Goal: Task Accomplishment & Management: Use online tool/utility

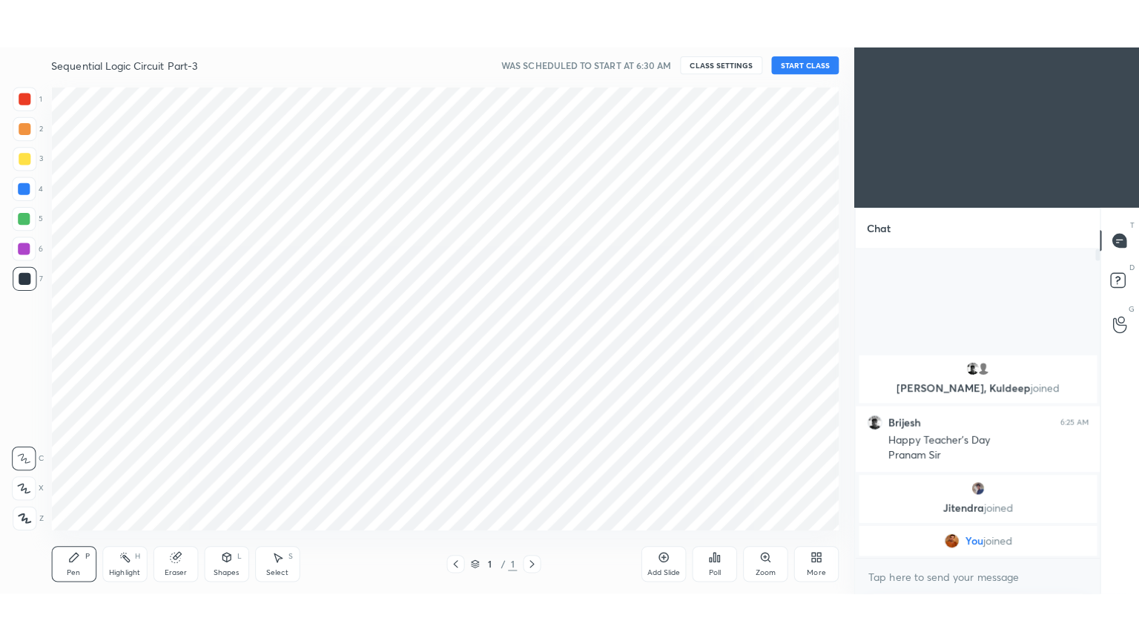
scroll to position [73699, 73359]
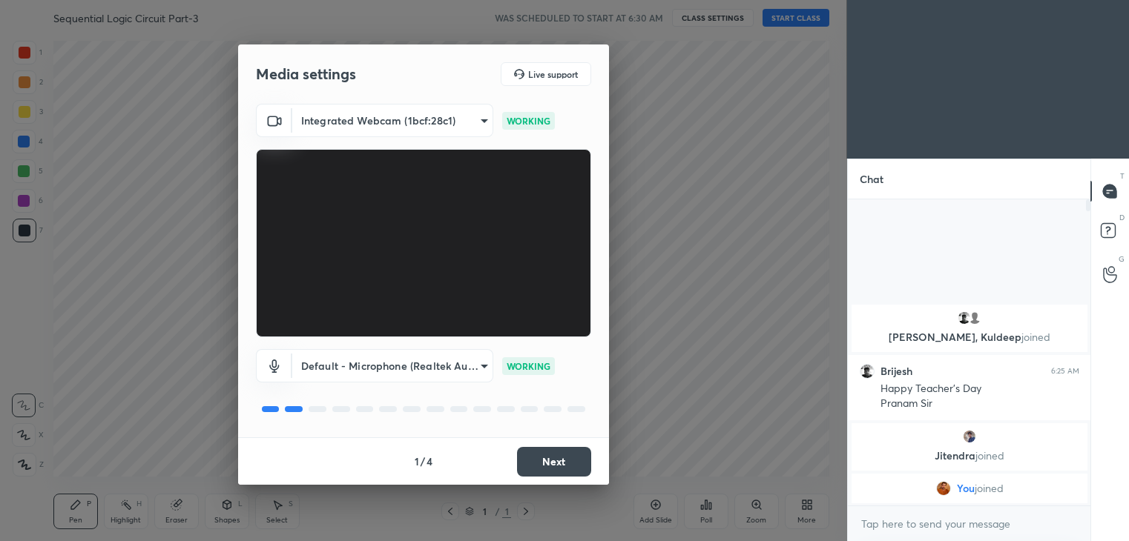
click at [561, 460] on button "Next" at bounding box center [554, 462] width 74 height 30
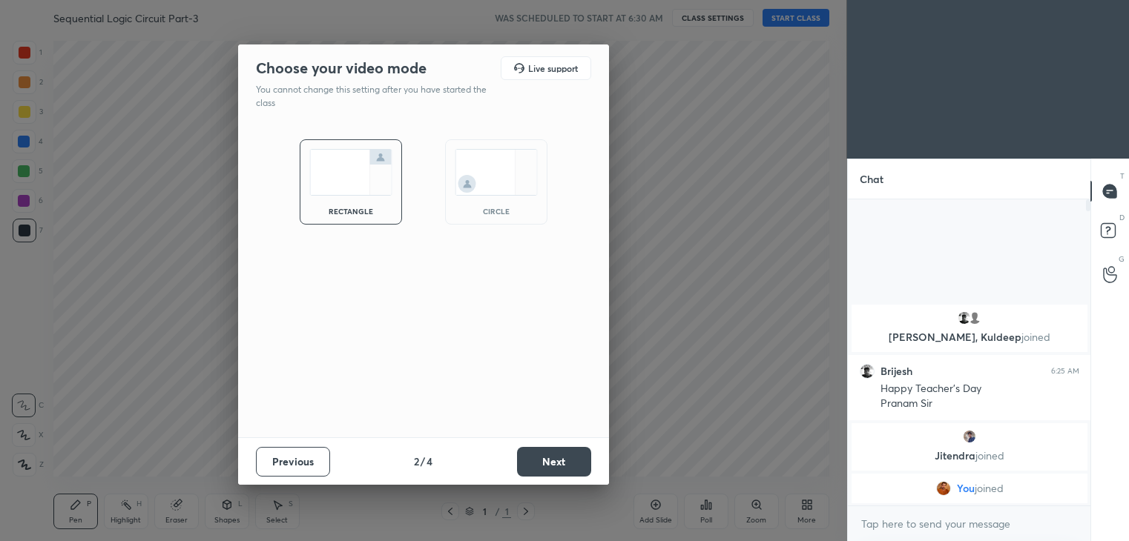
click at [561, 460] on button "Next" at bounding box center [554, 462] width 74 height 30
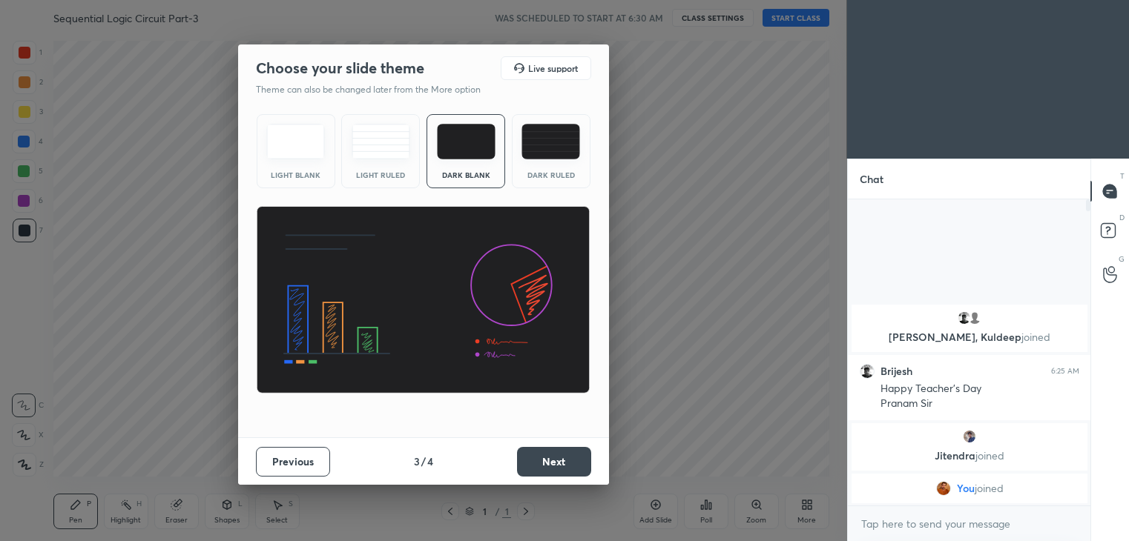
click at [563, 463] on button "Next" at bounding box center [554, 462] width 74 height 30
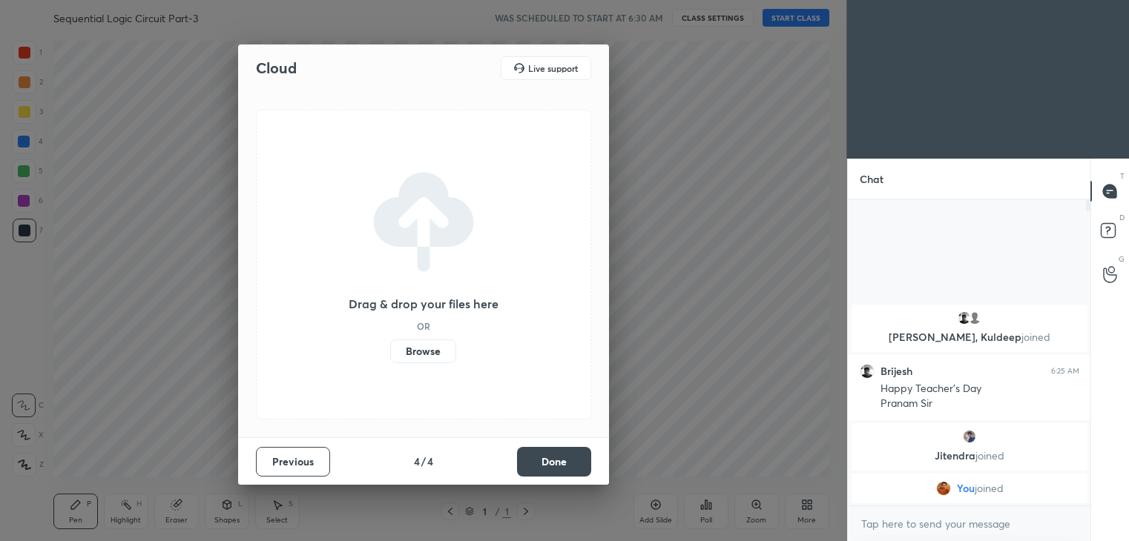
click at [564, 463] on button "Done" at bounding box center [554, 462] width 74 height 30
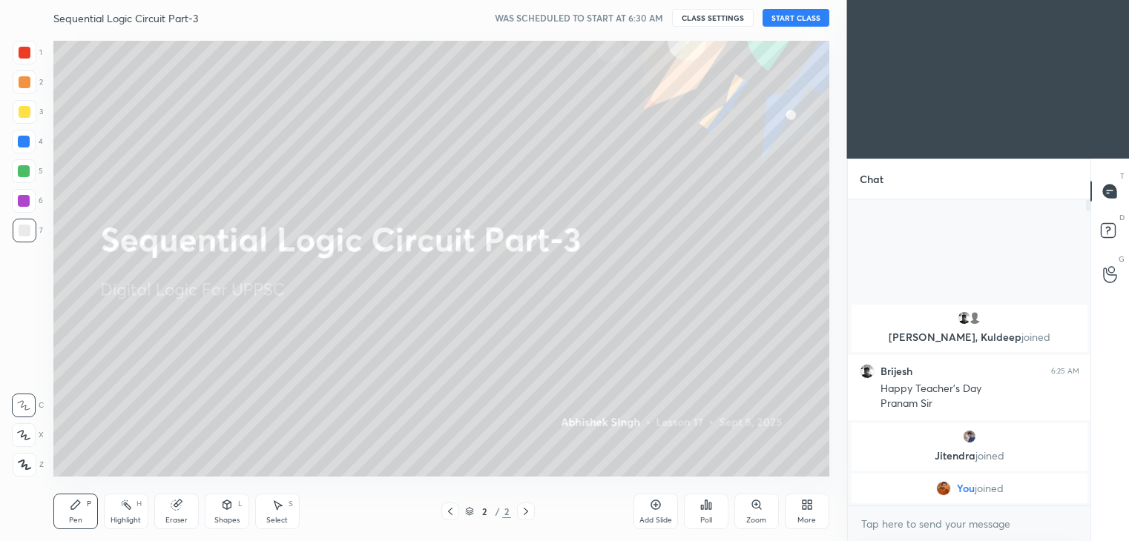
click at [800, 18] on button "START CLASS" at bounding box center [795, 18] width 67 height 18
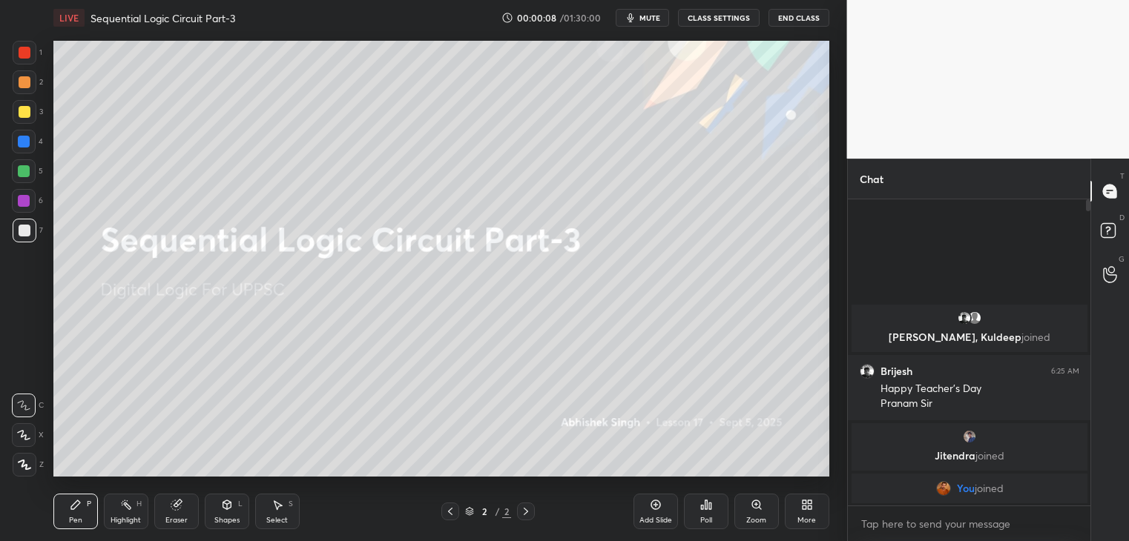
click at [810, 517] on div "More" at bounding box center [806, 520] width 19 height 7
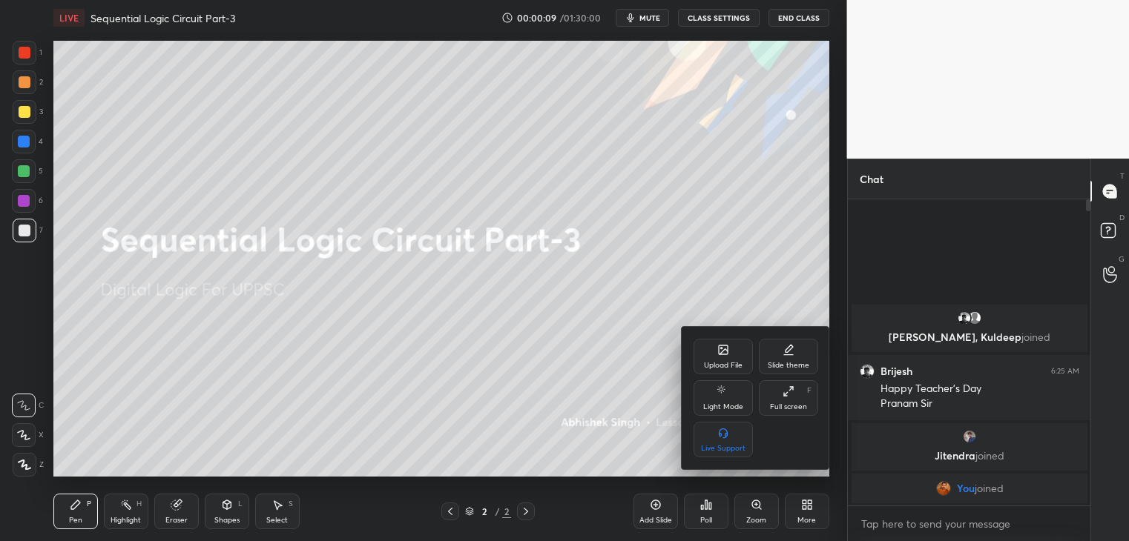
click at [783, 406] on div "Full screen" at bounding box center [788, 406] width 37 height 7
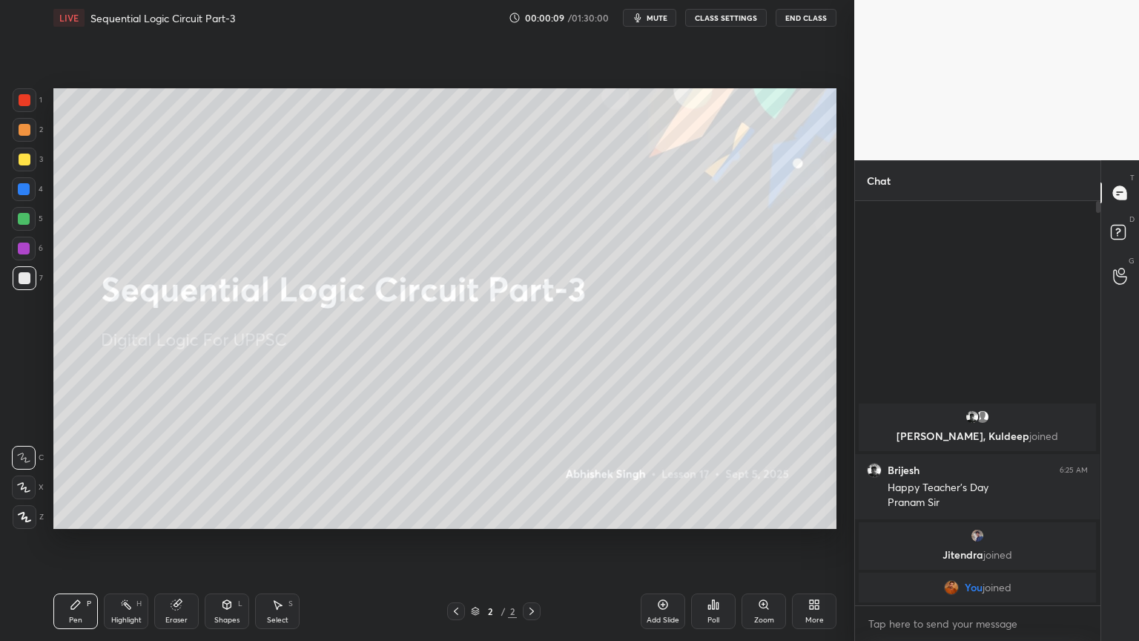
scroll to position [435, 241]
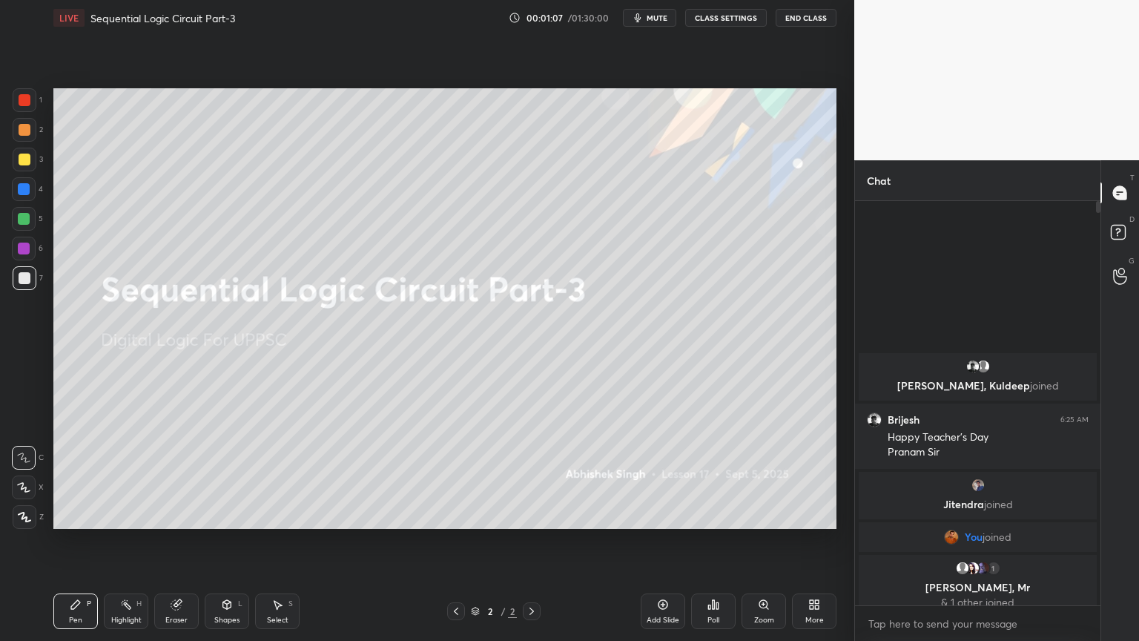
click at [664, 541] on div "Add Slide" at bounding box center [663, 611] width 44 height 36
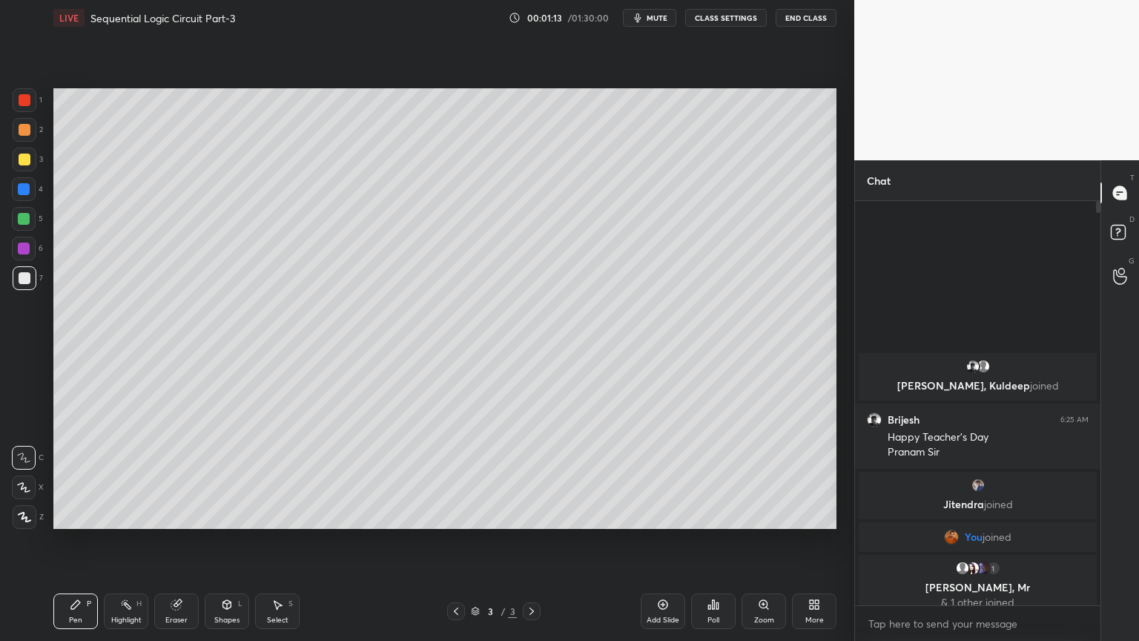
click at [34, 128] on div at bounding box center [25, 130] width 24 height 24
click at [17, 480] on div at bounding box center [24, 487] width 24 height 24
click at [27, 270] on div at bounding box center [25, 278] width 24 height 24
click at [23, 446] on div at bounding box center [24, 458] width 24 height 24
click at [179, 541] on icon at bounding box center [176, 605] width 10 height 10
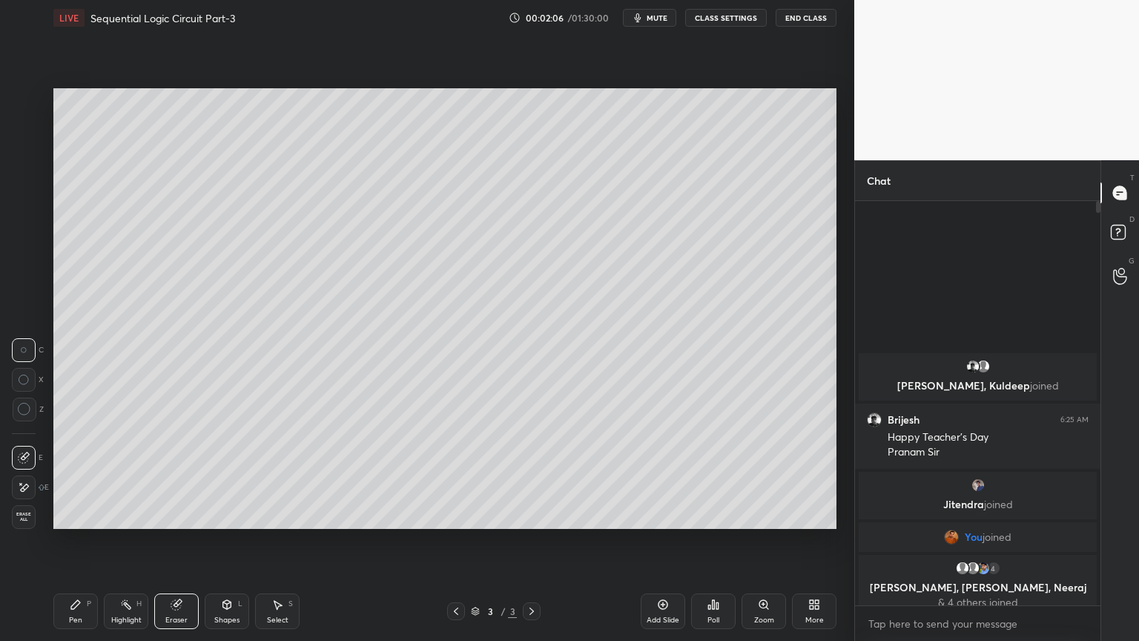
click at [55, 541] on div "Pen P" at bounding box center [75, 611] width 44 height 36
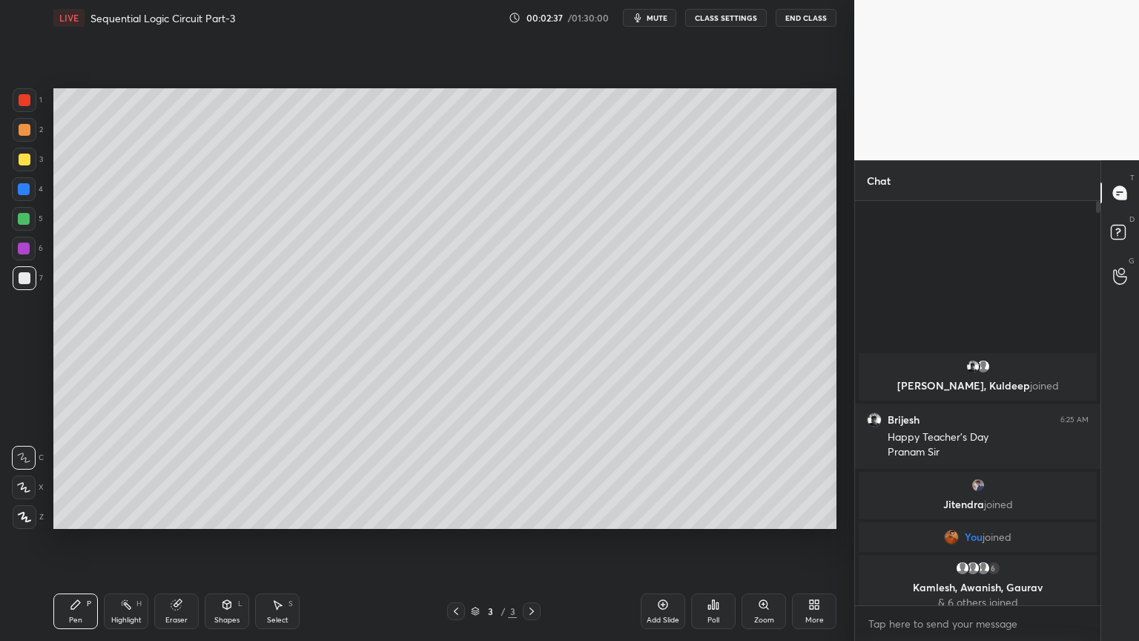
click at [1017, 415] on div "[PERSON_NAME] 6:25 AM" at bounding box center [978, 419] width 222 height 15
click at [181, 541] on icon at bounding box center [178, 602] width 8 height 7
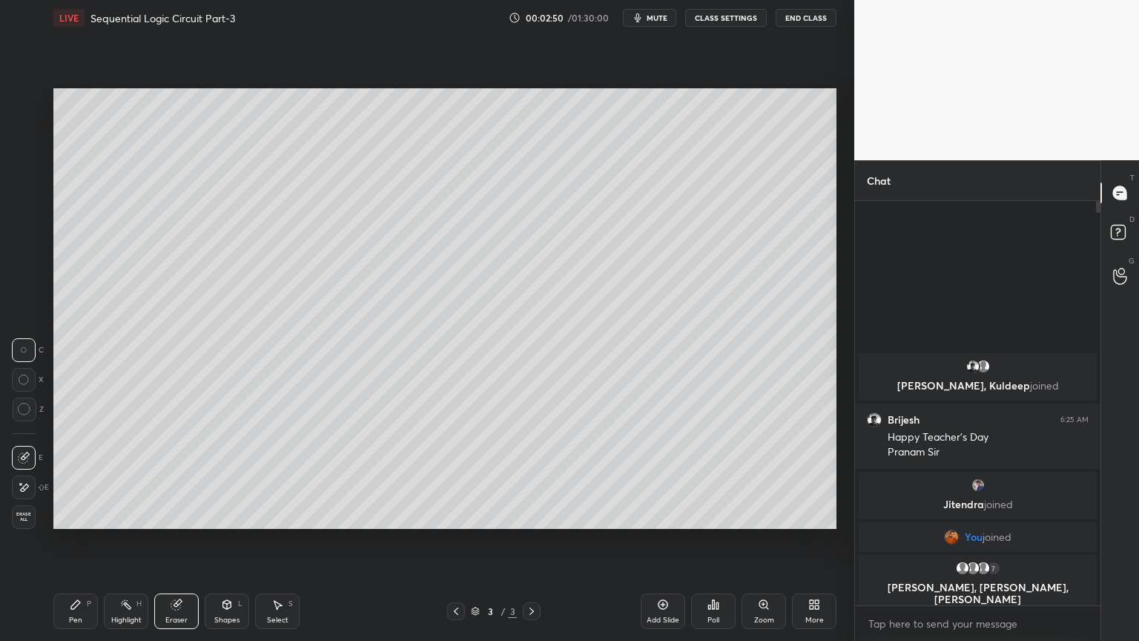
click at [78, 541] on icon at bounding box center [76, 604] width 12 height 12
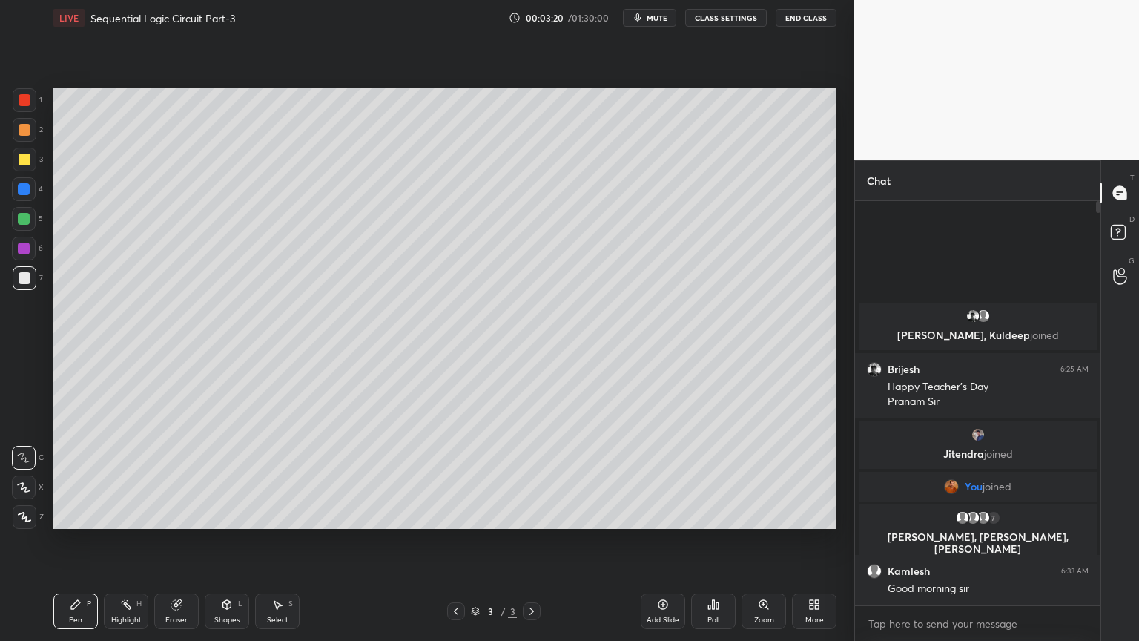
click at [36, 164] on div at bounding box center [25, 160] width 24 height 24
click at [26, 480] on div at bounding box center [24, 487] width 24 height 24
click at [29, 276] on div at bounding box center [25, 278] width 12 height 12
click at [21, 452] on icon at bounding box center [23, 457] width 13 height 10
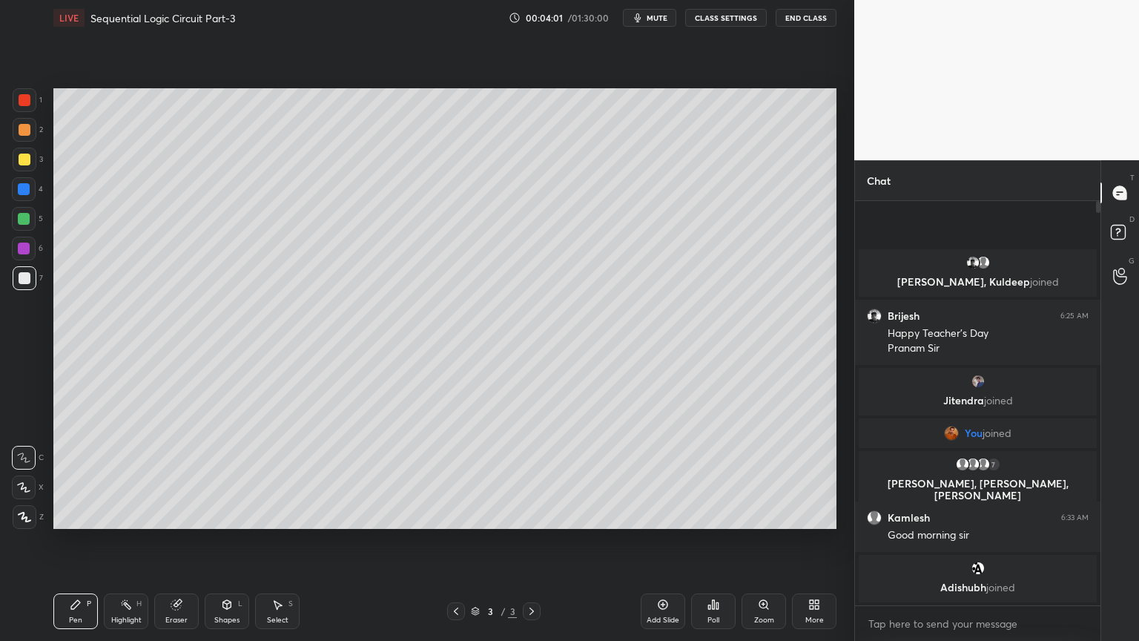
click at [33, 155] on div at bounding box center [25, 160] width 24 height 24
click at [24, 221] on div at bounding box center [24, 219] width 12 height 12
click at [16, 272] on div at bounding box center [25, 278] width 24 height 24
click at [29, 229] on div at bounding box center [24, 219] width 24 height 24
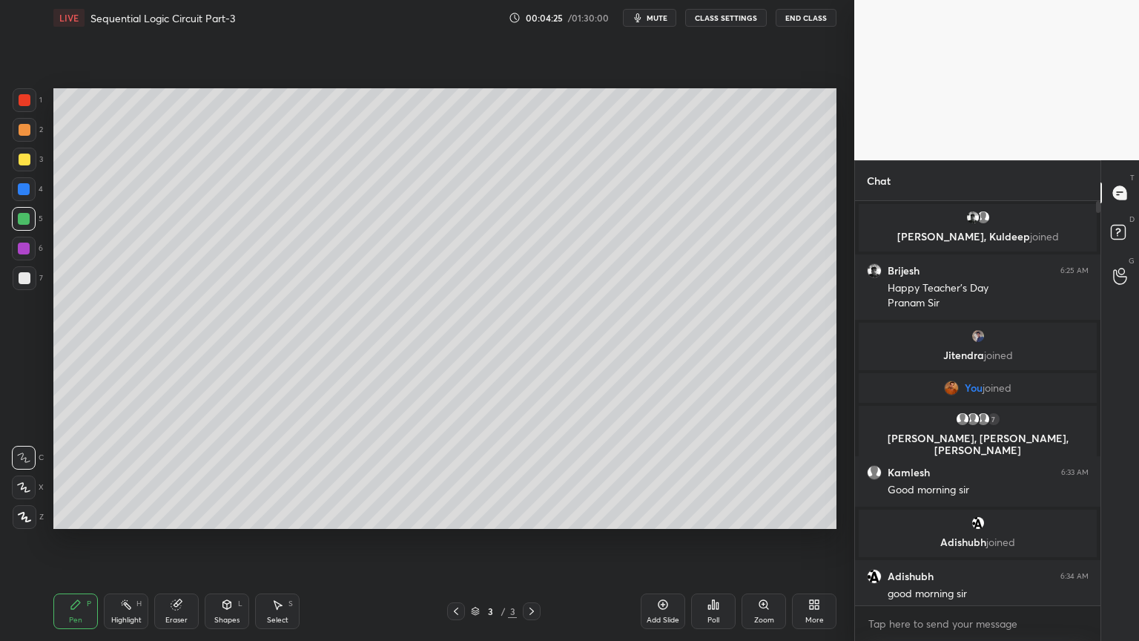
scroll to position [5, 0]
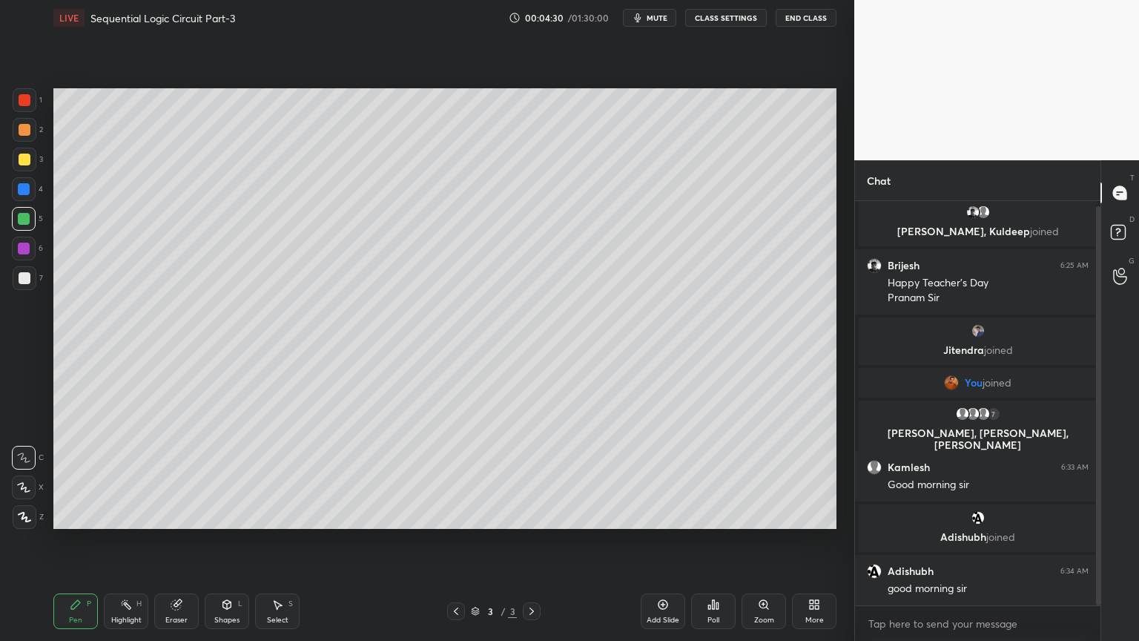
click at [38, 167] on div "3" at bounding box center [28, 160] width 30 height 24
click at [660, 541] on icon at bounding box center [663, 604] width 12 height 12
click at [30, 480] on div at bounding box center [24, 487] width 24 height 24
click at [31, 277] on div at bounding box center [25, 278] width 24 height 24
click at [25, 449] on div at bounding box center [24, 458] width 24 height 24
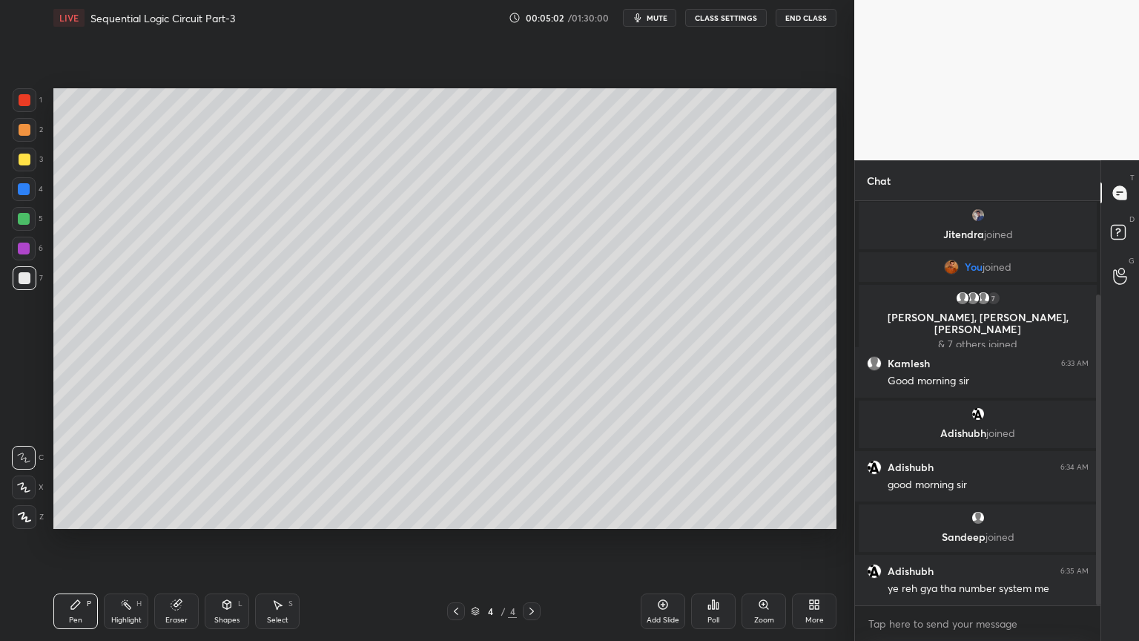
scroll to position [171, 0]
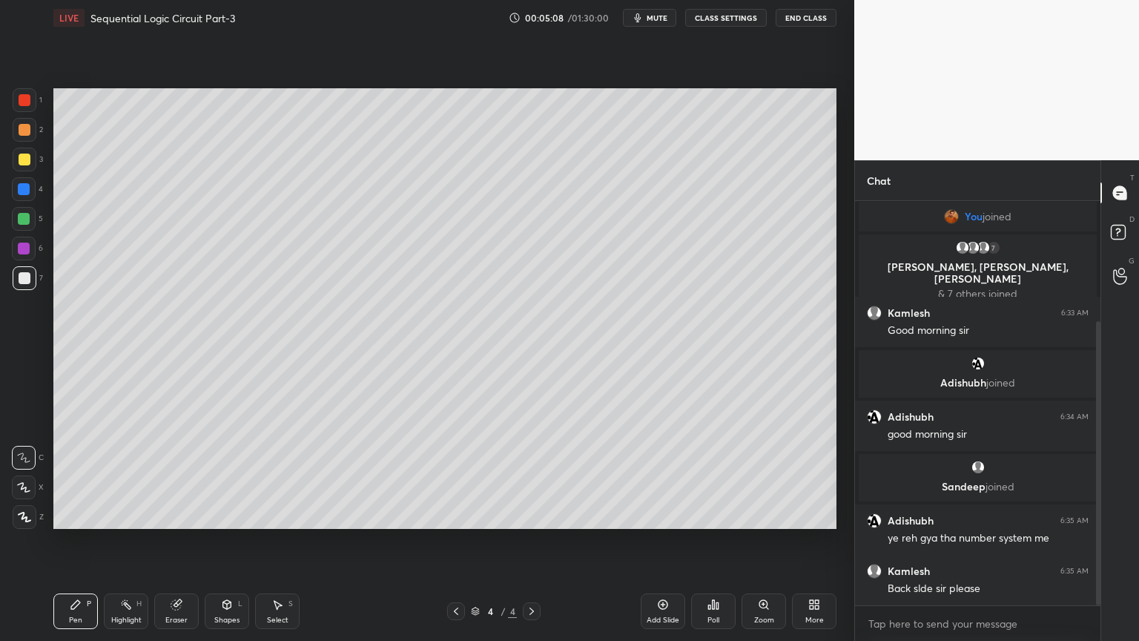
click at [453, 541] on icon at bounding box center [456, 611] width 12 height 12
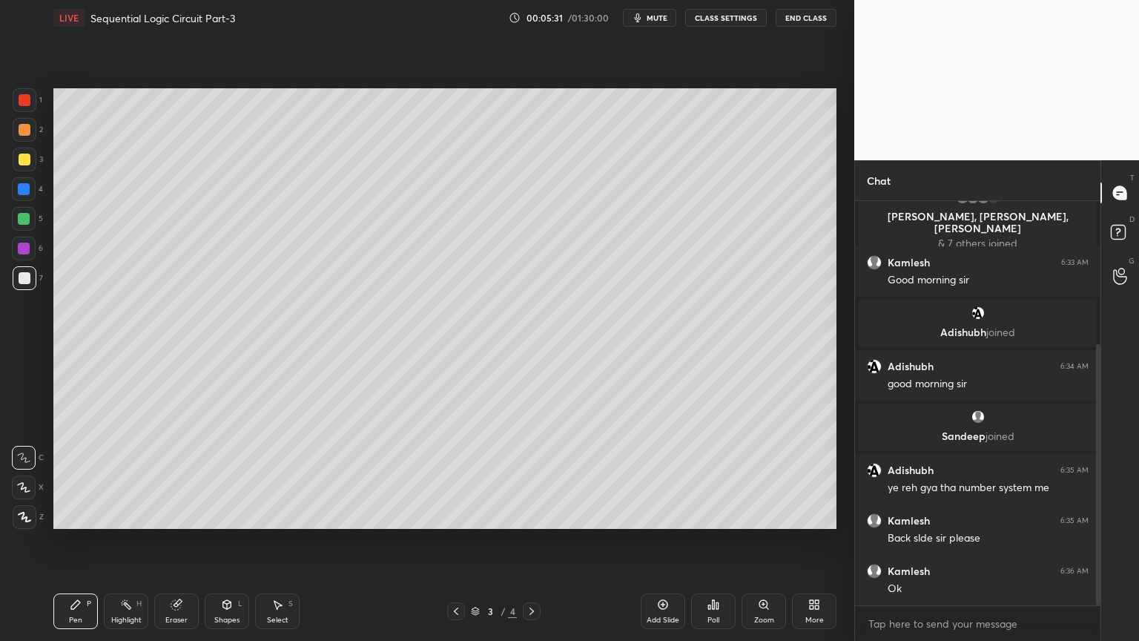
click at [529, 541] on icon at bounding box center [532, 611] width 12 height 12
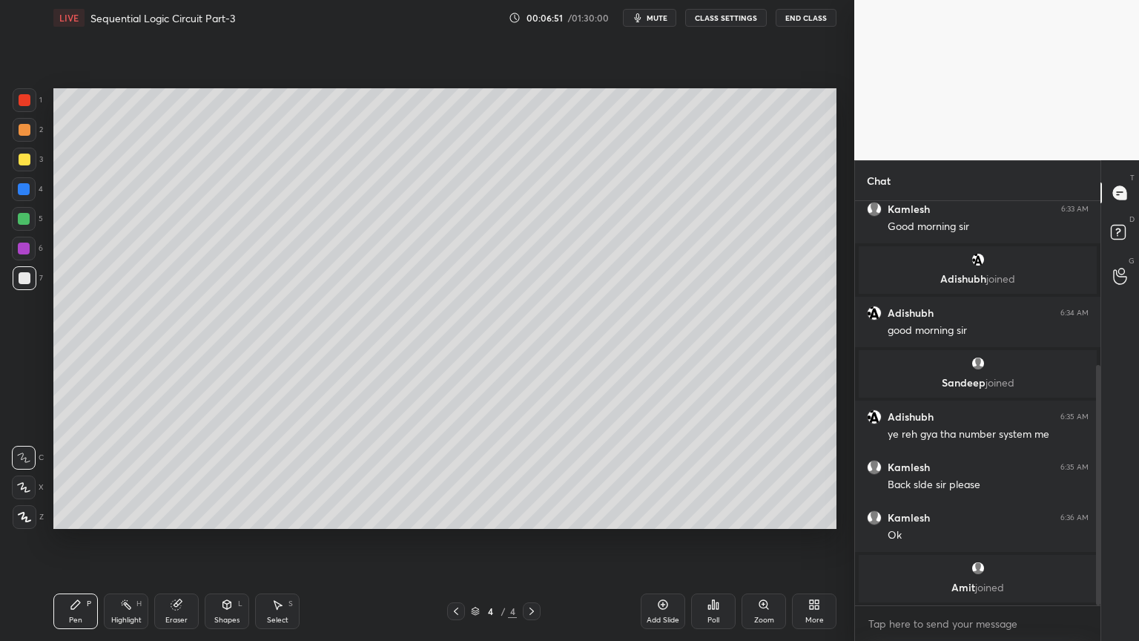
click at [30, 192] on div at bounding box center [24, 189] width 12 height 12
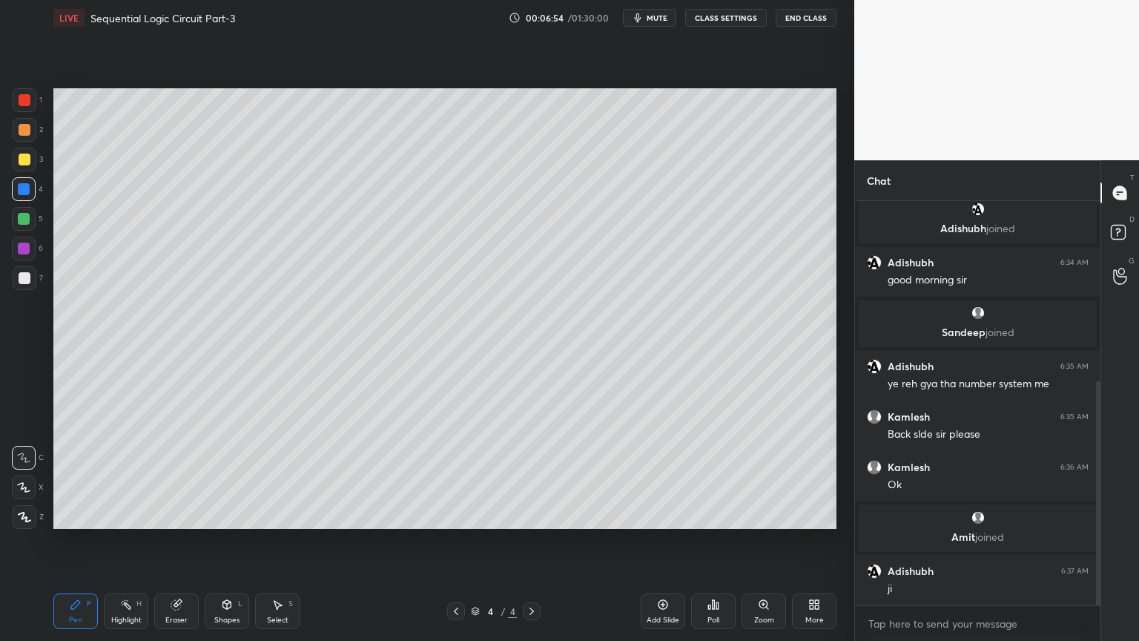
click at [457, 541] on icon at bounding box center [456, 611] width 12 height 12
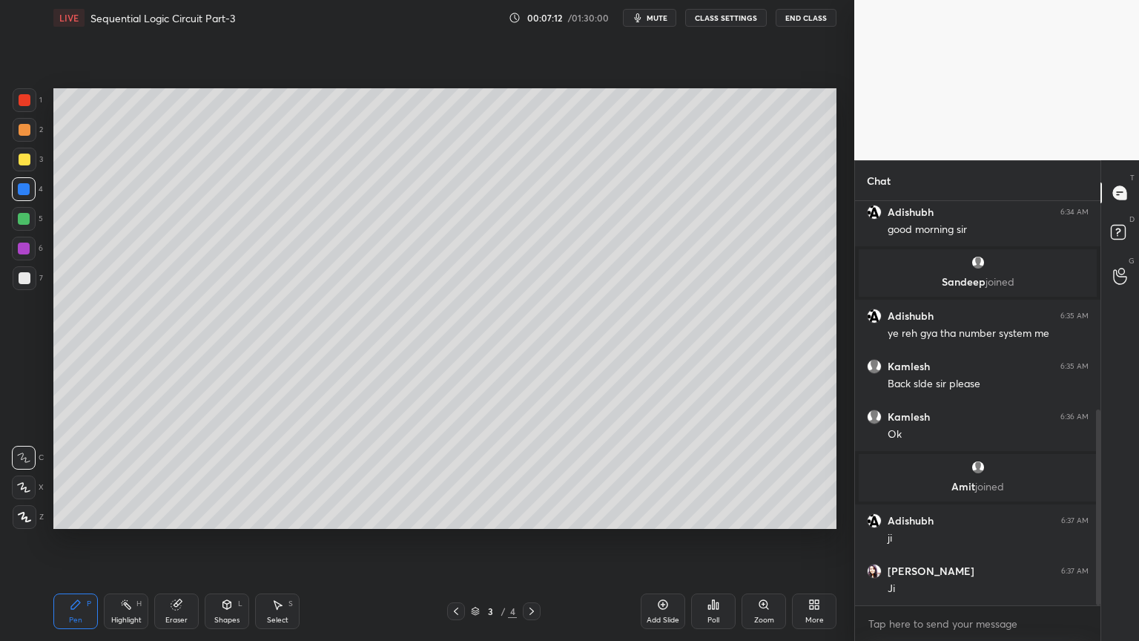
scroll to position [429, 0]
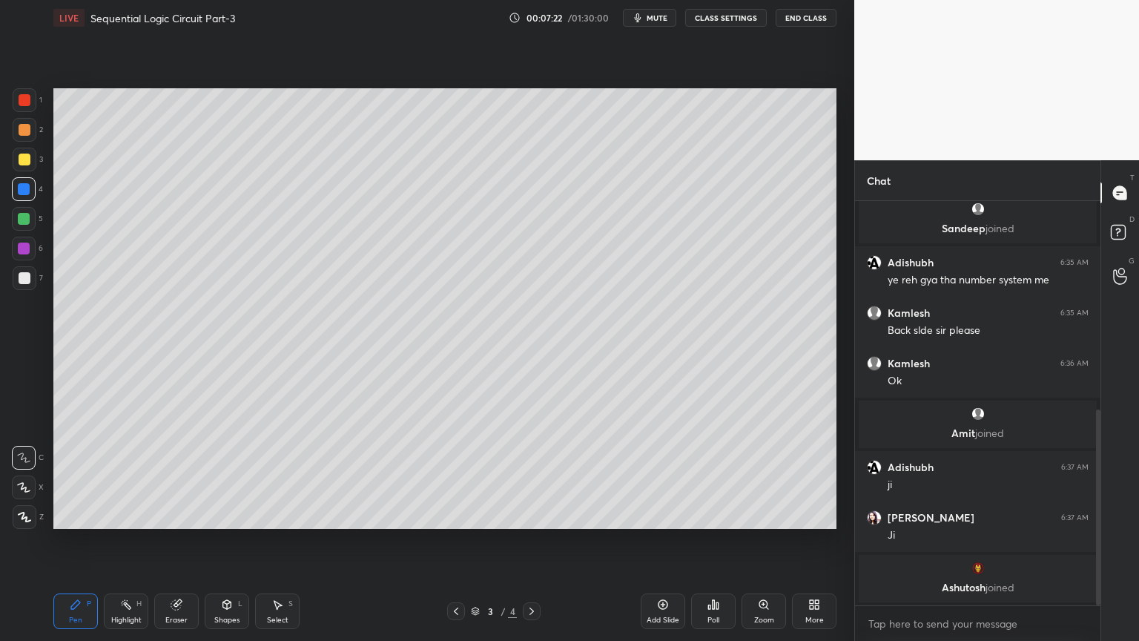
click at [282, 541] on div "Select" at bounding box center [278, 619] width 22 height 7
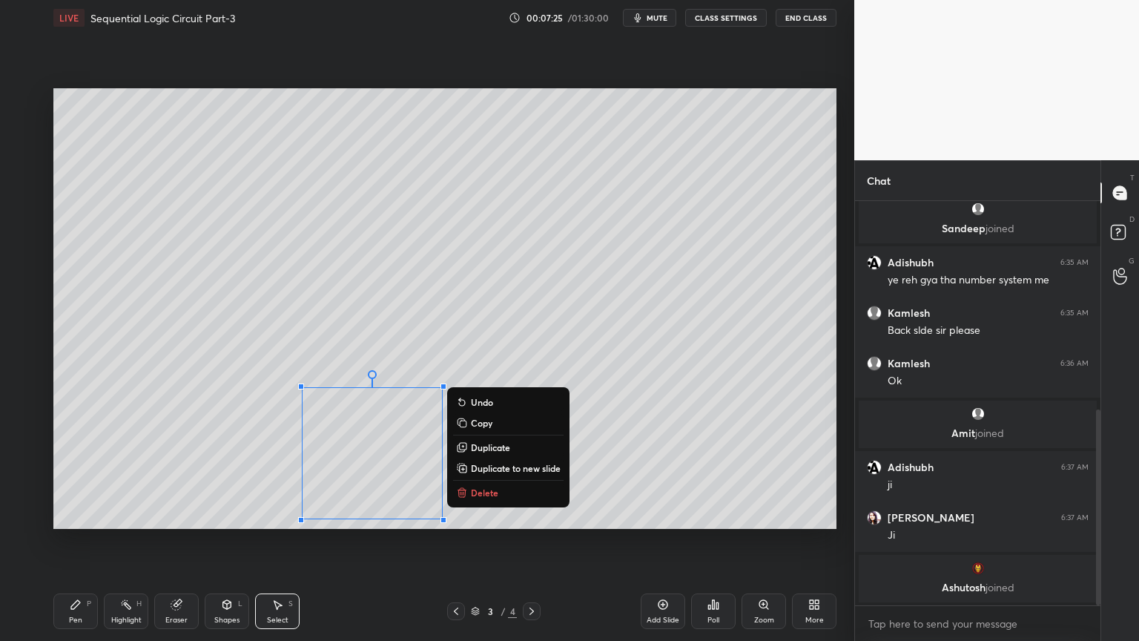
click at [492, 495] on p "Delete" at bounding box center [484, 492] width 27 height 12
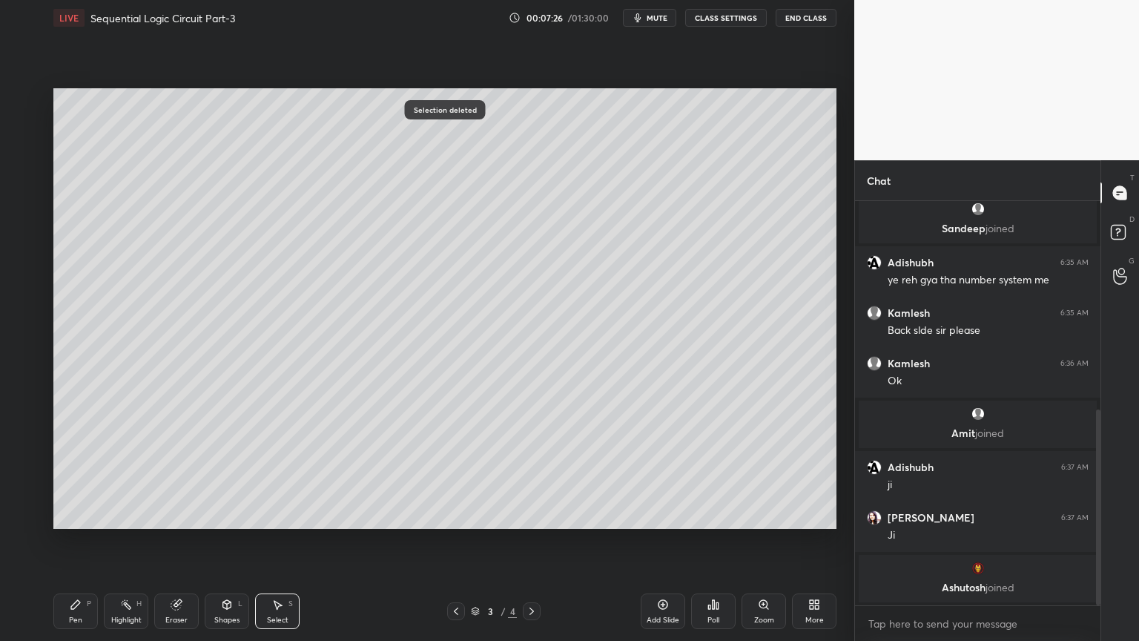
click at [77, 541] on div "Pen P" at bounding box center [75, 611] width 44 height 36
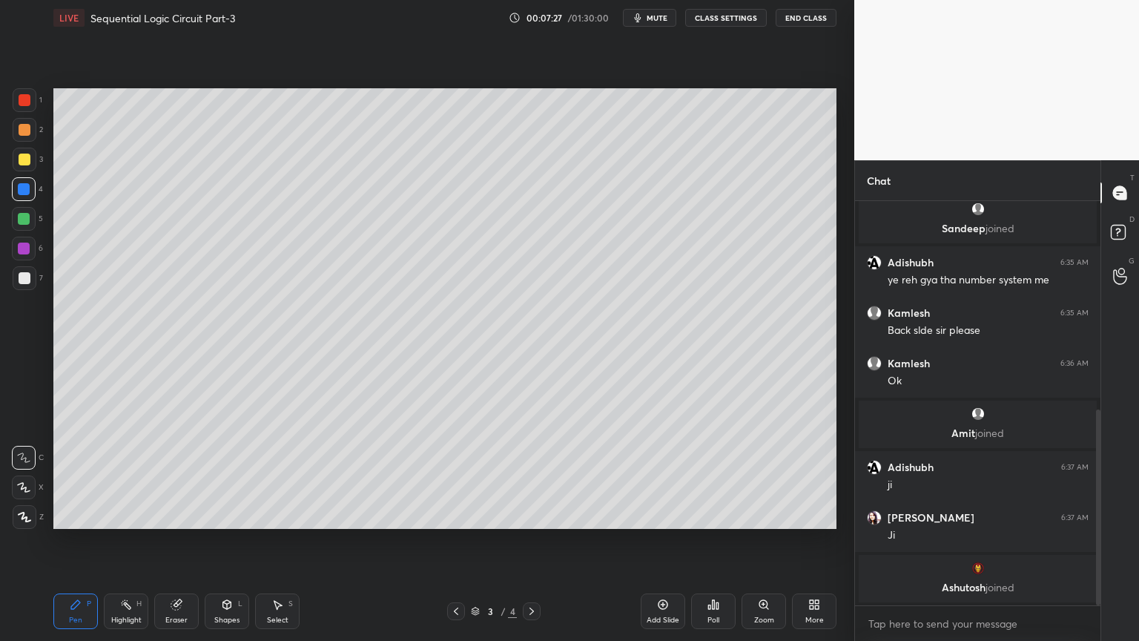
click at [532, 541] on icon at bounding box center [532, 611] width 12 height 12
click at [179, 541] on div "Eraser" at bounding box center [176, 611] width 44 height 36
click at [76, 541] on div "Pen P" at bounding box center [75, 611] width 44 height 36
click at [33, 218] on div at bounding box center [24, 219] width 24 height 24
click at [174, 541] on div "Eraser" at bounding box center [176, 619] width 22 height 7
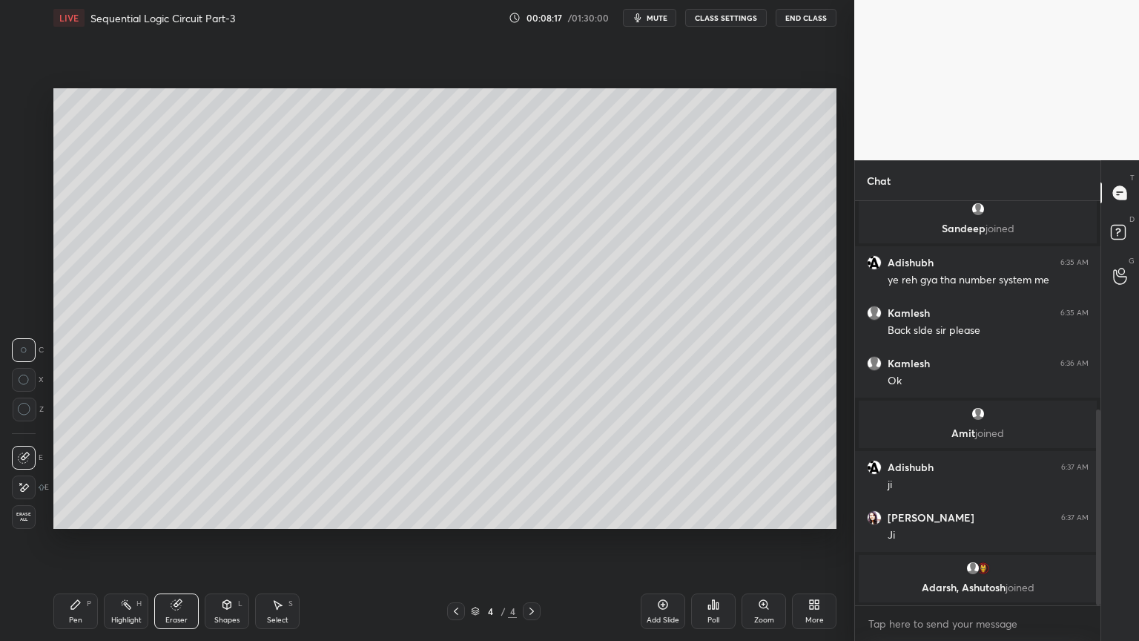
click at [63, 541] on div "Pen P" at bounding box center [75, 611] width 44 height 36
click at [173, 541] on div "Eraser" at bounding box center [176, 619] width 22 height 7
click at [70, 541] on icon at bounding box center [76, 604] width 12 height 12
click at [30, 279] on div at bounding box center [25, 278] width 24 height 24
click at [36, 225] on div "5" at bounding box center [27, 219] width 31 height 24
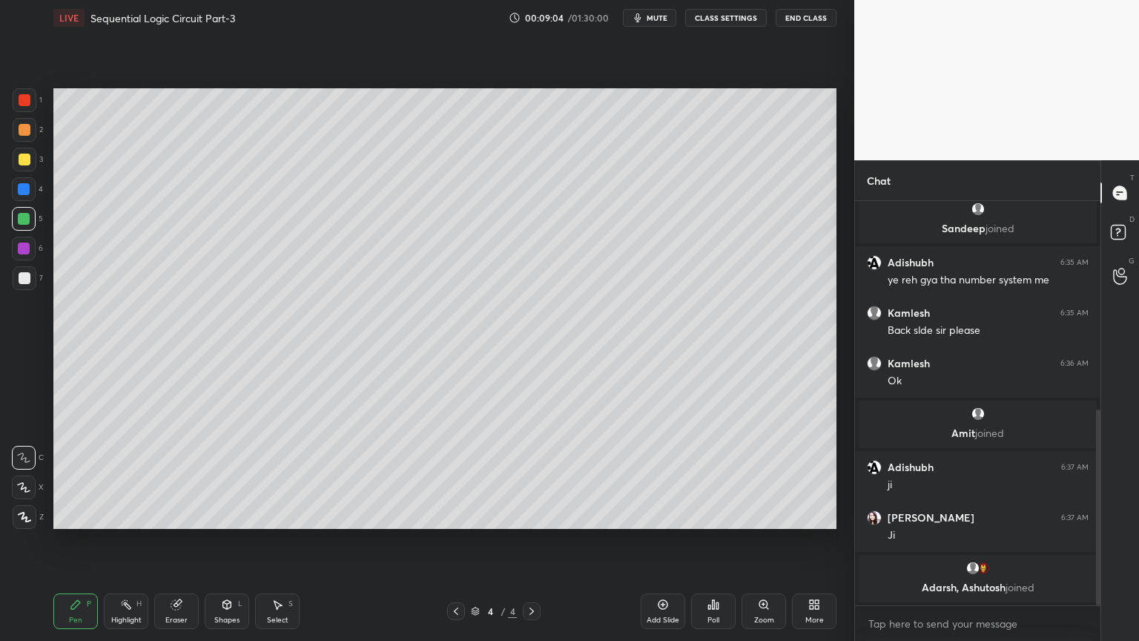
click at [30, 276] on div at bounding box center [25, 278] width 12 height 12
click at [30, 218] on div at bounding box center [24, 219] width 24 height 24
click at [30, 282] on div at bounding box center [25, 278] width 24 height 24
click at [24, 168] on div at bounding box center [25, 160] width 24 height 24
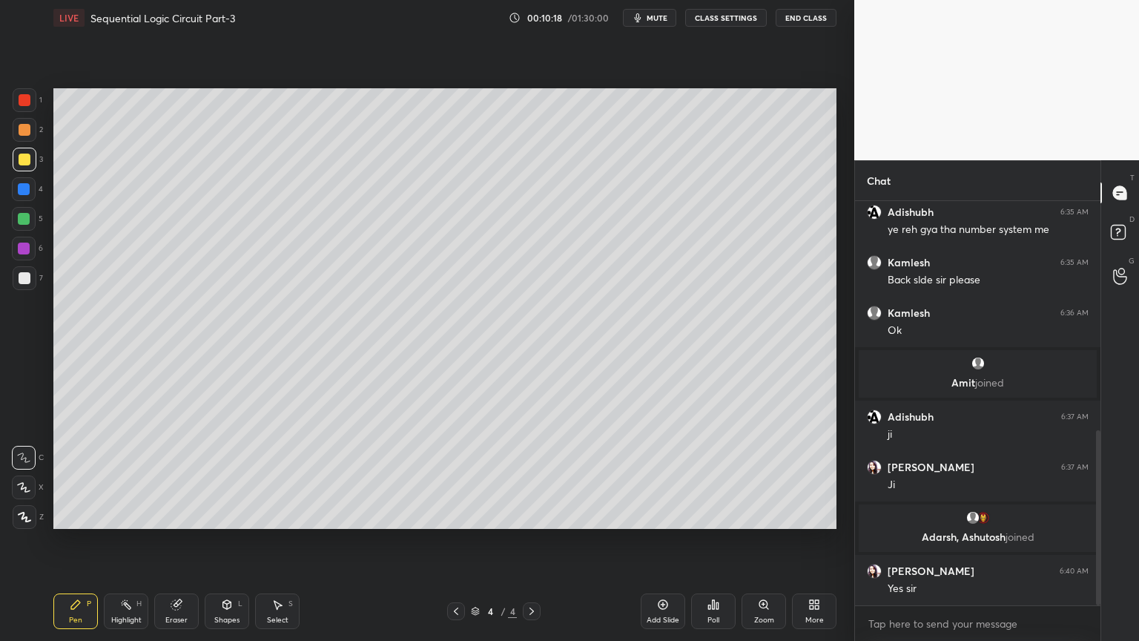
scroll to position [530, 0]
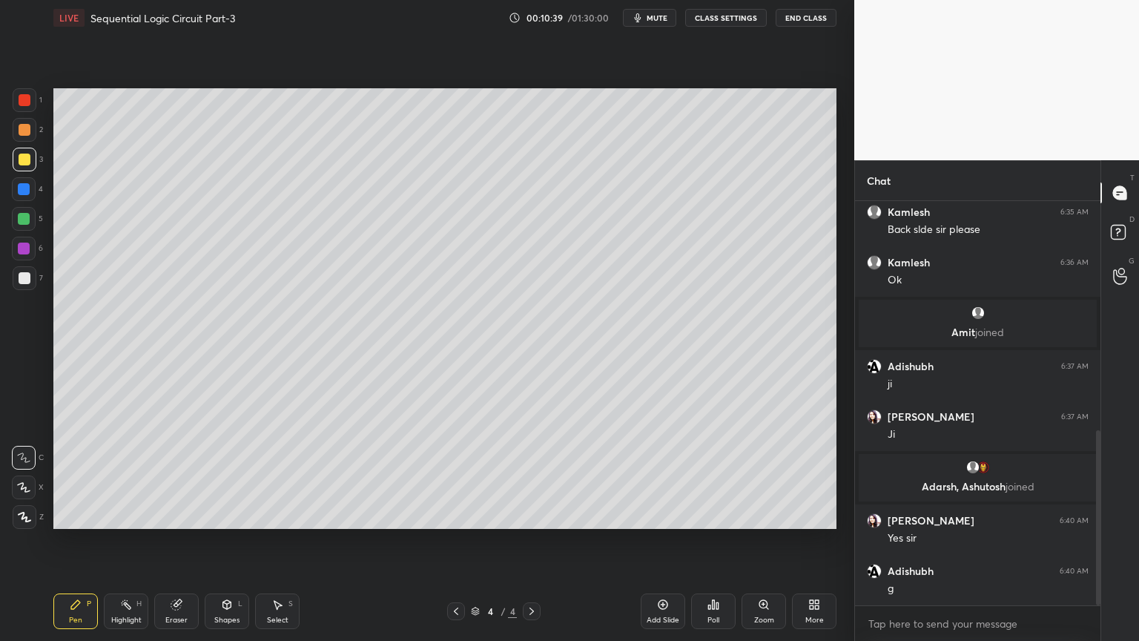
click at [123, 541] on icon at bounding box center [126, 604] width 12 height 12
click at [36, 132] on div "2" at bounding box center [28, 130] width 30 height 24
click at [451, 541] on icon at bounding box center [456, 611] width 12 height 12
click at [462, 541] on div "Pen P Highlight H Eraser Shapes L Select S 3 / 4 Add Slide Poll Zoom More" at bounding box center [444, 610] width 783 height 59
click at [530, 541] on icon at bounding box center [532, 611] width 12 height 12
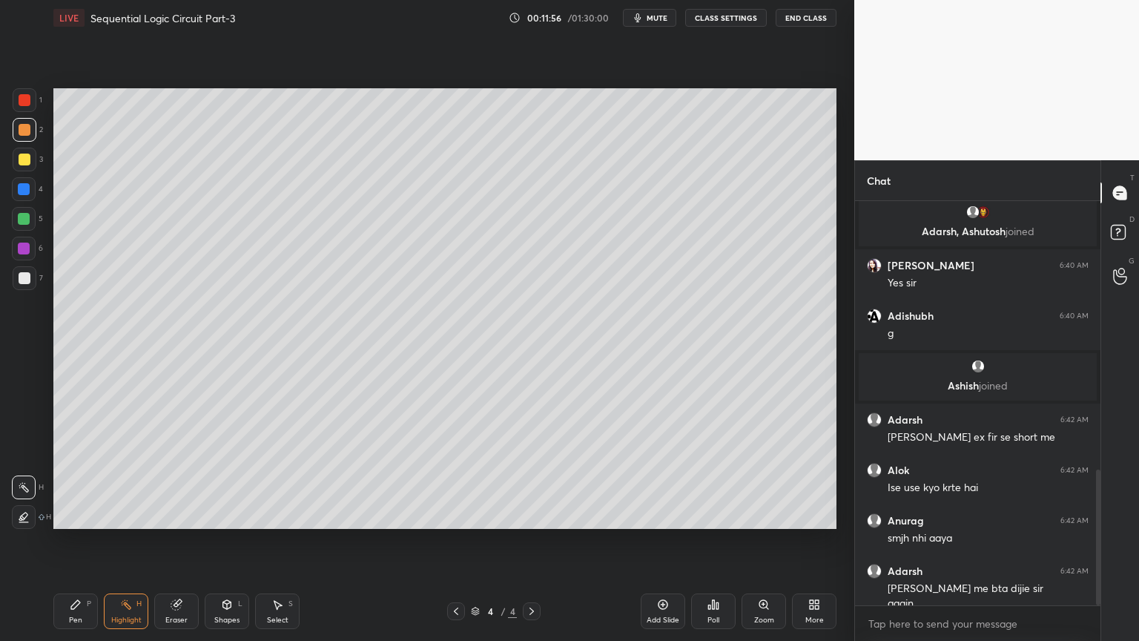
scroll to position [800, 0]
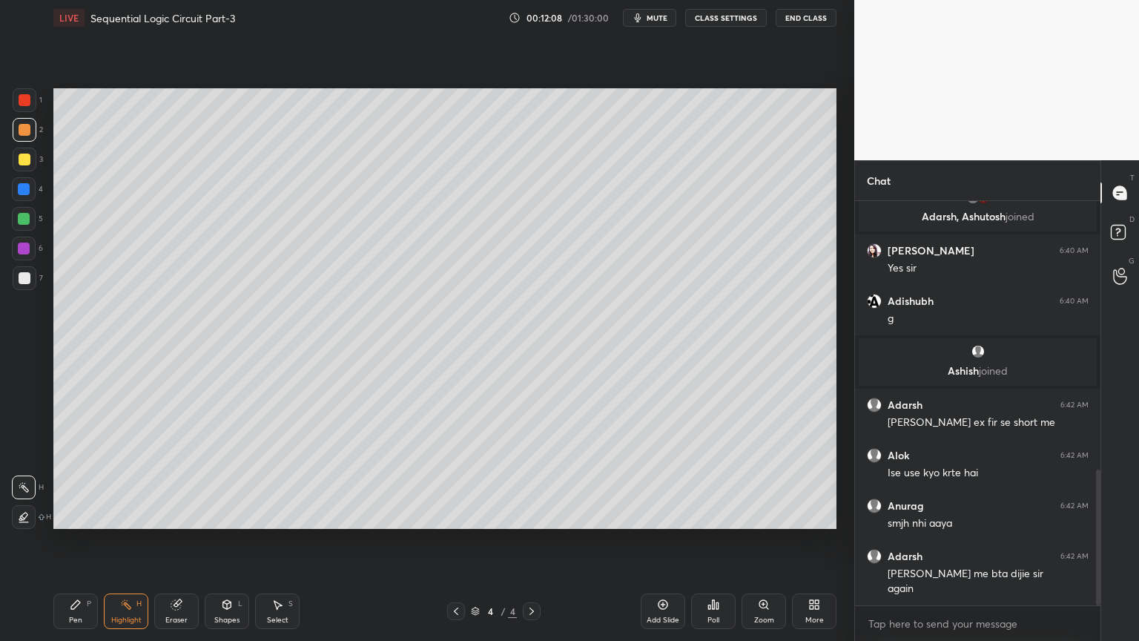
click at [21, 285] on div at bounding box center [25, 278] width 24 height 24
click at [65, 541] on div "Pen P" at bounding box center [75, 611] width 44 height 36
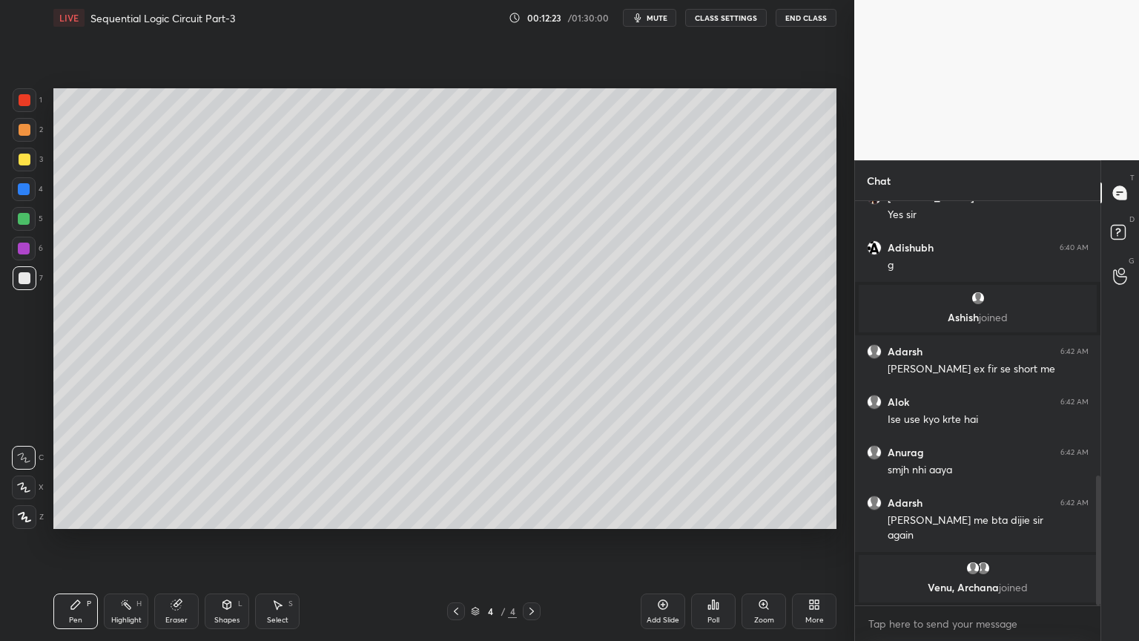
click at [174, 541] on div "Eraser" at bounding box center [176, 611] width 44 height 36
click at [70, 541] on icon at bounding box center [76, 604] width 12 height 12
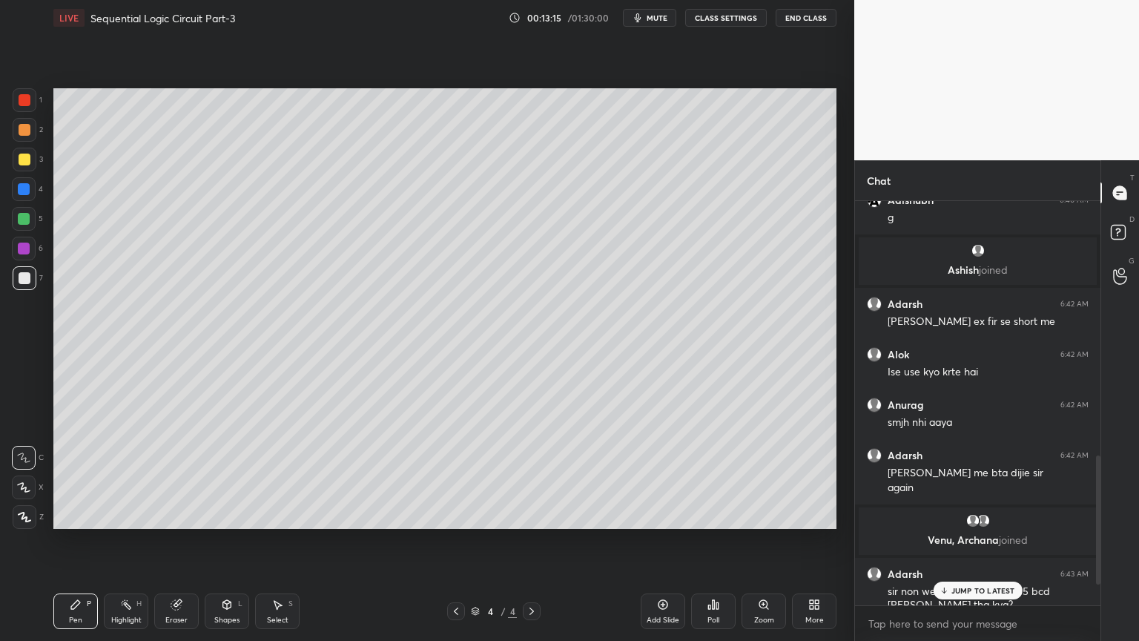
scroll to position [861, 0]
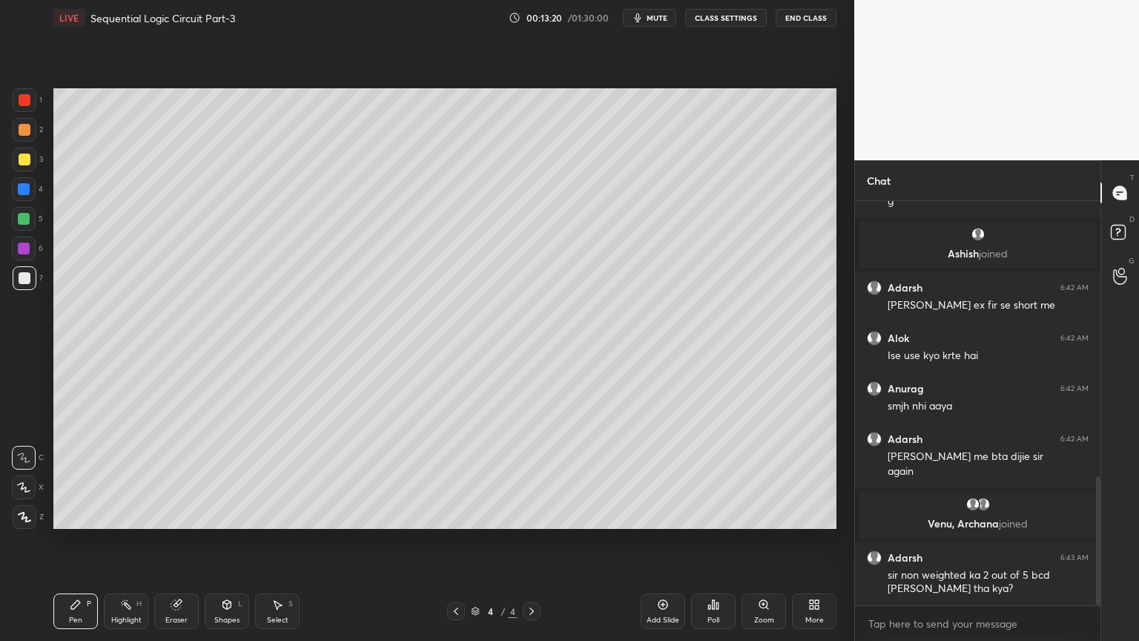
click at [273, 541] on div "Select" at bounding box center [278, 619] width 22 height 7
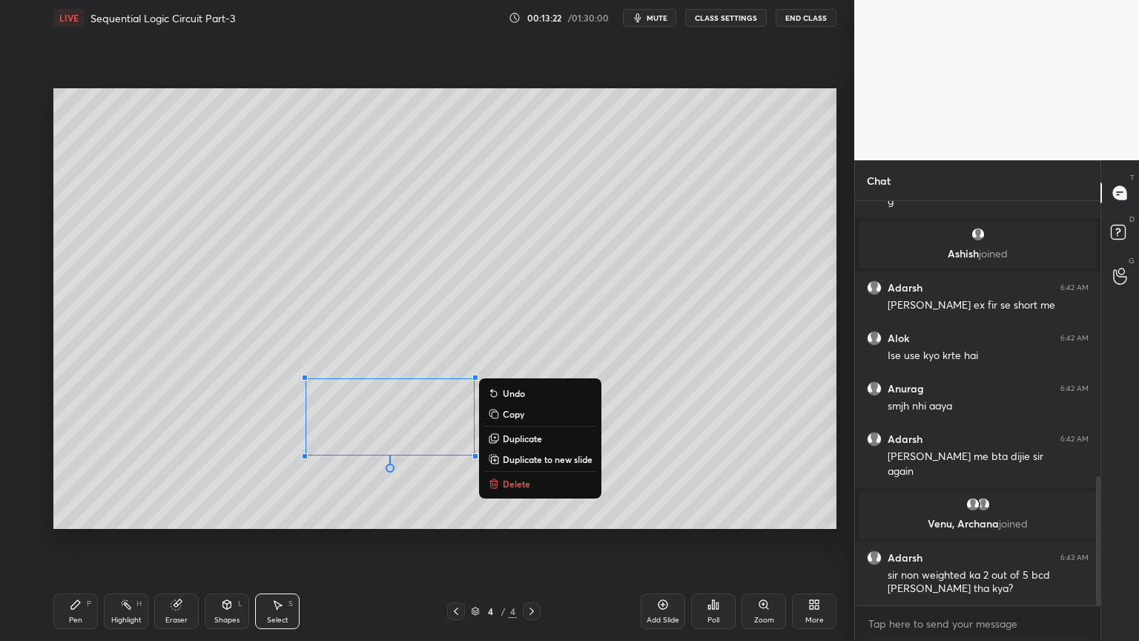
click at [525, 486] on p "Delete" at bounding box center [516, 484] width 27 height 12
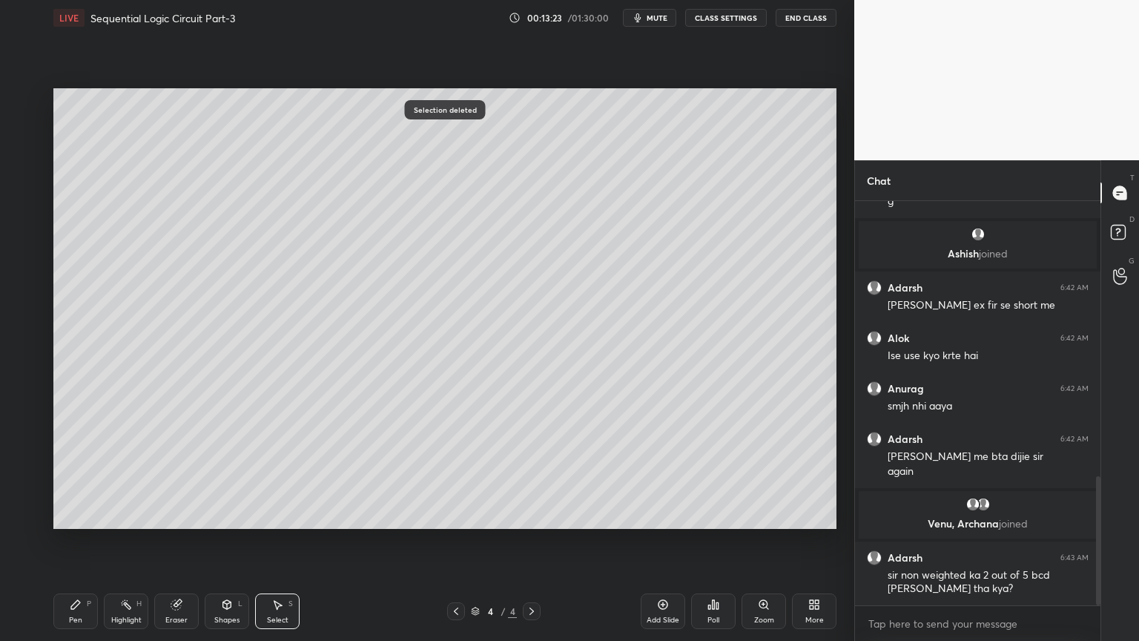
click at [456, 541] on icon at bounding box center [456, 611] width 12 height 12
click at [114, 541] on div "Highlight H" at bounding box center [126, 611] width 44 height 36
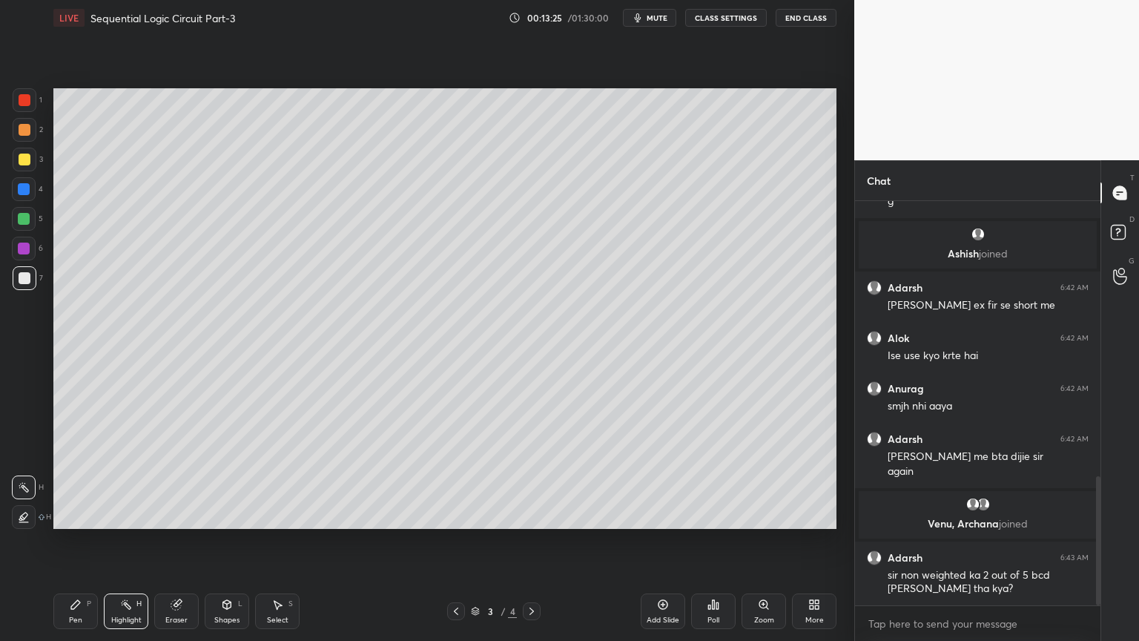
click at [38, 156] on div "3" at bounding box center [28, 160] width 30 height 24
click at [44, 130] on div "1 2 3 4 5 6 7 C X Z C X Z E E Erase all H H" at bounding box center [23, 308] width 47 height 440
click at [34, 216] on div at bounding box center [24, 219] width 24 height 24
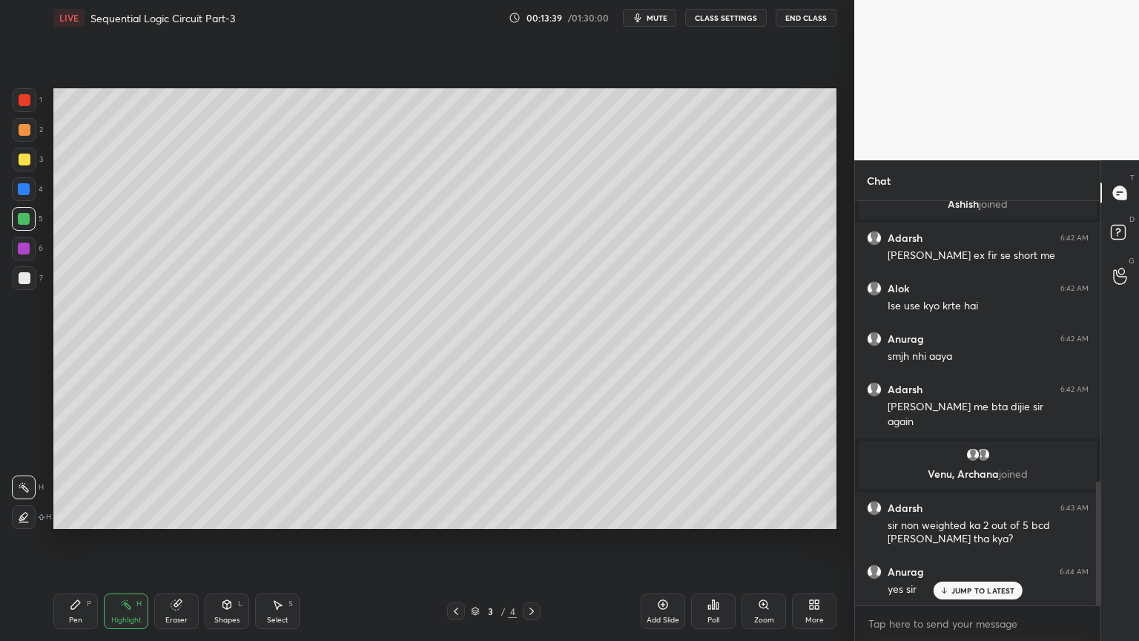
click at [527, 541] on icon at bounding box center [532, 611] width 12 height 12
click at [36, 139] on div "2" at bounding box center [28, 130] width 30 height 24
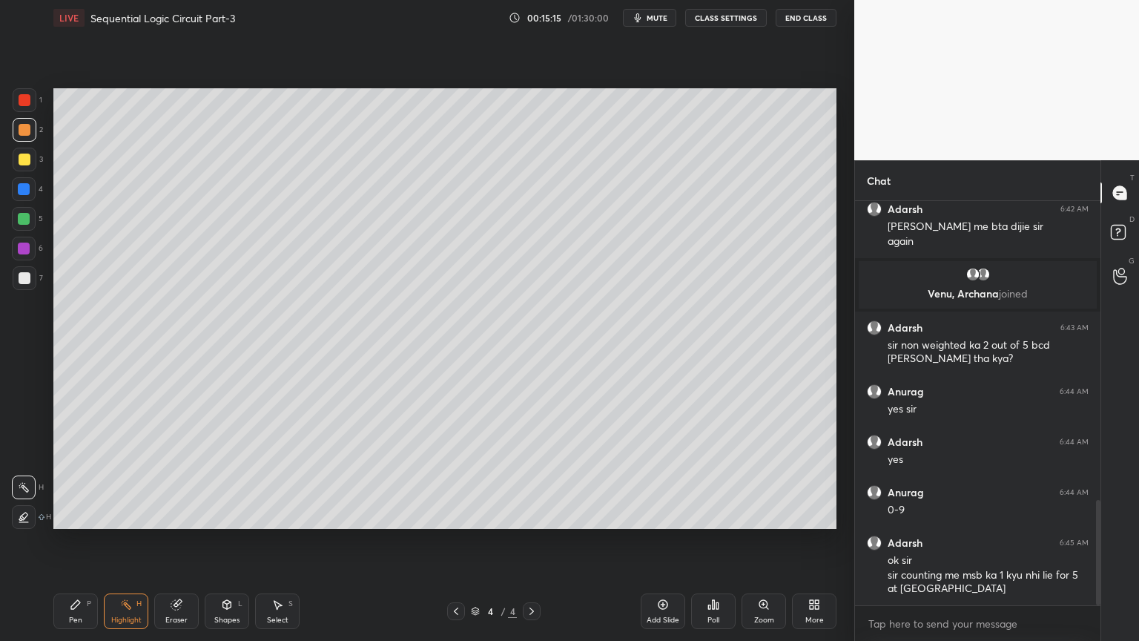
scroll to position [1141, 0]
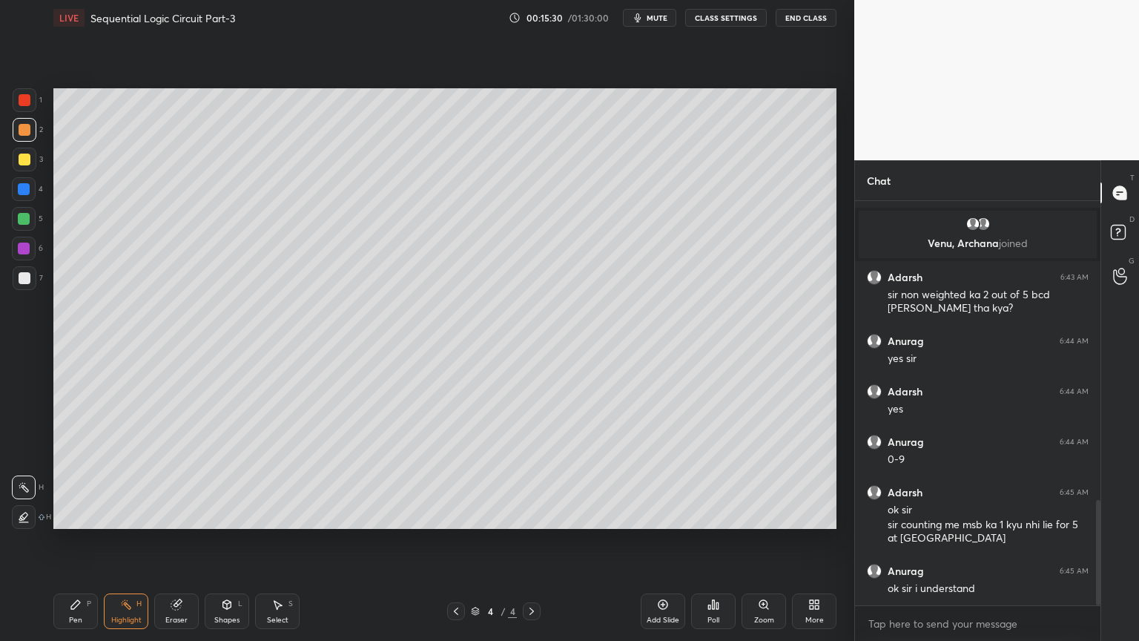
click at [457, 541] on icon at bounding box center [456, 611] width 12 height 12
click at [526, 541] on icon at bounding box center [532, 611] width 12 height 12
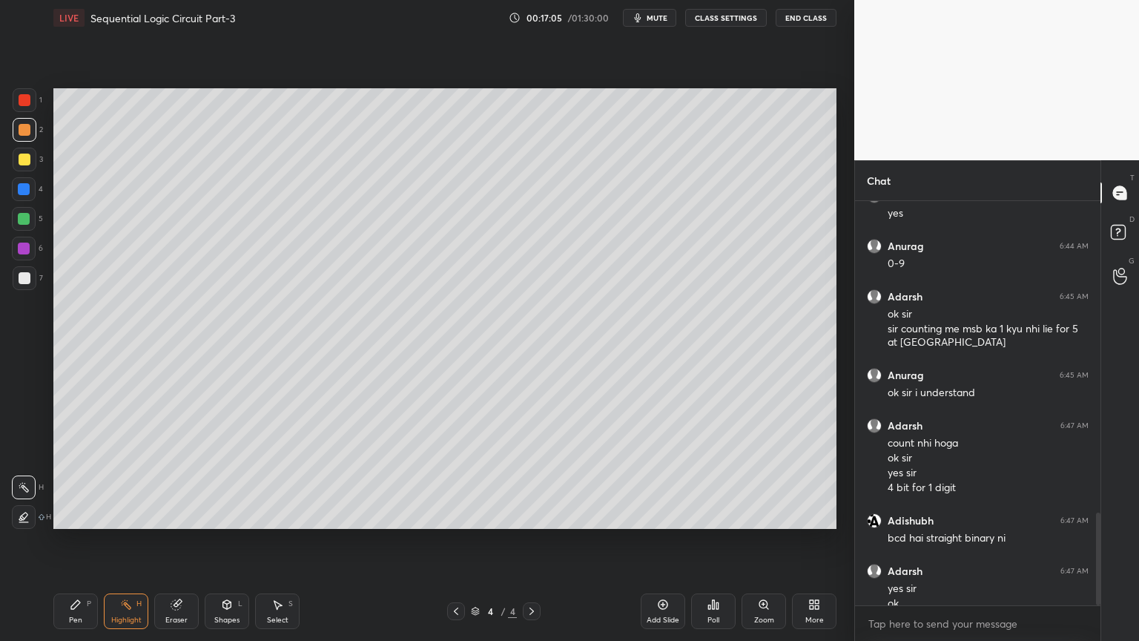
scroll to position [1352, 0]
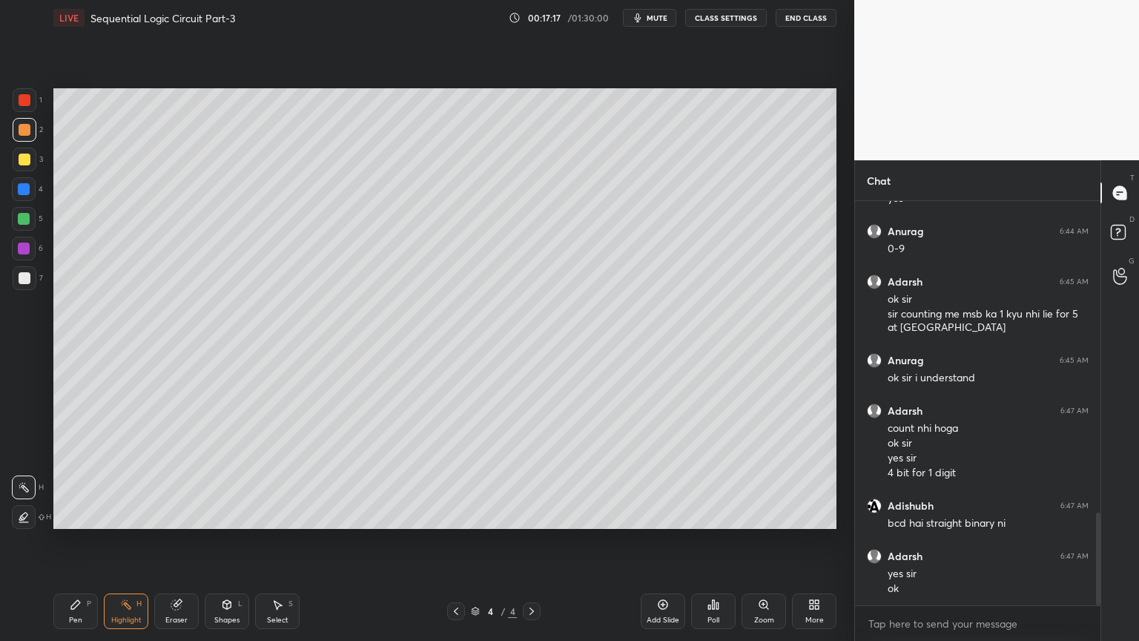
click at [30, 244] on div at bounding box center [24, 249] width 24 height 24
click at [173, 541] on div "Eraser" at bounding box center [176, 611] width 44 height 36
click at [226, 541] on div "Shapes L" at bounding box center [227, 611] width 44 height 36
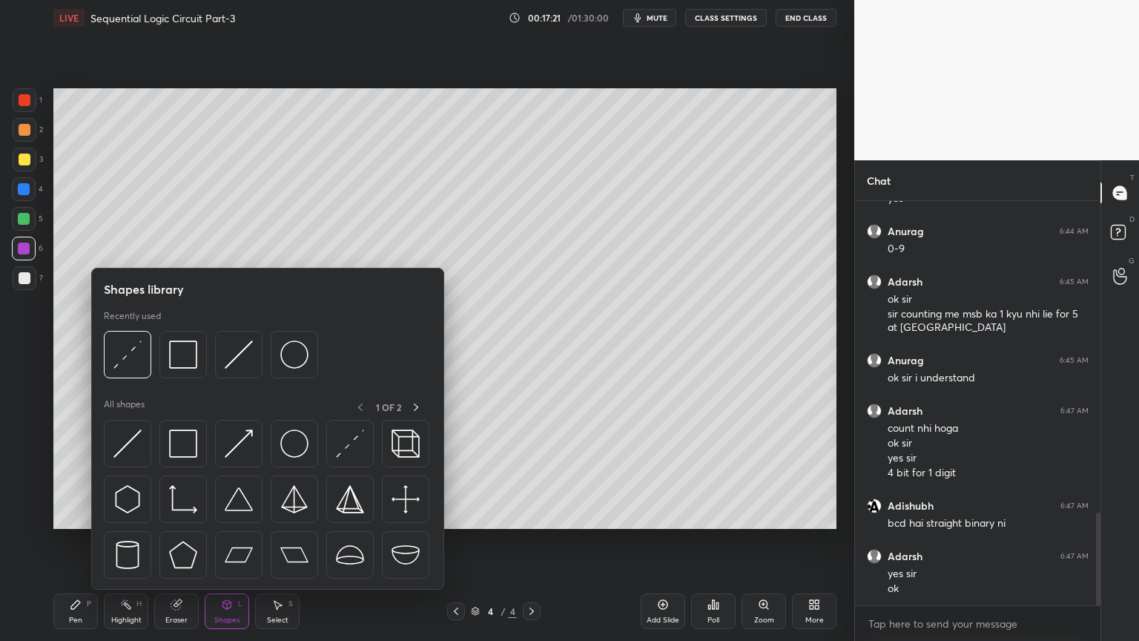
click at [73, 541] on div "Pen" at bounding box center [75, 619] width 13 height 7
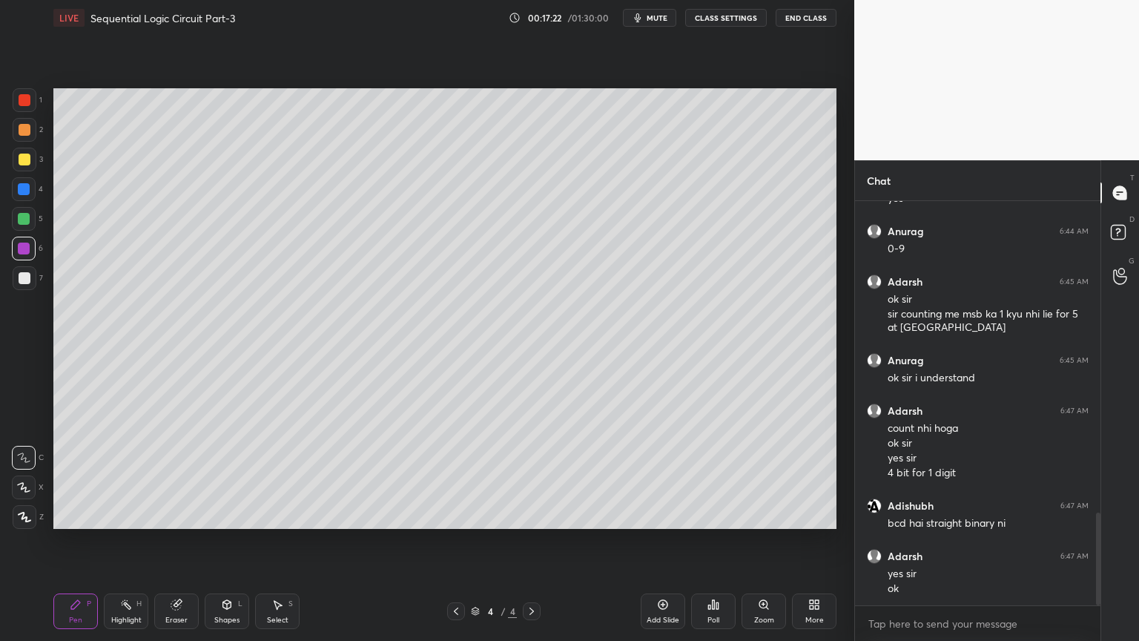
click at [27, 486] on icon at bounding box center [24, 487] width 12 height 9
click at [223, 541] on div "Shapes L" at bounding box center [227, 611] width 44 height 36
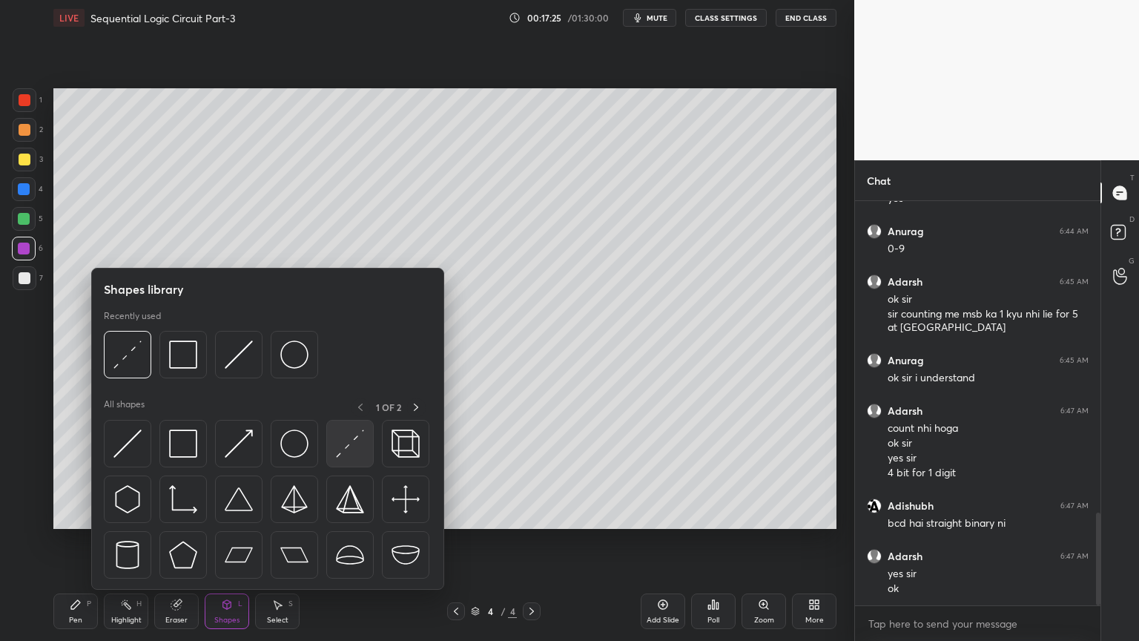
click at [350, 439] on img at bounding box center [350, 443] width 28 height 28
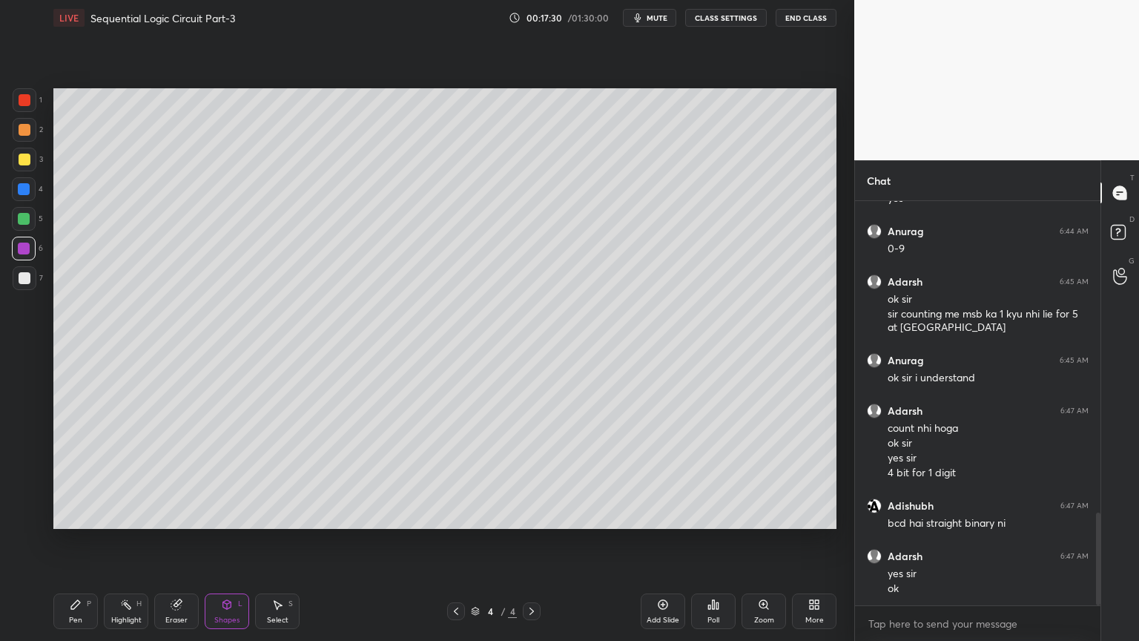
click at [84, 541] on div "Pen P" at bounding box center [75, 611] width 44 height 36
click at [27, 457] on icon at bounding box center [23, 457] width 13 height 10
click at [516, 434] on p "Undo" at bounding box center [513, 436] width 22 height 12
click at [19, 484] on icon at bounding box center [24, 487] width 12 height 9
click at [226, 541] on div "Shapes L" at bounding box center [227, 611] width 44 height 36
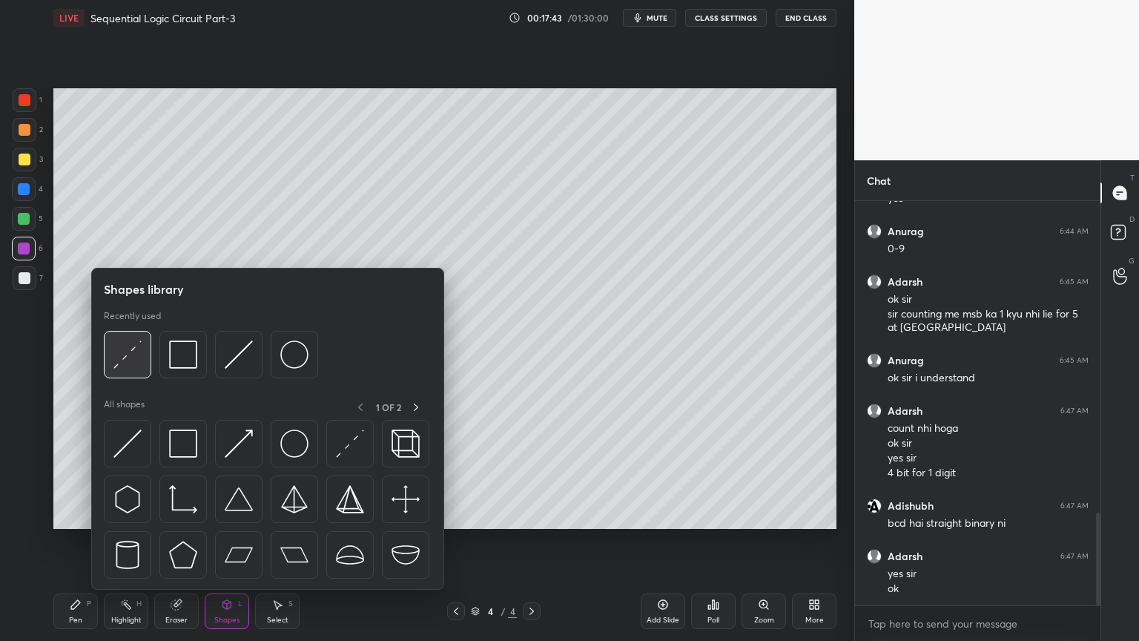
click at [131, 344] on img at bounding box center [127, 354] width 28 height 28
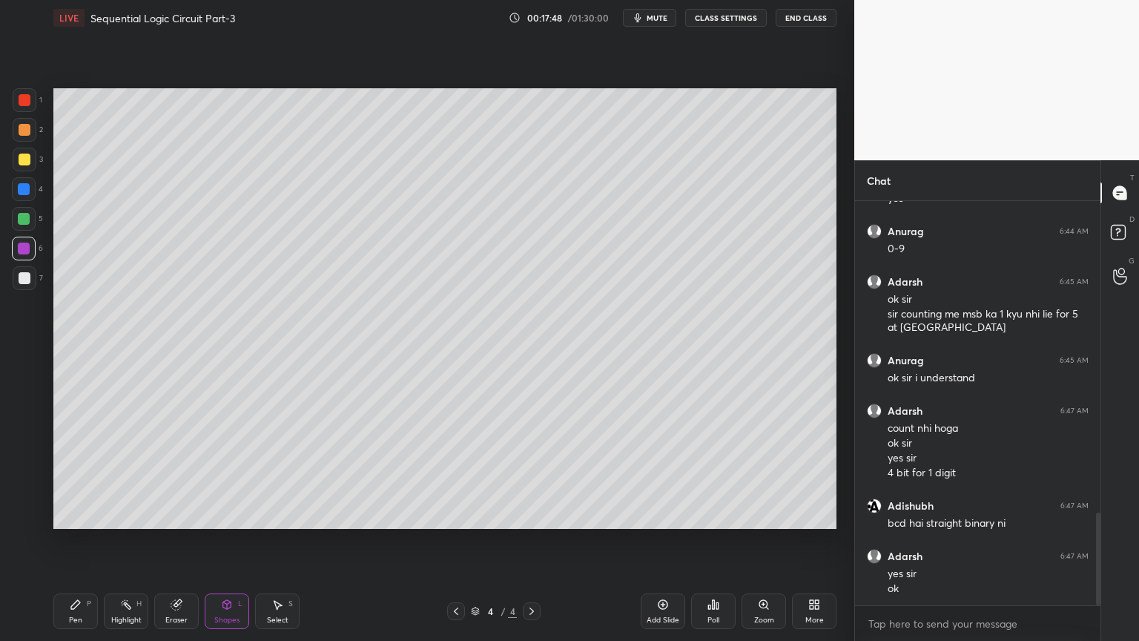
click at [51, 347] on div "Setting up your live class Poll for secs No correct answer Start poll" at bounding box center [444, 309] width 795 height 546
click at [80, 541] on div "Pen P" at bounding box center [75, 611] width 44 height 36
click at [158, 541] on div "Eraser" at bounding box center [176, 611] width 44 height 36
click at [76, 541] on icon at bounding box center [75, 604] width 9 height 9
click at [21, 457] on icon at bounding box center [23, 457] width 13 height 10
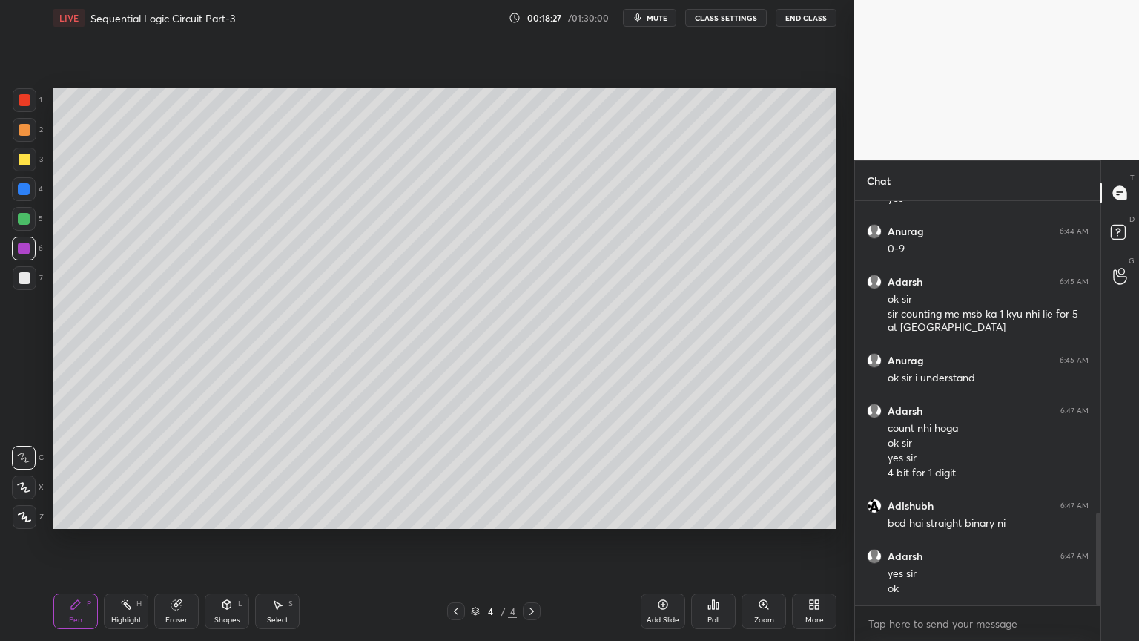
click at [33, 160] on div at bounding box center [25, 160] width 24 height 24
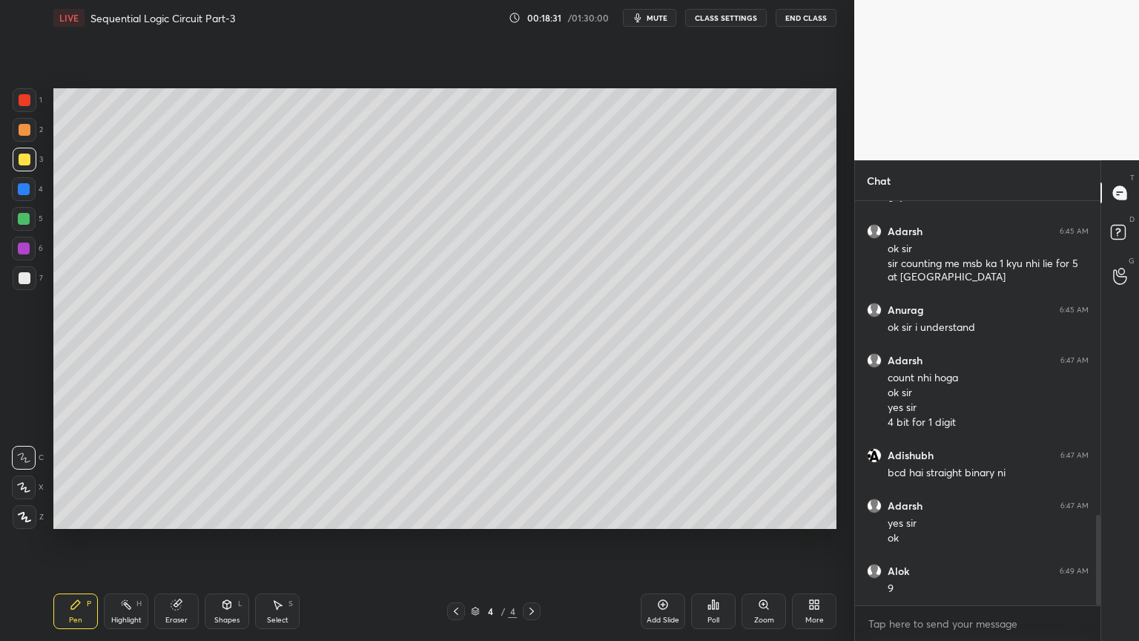
click at [173, 541] on div "Eraser" at bounding box center [176, 611] width 44 height 36
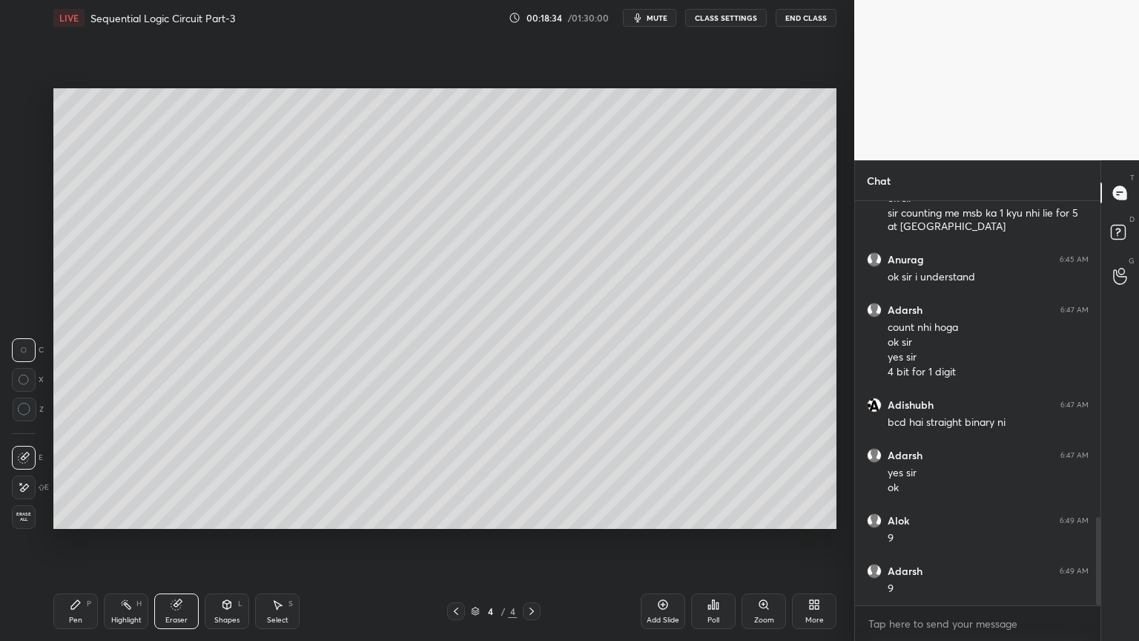
click at [62, 541] on div "Pen P" at bounding box center [75, 611] width 44 height 36
click at [29, 184] on div at bounding box center [24, 189] width 12 height 12
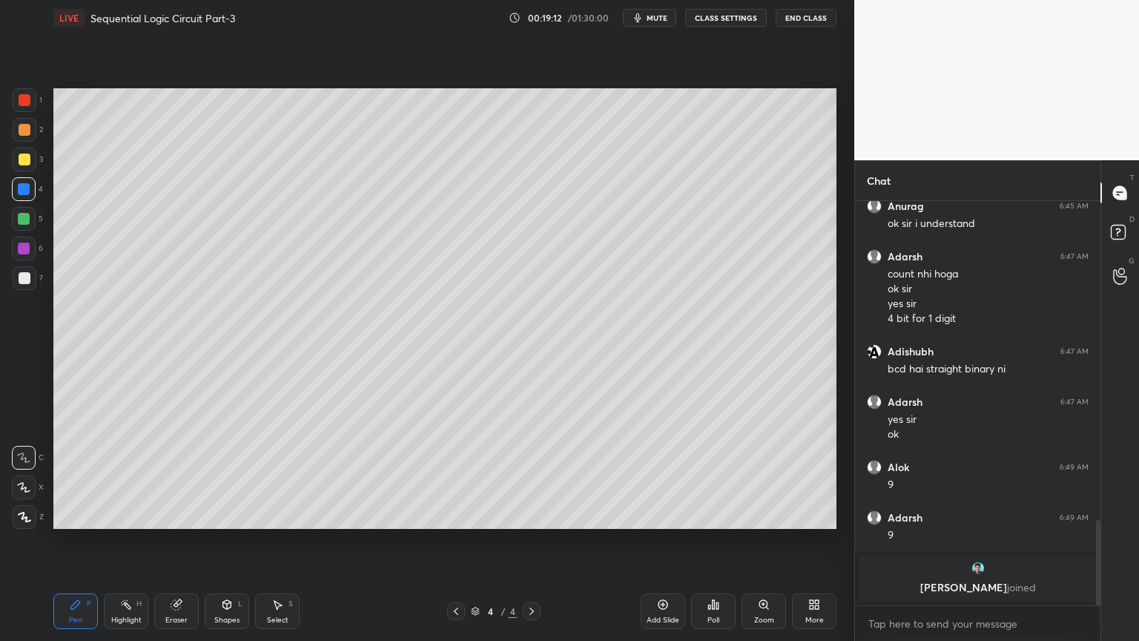
click at [28, 225] on div at bounding box center [24, 219] width 24 height 24
click at [36, 268] on div "7" at bounding box center [28, 278] width 30 height 24
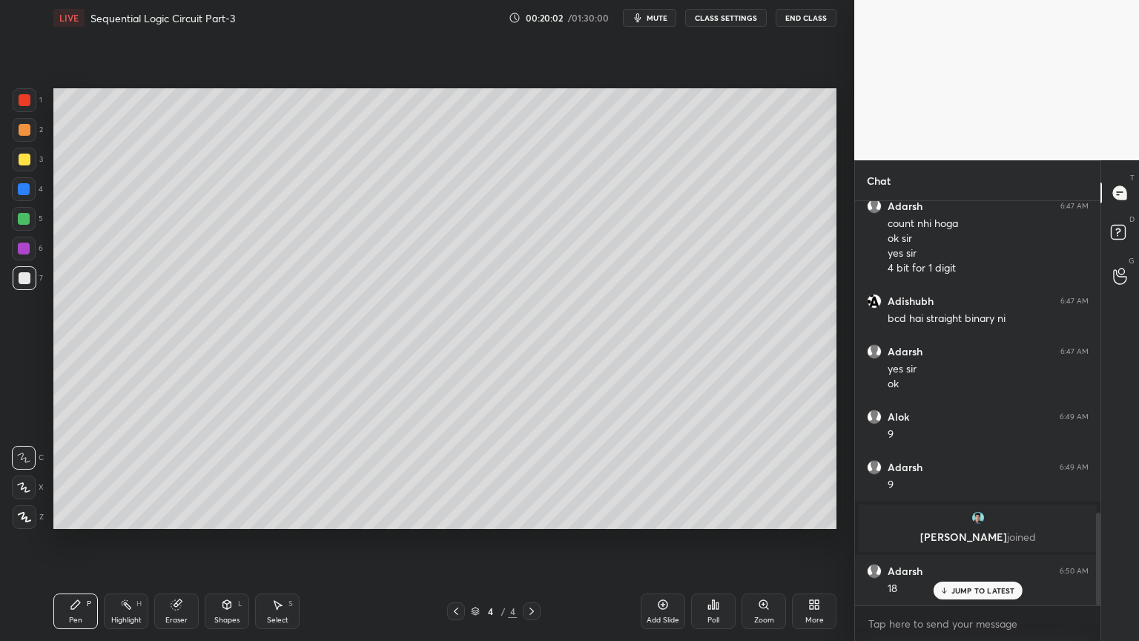
scroll to position [1358, 0]
click at [133, 541] on div "Highlight H" at bounding box center [126, 611] width 44 height 36
click at [28, 165] on div at bounding box center [25, 159] width 12 height 12
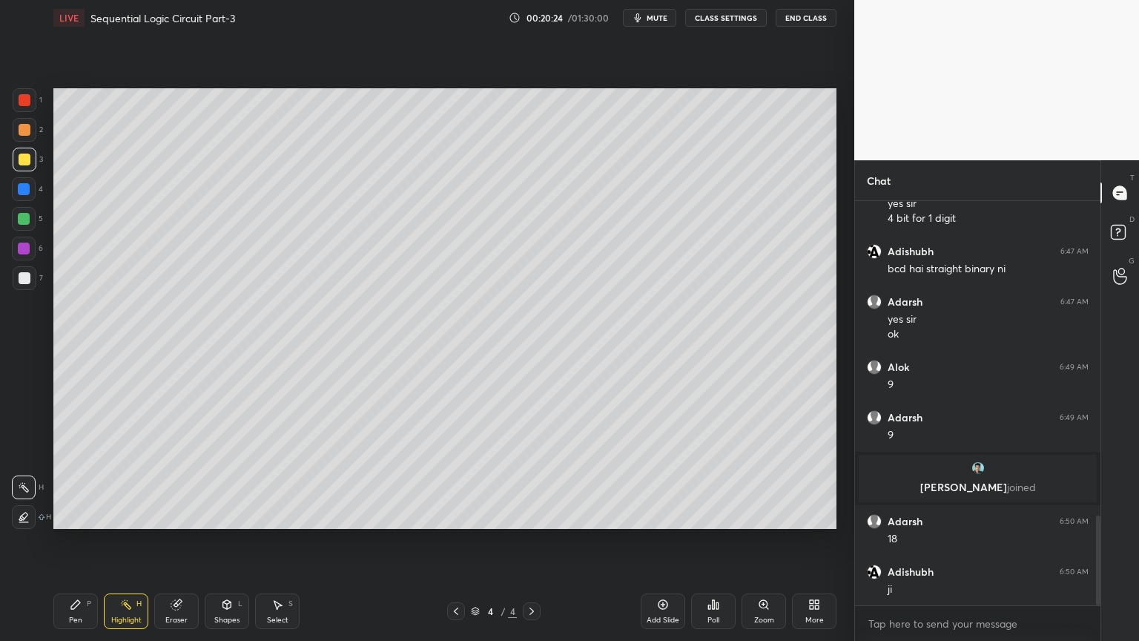
click at [82, 541] on div "Pen P" at bounding box center [75, 611] width 44 height 36
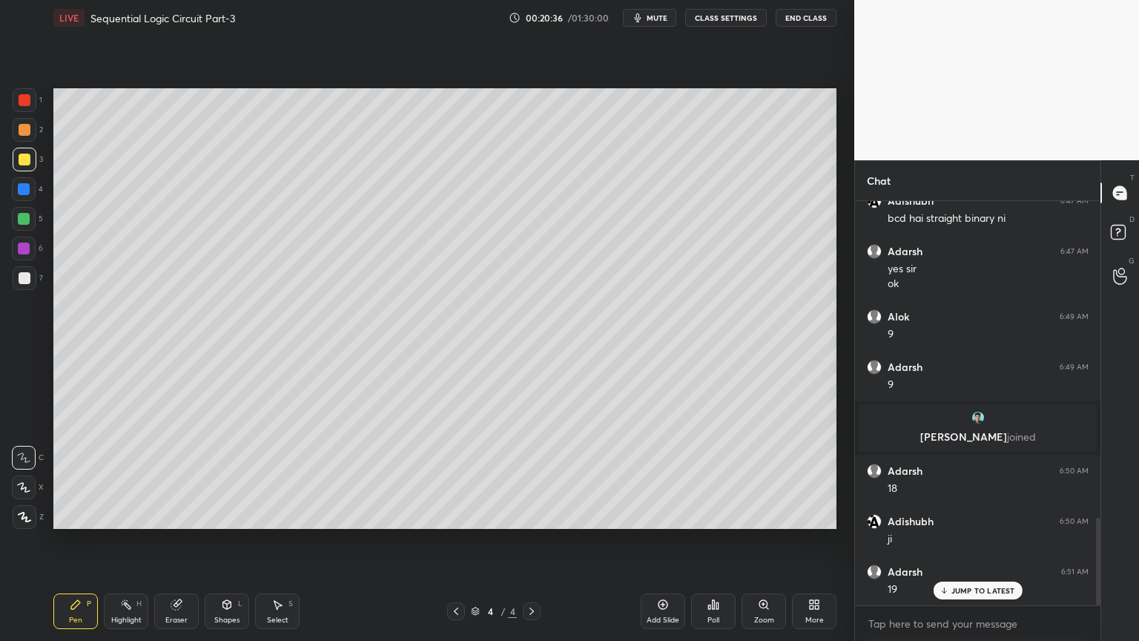
click at [279, 541] on div "Select" at bounding box center [278, 619] width 22 height 7
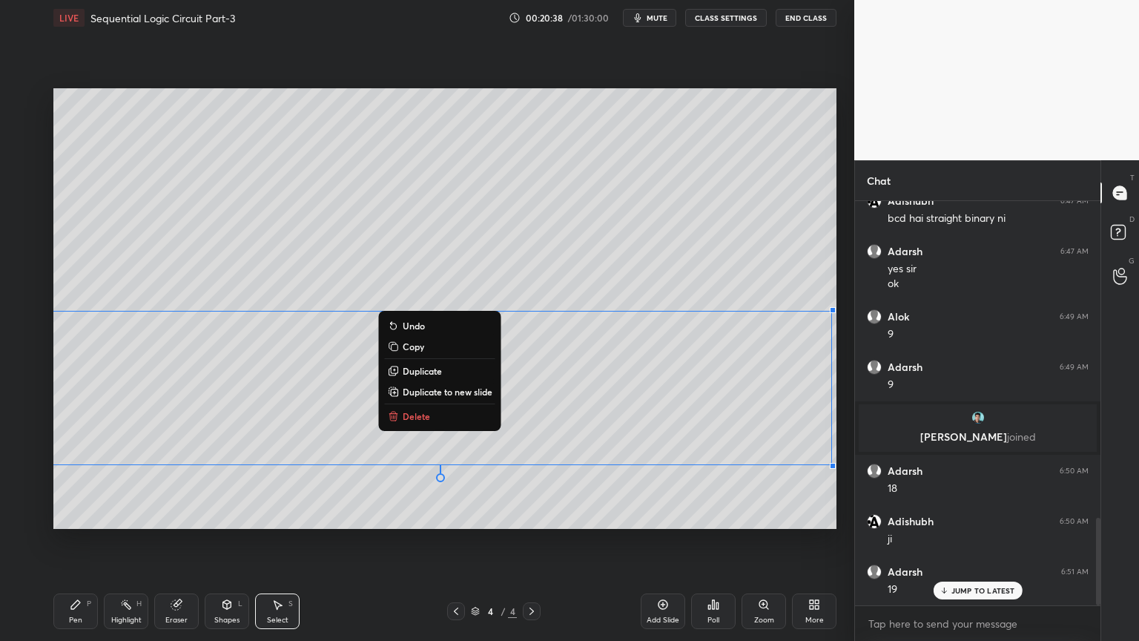
click at [412, 511] on div "0 ° Undo Copy Duplicate Duplicate to new slide Delete" at bounding box center [444, 308] width 783 height 440
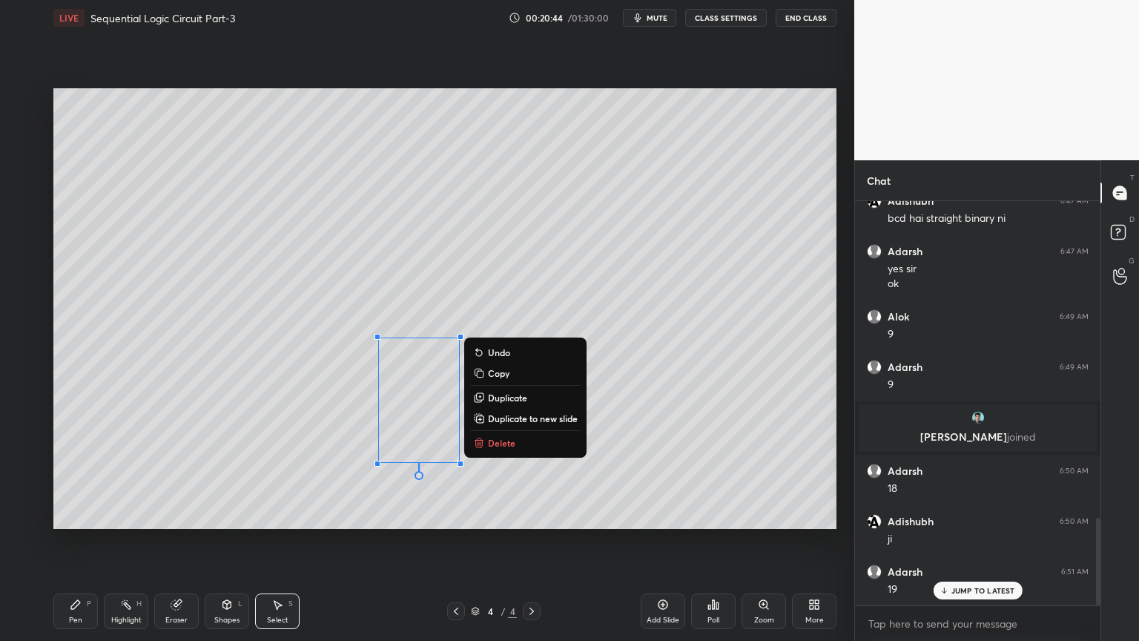
click at [396, 508] on div "0 ° Undo Copy Duplicate Duplicate to new slide Delete" at bounding box center [444, 308] width 783 height 440
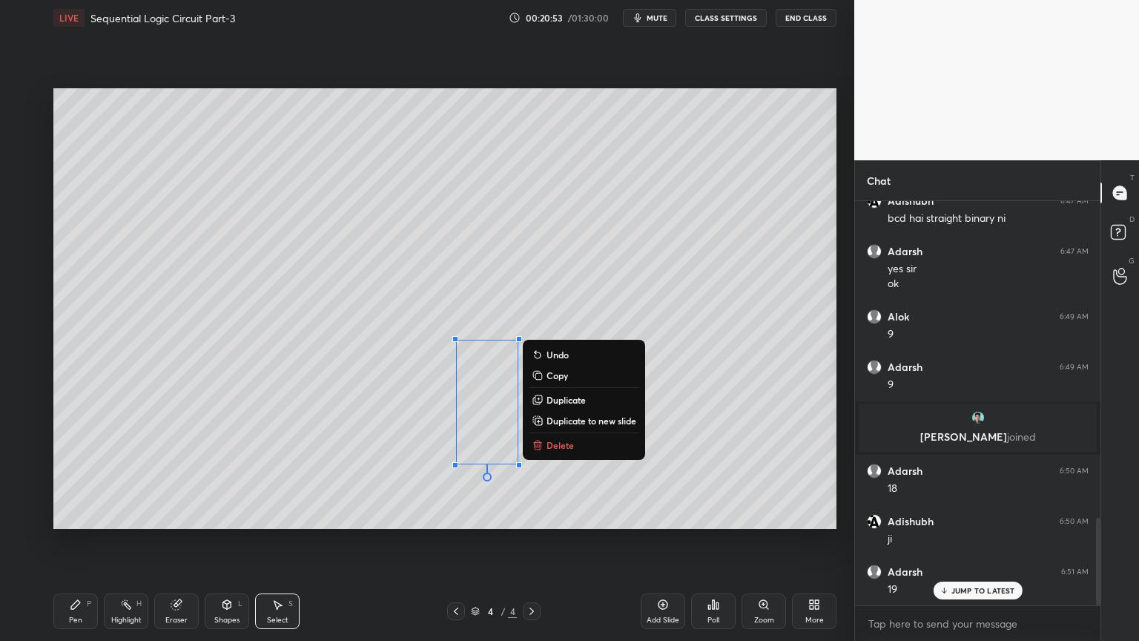
click at [353, 541] on div "0 ° Undo Copy Duplicate Duplicate to new slide Delete Setting up your live clas…" at bounding box center [444, 309] width 795 height 546
click at [358, 541] on div "0 ° Undo Copy Duplicate Duplicate to new slide Delete Setting up your live clas…" at bounding box center [444, 309] width 795 height 546
click at [175, 541] on div "Eraser" at bounding box center [176, 619] width 22 height 7
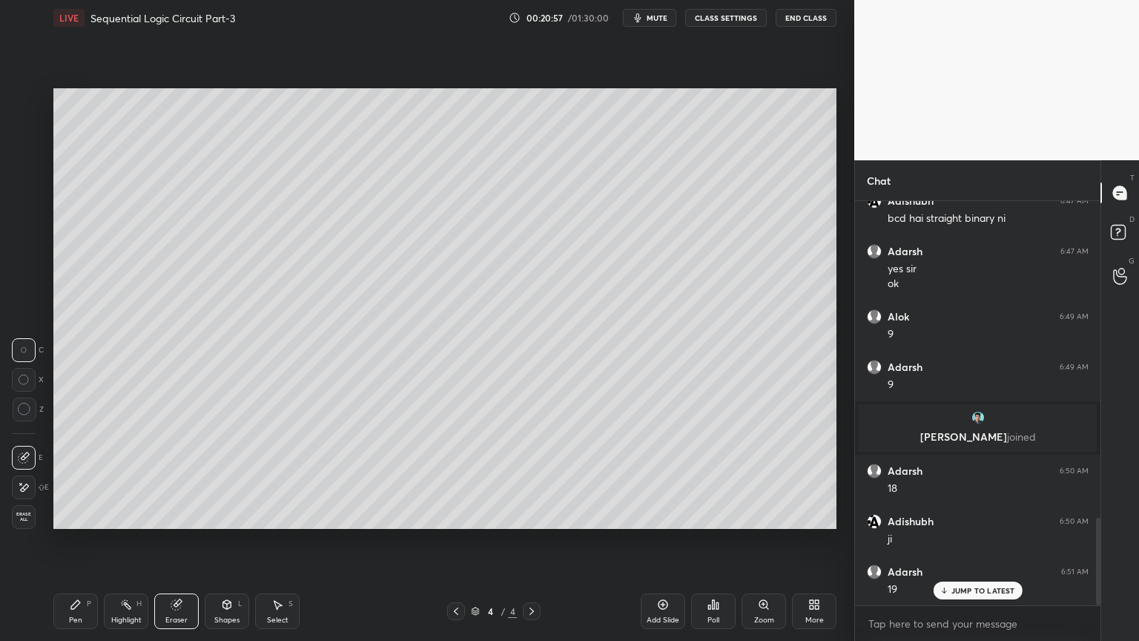
click at [71, 541] on icon at bounding box center [76, 604] width 12 height 12
click at [30, 219] on div at bounding box center [24, 219] width 24 height 24
click at [174, 541] on div "Eraser" at bounding box center [176, 611] width 44 height 36
click at [65, 541] on div "Pen P" at bounding box center [75, 611] width 44 height 36
click at [28, 280] on div at bounding box center [25, 278] width 12 height 12
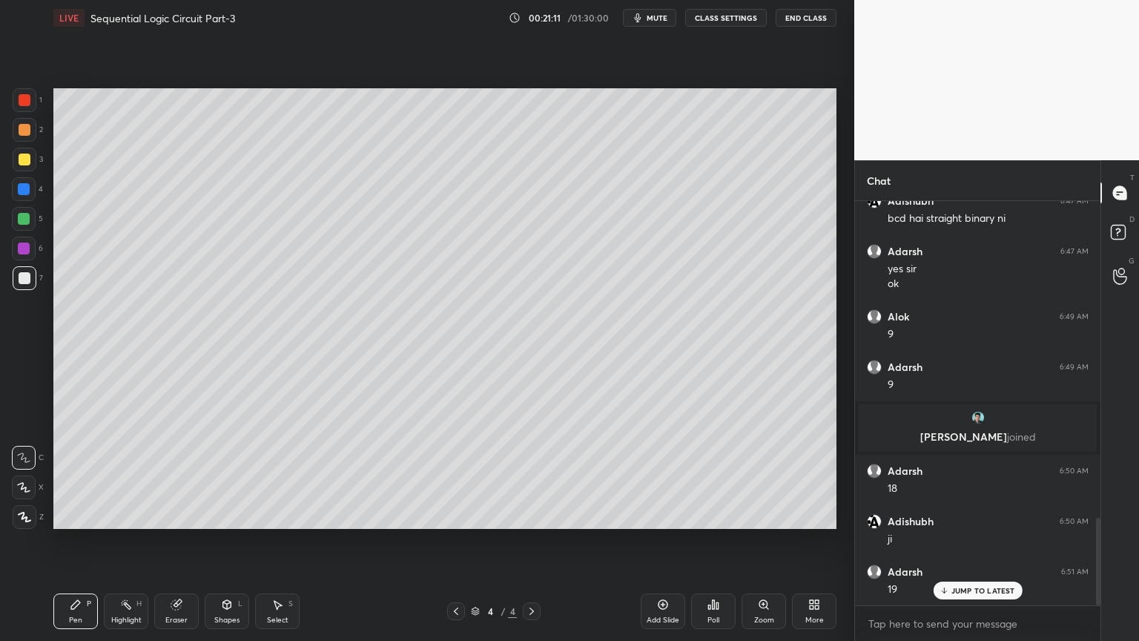
scroll to position [1510, 0]
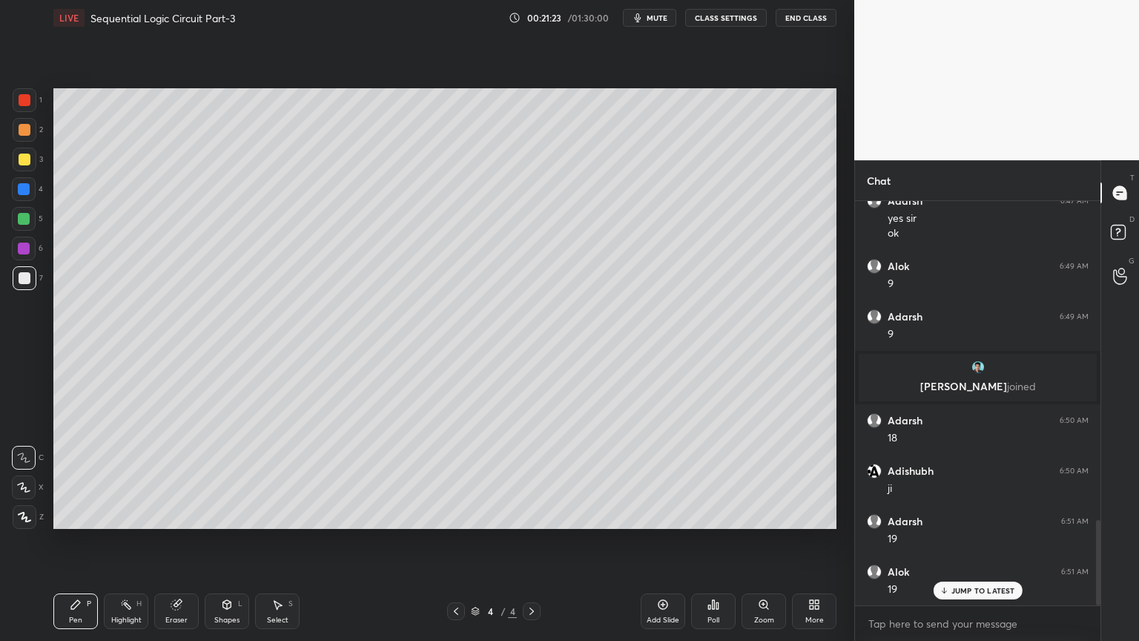
click at [187, 541] on div "Eraser" at bounding box center [176, 619] width 22 height 7
click at [80, 541] on div "Pen" at bounding box center [75, 619] width 13 height 7
click at [659, 24] on button "mute" at bounding box center [649, 18] width 53 height 18
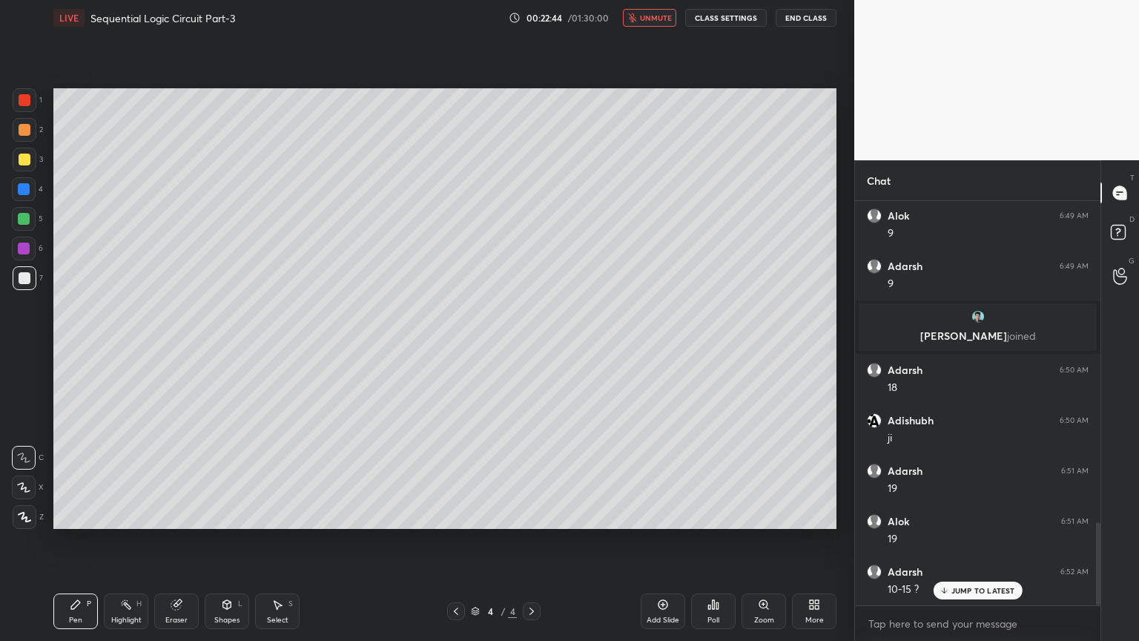
click at [664, 15] on span "unmute" at bounding box center [656, 18] width 32 height 10
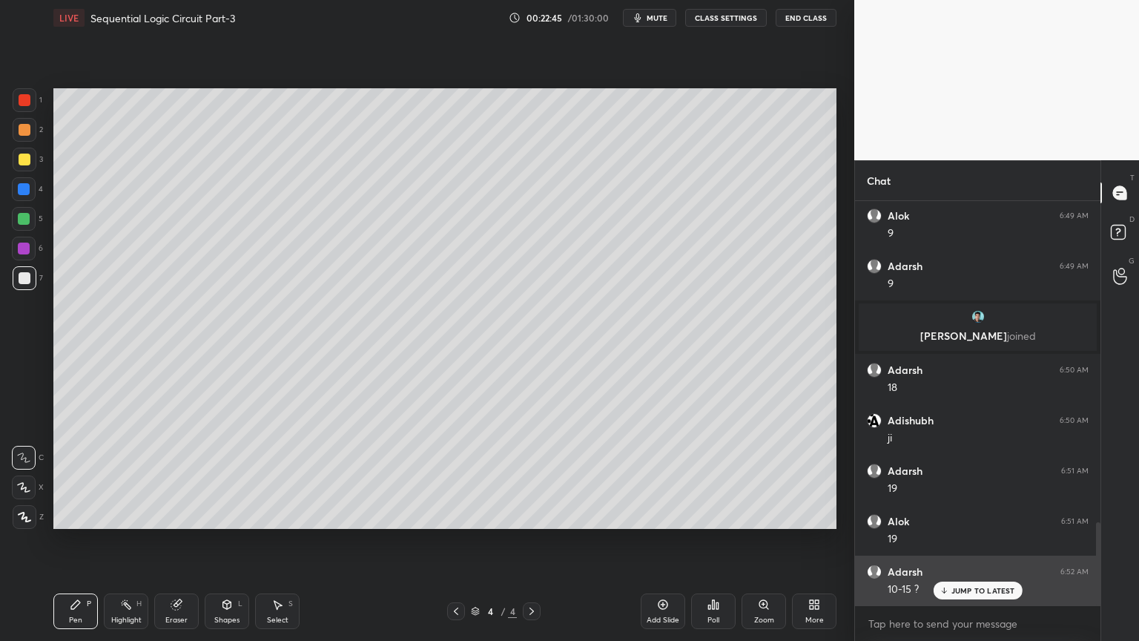
click at [982, 541] on div "JUMP TO LATEST" at bounding box center [977, 590] width 89 height 18
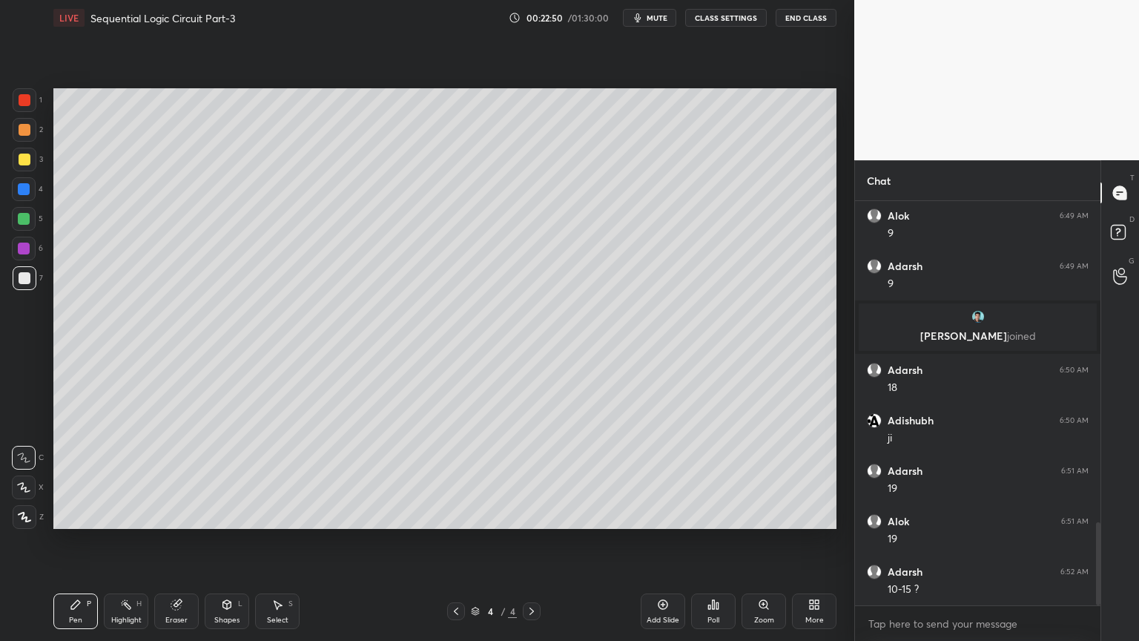
click at [451, 541] on icon at bounding box center [456, 611] width 12 height 12
click at [453, 541] on icon at bounding box center [456, 611] width 12 height 12
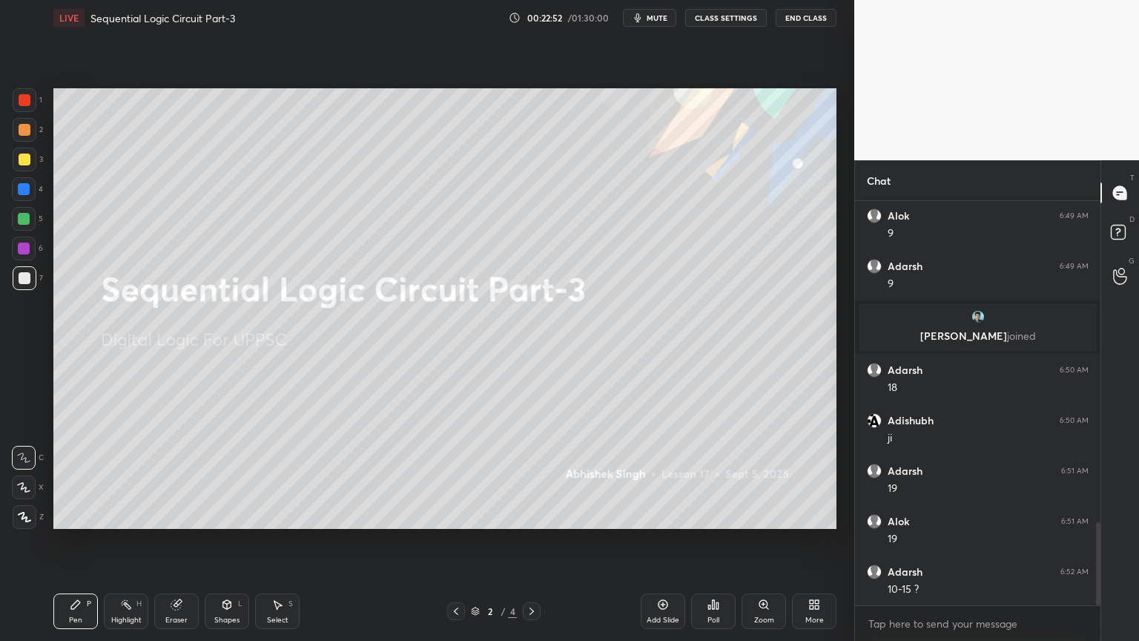
click at [535, 541] on icon at bounding box center [532, 611] width 12 height 12
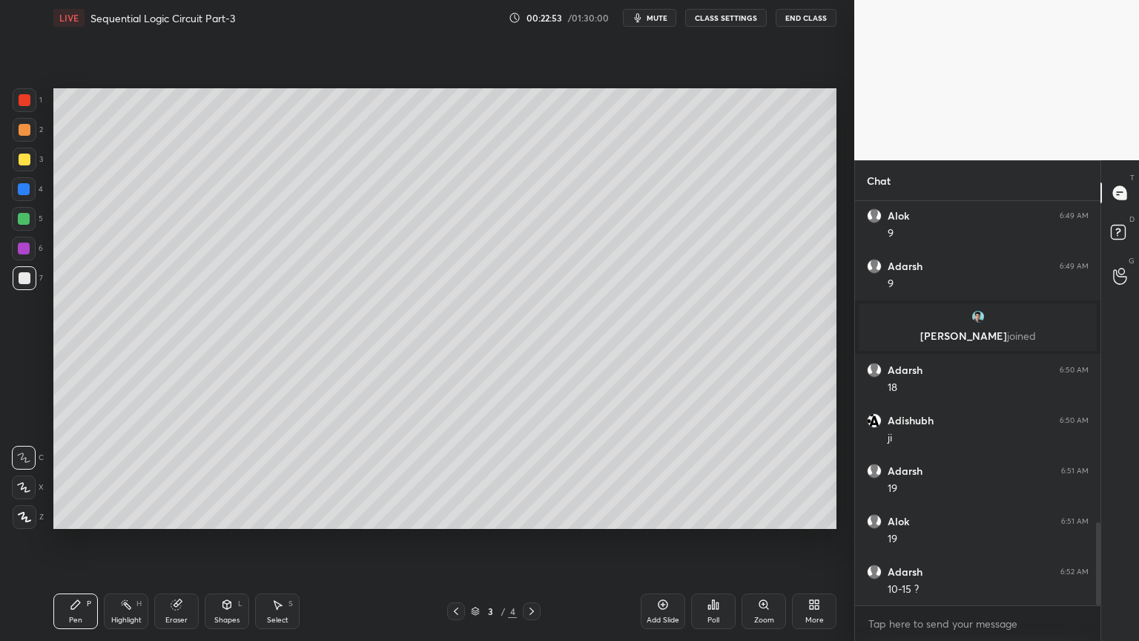
click at [119, 541] on div "Highlight H" at bounding box center [126, 611] width 44 height 36
click at [44, 169] on div "1 2 3 4 5 6 7 C X Z C X Z E E Erase all H H" at bounding box center [23, 308] width 47 height 440
click at [32, 159] on div at bounding box center [25, 160] width 24 height 24
click at [528, 541] on icon at bounding box center [532, 611] width 12 height 12
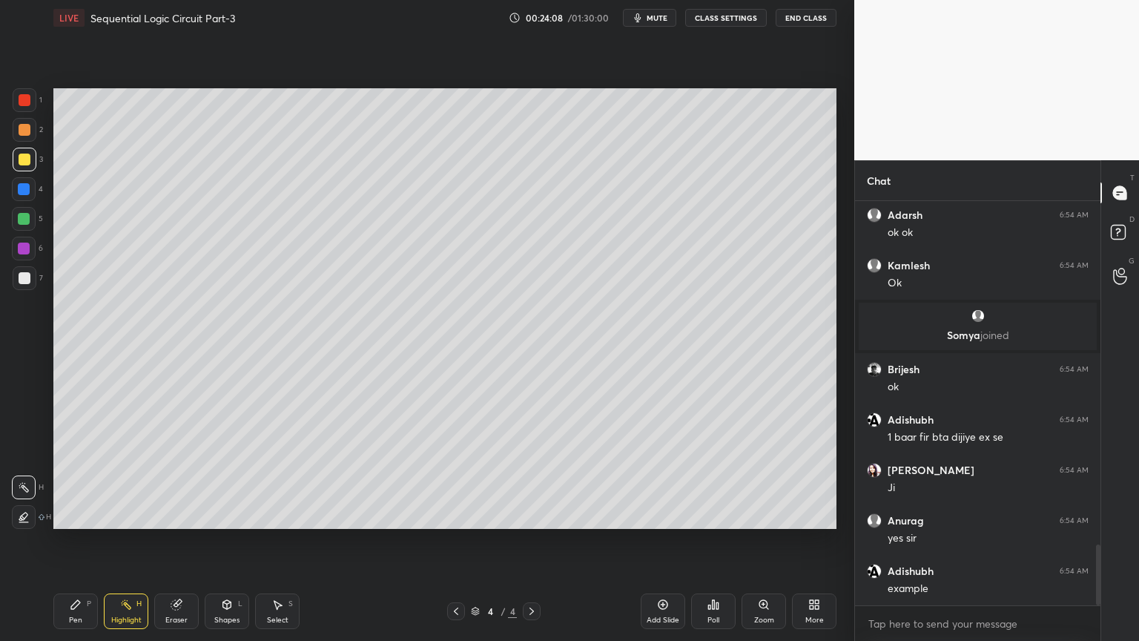
scroll to position [2322, 0]
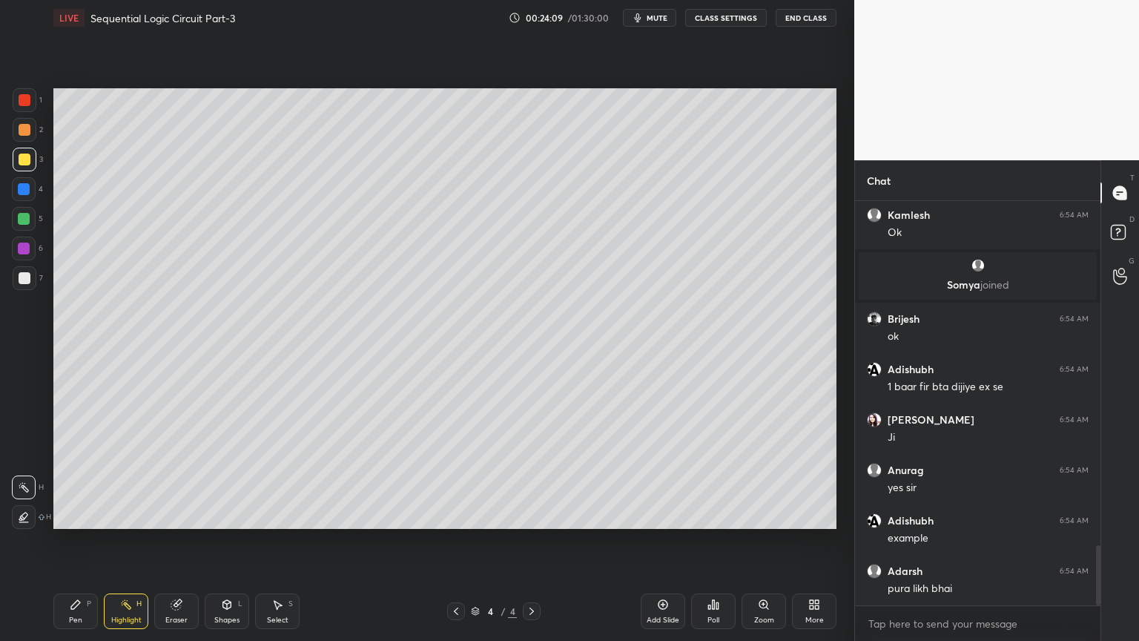
click at [526, 541] on icon at bounding box center [532, 611] width 12 height 12
click at [657, 541] on div "Add Slide" at bounding box center [663, 619] width 33 height 7
click at [70, 541] on div "Pen" at bounding box center [75, 619] width 13 height 7
click at [26, 220] on div at bounding box center [24, 219] width 12 height 12
click at [36, 276] on div at bounding box center [25, 278] width 24 height 24
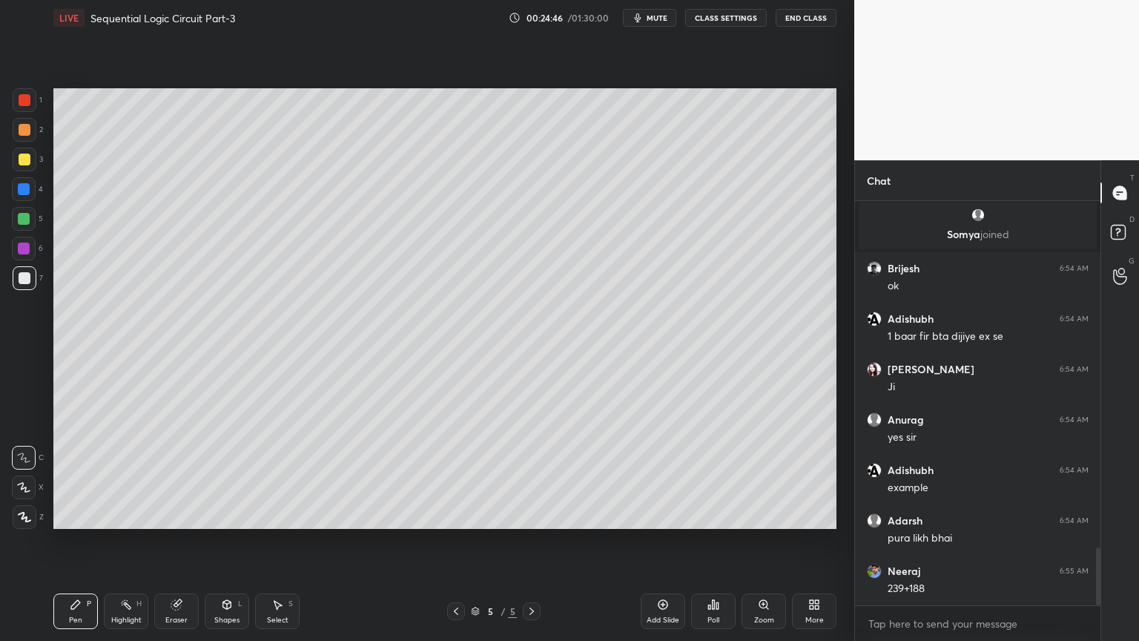
scroll to position [2422, 0]
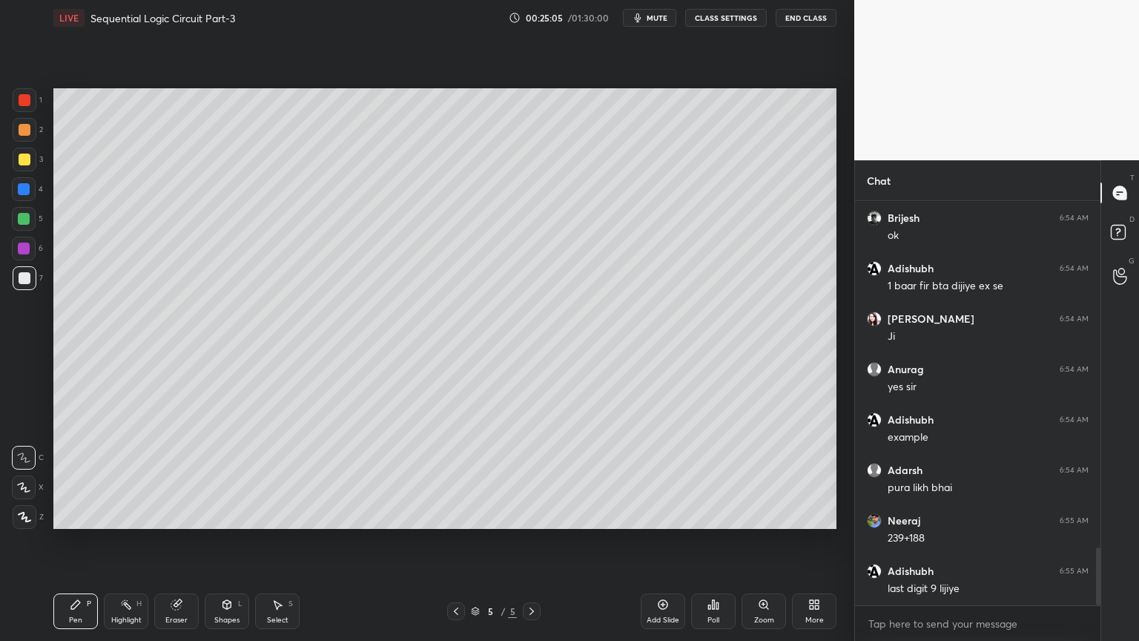
click at [171, 541] on div "Eraser" at bounding box center [176, 611] width 44 height 36
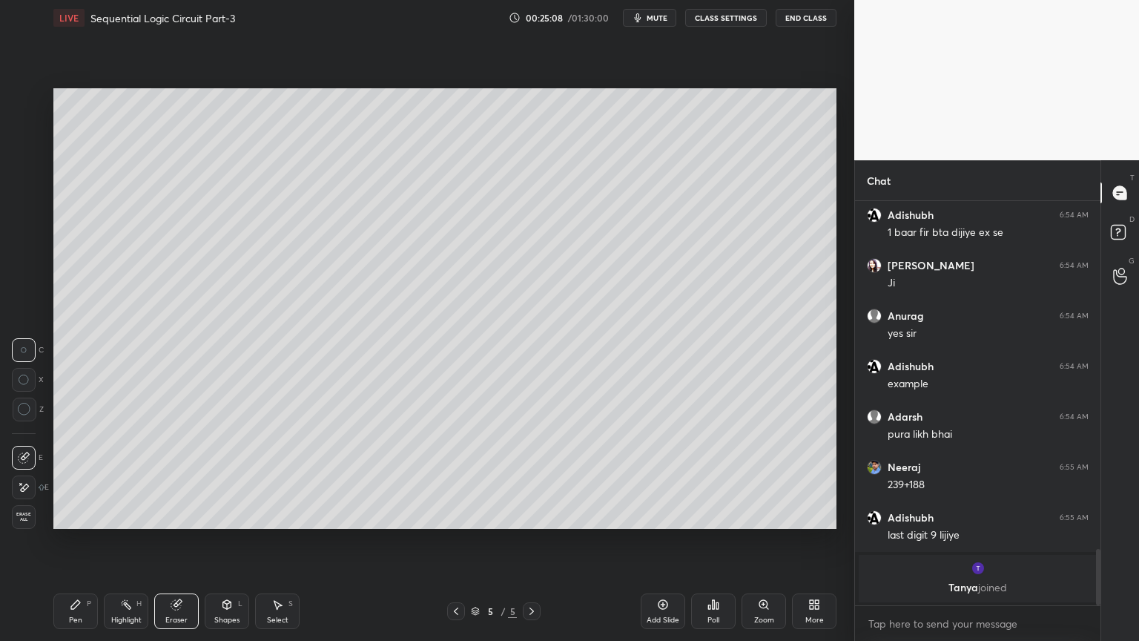
click at [82, 541] on div "Pen P" at bounding box center [75, 611] width 44 height 36
click at [170, 541] on div "Eraser" at bounding box center [176, 611] width 44 height 36
click at [288, 541] on div "Select S" at bounding box center [277, 611] width 44 height 36
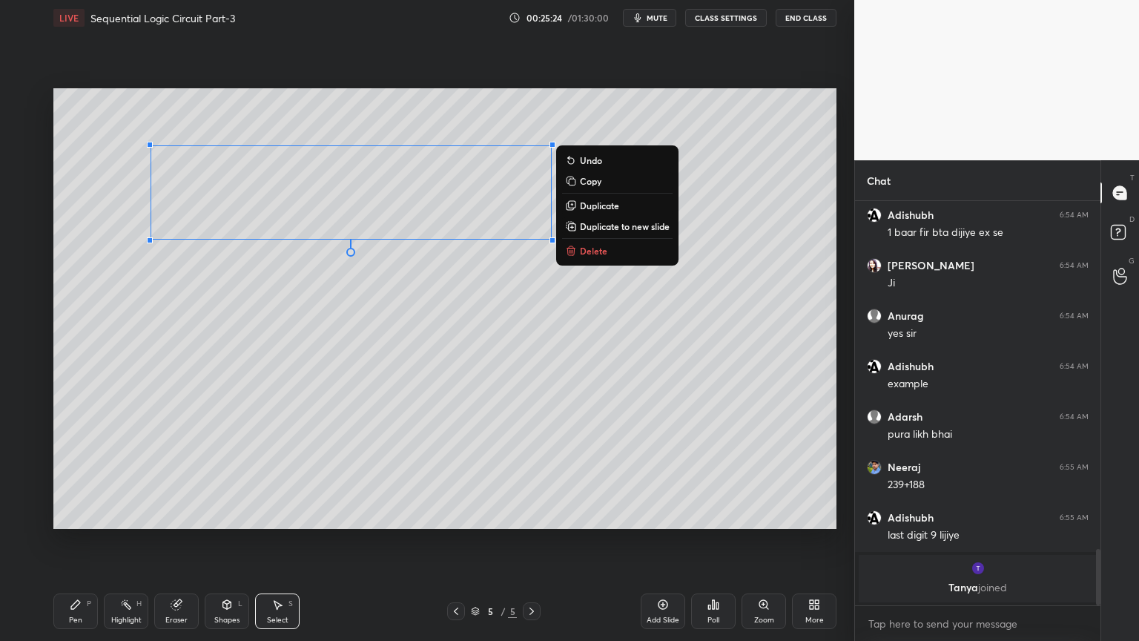
click at [599, 252] on p "Delete" at bounding box center [593, 251] width 27 height 12
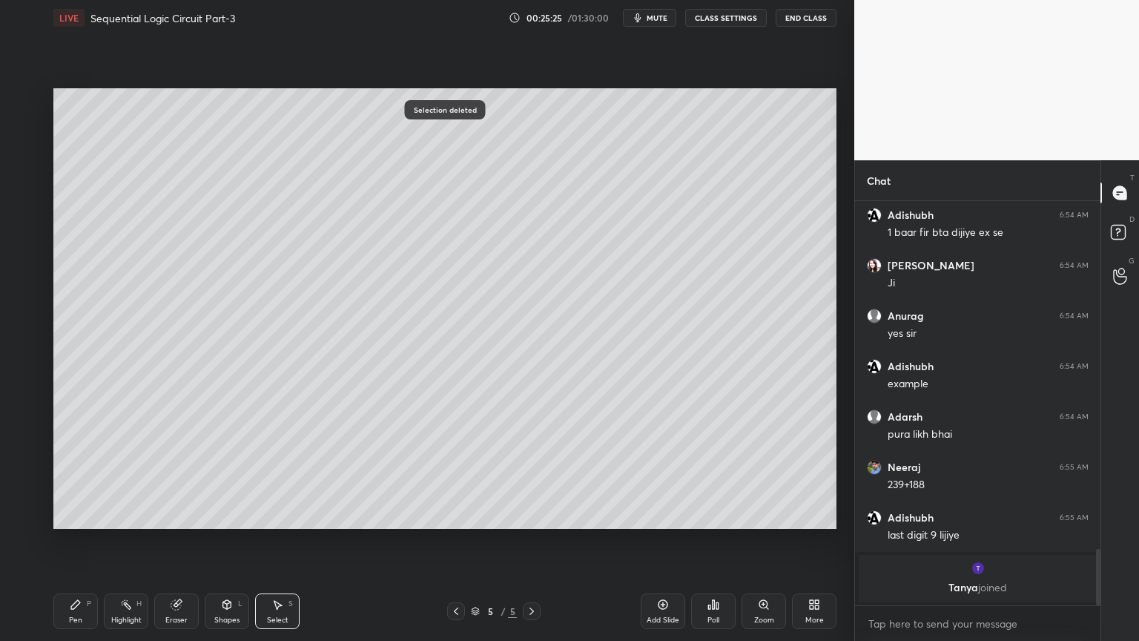
click at [59, 541] on div "Pen P" at bounding box center [75, 611] width 44 height 36
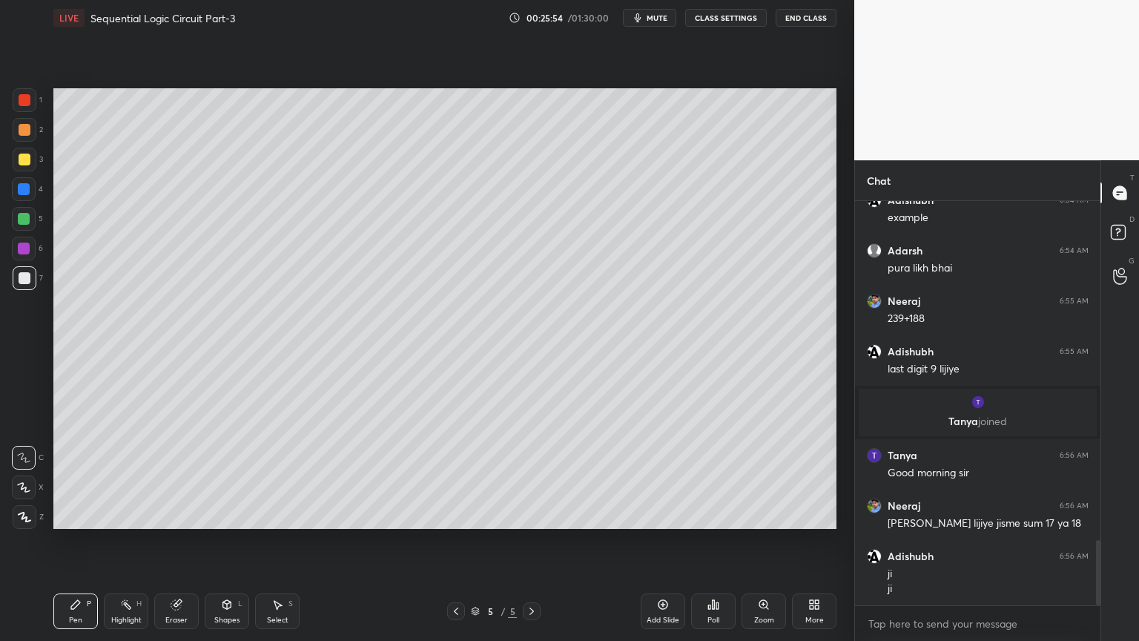
scroll to position [2090, 0]
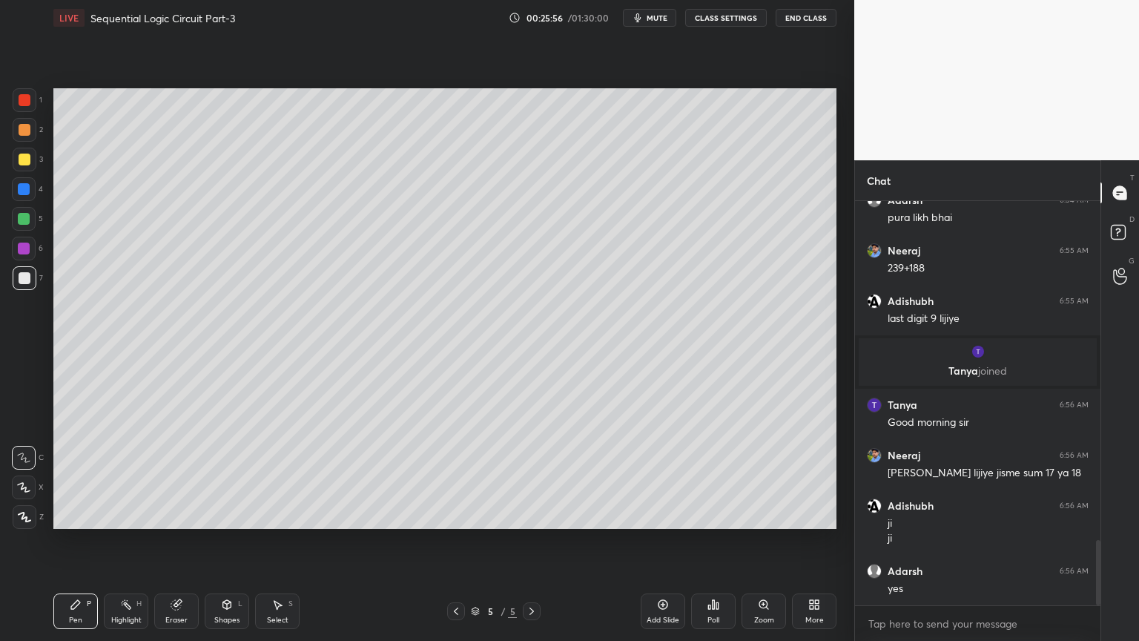
click at [27, 285] on div at bounding box center [25, 278] width 24 height 24
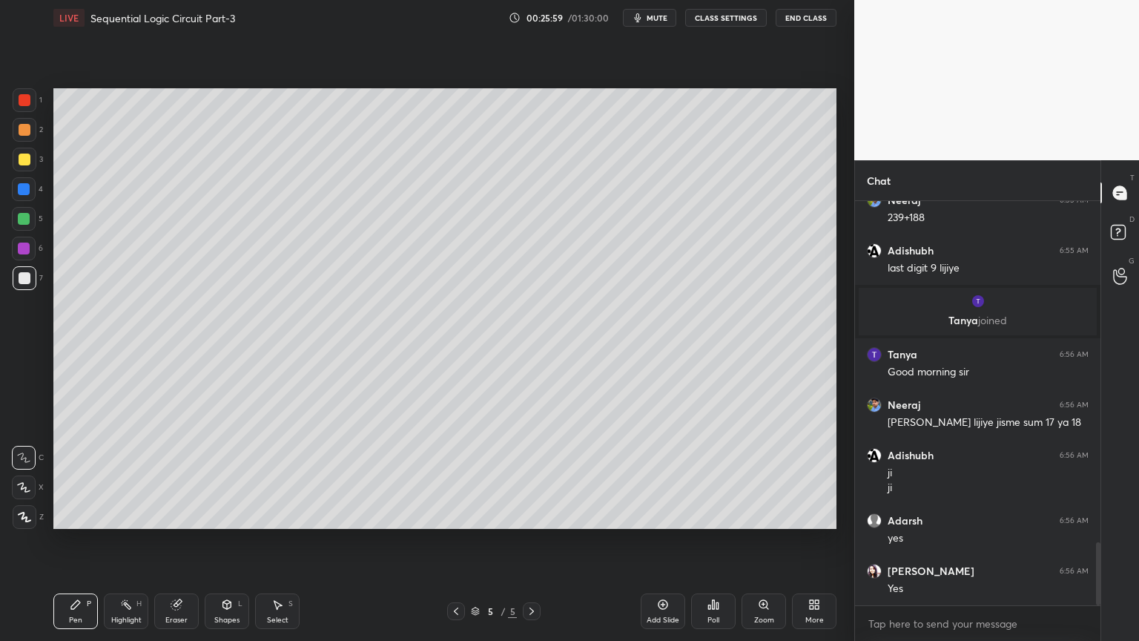
scroll to position [2191, 0]
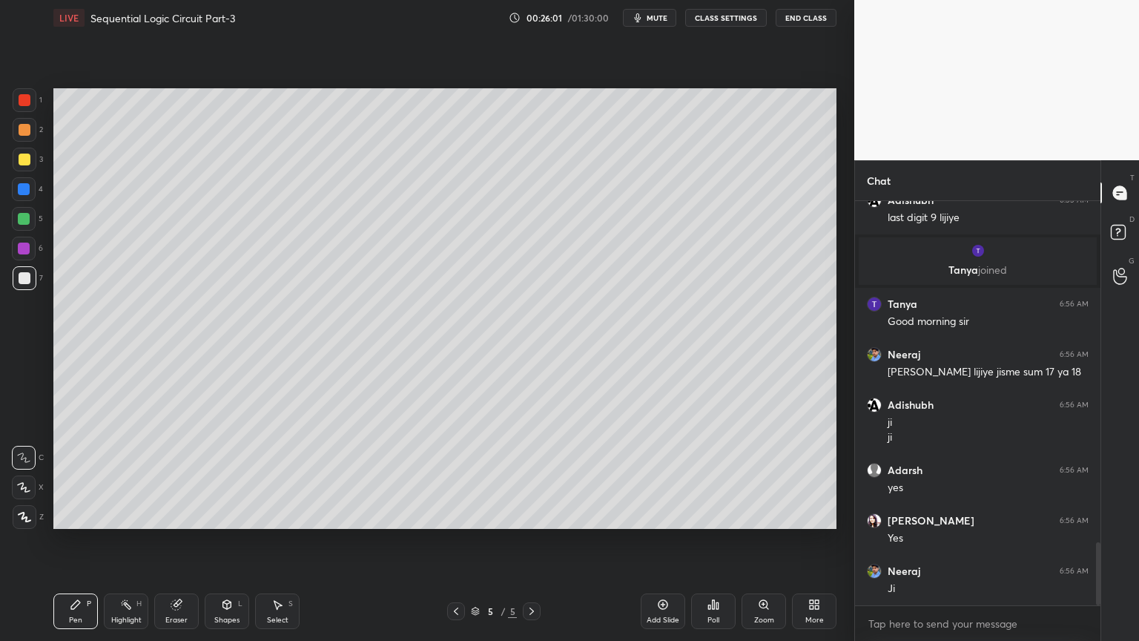
click at [33, 162] on div at bounding box center [25, 160] width 24 height 24
click at [33, 222] on div at bounding box center [24, 219] width 24 height 24
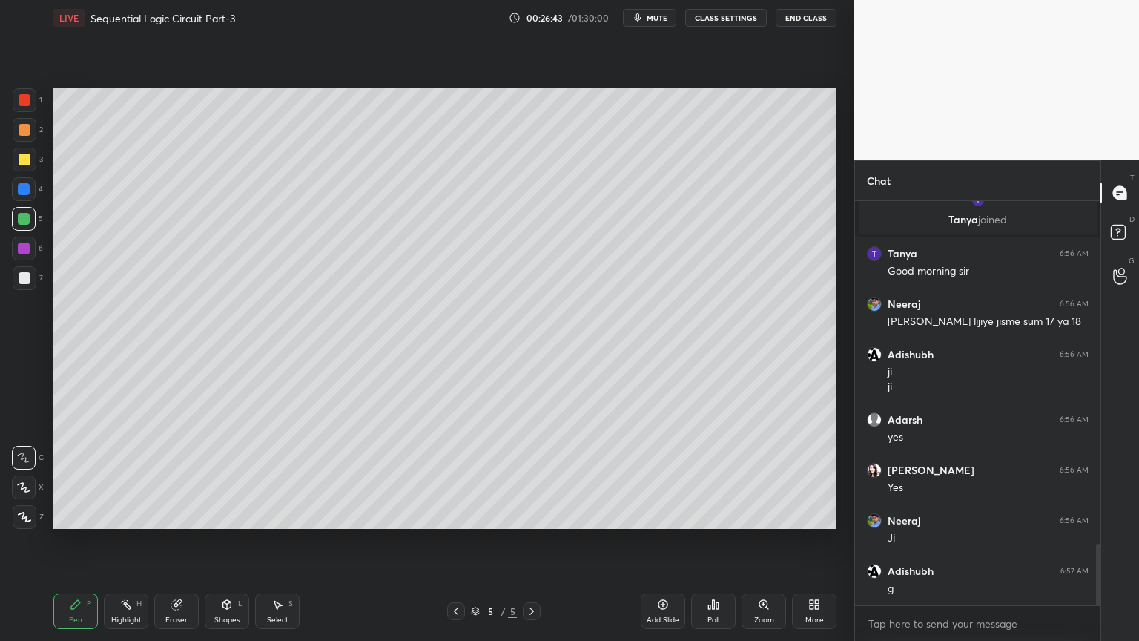
click at [26, 251] on div at bounding box center [24, 248] width 12 height 12
click at [177, 541] on div "Eraser" at bounding box center [176, 611] width 44 height 36
click at [74, 541] on div "Pen" at bounding box center [75, 619] width 13 height 7
click at [21, 164] on div at bounding box center [25, 159] width 12 height 12
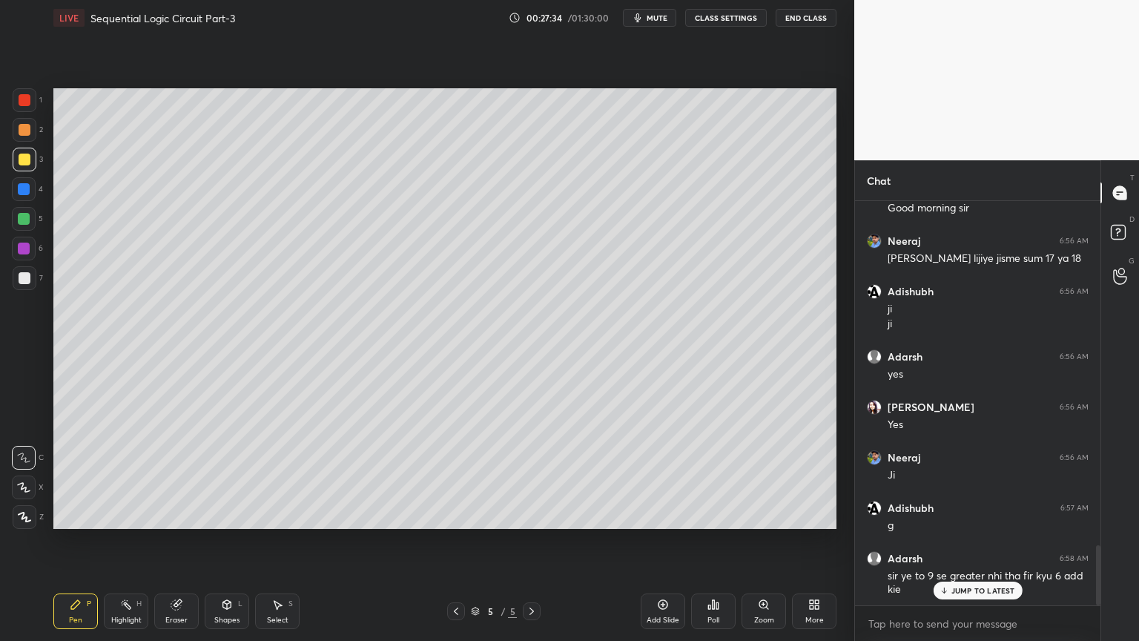
click at [120, 541] on icon at bounding box center [126, 604] width 12 height 12
click at [30, 187] on div at bounding box center [24, 189] width 24 height 24
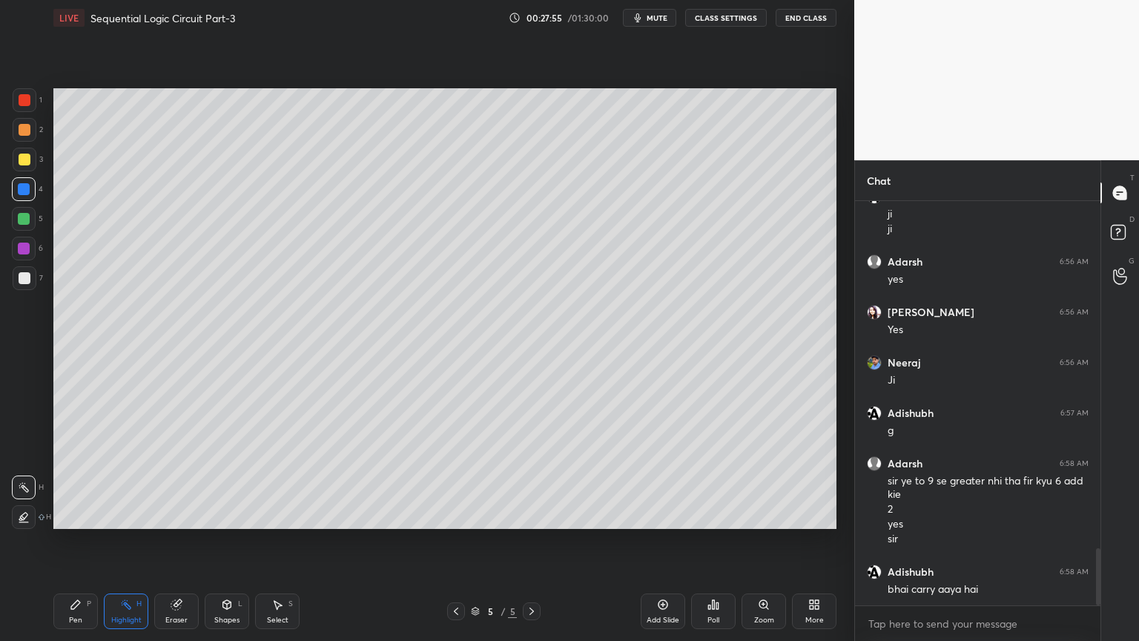
scroll to position [2450, 0]
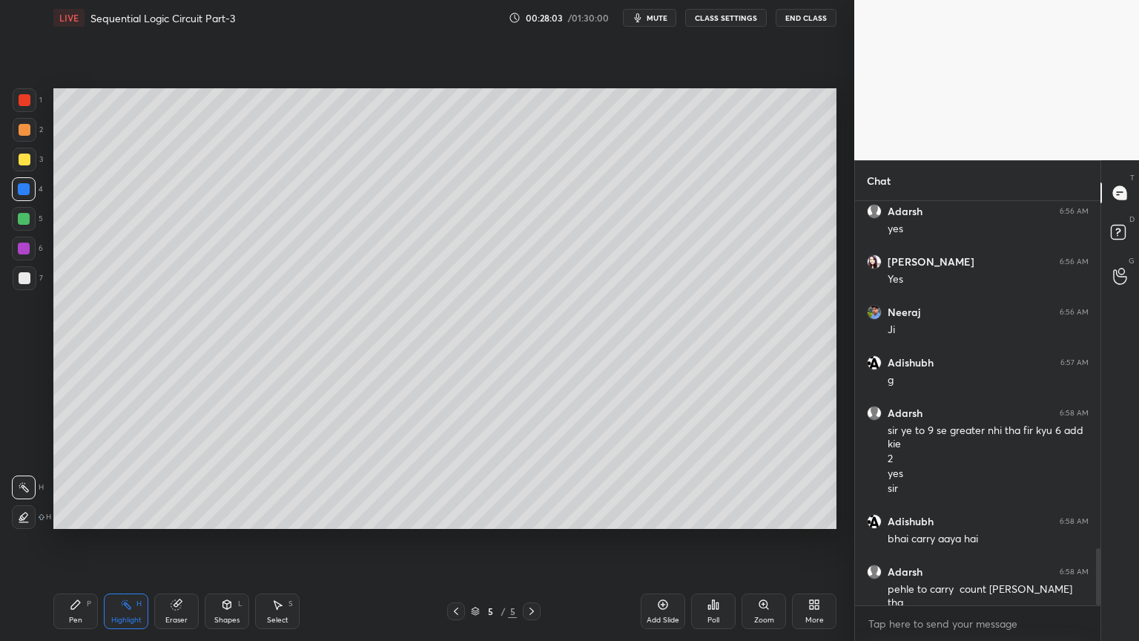
click at [456, 541] on icon at bounding box center [456, 611] width 12 height 12
click at [532, 541] on icon at bounding box center [532, 611] width 12 height 12
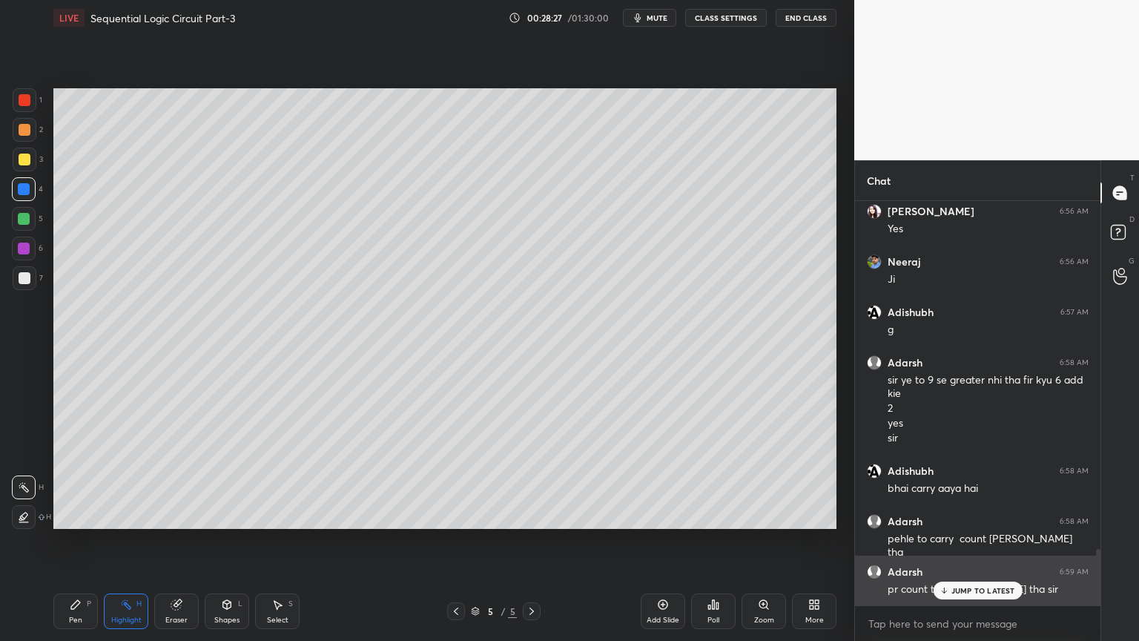
click at [988, 541] on p "JUMP TO LATEST" at bounding box center [983, 590] width 64 height 9
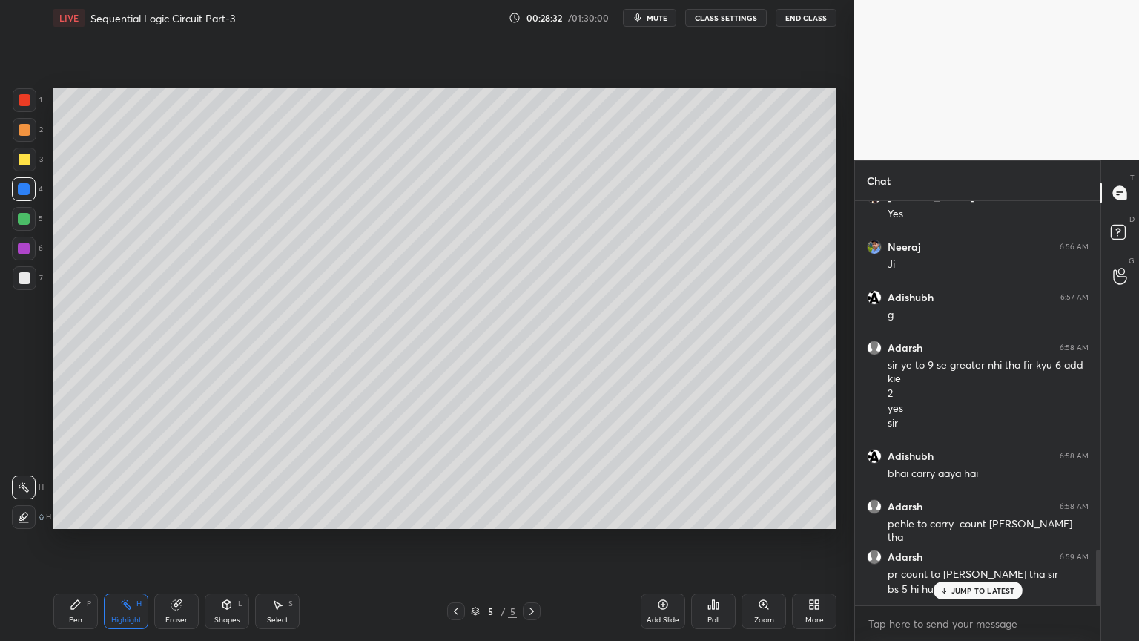
click at [455, 541] on icon at bounding box center [456, 611] width 12 height 12
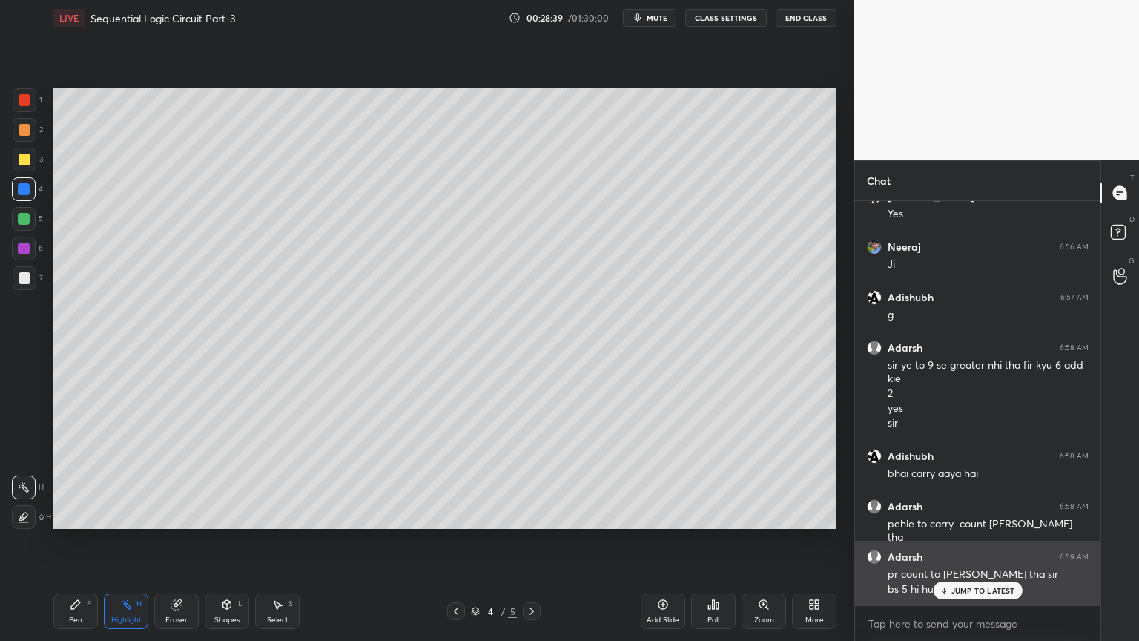
click at [990, 541] on p "JUMP TO LATEST" at bounding box center [983, 590] width 64 height 9
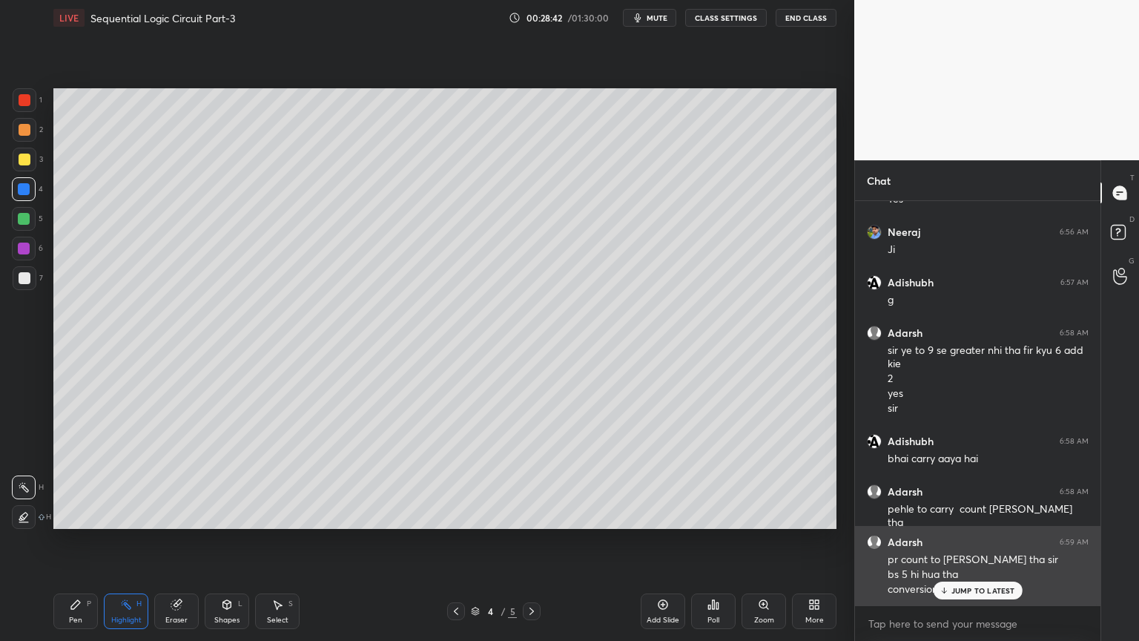
click at [992, 541] on p "JUMP TO LATEST" at bounding box center [983, 590] width 64 height 9
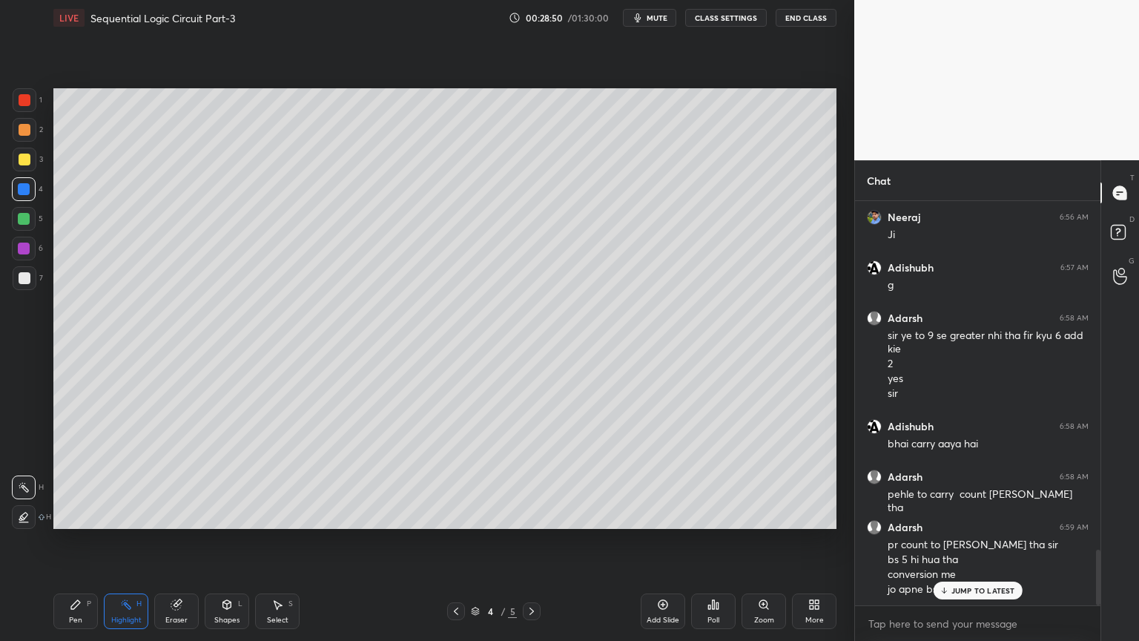
click at [988, 541] on div "JUMP TO LATEST" at bounding box center [977, 590] width 89 height 18
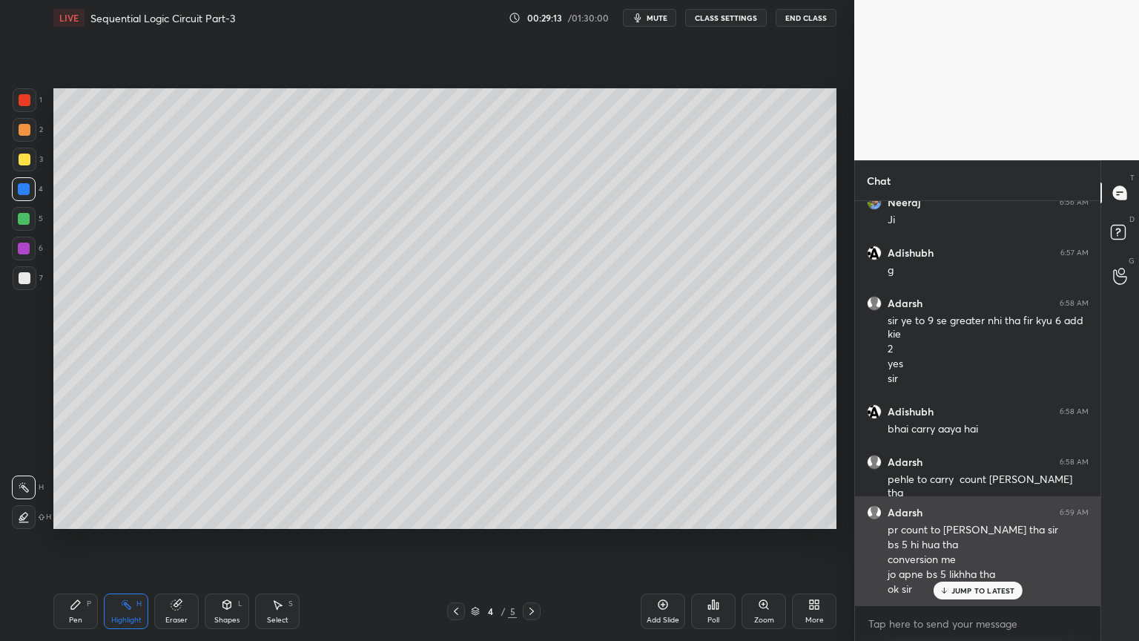
scroll to position [2574, 0]
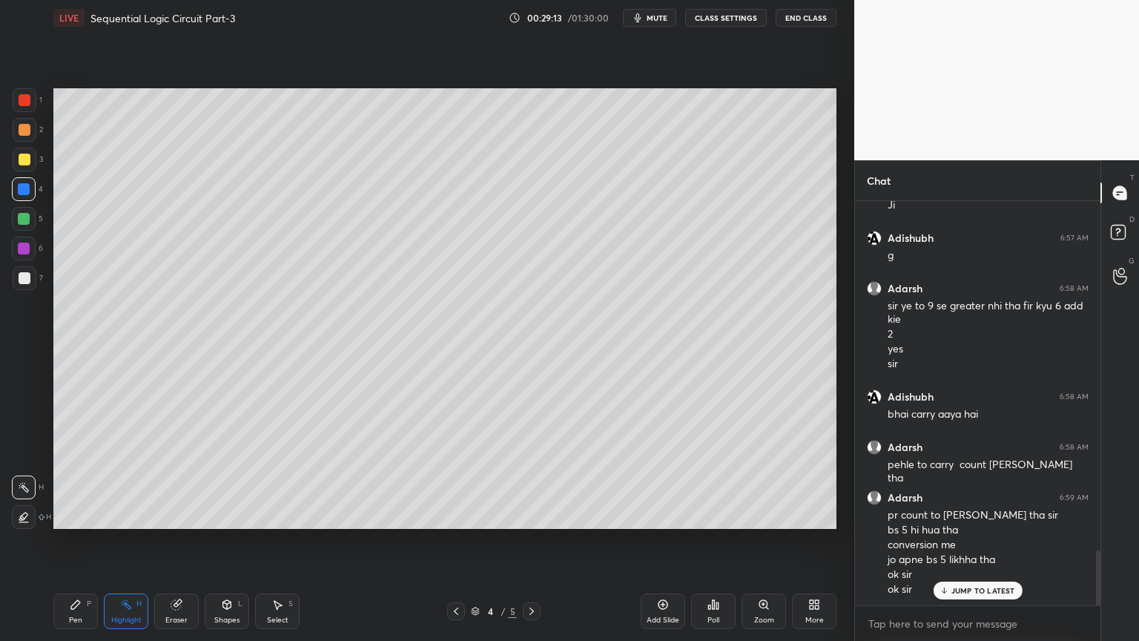
click at [530, 541] on icon at bounding box center [532, 611] width 12 height 12
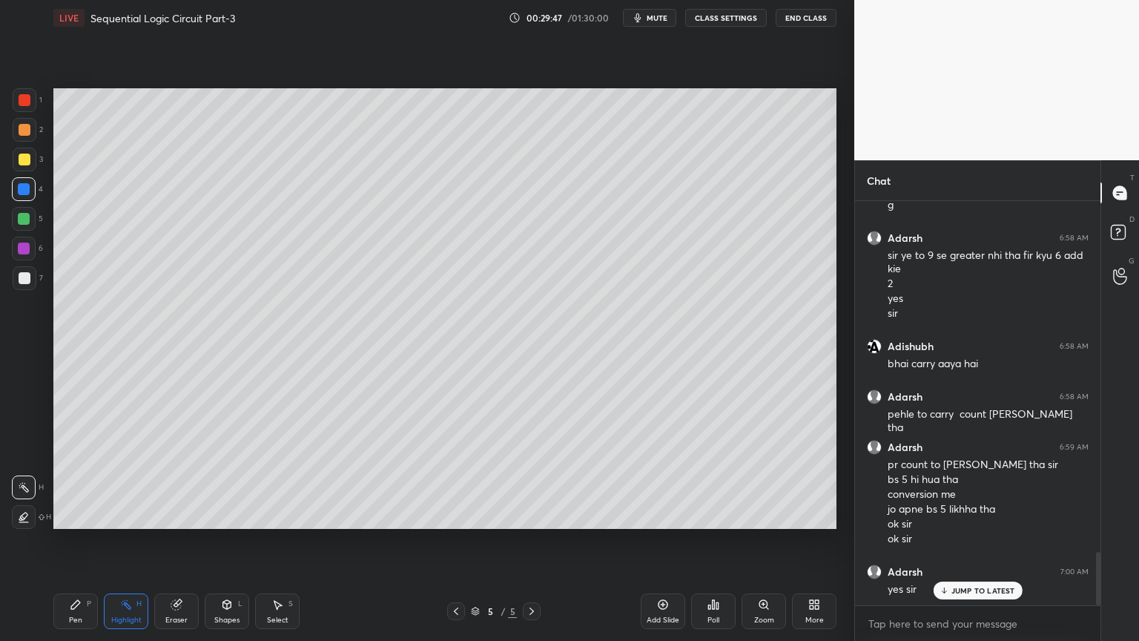
scroll to position [2675, 0]
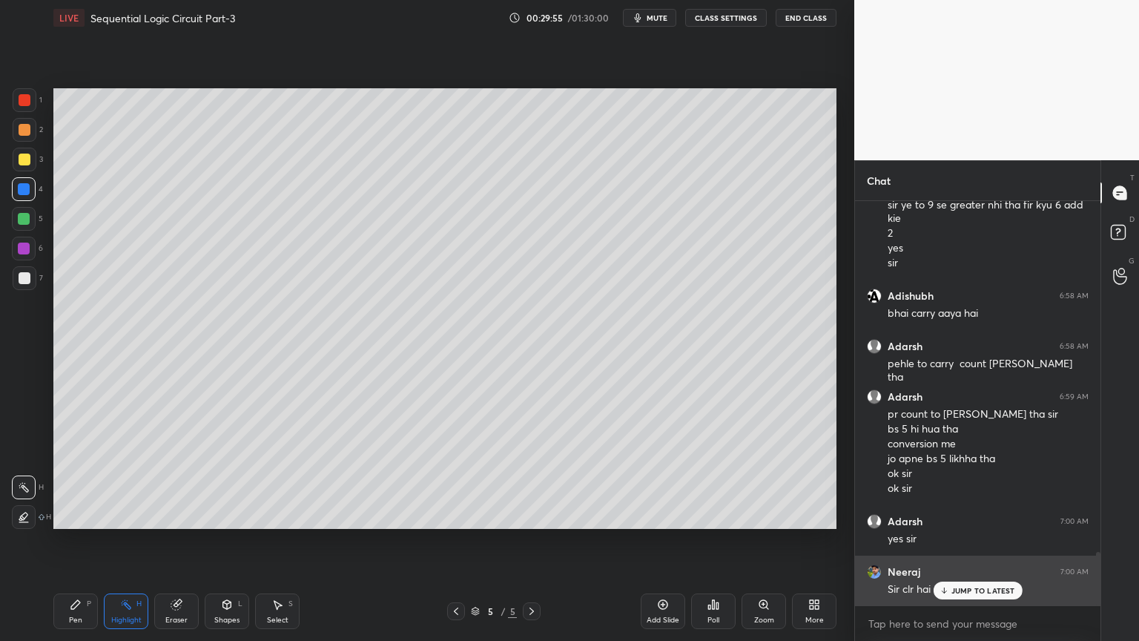
click at [985, 541] on div "JUMP TO LATEST" at bounding box center [977, 590] width 89 height 18
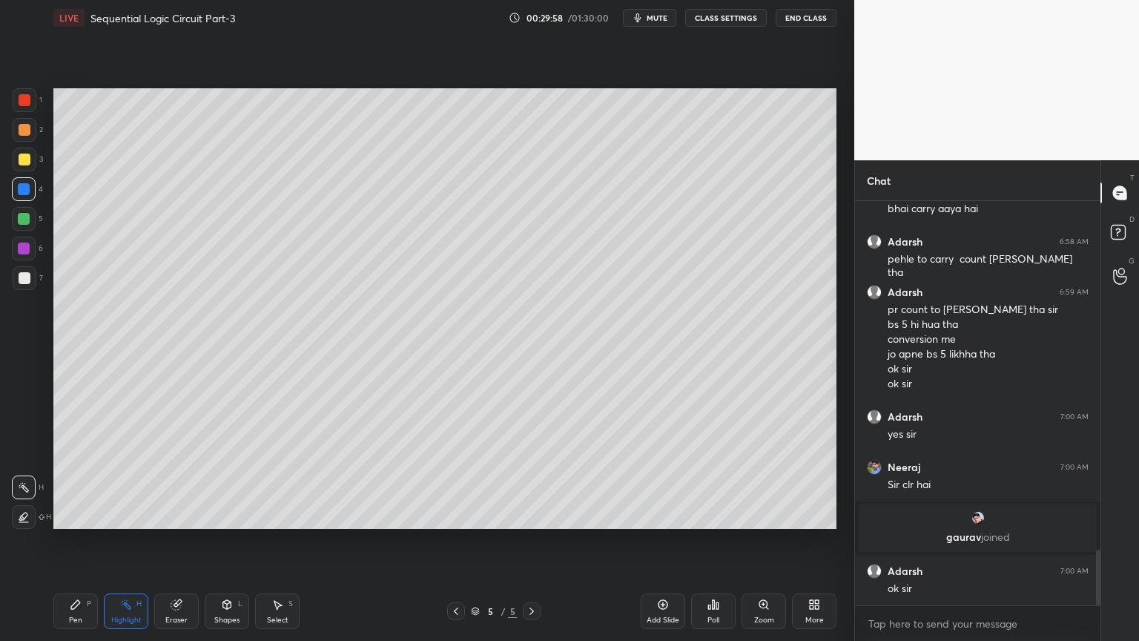
scroll to position [2547, 0]
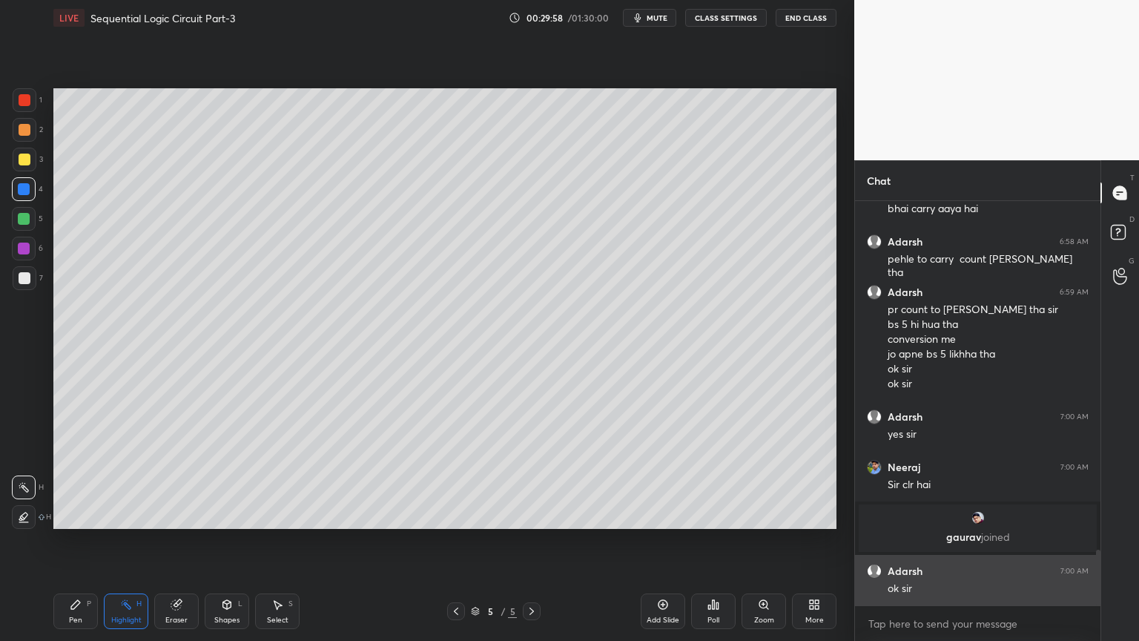
click at [991, 541] on div "ok sir" at bounding box center [988, 588] width 201 height 15
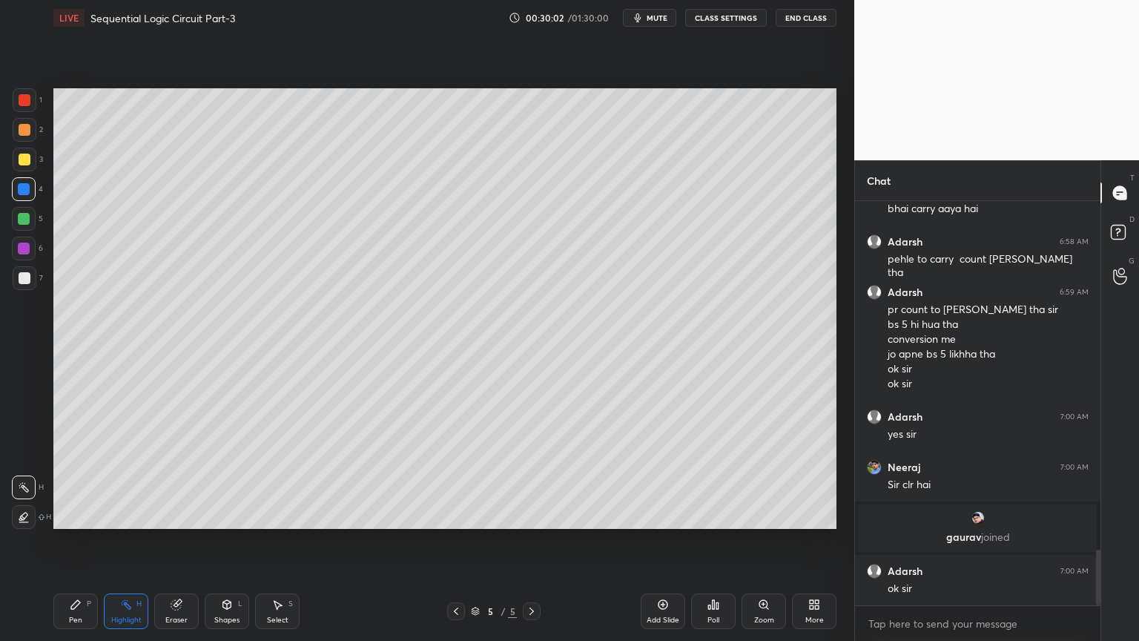
click at [80, 541] on icon at bounding box center [76, 604] width 12 height 12
click at [40, 253] on div "6" at bounding box center [27, 249] width 31 height 24
click at [125, 541] on div "Highlight H" at bounding box center [126, 611] width 44 height 36
click at [70, 541] on icon at bounding box center [76, 604] width 12 height 12
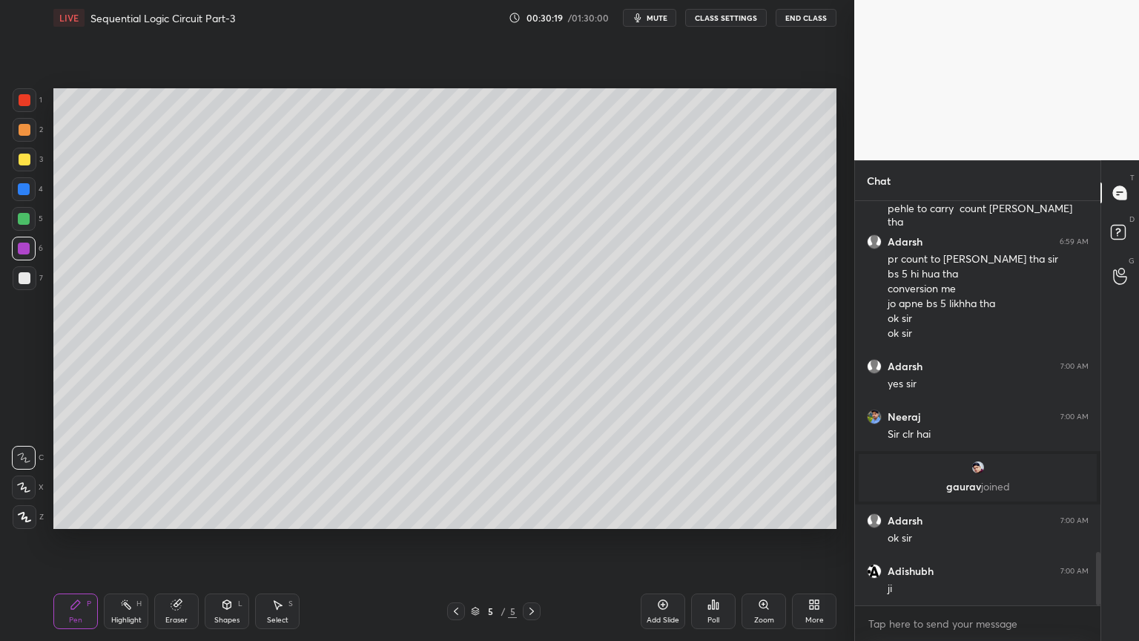
scroll to position [2648, 0]
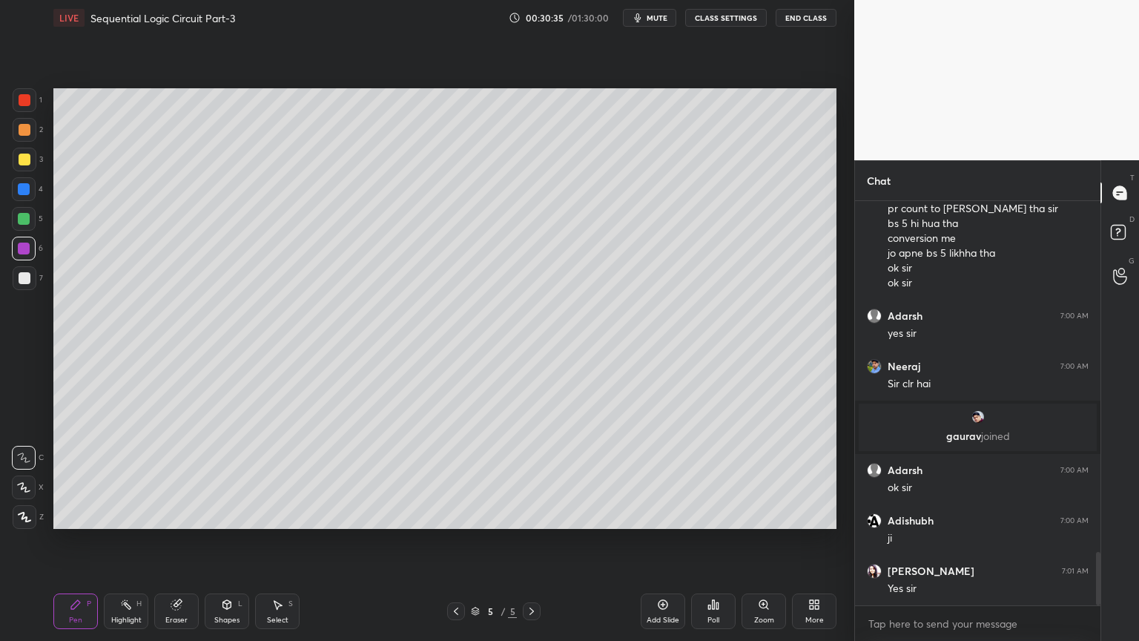
click at [33, 284] on div at bounding box center [25, 278] width 24 height 24
click at [21, 478] on div at bounding box center [24, 487] width 24 height 24
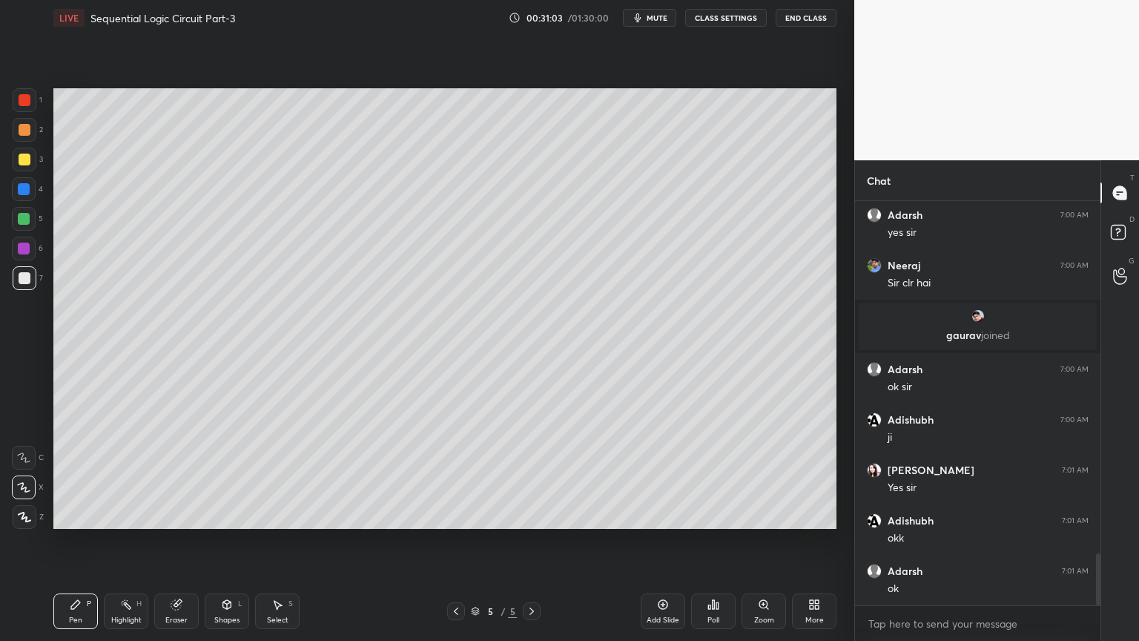
scroll to position [2799, 0]
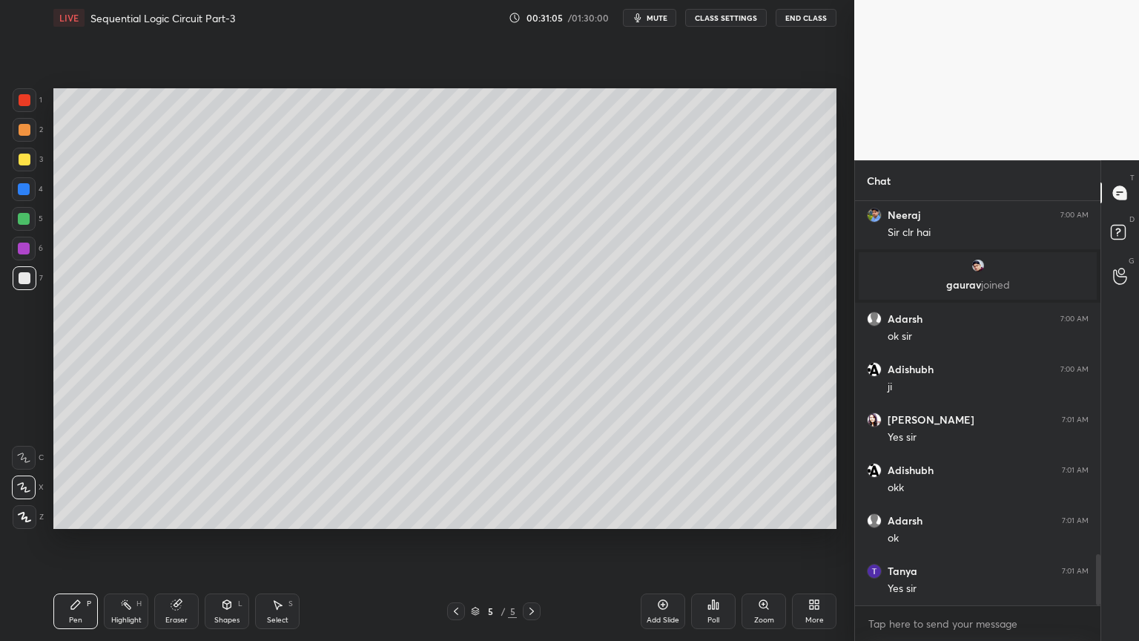
click at [453, 541] on icon at bounding box center [456, 611] width 12 height 12
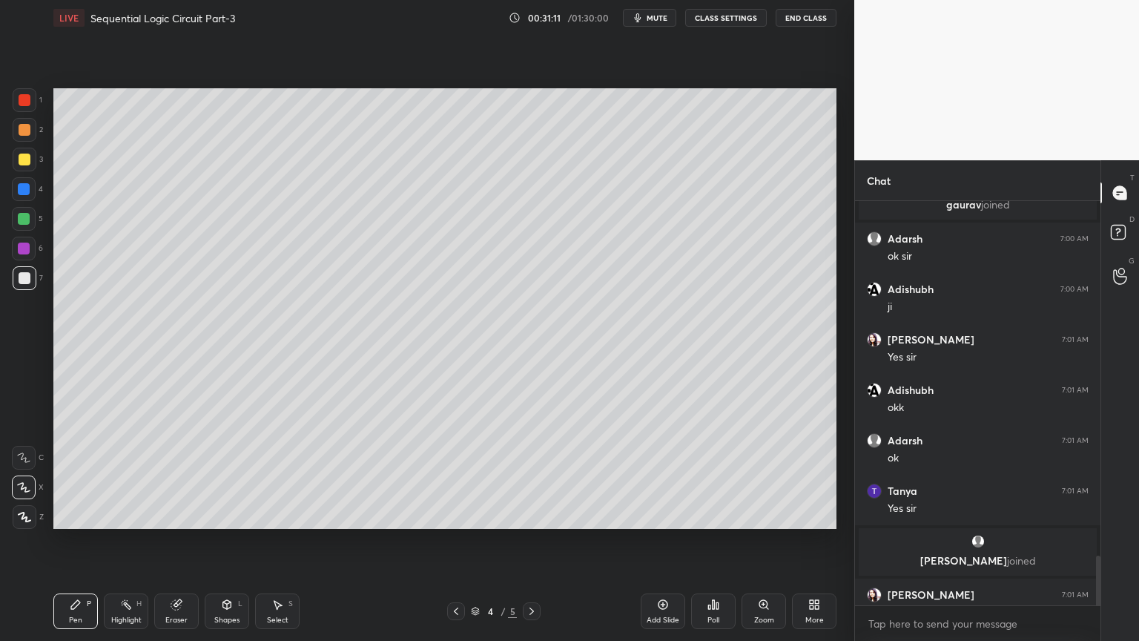
scroll to position [2876, 0]
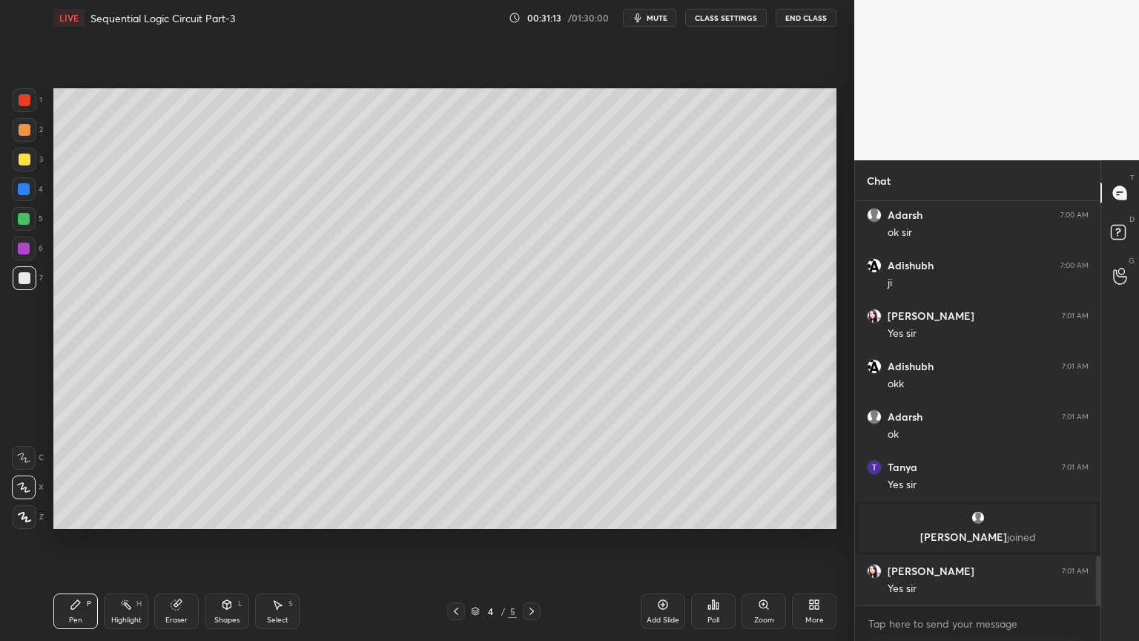
click at [527, 541] on icon at bounding box center [532, 611] width 12 height 12
click at [456, 541] on icon at bounding box center [456, 611] width 12 height 12
click at [174, 541] on div "Eraser" at bounding box center [176, 611] width 44 height 36
click at [526, 541] on icon at bounding box center [532, 611] width 12 height 12
click at [663, 541] on icon at bounding box center [663, 605] width 10 height 10
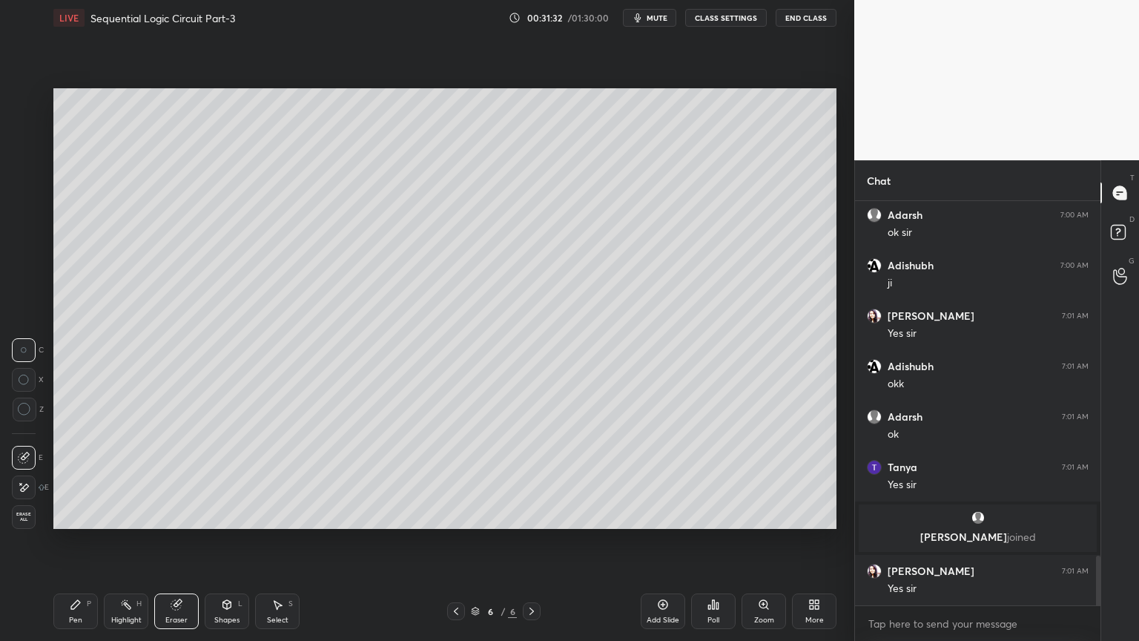
click at [448, 541] on div at bounding box center [456, 611] width 18 height 18
click at [454, 541] on icon at bounding box center [456, 611] width 12 height 12
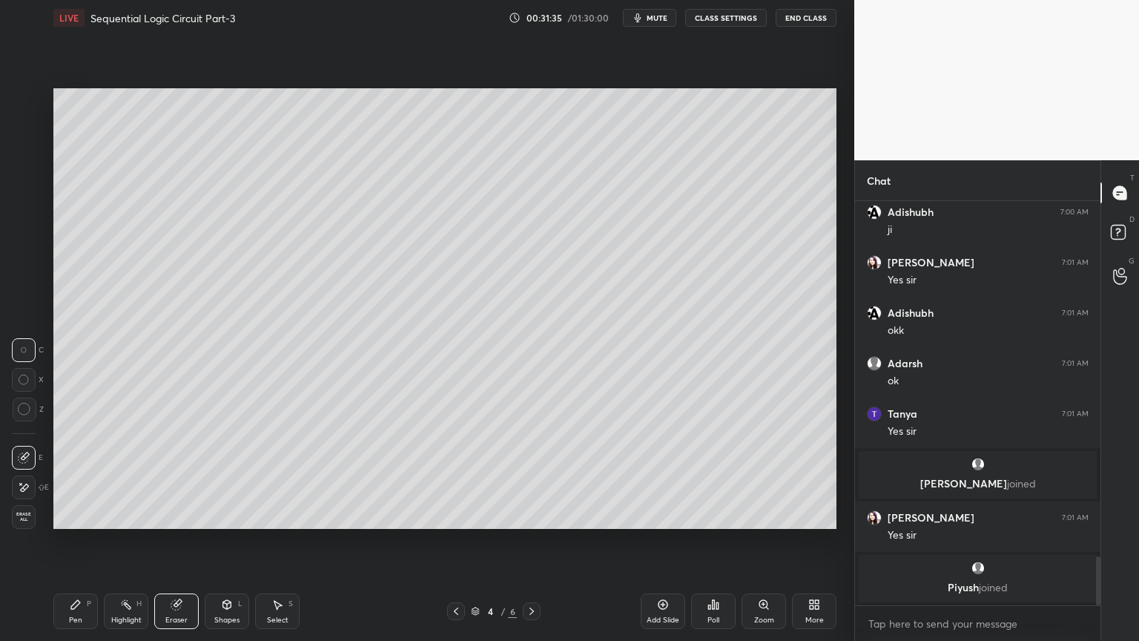
click at [277, 541] on div "Select S" at bounding box center [277, 611] width 44 height 36
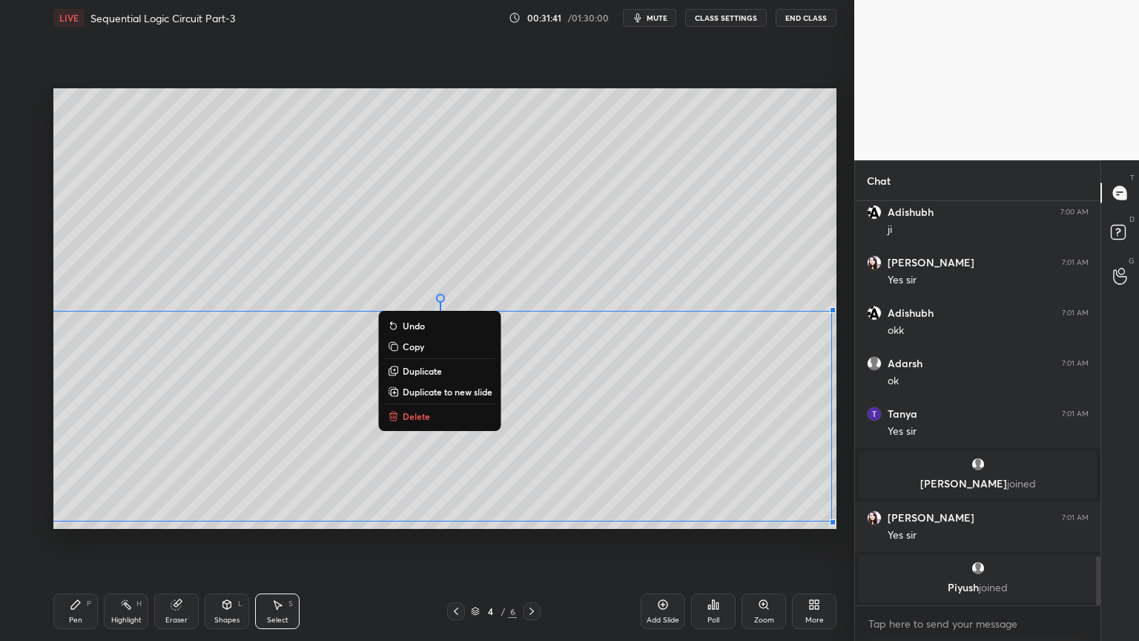
click at [418, 347] on p "Copy" at bounding box center [414, 346] width 22 height 12
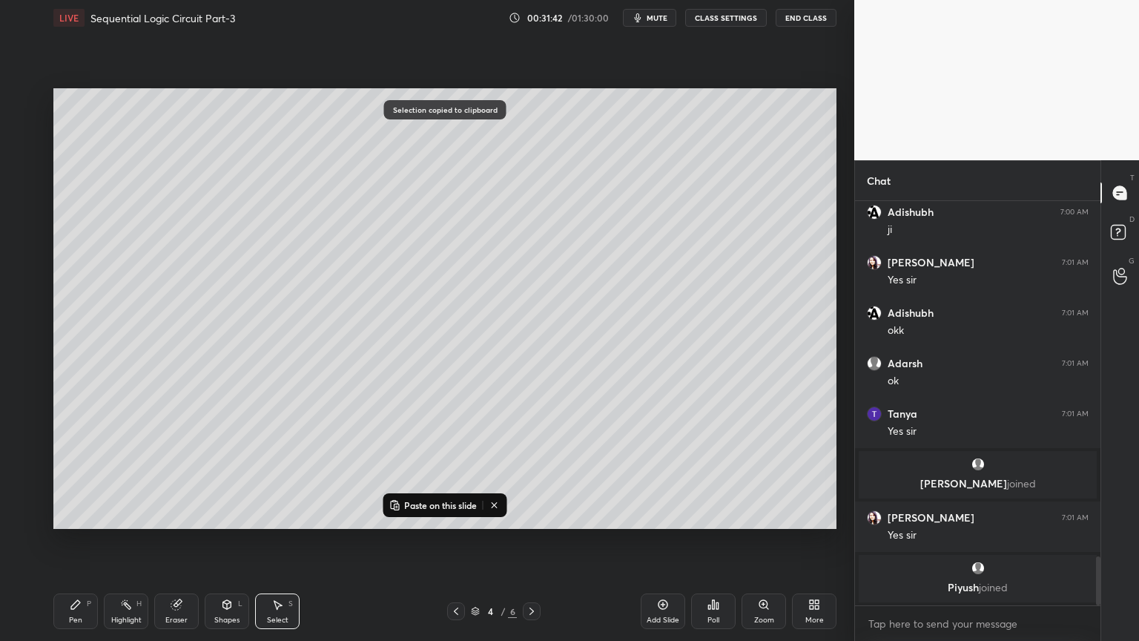
click at [530, 541] on icon at bounding box center [531, 610] width 4 height 7
click at [533, 541] on icon at bounding box center [532, 611] width 12 height 12
click at [424, 503] on p "Paste on this slide" at bounding box center [440, 505] width 73 height 12
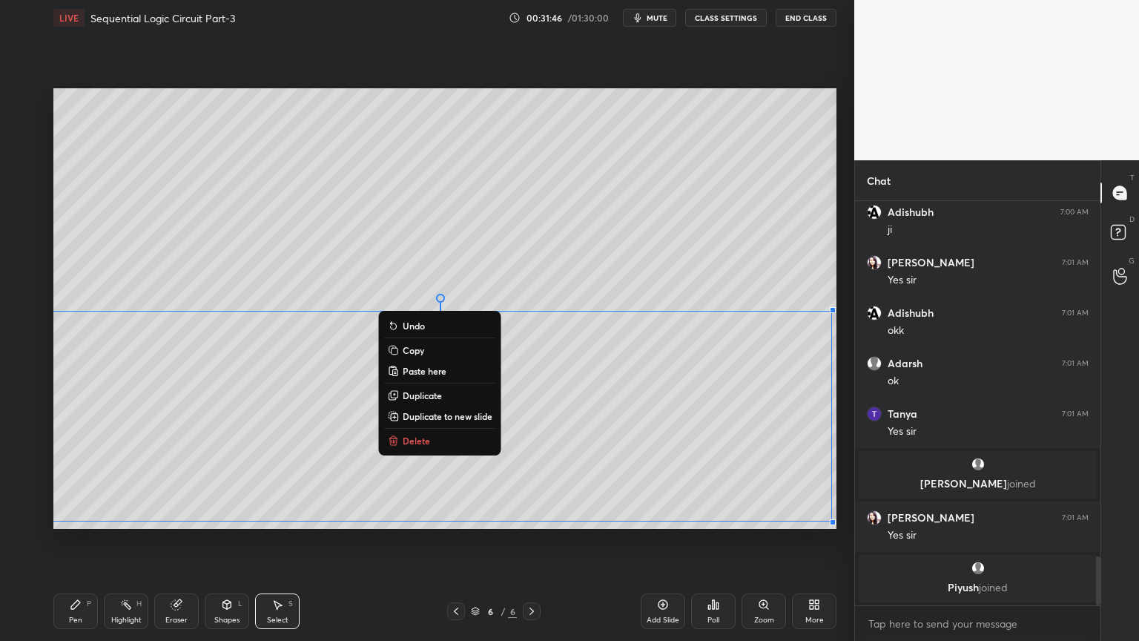
click at [673, 423] on div "0 ° Undo Copy Paste here Duplicate Duplicate to new slide Delete" at bounding box center [444, 308] width 783 height 440
click at [451, 541] on icon at bounding box center [456, 611] width 12 height 12
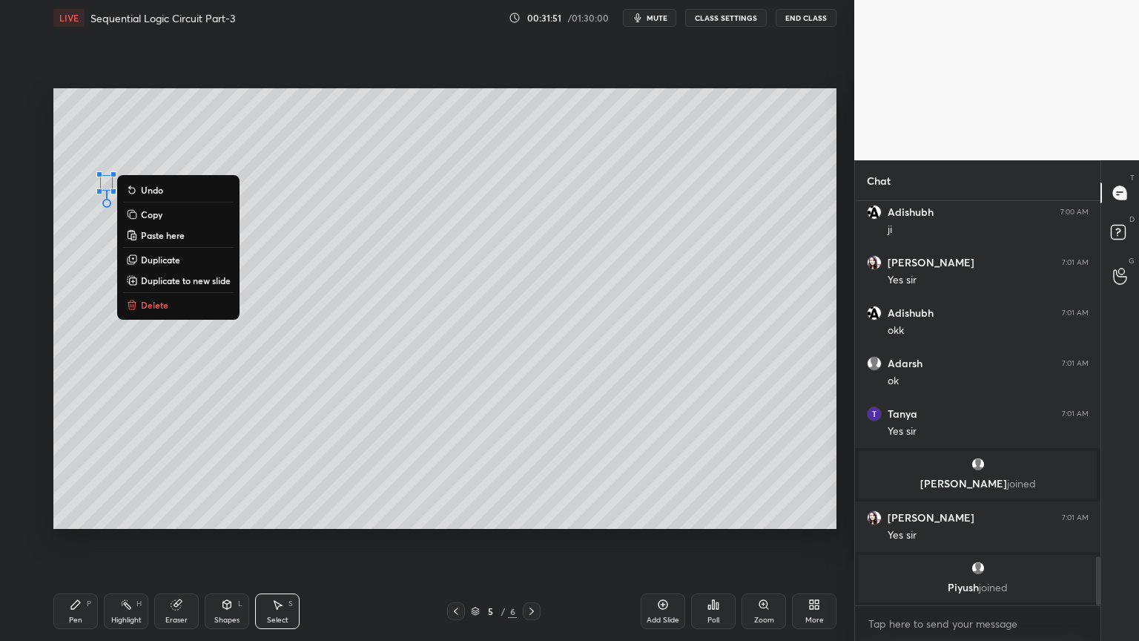
click at [347, 471] on div "0 ° Undo Copy Paste here Duplicate Duplicate to new slide Delete" at bounding box center [444, 308] width 783 height 440
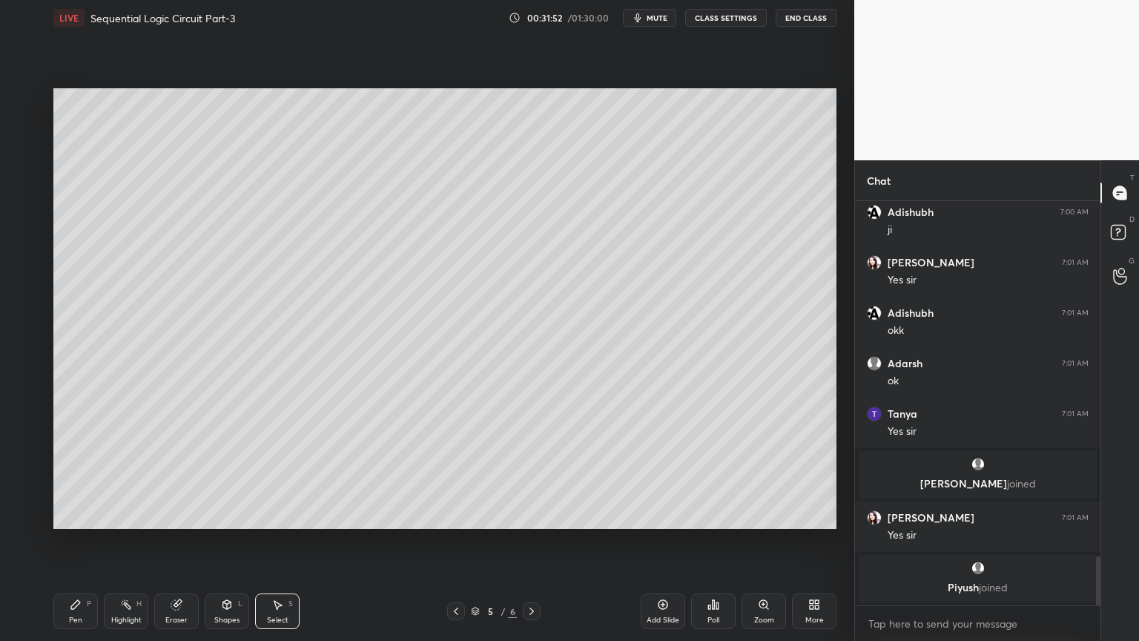
click at [453, 541] on icon at bounding box center [456, 611] width 12 height 12
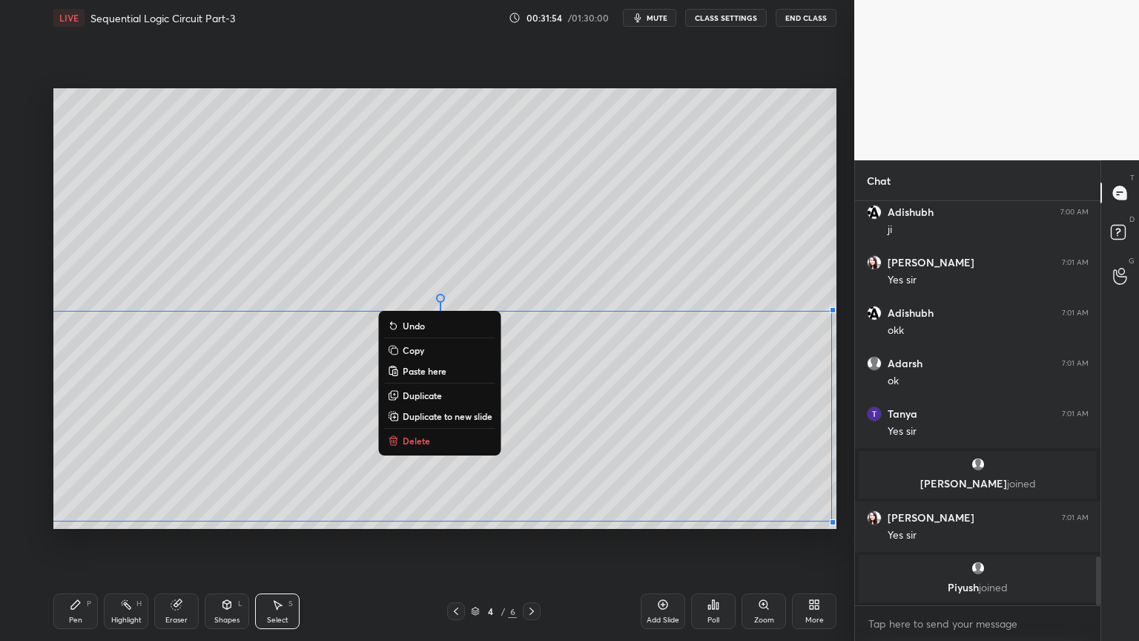
click at [431, 442] on button "Delete" at bounding box center [440, 441] width 110 height 18
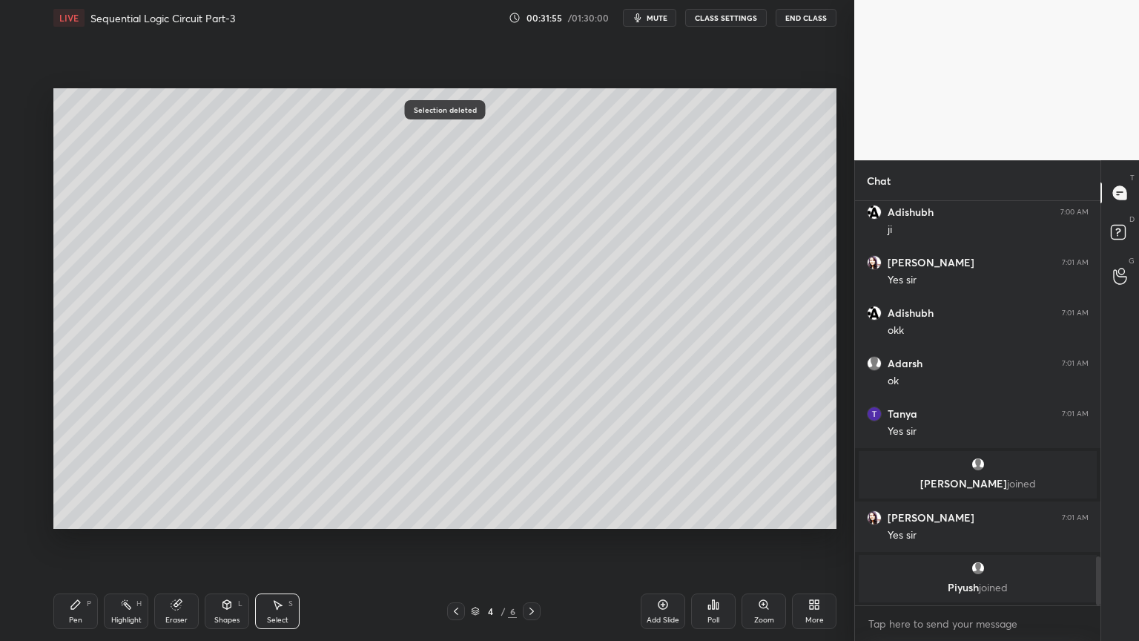
click at [532, 541] on icon at bounding box center [532, 611] width 12 height 12
click at [529, 541] on icon at bounding box center [532, 611] width 12 height 12
click at [451, 541] on icon at bounding box center [456, 611] width 12 height 12
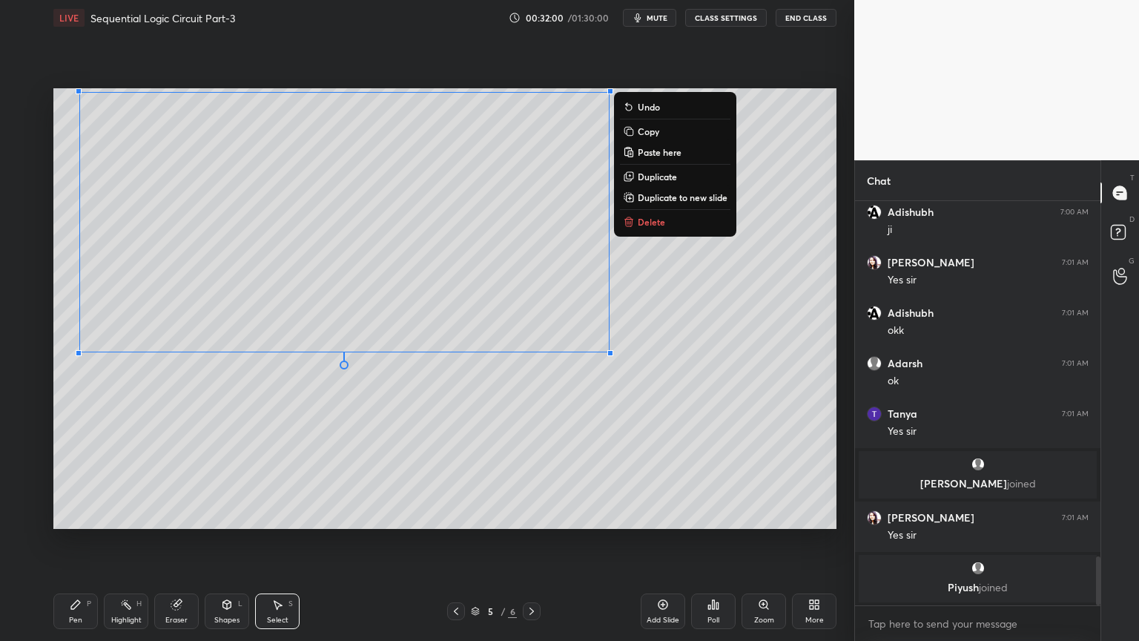
click at [655, 130] on p "Copy" at bounding box center [649, 131] width 22 height 12
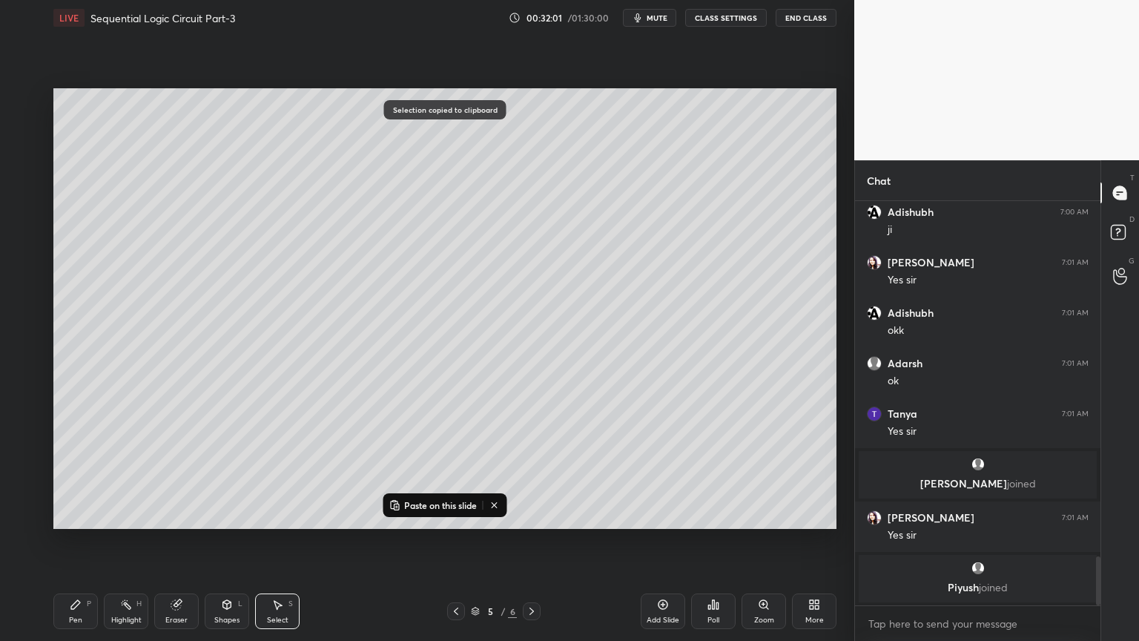
click at [454, 541] on icon at bounding box center [456, 611] width 12 height 12
click at [430, 503] on p "Paste on this slide" at bounding box center [440, 505] width 73 height 12
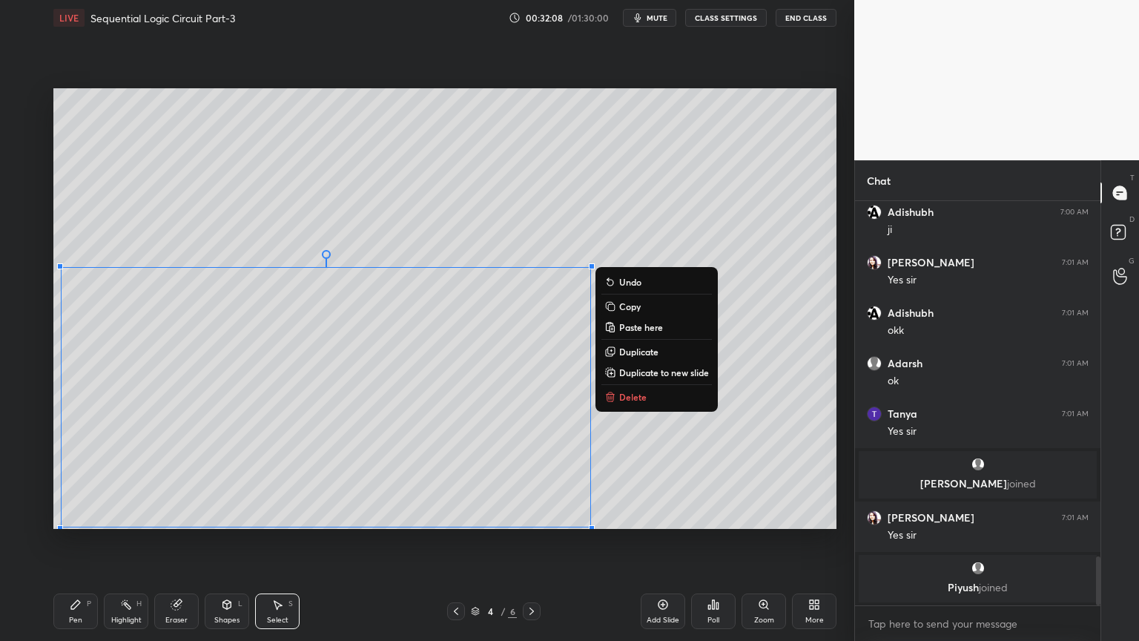
click at [658, 437] on div "0 ° Undo Copy Paste here Duplicate Duplicate to new slide Delete" at bounding box center [444, 308] width 783 height 440
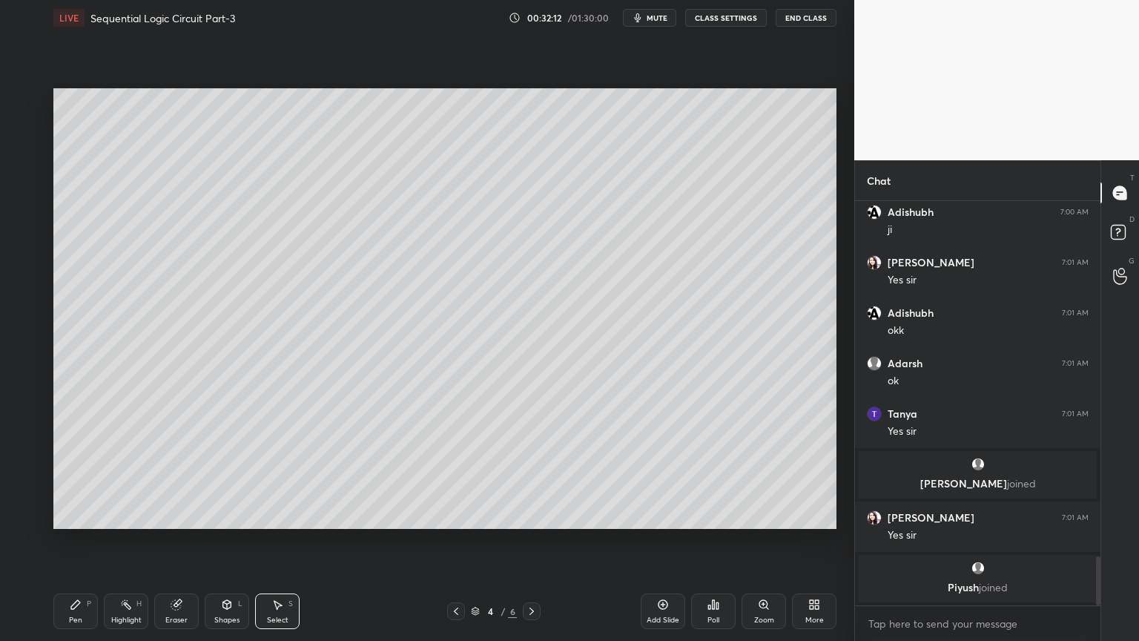
click at [79, 541] on icon at bounding box center [76, 604] width 12 height 12
click at [22, 162] on div at bounding box center [25, 159] width 12 height 12
click at [535, 541] on icon at bounding box center [532, 611] width 12 height 12
click at [272, 541] on div "Select S" at bounding box center [277, 611] width 44 height 36
click at [276, 541] on icon at bounding box center [278, 605] width 8 height 9
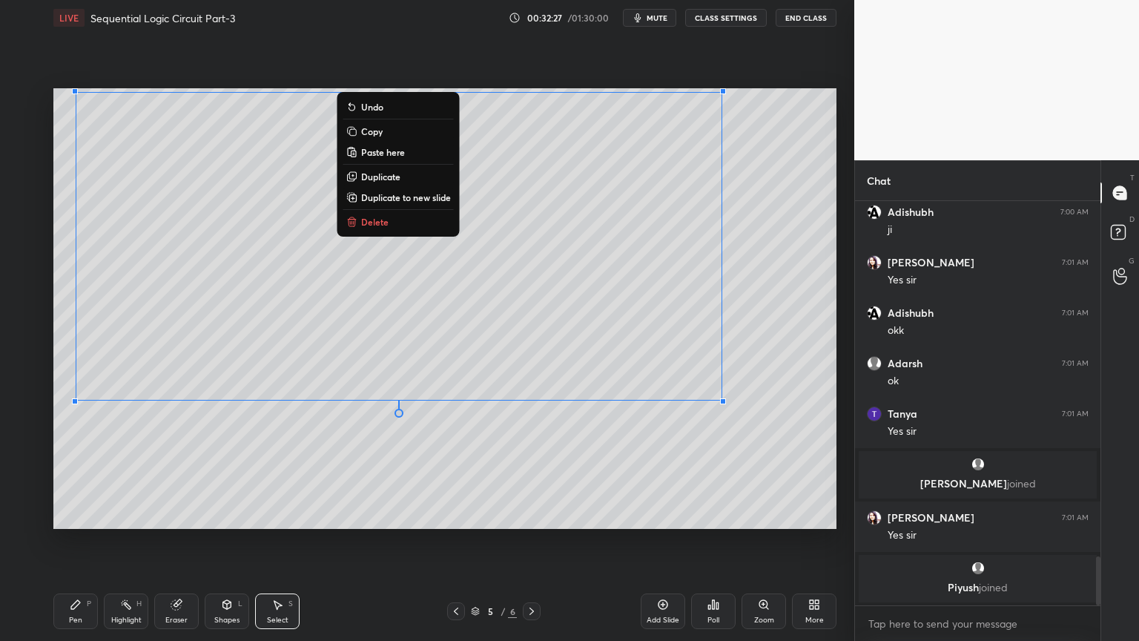
click at [389, 220] on button "Delete" at bounding box center [398, 222] width 110 height 18
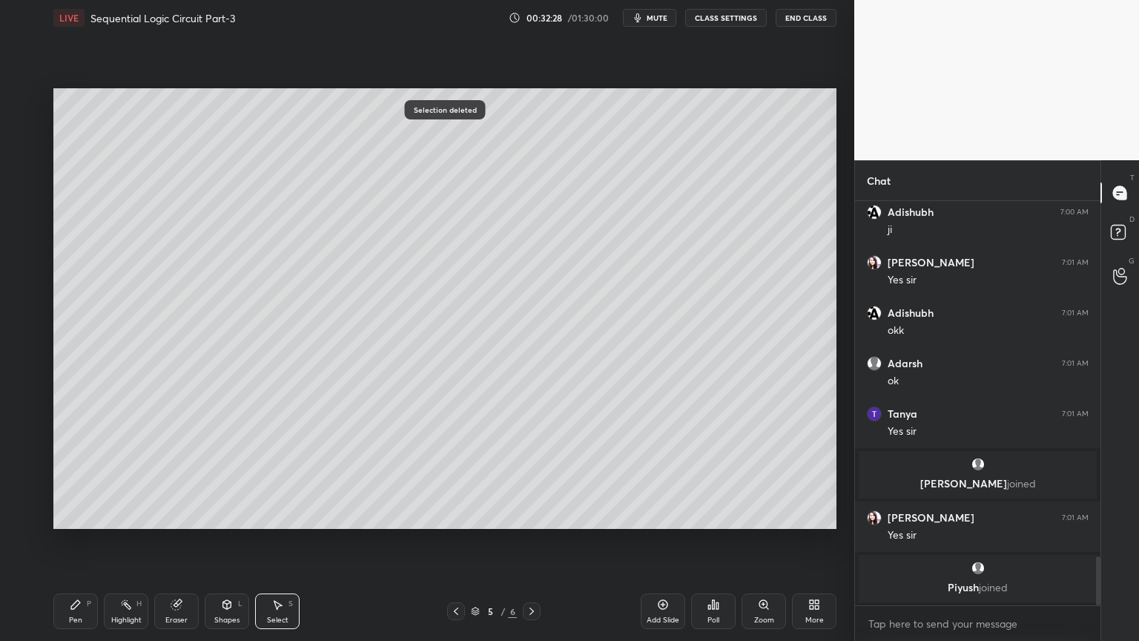
click at [528, 541] on icon at bounding box center [532, 611] width 12 height 12
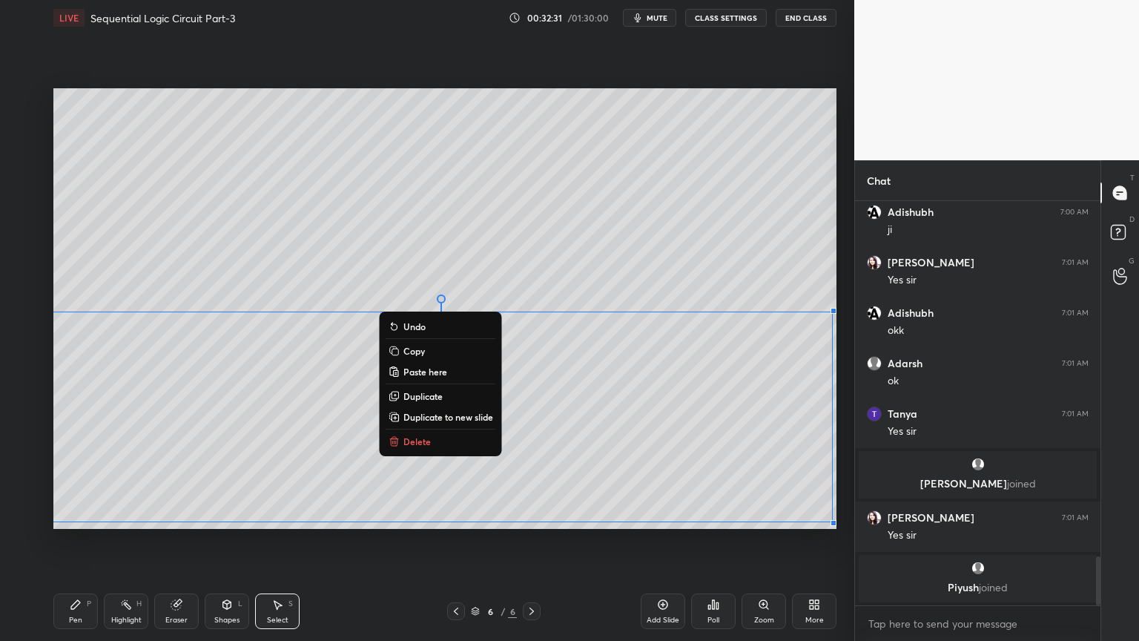
click at [421, 350] on p "Copy" at bounding box center [414, 351] width 22 height 12
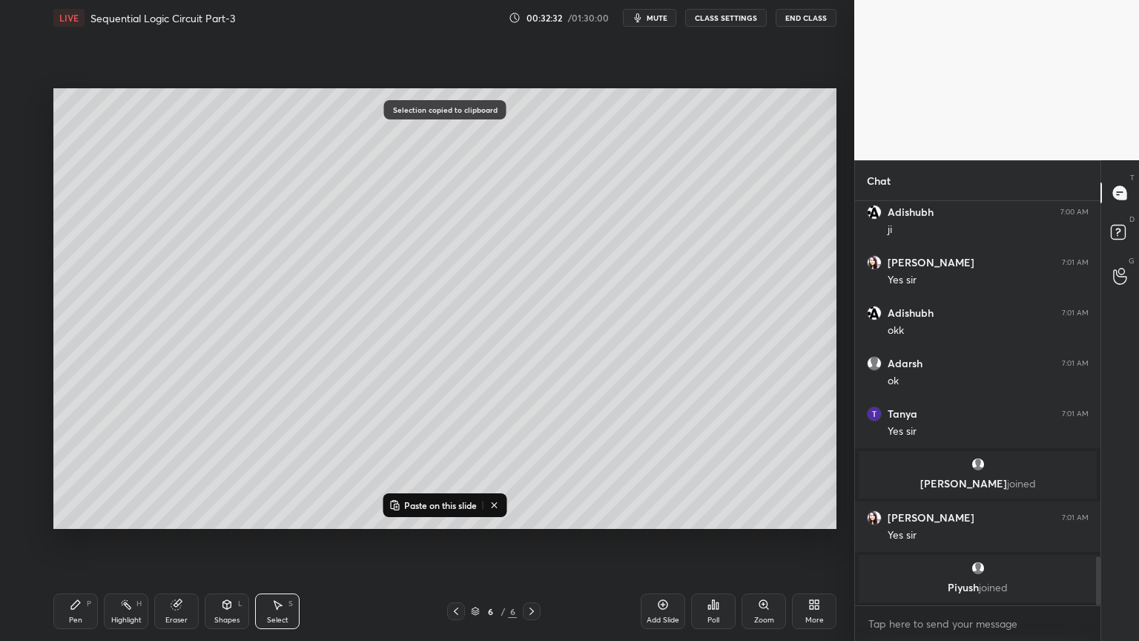
click at [451, 541] on icon at bounding box center [456, 611] width 12 height 12
click at [436, 500] on p "Paste on this slide" at bounding box center [440, 505] width 73 height 12
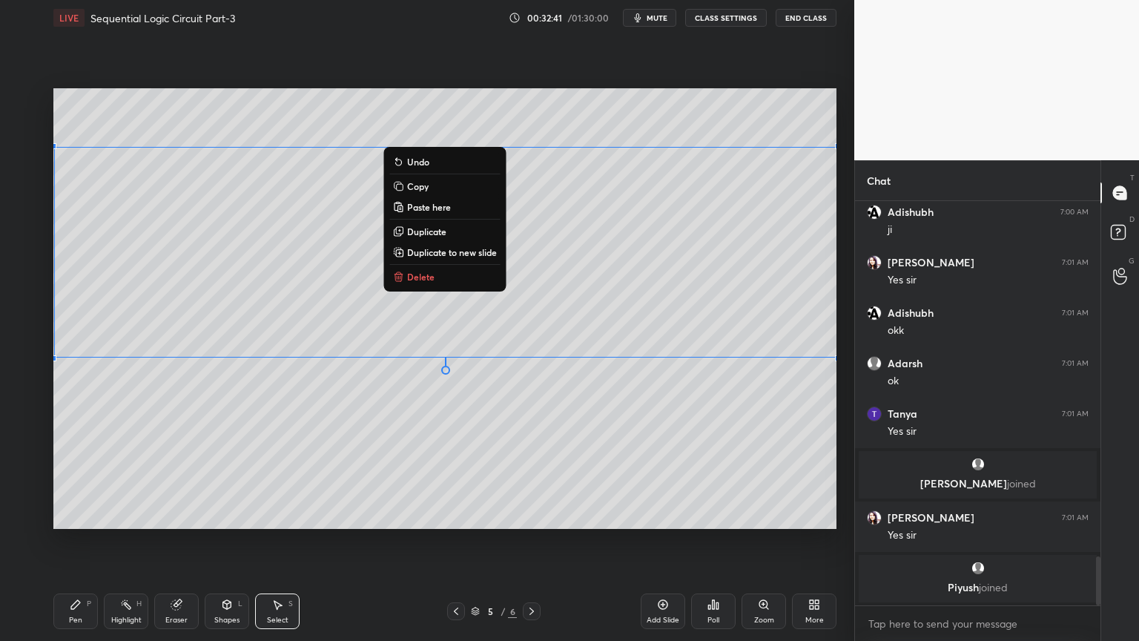
click at [384, 420] on div "0 ° Undo Copy Paste here Duplicate Duplicate to new slide Delete" at bounding box center [444, 308] width 783 height 440
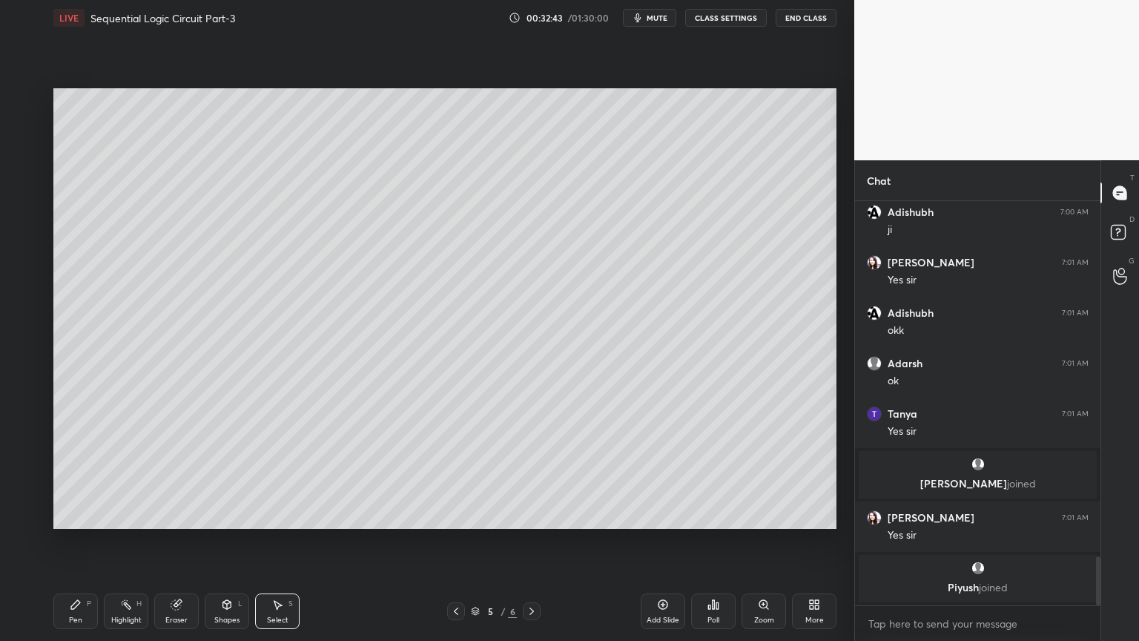
click at [528, 541] on icon at bounding box center [532, 611] width 12 height 12
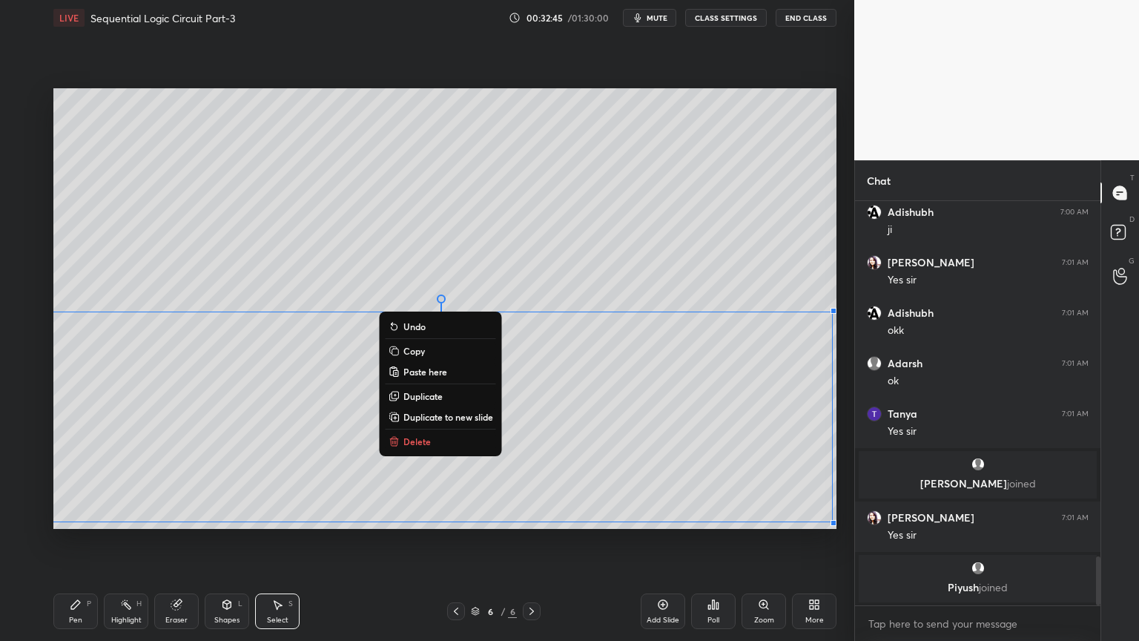
click at [423, 440] on p "Delete" at bounding box center [416, 441] width 27 height 12
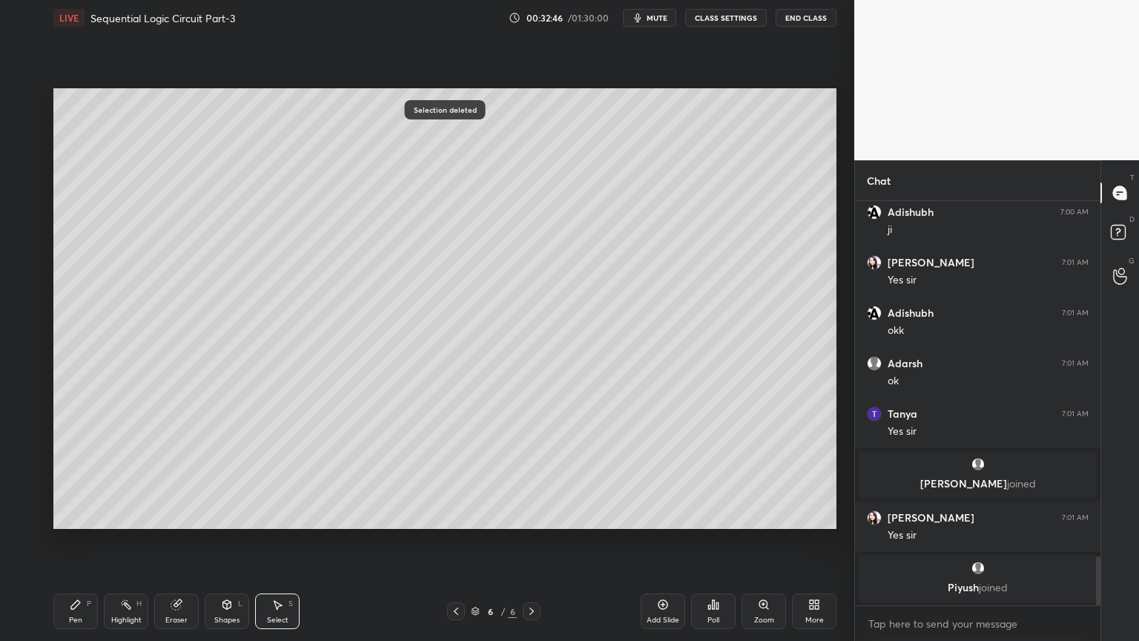
click at [454, 541] on icon at bounding box center [456, 611] width 12 height 12
click at [174, 541] on div "Eraser" at bounding box center [176, 619] width 22 height 7
click at [79, 541] on div "Pen P" at bounding box center [75, 611] width 44 height 36
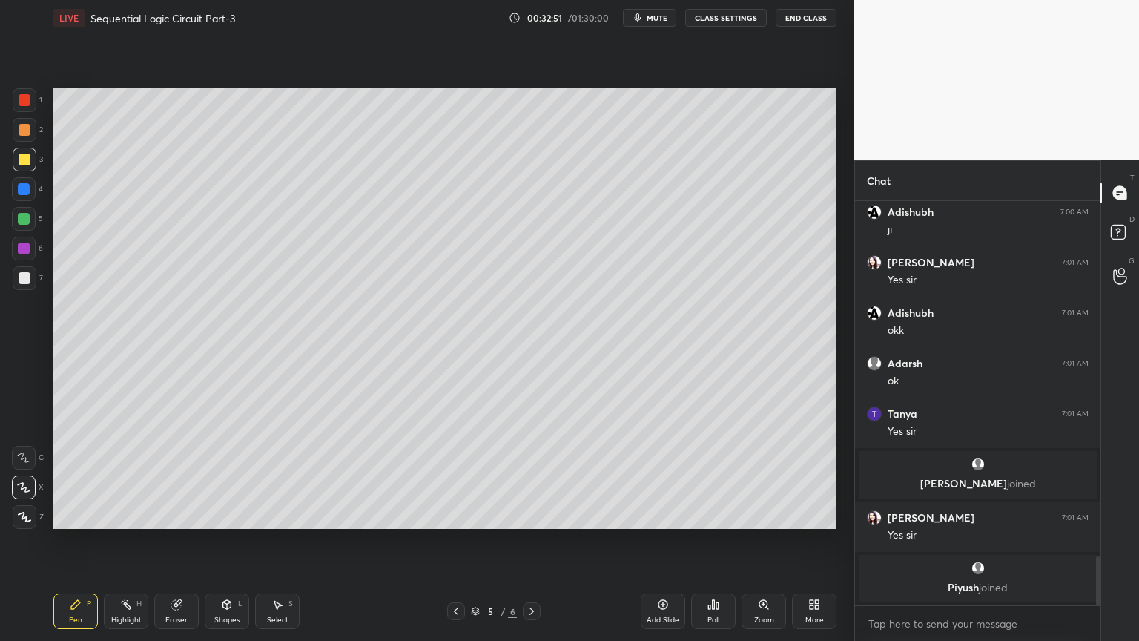
click at [38, 130] on div "2" at bounding box center [28, 130] width 30 height 24
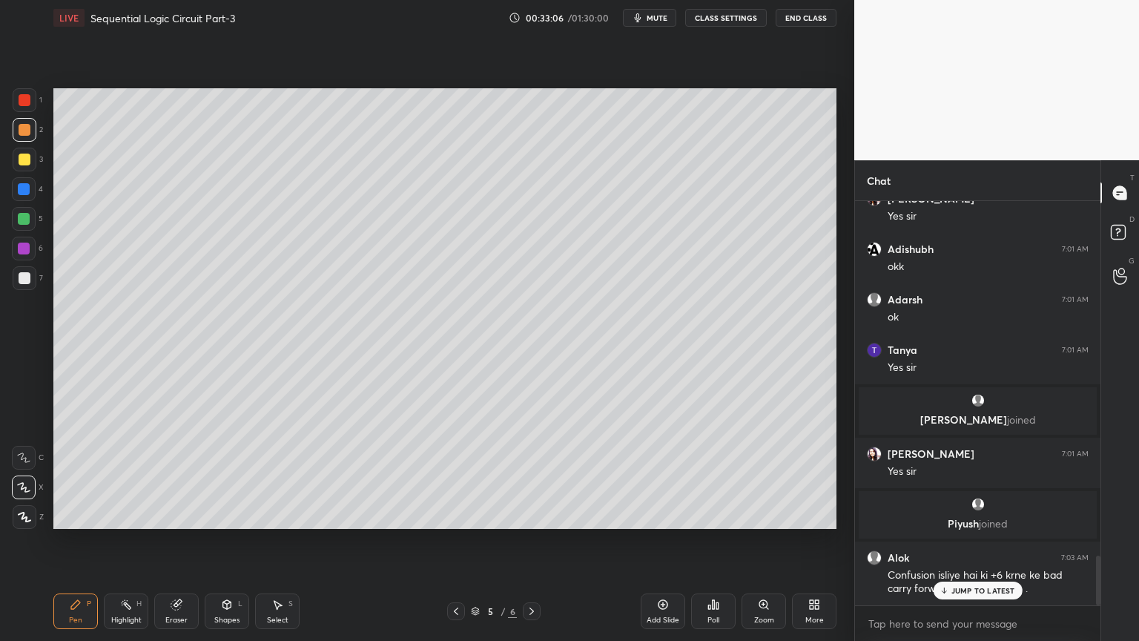
scroll to position [2895, 0]
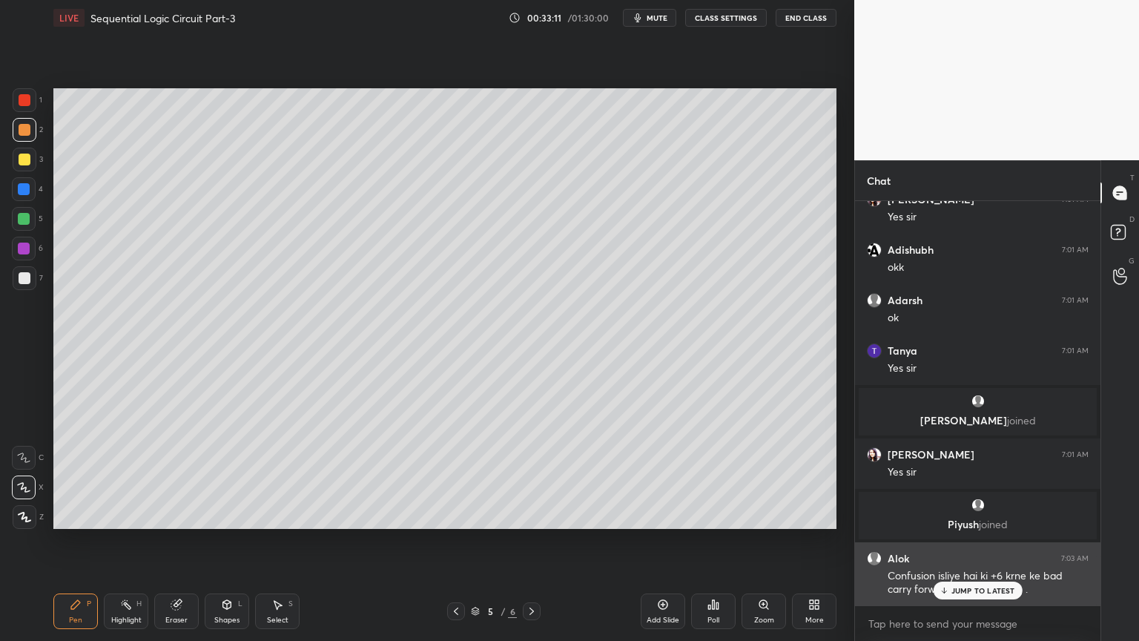
click at [983, 541] on p "JUMP TO LATEST" at bounding box center [983, 590] width 64 height 9
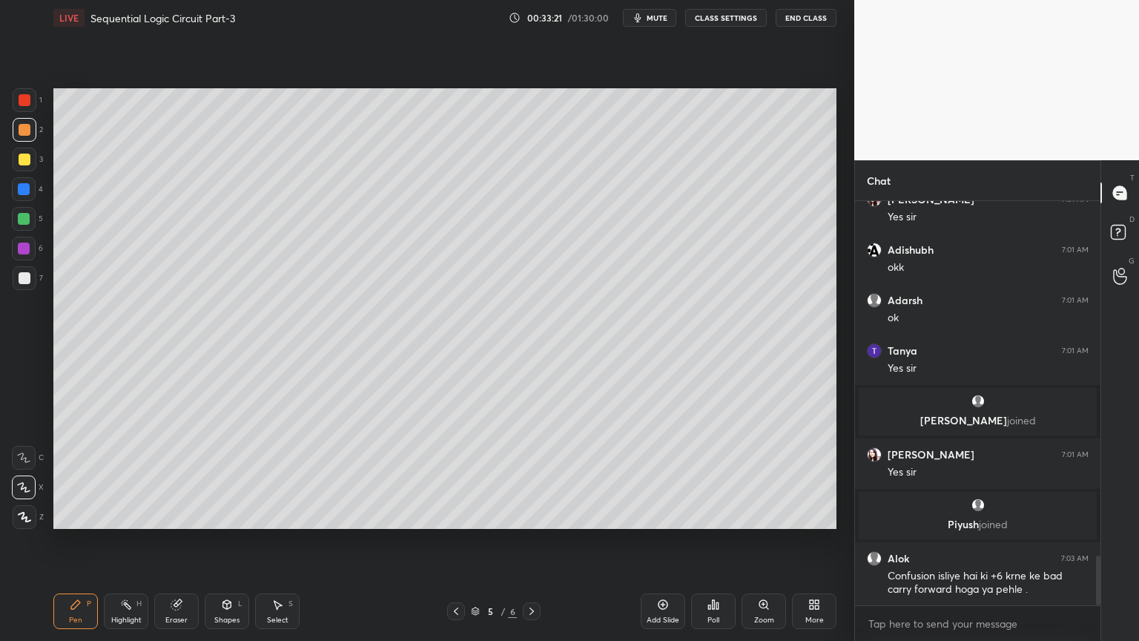
click at [457, 541] on icon at bounding box center [456, 611] width 12 height 12
click at [460, 541] on icon at bounding box center [456, 611] width 12 height 12
click at [132, 541] on div "Highlight H" at bounding box center [126, 611] width 44 height 36
click at [27, 251] on div at bounding box center [24, 248] width 12 height 12
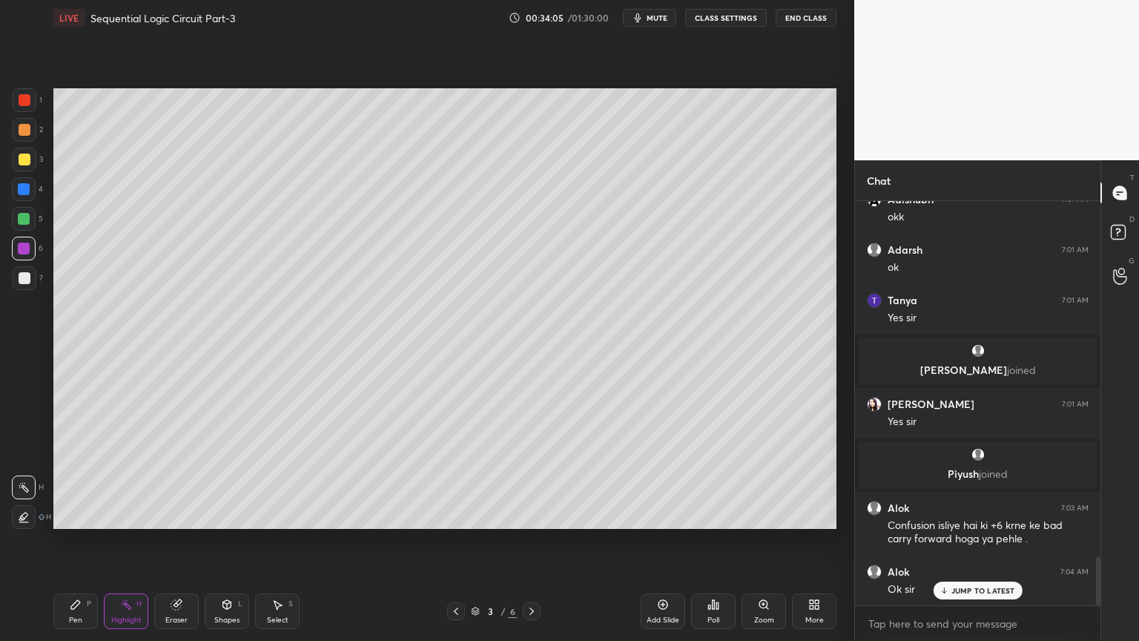
click at [532, 541] on icon at bounding box center [532, 611] width 12 height 12
click at [529, 541] on icon at bounding box center [532, 611] width 12 height 12
click at [528, 541] on icon at bounding box center [532, 611] width 12 height 12
click at [451, 541] on icon at bounding box center [456, 611] width 12 height 12
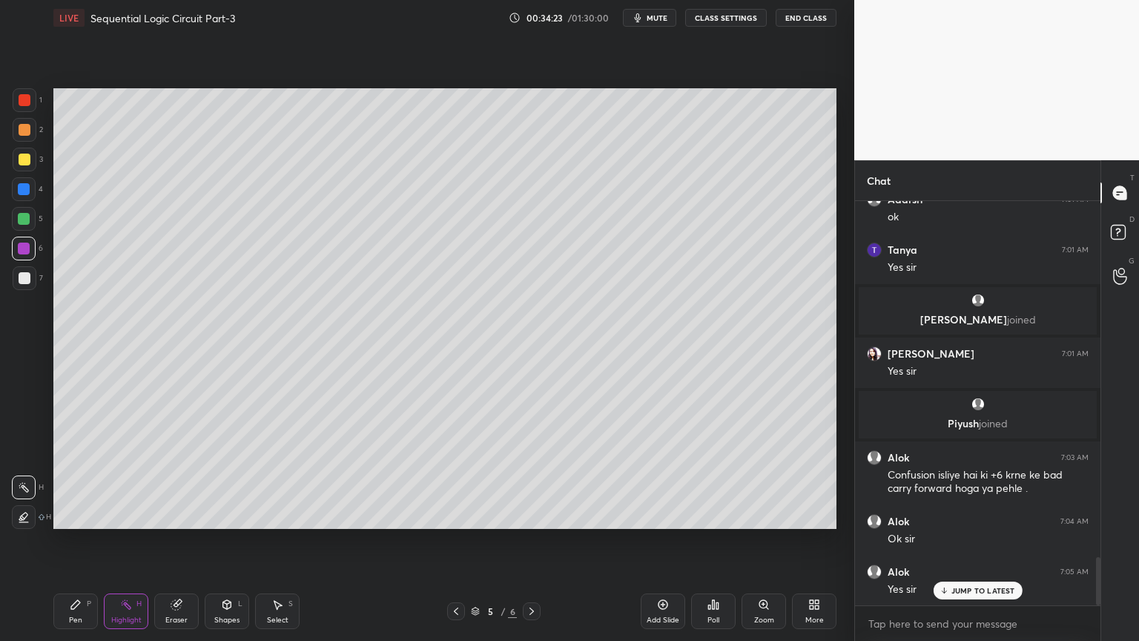
scroll to position [3046, 0]
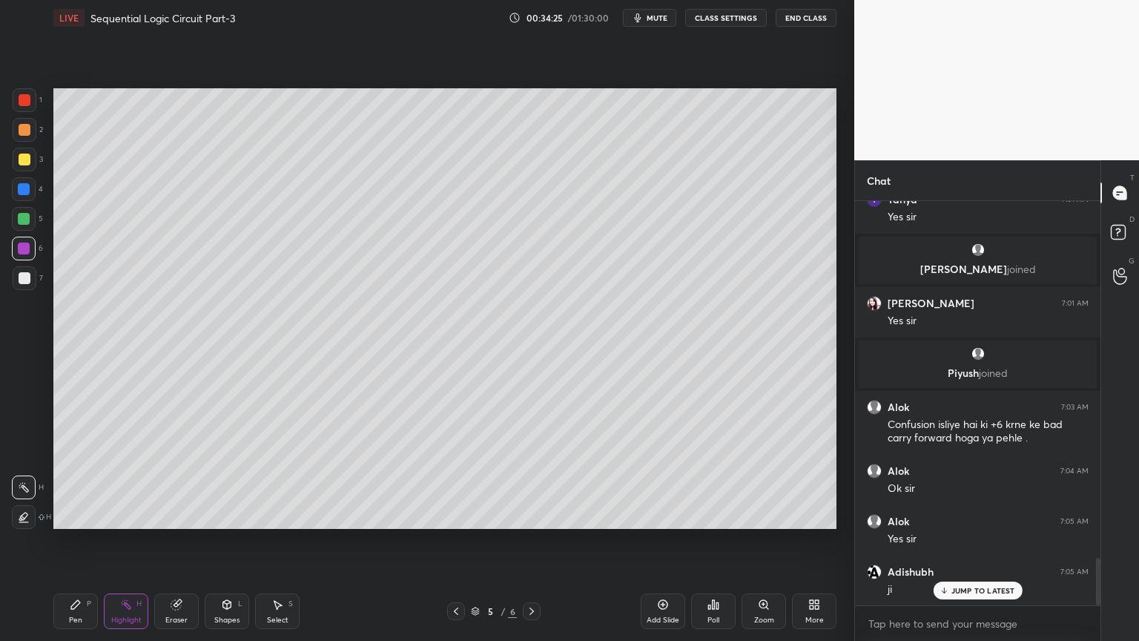
click at [174, 541] on icon at bounding box center [176, 605] width 10 height 10
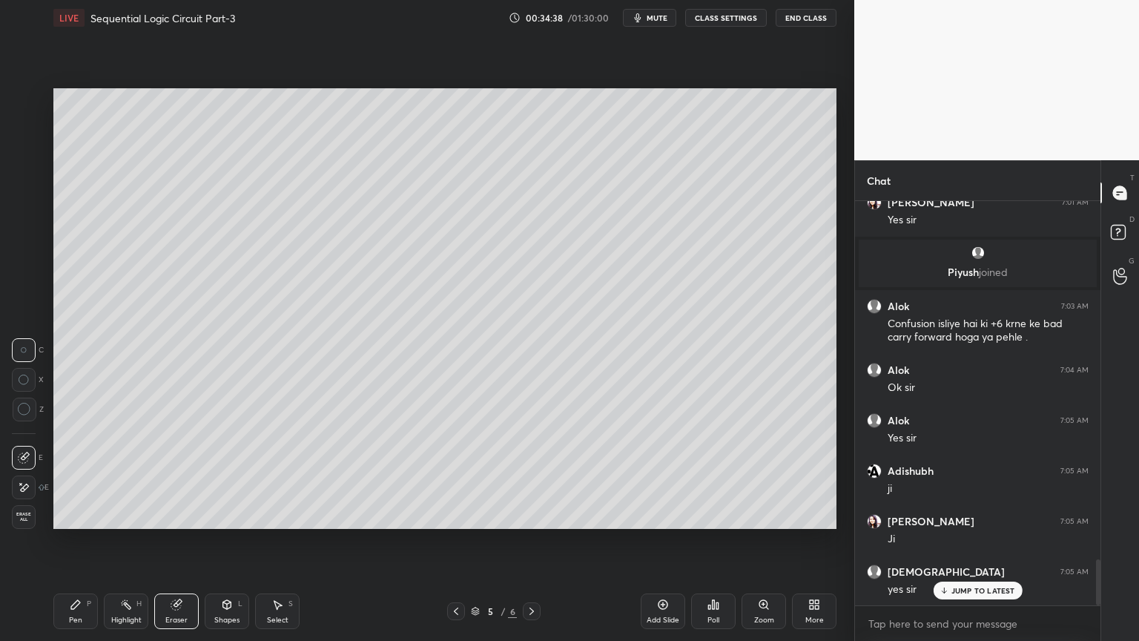
scroll to position [3197, 0]
click at [807, 541] on div "More" at bounding box center [814, 611] width 44 height 36
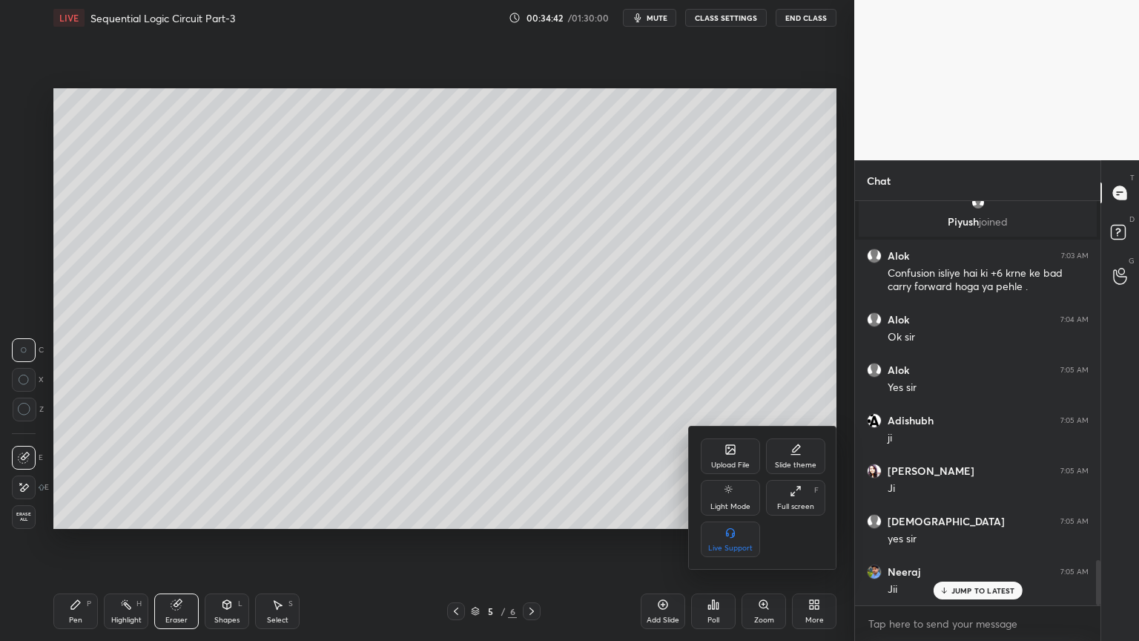
click at [791, 454] on icon at bounding box center [796, 449] width 12 height 12
click at [800, 540] on div "Dark Ruled" at bounding box center [795, 539] width 59 height 36
click at [626, 490] on div at bounding box center [569, 320] width 1139 height 641
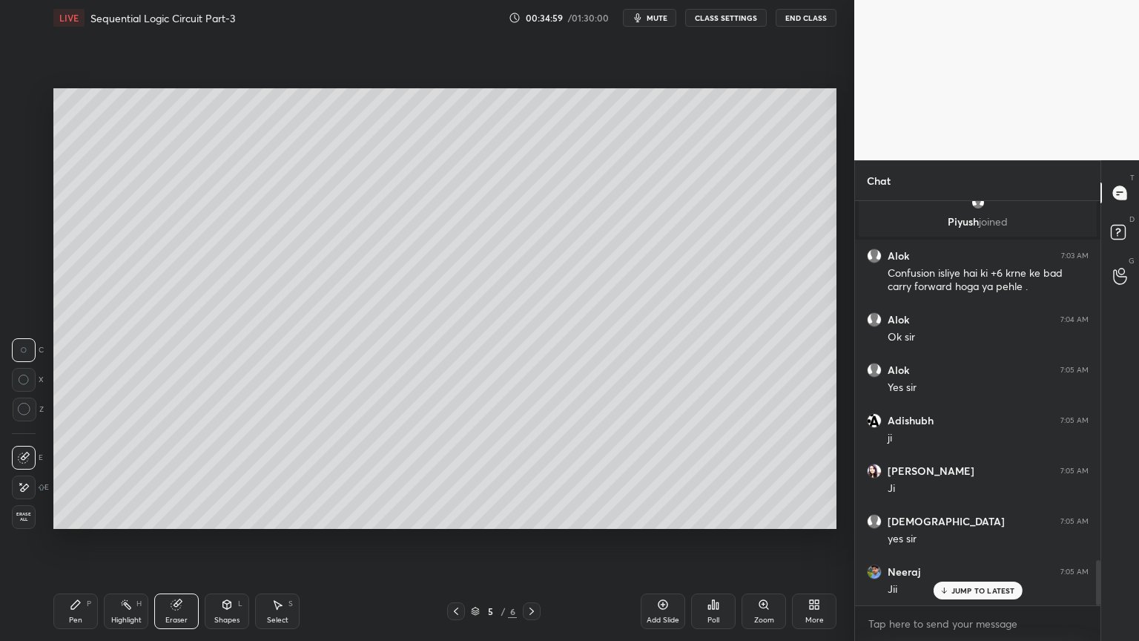
click at [667, 541] on icon at bounding box center [663, 605] width 10 height 10
click at [65, 541] on div "Pen P" at bounding box center [75, 611] width 44 height 36
click at [33, 157] on div at bounding box center [25, 160] width 24 height 24
click at [20, 454] on icon at bounding box center [23, 457] width 13 height 10
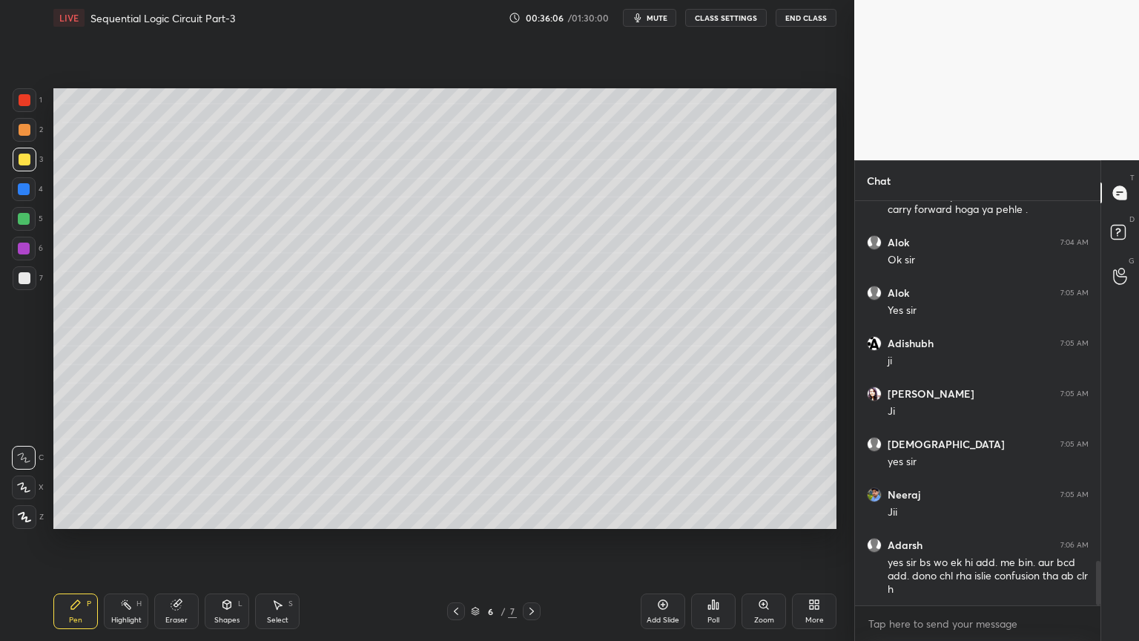
click at [173, 541] on div "Eraser" at bounding box center [176, 611] width 44 height 36
click at [223, 541] on div "Shapes L" at bounding box center [227, 611] width 44 height 36
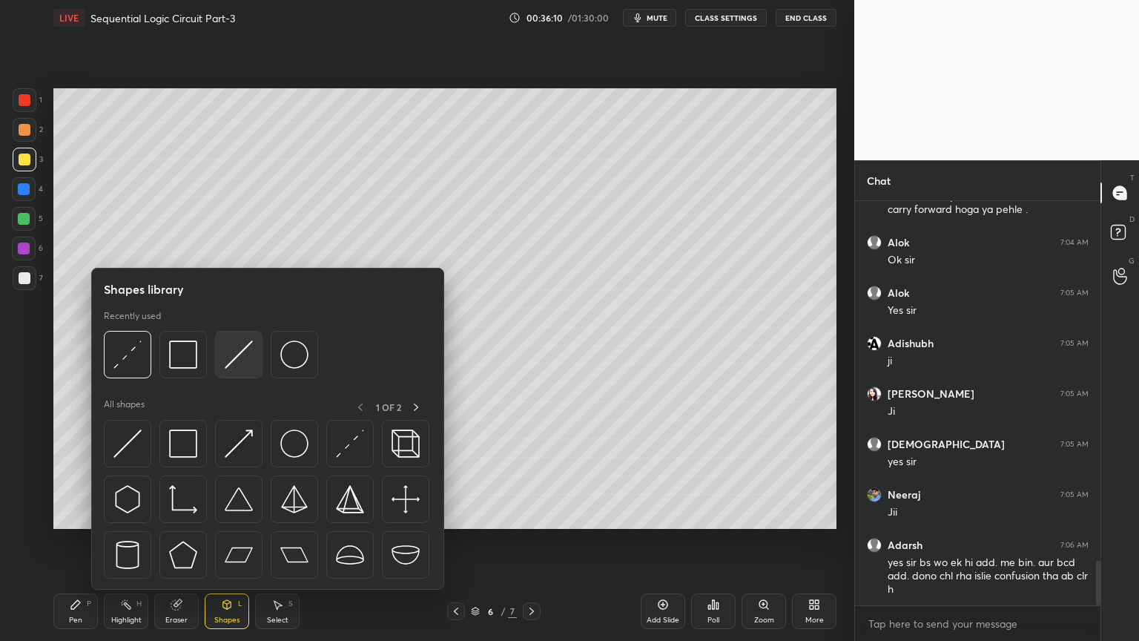
click at [229, 353] on img at bounding box center [239, 354] width 28 height 28
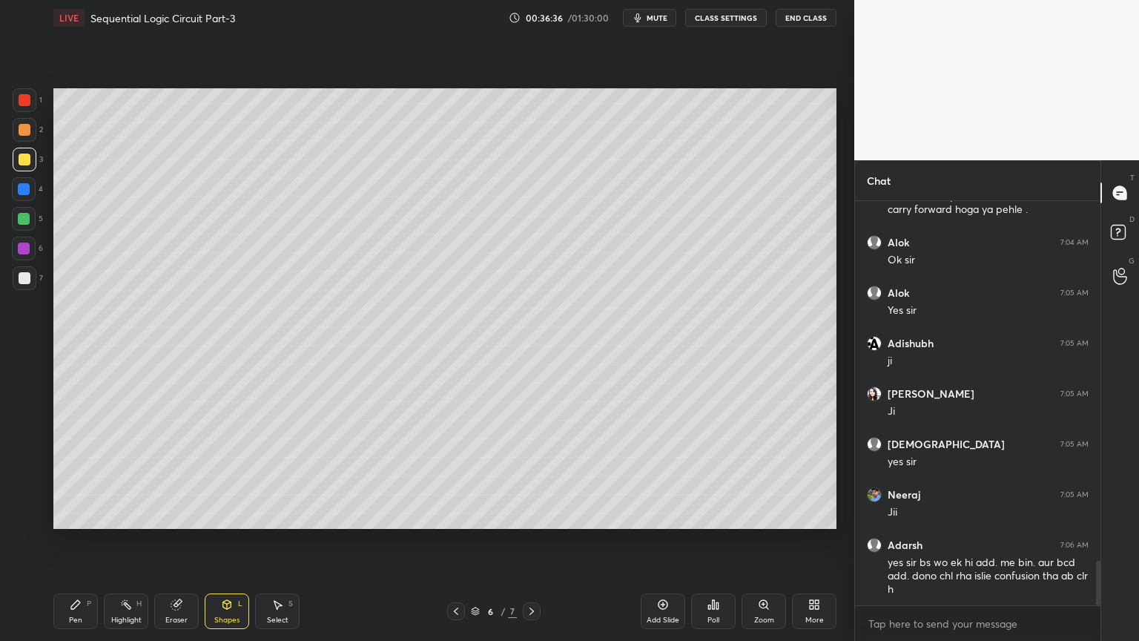
scroll to position [3325, 0]
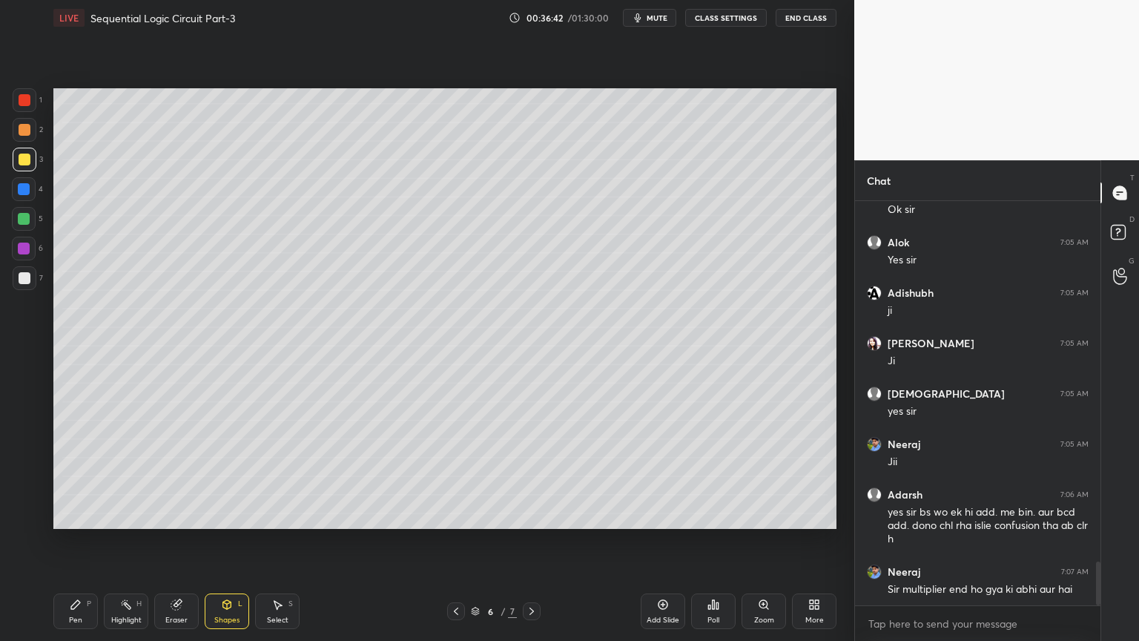
click at [168, 541] on div "Eraser" at bounding box center [176, 619] width 22 height 7
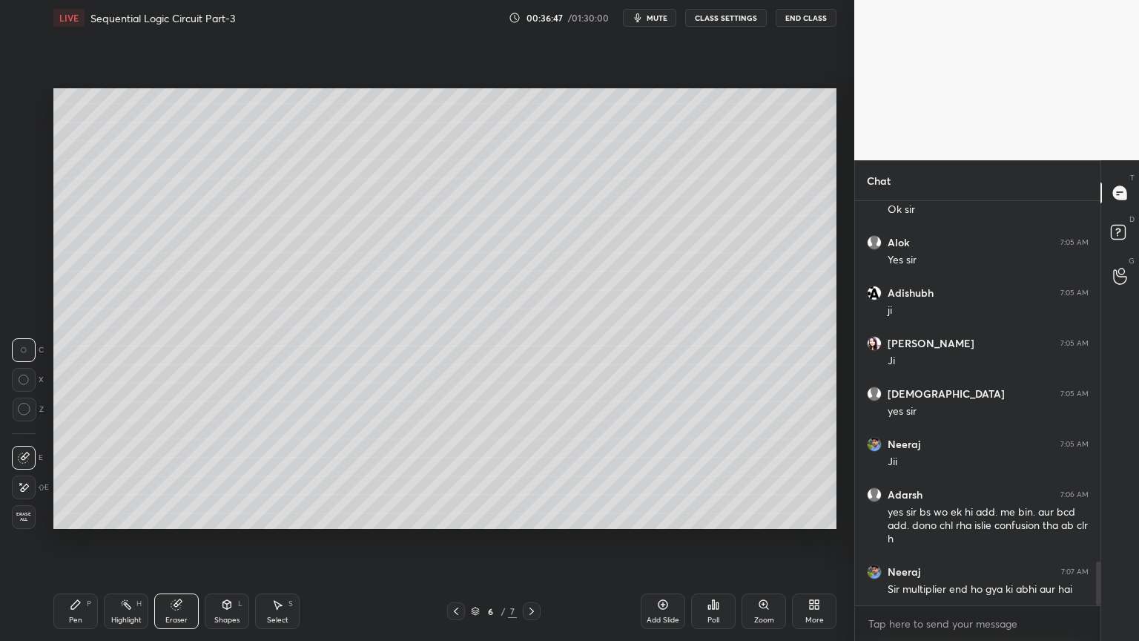
click at [217, 541] on div "Shapes L" at bounding box center [227, 611] width 44 height 36
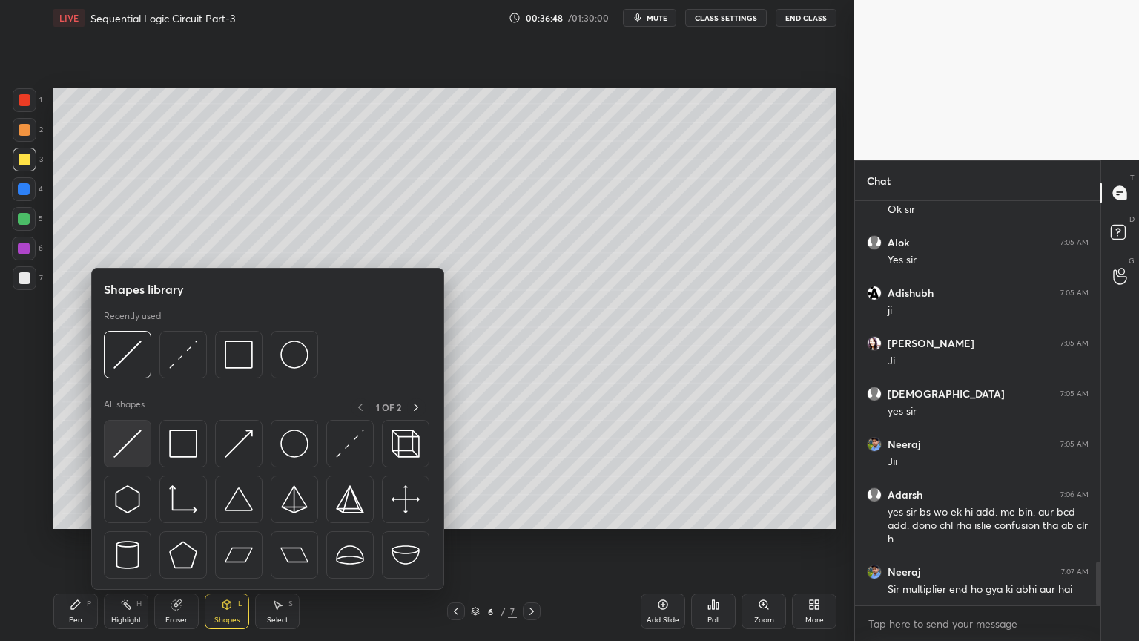
click at [125, 442] on img at bounding box center [127, 443] width 28 height 28
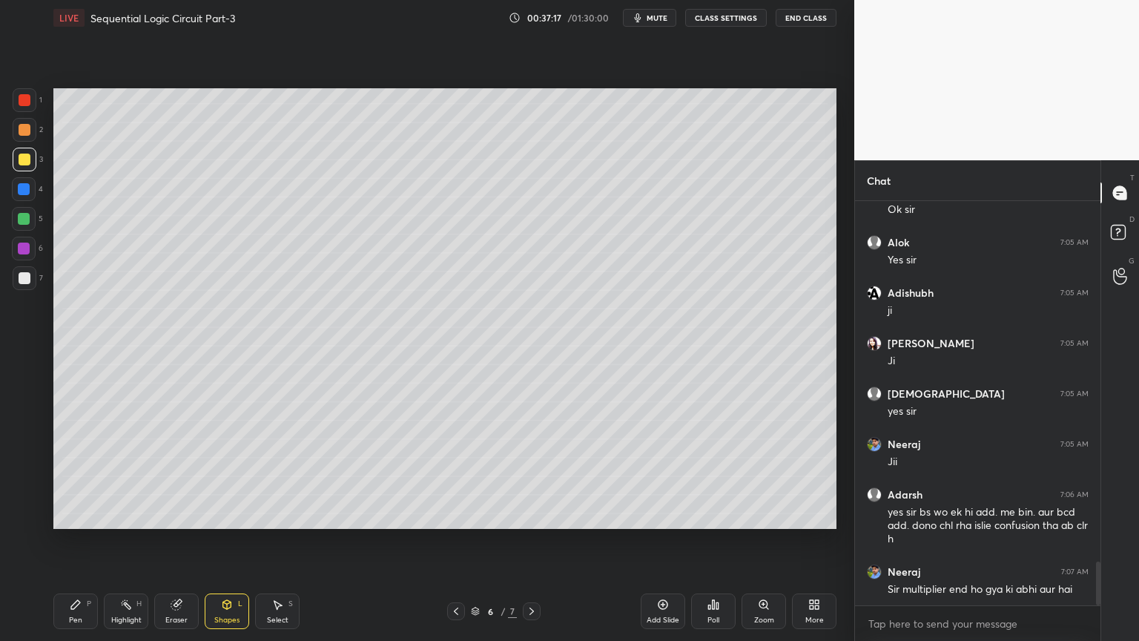
click at [175, 541] on div "Eraser" at bounding box center [176, 619] width 22 height 7
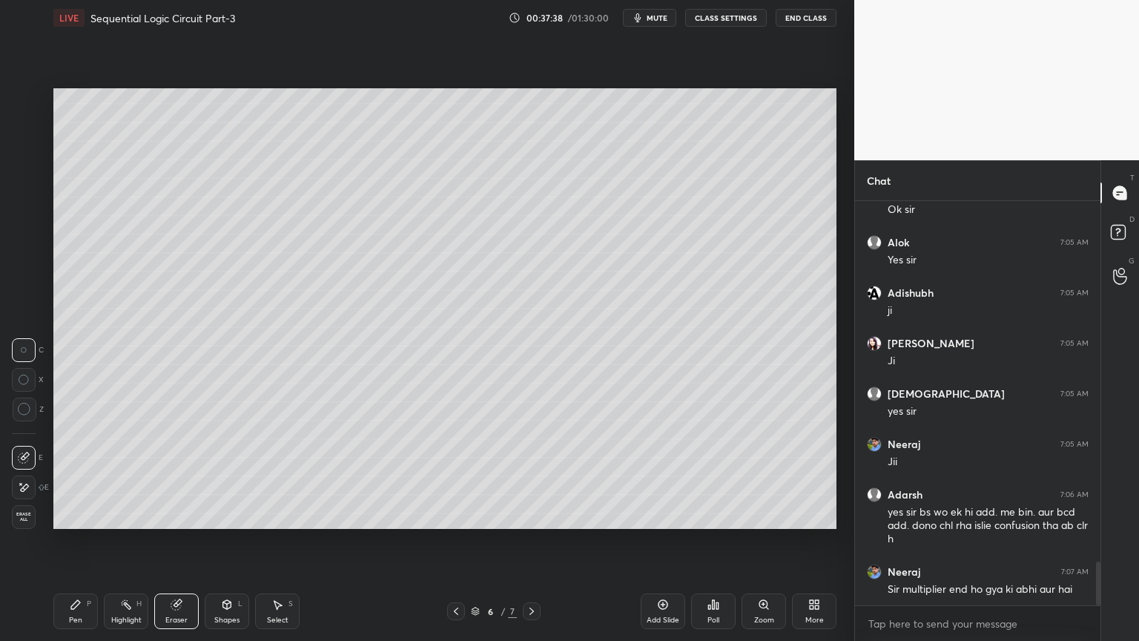
click at [84, 541] on div "Pen P" at bounding box center [75, 611] width 44 height 36
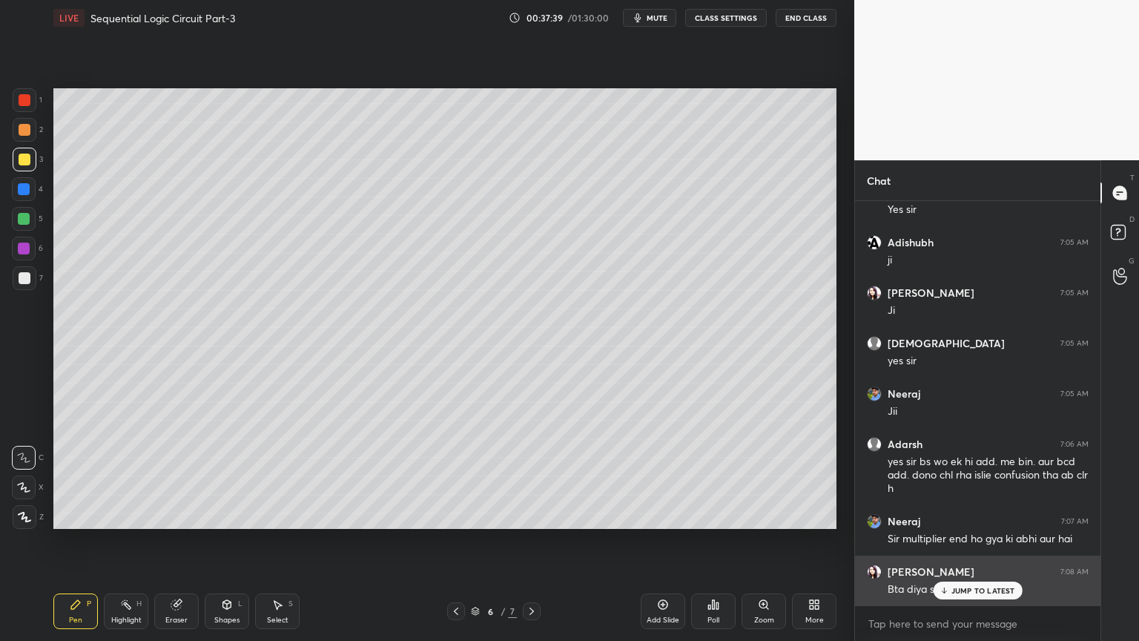
click at [991, 541] on p "JUMP TO LATEST" at bounding box center [983, 590] width 64 height 9
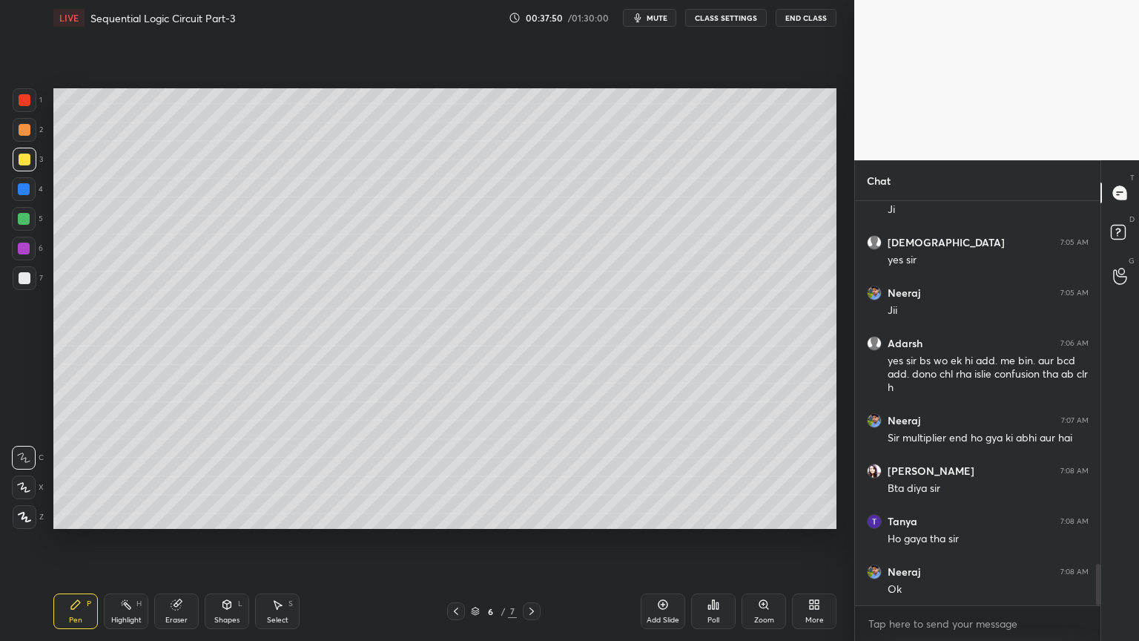
scroll to position [3526, 0]
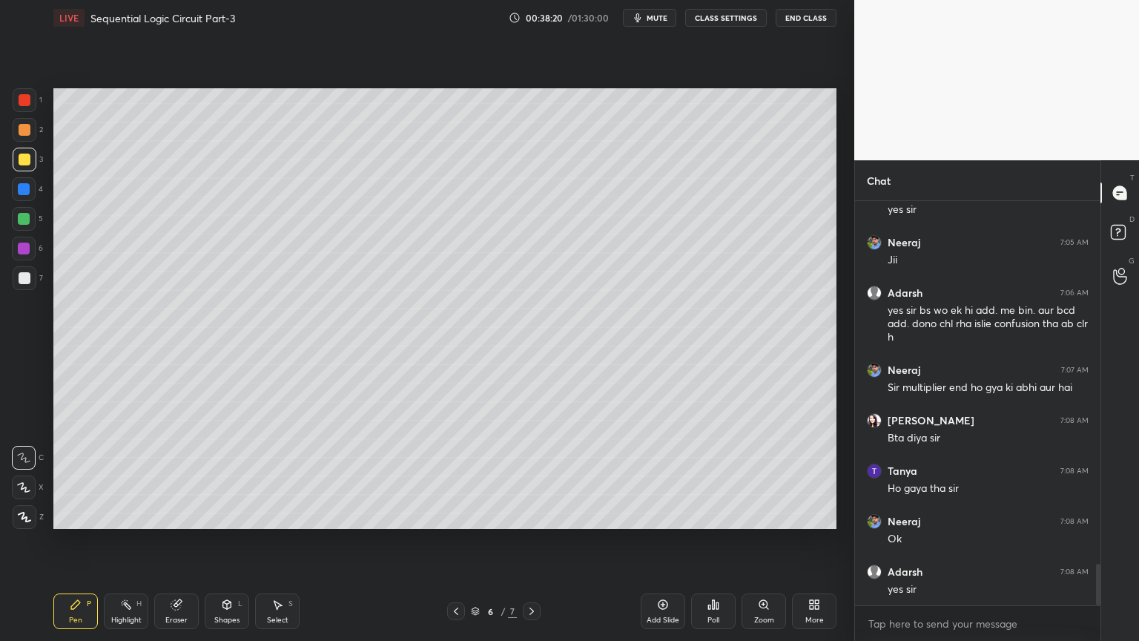
click at [26, 202] on div "4" at bounding box center [27, 192] width 31 height 30
click at [31, 252] on div at bounding box center [24, 249] width 24 height 24
click at [30, 277] on div at bounding box center [25, 278] width 24 height 24
click at [30, 278] on div at bounding box center [25, 278] width 12 height 12
click at [450, 541] on icon at bounding box center [456, 611] width 12 height 12
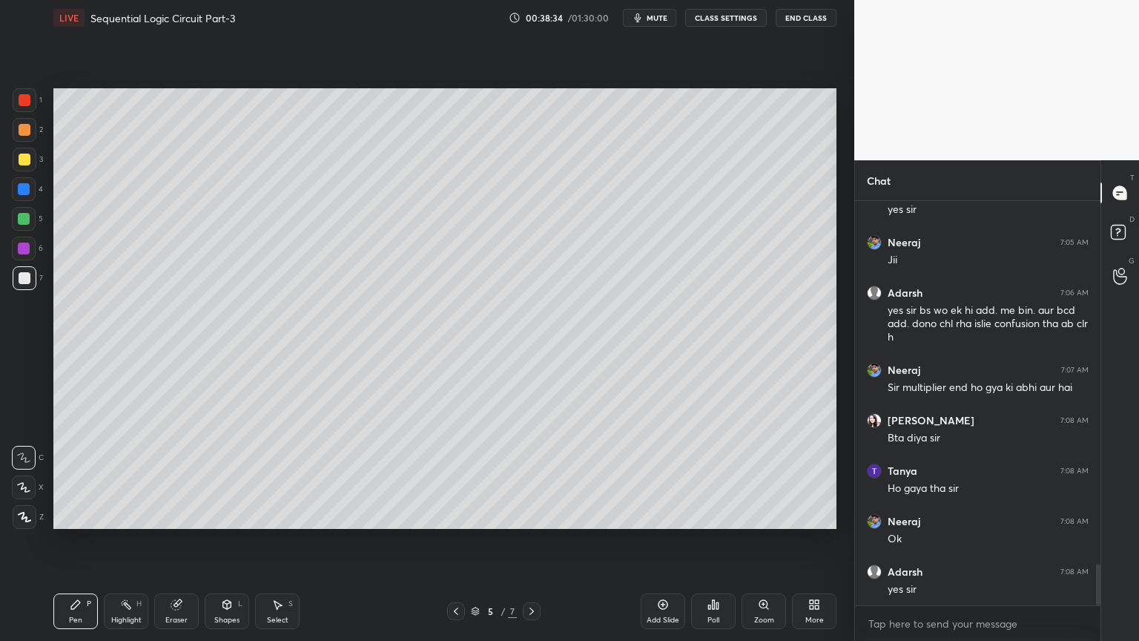
click at [531, 541] on icon at bounding box center [532, 611] width 12 height 12
click at [179, 541] on div "Eraser" at bounding box center [176, 611] width 44 height 36
click at [80, 541] on div "Pen" at bounding box center [75, 619] width 13 height 7
click at [128, 541] on div "Highlight" at bounding box center [126, 619] width 30 height 7
click at [186, 541] on div "Eraser" at bounding box center [176, 611] width 44 height 36
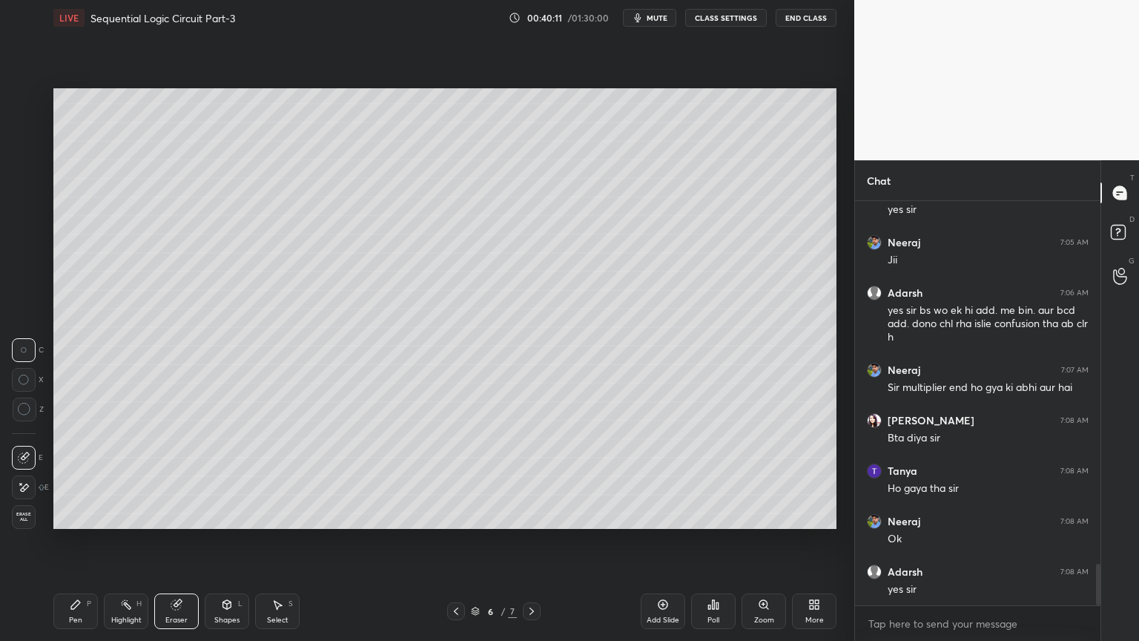
click at [82, 541] on div "Pen P" at bounding box center [75, 611] width 44 height 36
click at [33, 220] on div at bounding box center [24, 219] width 24 height 24
click at [180, 541] on div "Eraser" at bounding box center [176, 619] width 22 height 7
click at [222, 541] on div "Shapes" at bounding box center [226, 619] width 25 height 7
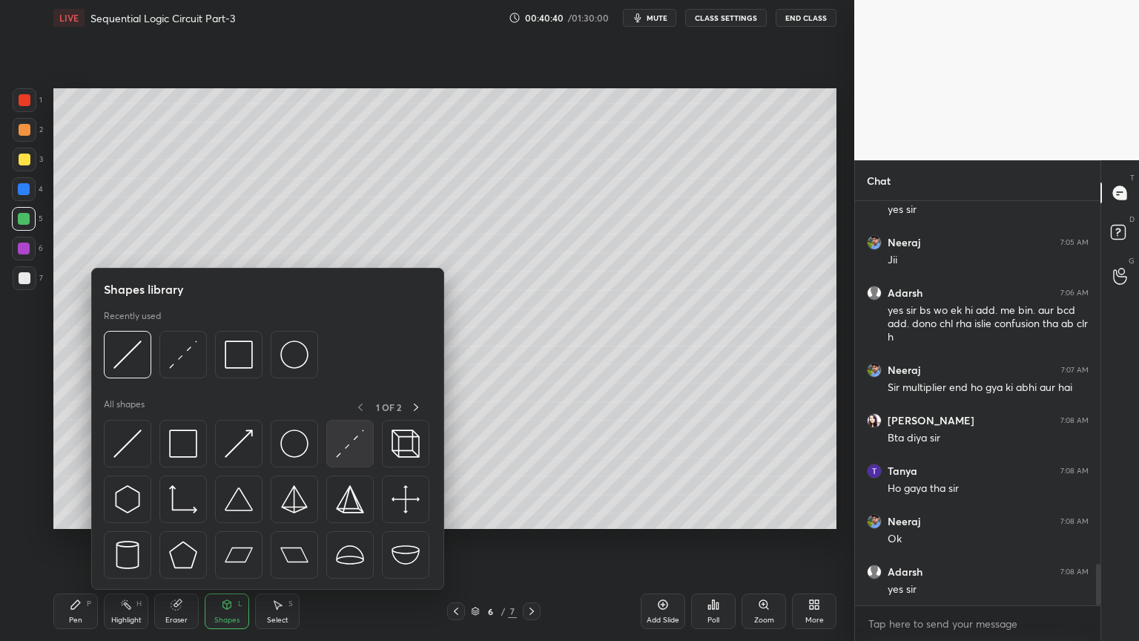
click at [345, 445] on img at bounding box center [350, 443] width 28 height 28
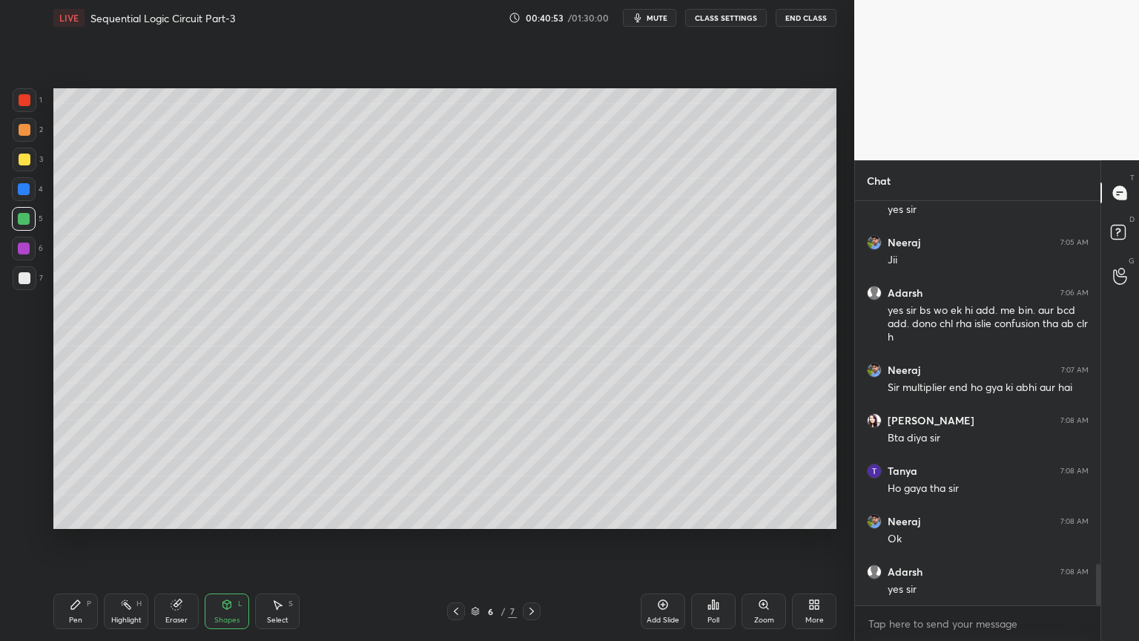
click at [70, 541] on icon at bounding box center [76, 604] width 12 height 12
click at [30, 163] on div at bounding box center [25, 160] width 24 height 24
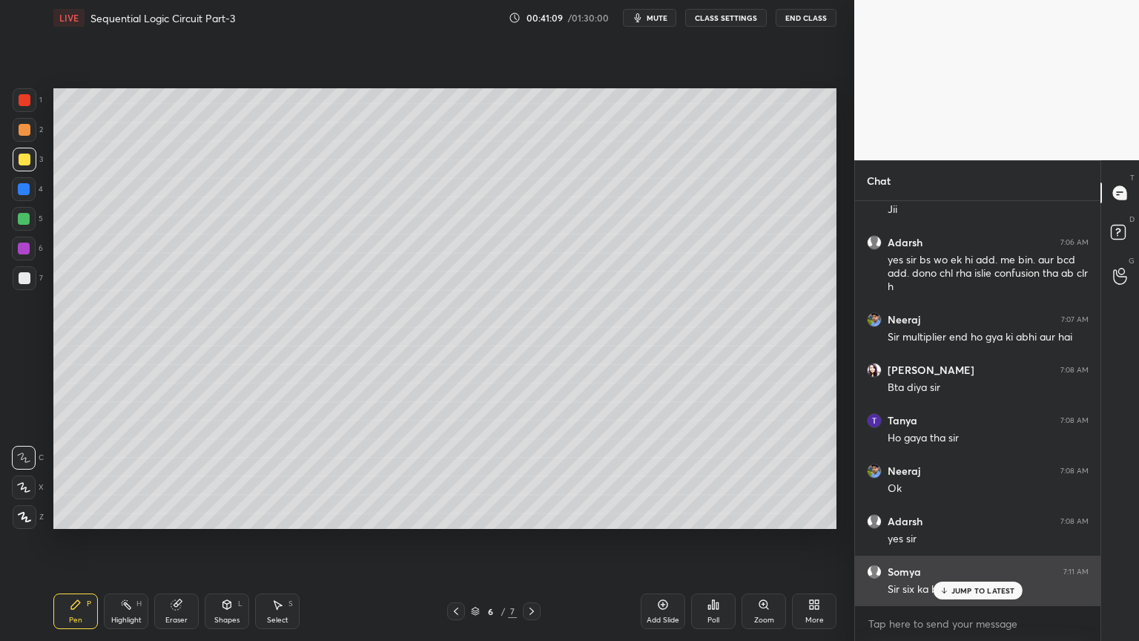
click at [987, 541] on p "JUMP TO LATEST" at bounding box center [983, 590] width 64 height 9
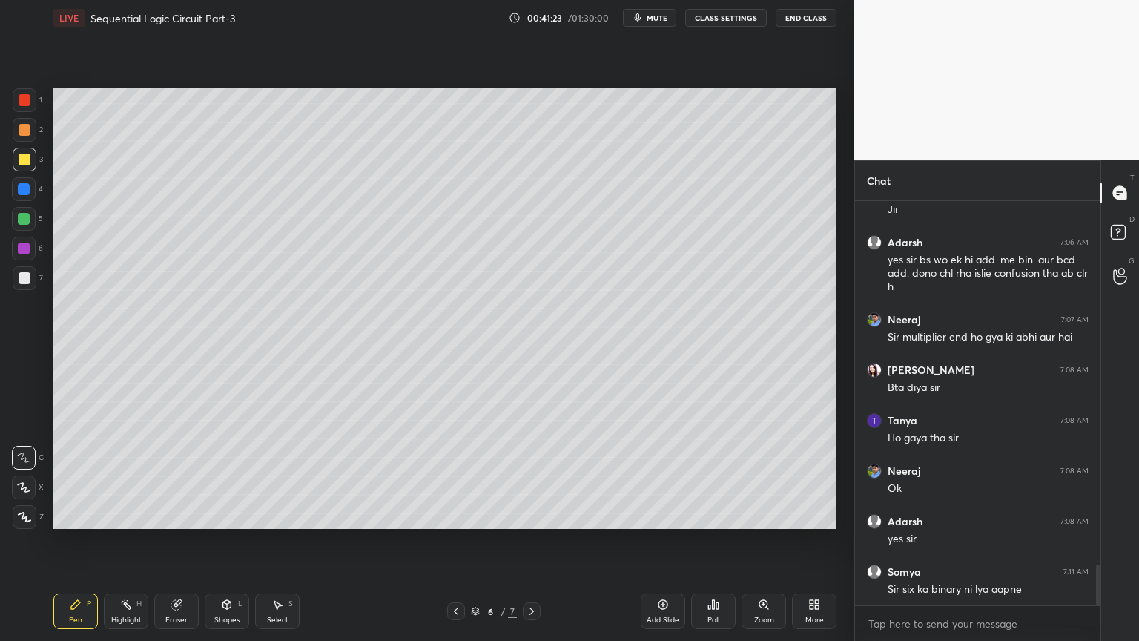
click at [170, 541] on div "Eraser" at bounding box center [176, 619] width 22 height 7
click at [275, 541] on div "Select S" at bounding box center [277, 611] width 44 height 36
click at [90, 276] on div "0 ° Undo Copy Paste here Duplicate Duplicate to new slide Delete" at bounding box center [444, 308] width 783 height 440
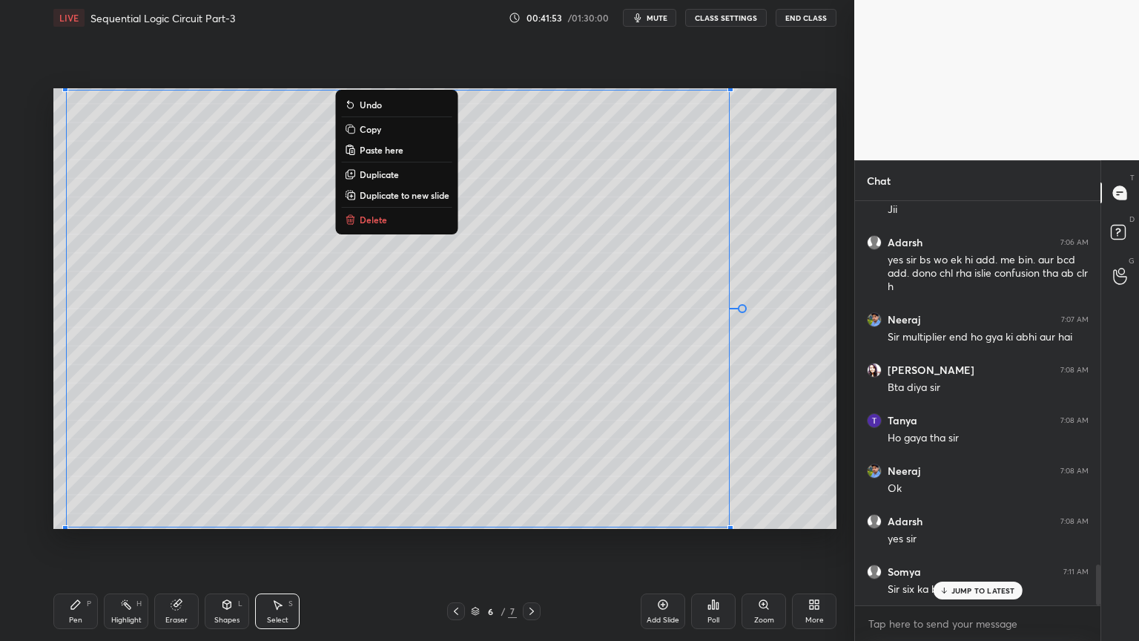
scroll to position [3627, 0]
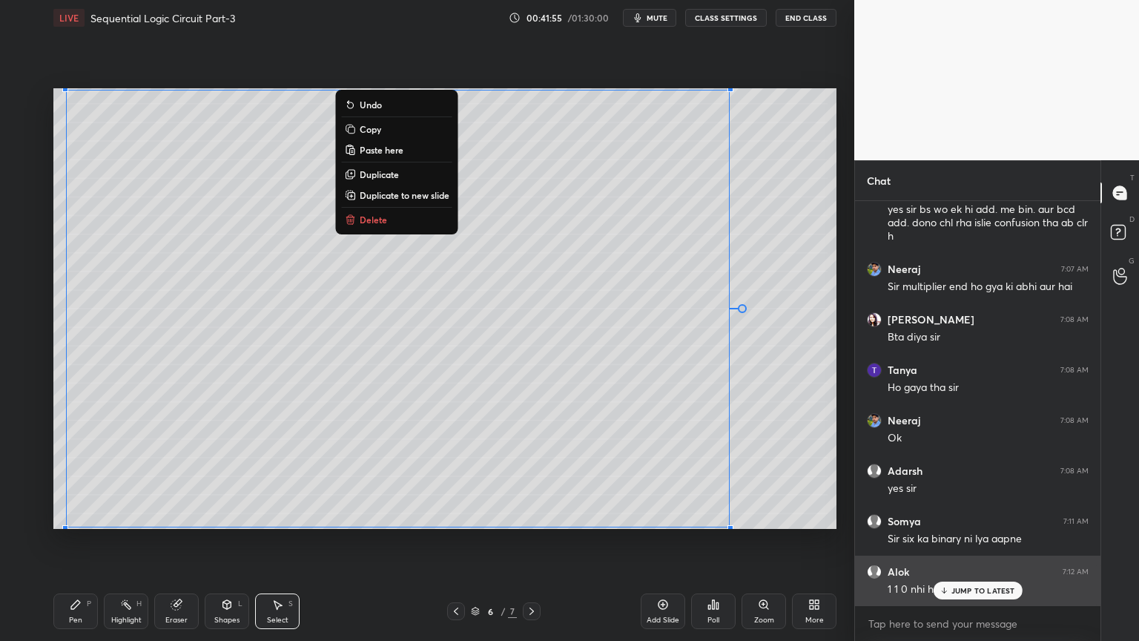
click at [961, 541] on p "JUMP TO LATEST" at bounding box center [983, 590] width 64 height 9
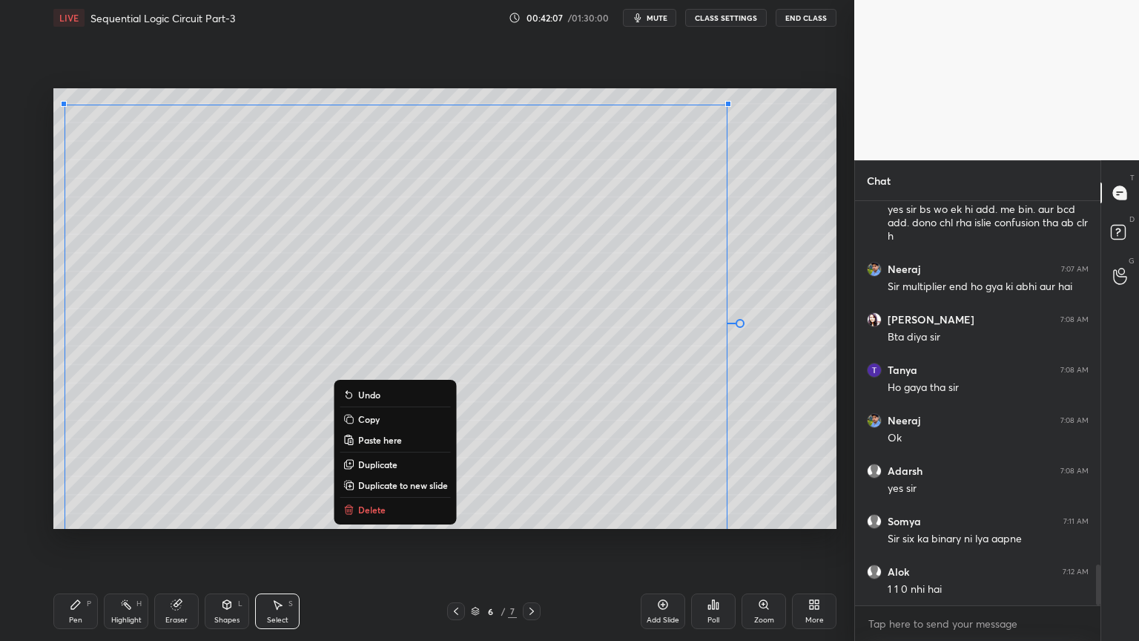
click at [221, 541] on div "0 ° Undo Copy Paste here Duplicate Duplicate to new slide Delete Setting up you…" at bounding box center [444, 309] width 795 height 546
click at [32, 439] on div "1 2 3 4 5 6 7 C X Z C X Z E E Erase all H H" at bounding box center [23, 308] width 47 height 440
click at [452, 282] on div "0 ° Undo Copy Paste here Duplicate Duplicate to new slide Delete" at bounding box center [444, 308] width 783 height 440
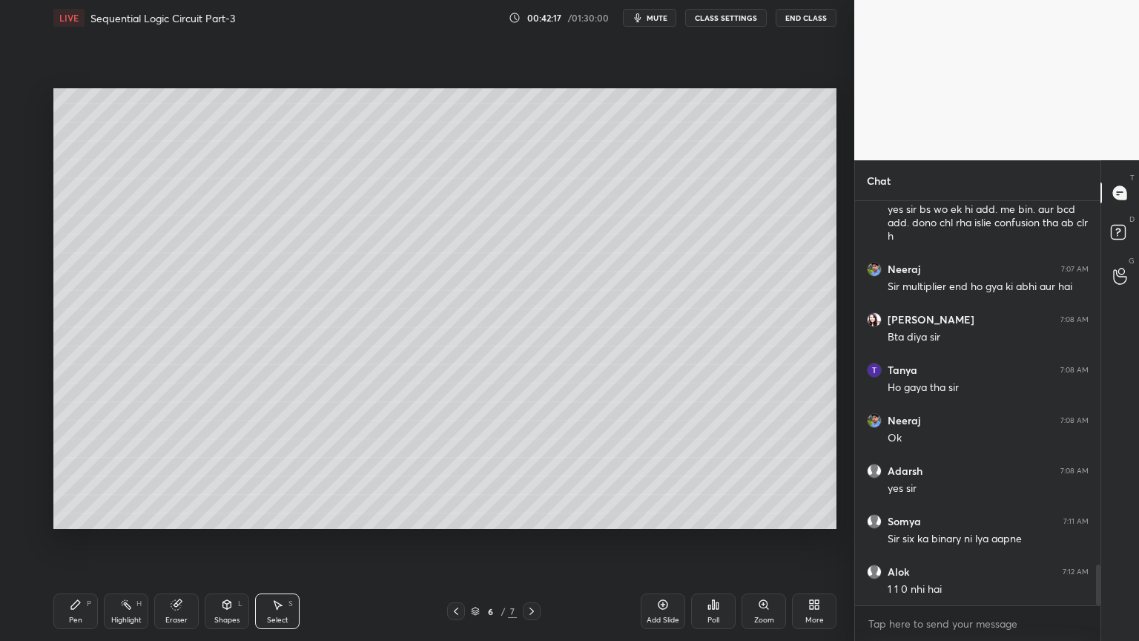
click at [356, 541] on div "0 ° Undo Copy Paste here Duplicate Duplicate to new slide Delete Setting up you…" at bounding box center [444, 309] width 795 height 546
click at [179, 541] on div "Eraser" at bounding box center [176, 619] width 22 height 7
click at [77, 541] on icon at bounding box center [76, 604] width 12 height 12
click at [33, 285] on div at bounding box center [25, 278] width 24 height 24
click at [29, 162] on div at bounding box center [25, 159] width 12 height 12
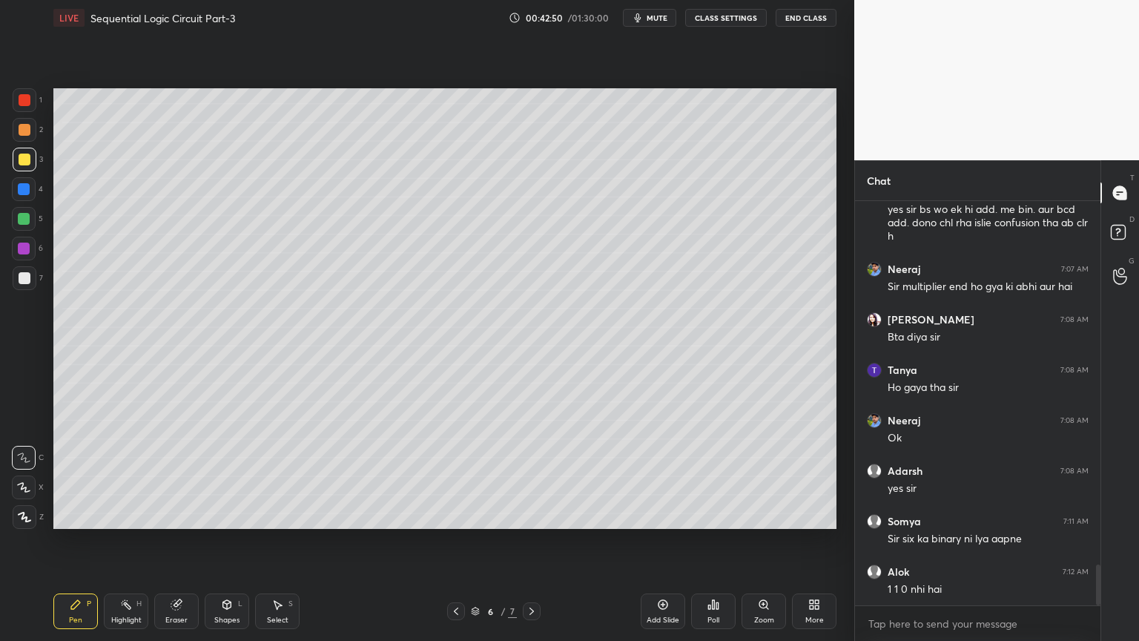
click at [31, 277] on div at bounding box center [25, 278] width 24 height 24
click at [175, 541] on div "Eraser" at bounding box center [176, 619] width 22 height 7
click at [71, 541] on icon at bounding box center [76, 604] width 12 height 12
click at [124, 529] on div "Setting up your live class Poll for secs No correct answer Start poll" at bounding box center [444, 309] width 795 height 546
click at [36, 168] on div "3" at bounding box center [28, 160] width 30 height 24
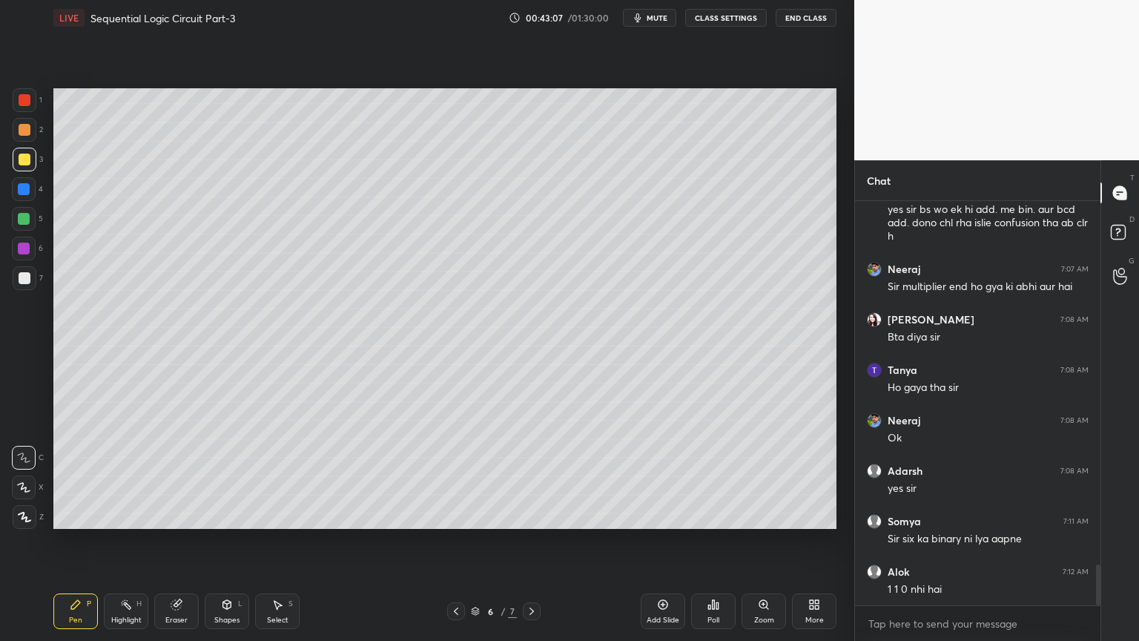
click at [228, 541] on div "Shapes L" at bounding box center [227, 611] width 44 height 36
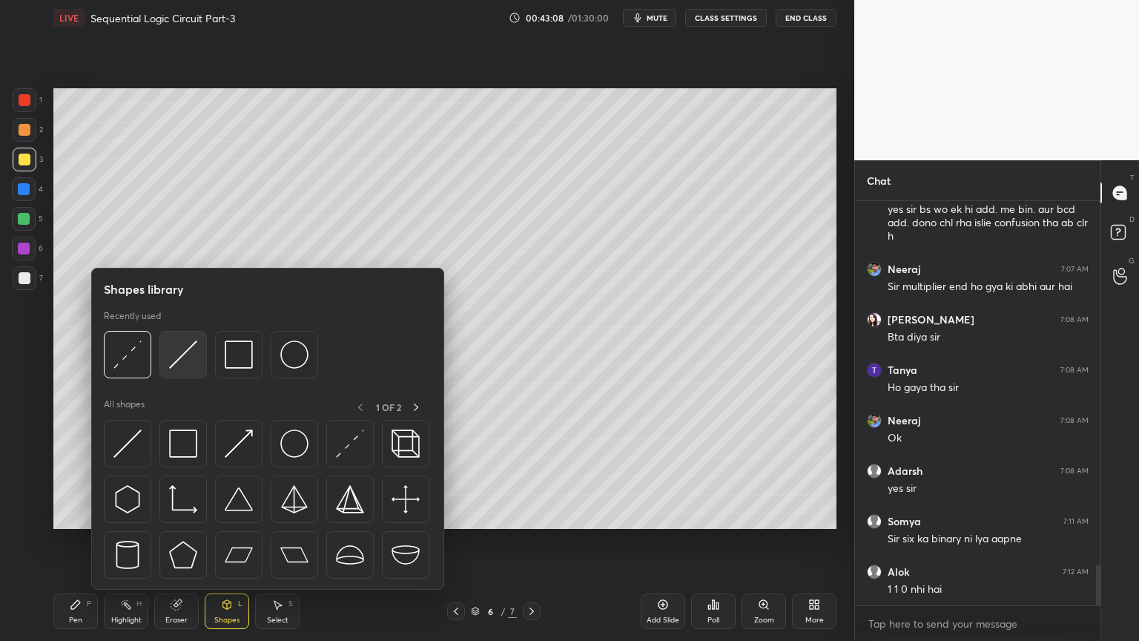
click at [185, 349] on img at bounding box center [183, 354] width 28 height 28
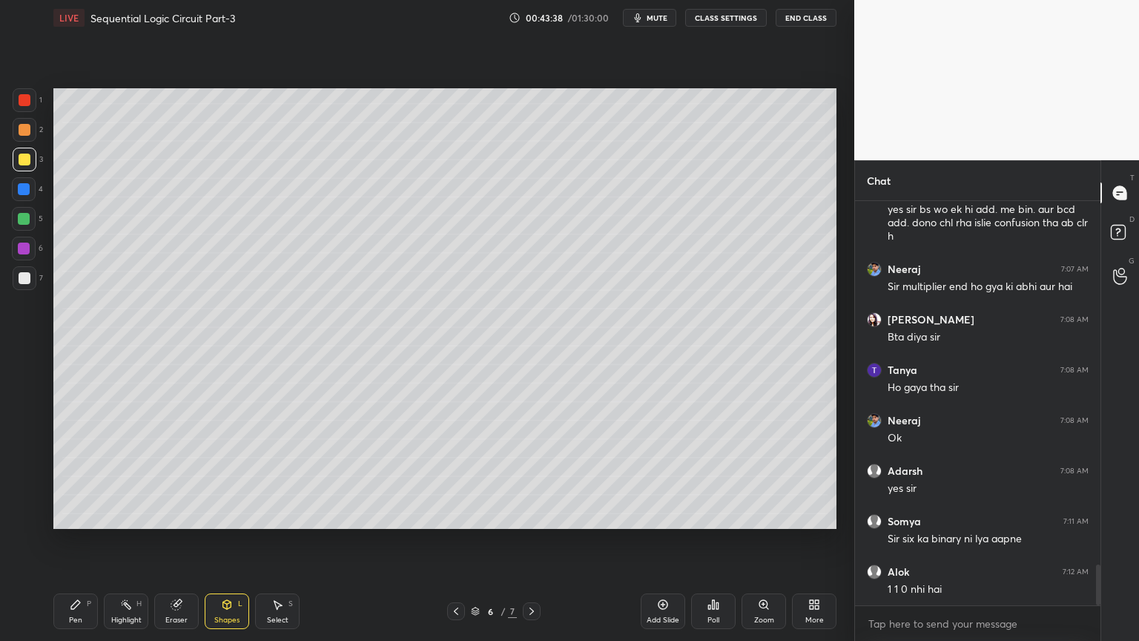
click at [73, 541] on div "Pen P" at bounding box center [75, 611] width 44 height 36
click at [32, 277] on div at bounding box center [25, 278] width 24 height 24
click at [221, 541] on icon at bounding box center [227, 604] width 12 height 12
click at [181, 541] on icon at bounding box center [177, 604] width 12 height 12
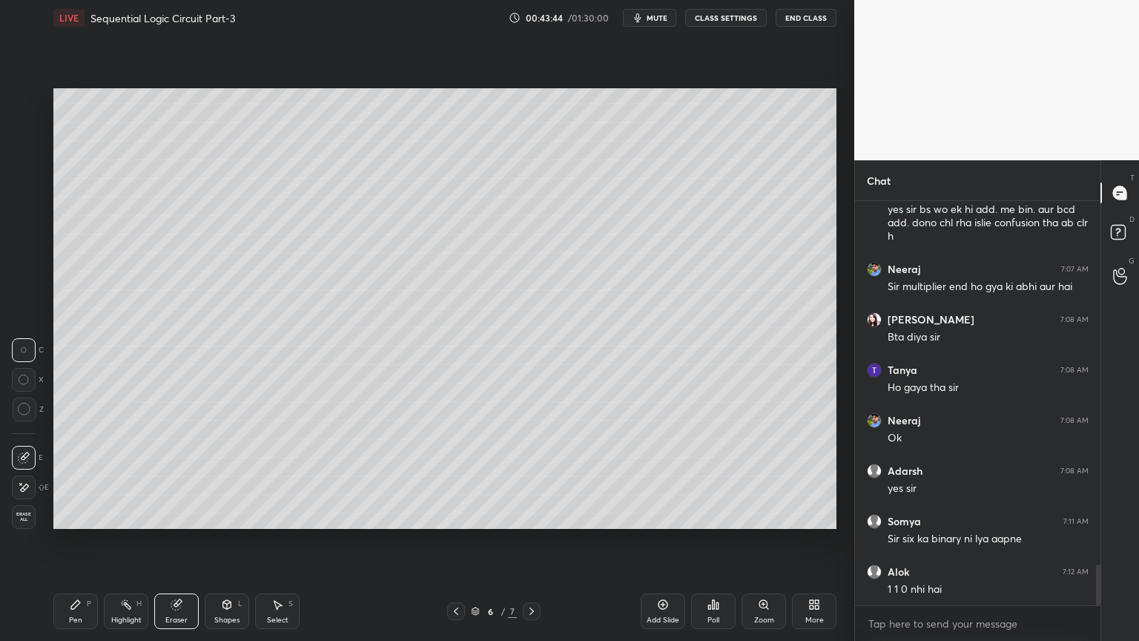
click at [74, 541] on div "Pen" at bounding box center [75, 619] width 13 height 7
click at [30, 214] on div at bounding box center [24, 219] width 24 height 24
click at [178, 541] on div "Eraser" at bounding box center [176, 611] width 44 height 36
click at [219, 541] on div "Shapes L" at bounding box center [227, 611] width 44 height 36
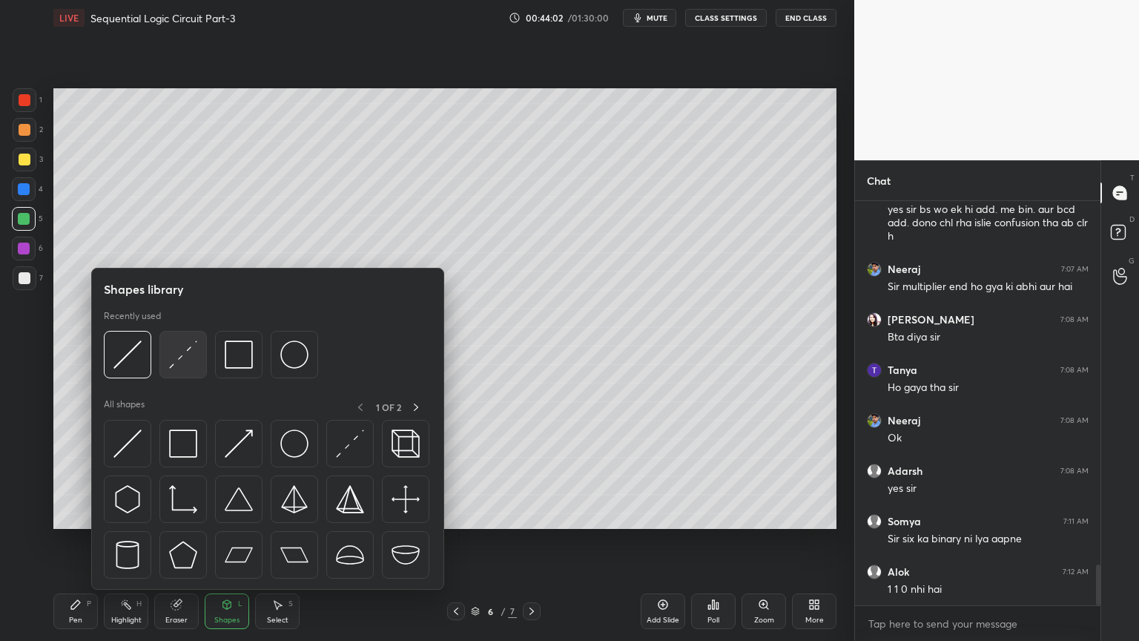
click at [182, 353] on img at bounding box center [183, 354] width 28 height 28
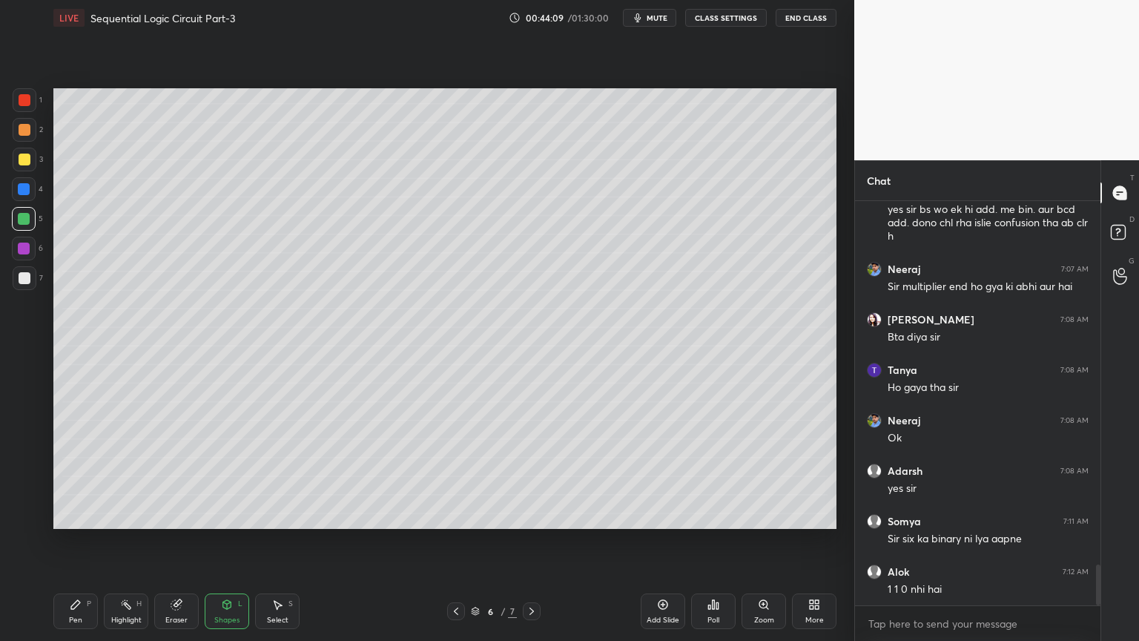
scroll to position [3678, 0]
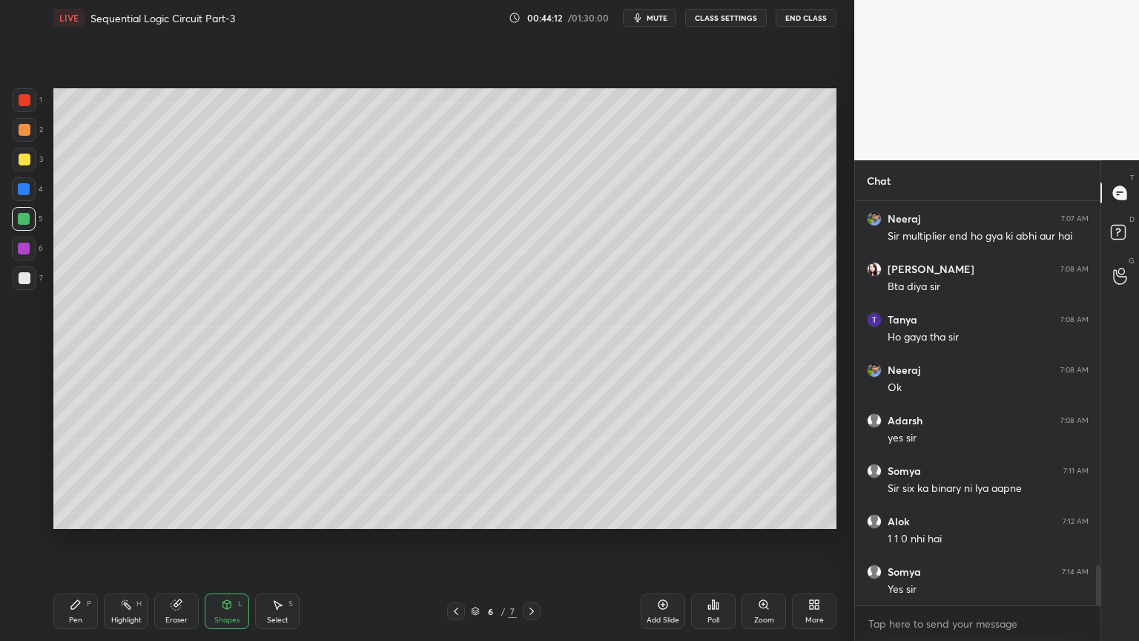
click at [73, 541] on icon at bounding box center [75, 604] width 9 height 9
click at [30, 163] on div at bounding box center [25, 160] width 24 height 24
click at [179, 541] on div "Eraser" at bounding box center [176, 611] width 44 height 36
click at [79, 541] on icon at bounding box center [76, 604] width 12 height 12
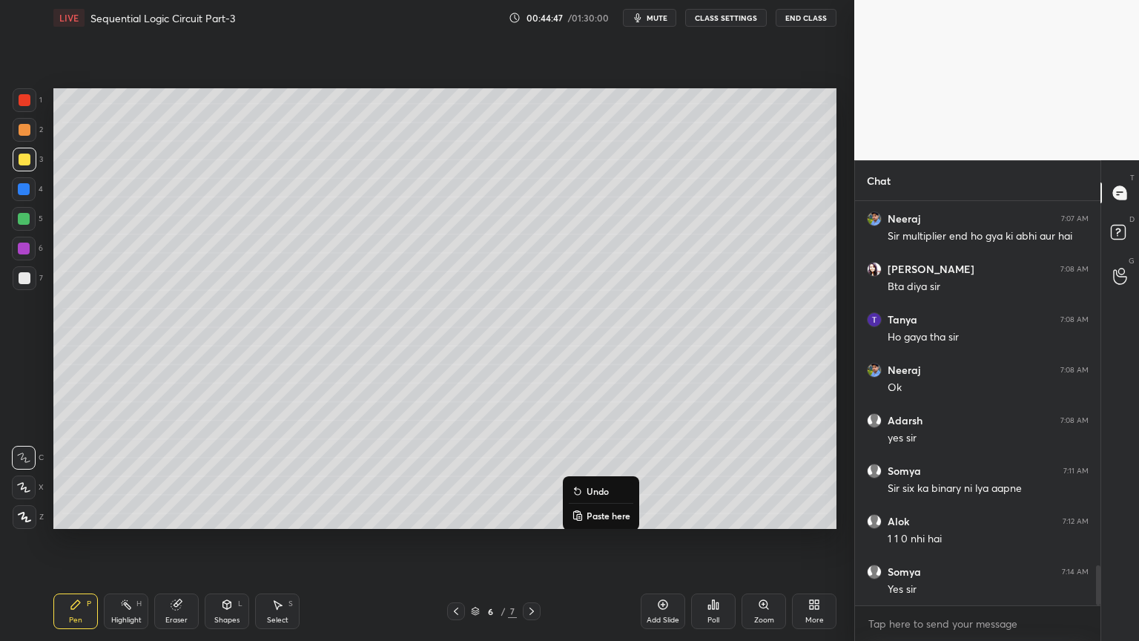
click at [595, 489] on p "Undo" at bounding box center [597, 491] width 22 height 12
click at [225, 541] on div "Shapes" at bounding box center [226, 619] width 25 height 7
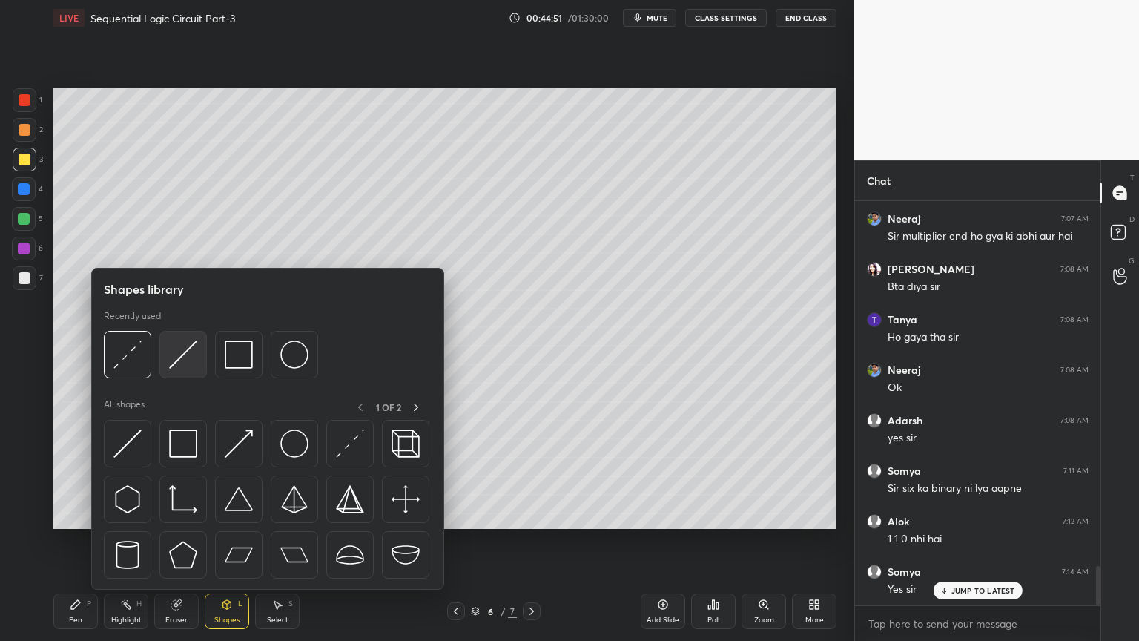
scroll to position [3731, 0]
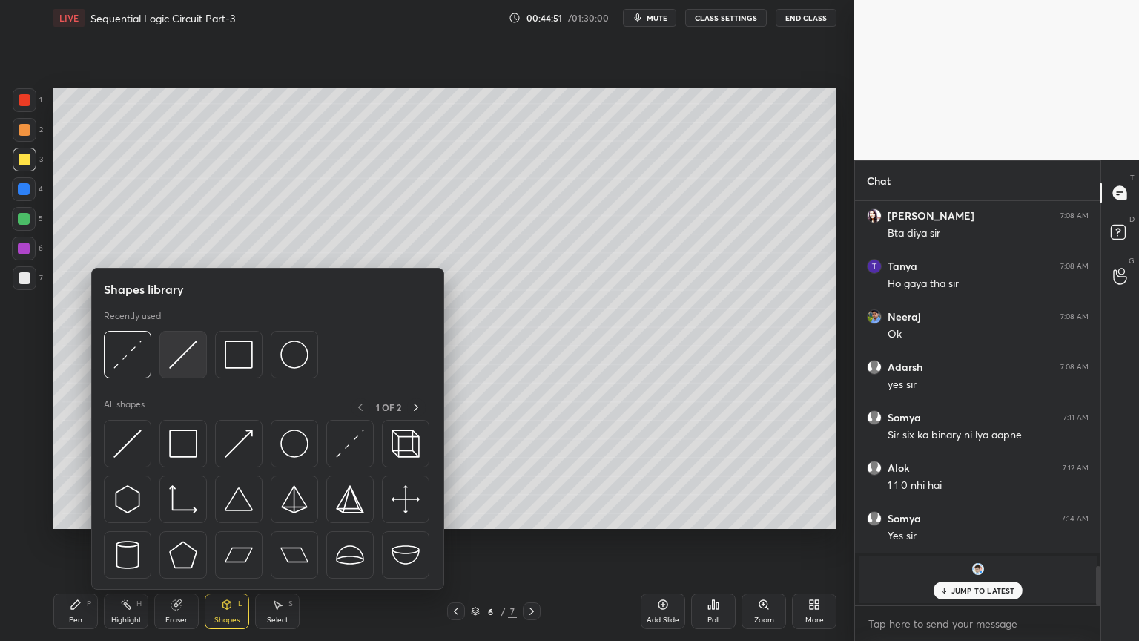
click at [183, 354] on img at bounding box center [183, 354] width 28 height 28
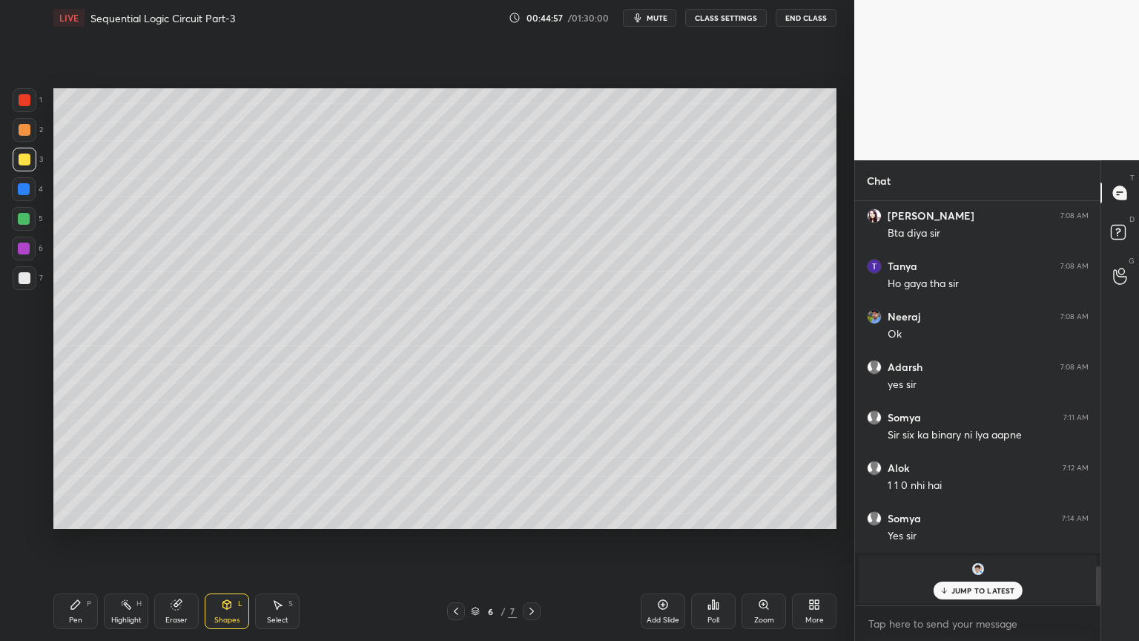
click at [782, 541] on div "Setting up your live class Poll for secs No correct answer Start poll" at bounding box center [444, 309] width 795 height 546
click at [976, 541] on div "JUMP TO LATEST" at bounding box center [977, 590] width 89 height 18
click at [82, 541] on div "Pen P" at bounding box center [75, 611] width 44 height 36
click at [29, 273] on div at bounding box center [25, 278] width 12 height 12
click at [129, 541] on rect at bounding box center [127, 605] width 7 height 7
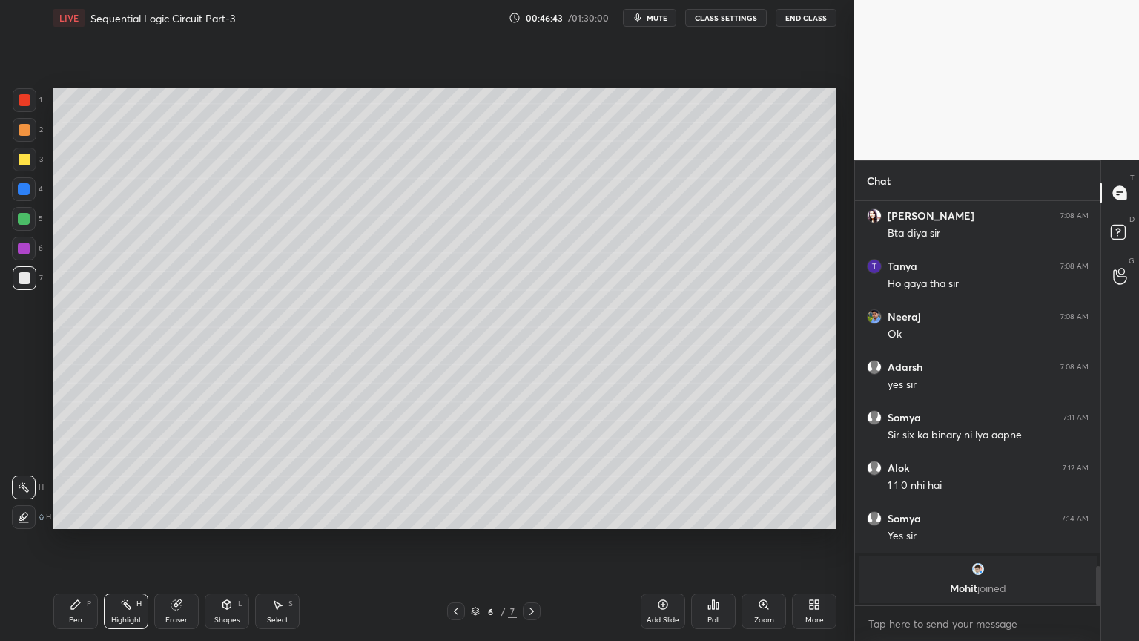
click at [34, 248] on div at bounding box center [24, 249] width 24 height 24
click at [75, 541] on icon at bounding box center [75, 604] width 9 height 9
click at [33, 277] on div at bounding box center [25, 278] width 24 height 24
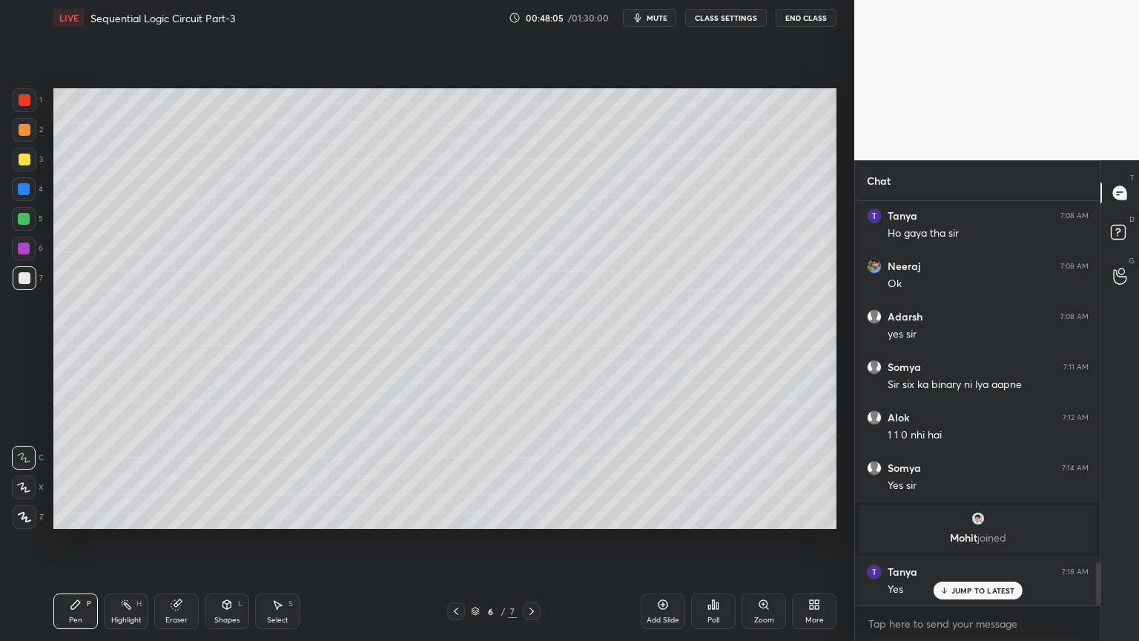
scroll to position [3467, 0]
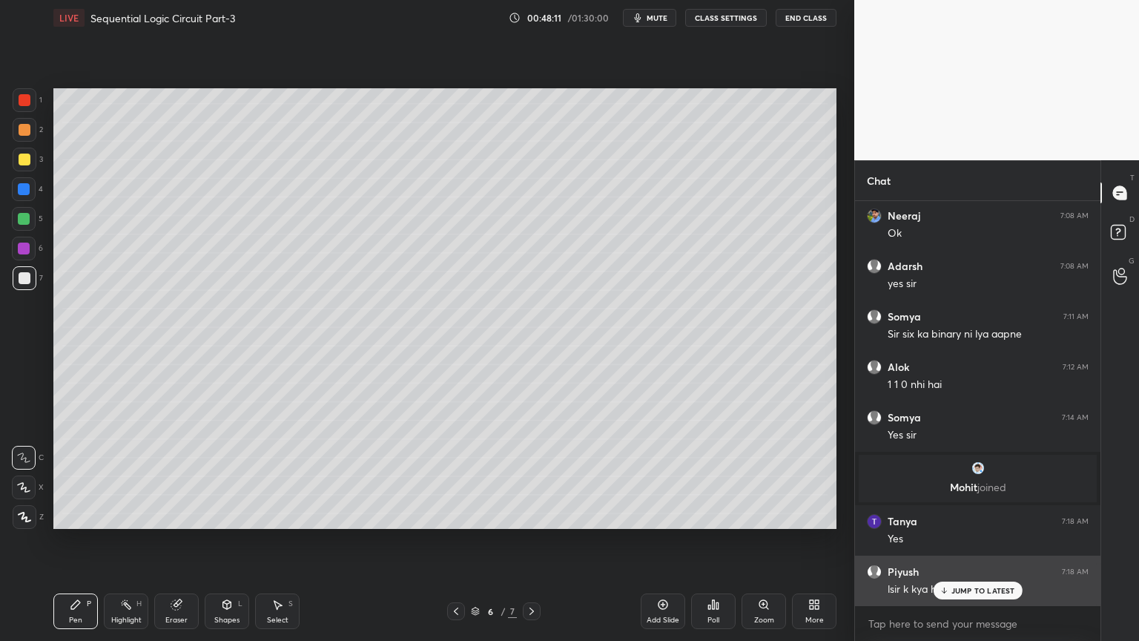
click at [974, 541] on div "JUMP TO LATEST" at bounding box center [977, 590] width 89 height 18
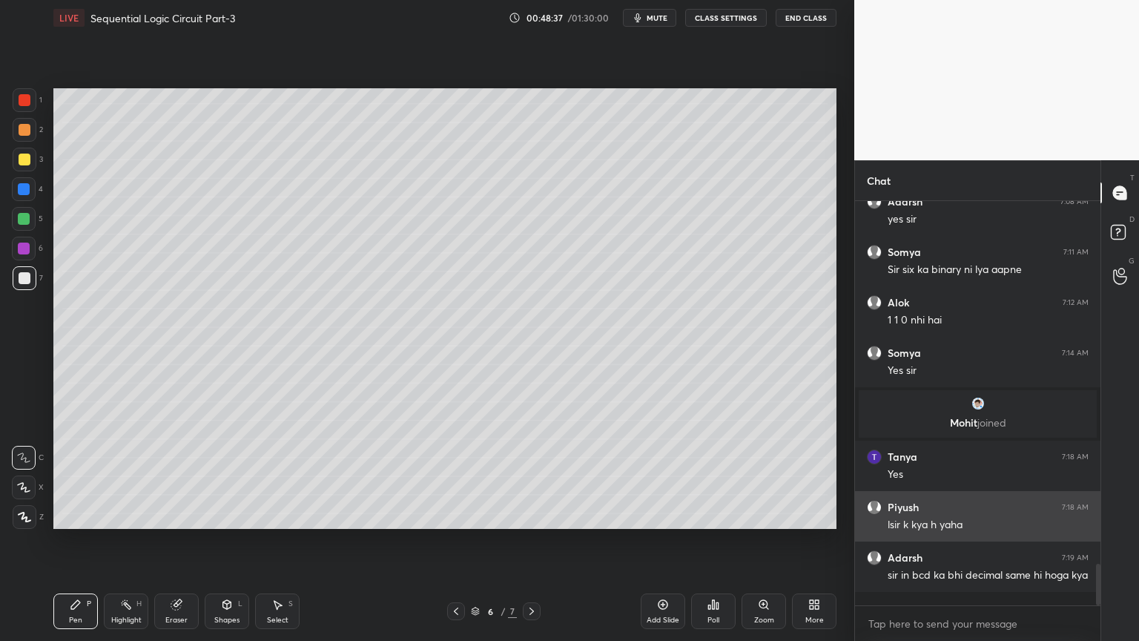
scroll to position [3546, 0]
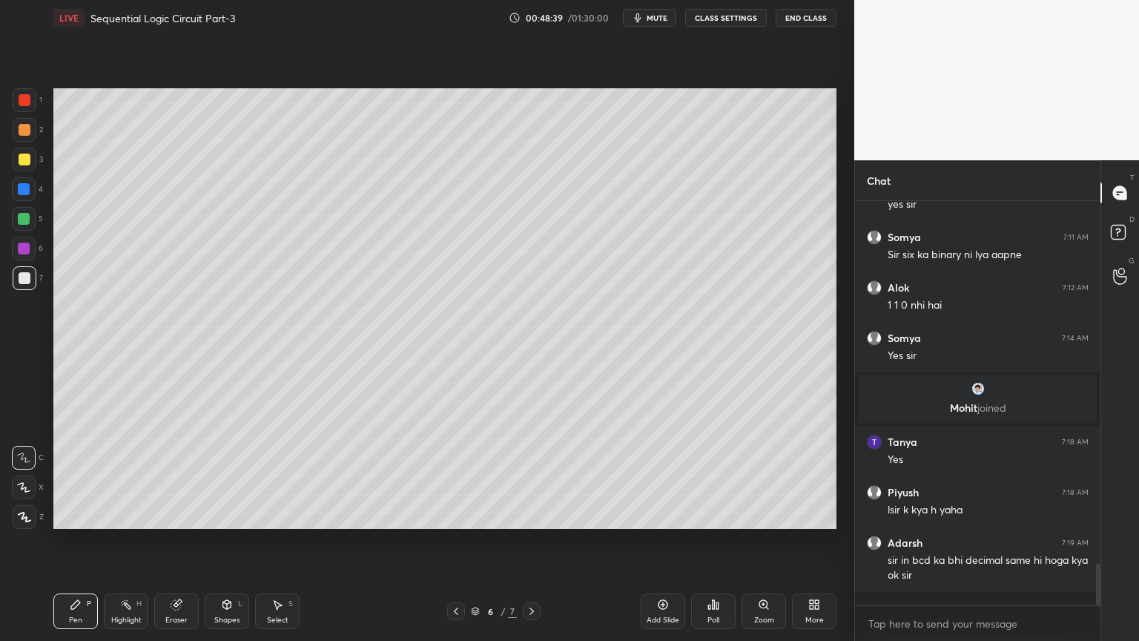
click at [123, 541] on div "Highlight" at bounding box center [126, 619] width 30 height 7
click at [29, 222] on div at bounding box center [24, 219] width 12 height 12
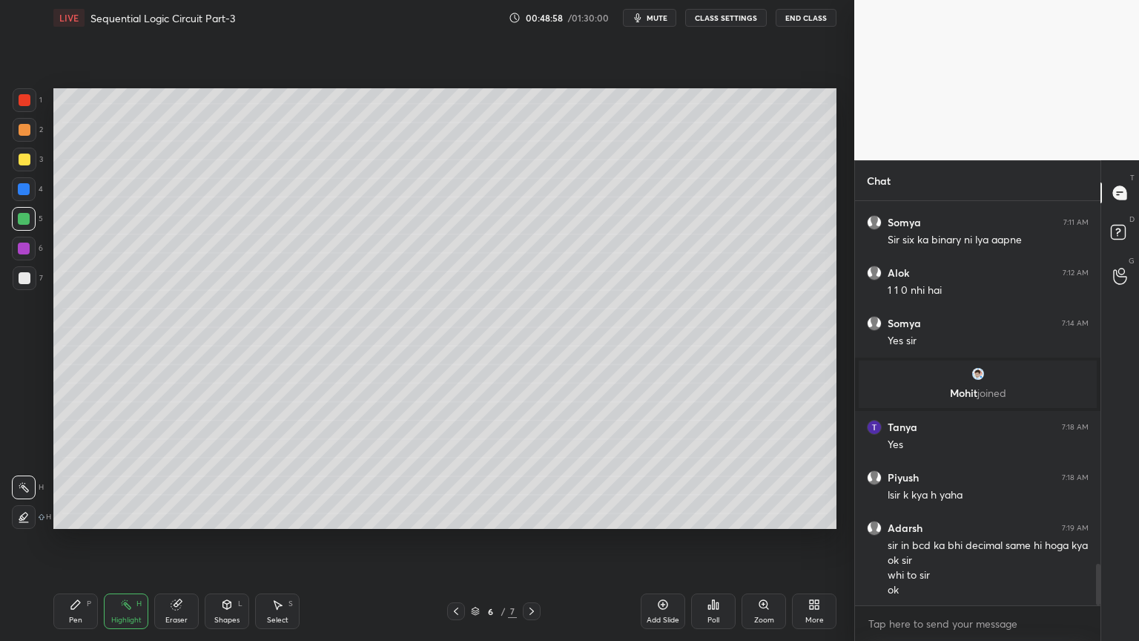
scroll to position [3576, 0]
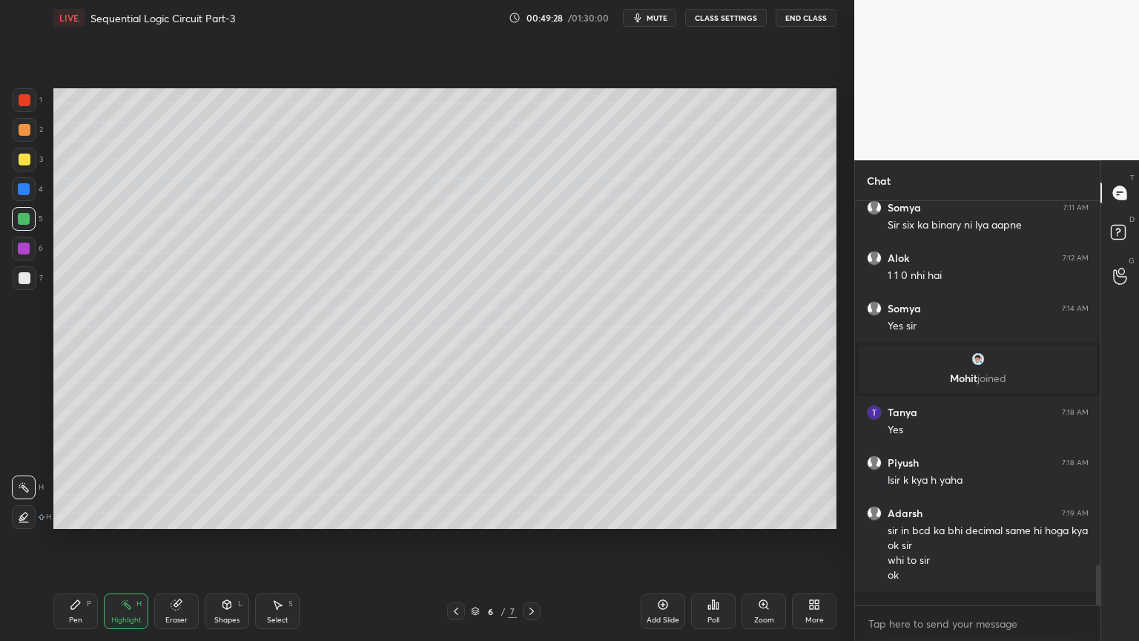
click at [70, 541] on icon at bounding box center [76, 604] width 12 height 12
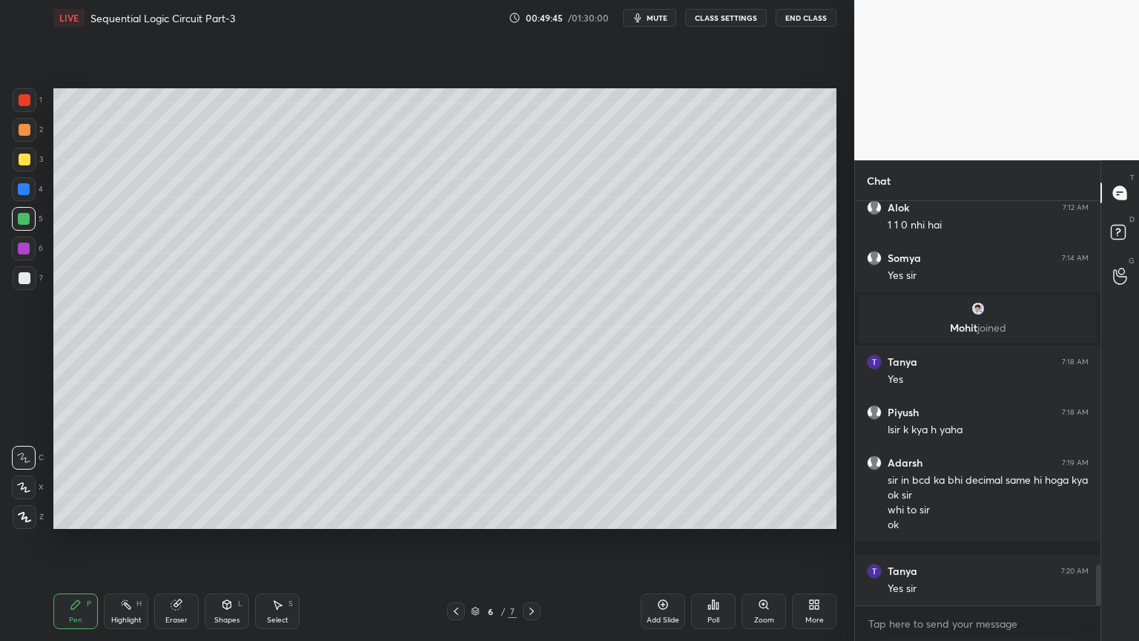
click at [23, 255] on div at bounding box center [24, 249] width 24 height 24
click at [21, 484] on icon at bounding box center [23, 487] width 13 height 10
click at [128, 541] on rect at bounding box center [127, 605] width 7 height 7
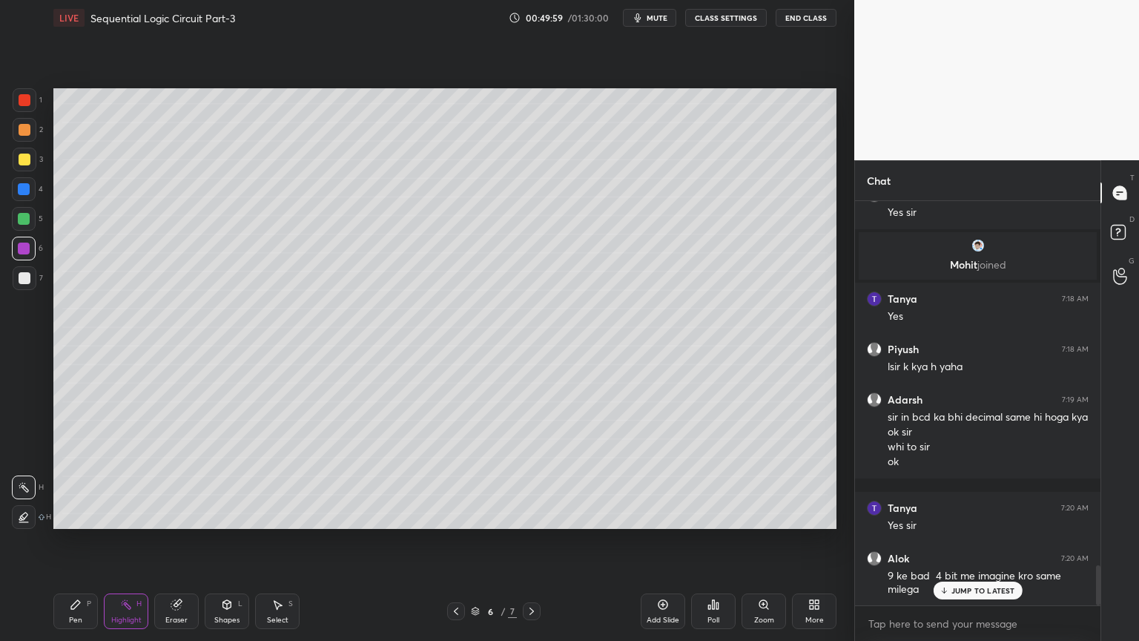
click at [982, 541] on p "JUMP TO LATEST" at bounding box center [983, 590] width 64 height 9
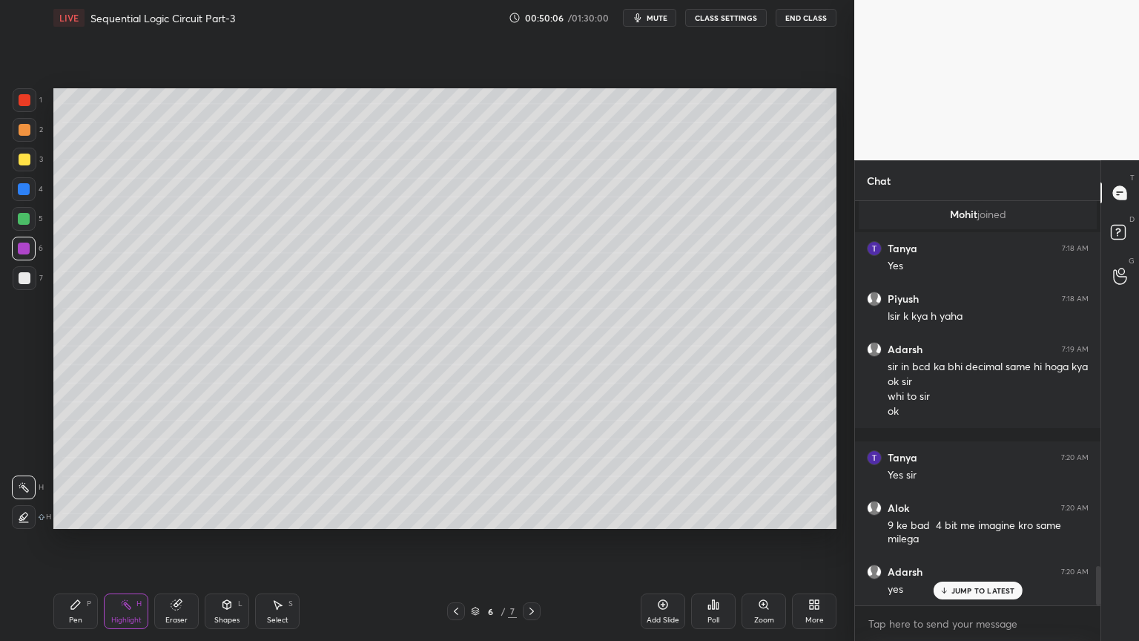
scroll to position [3790, 0]
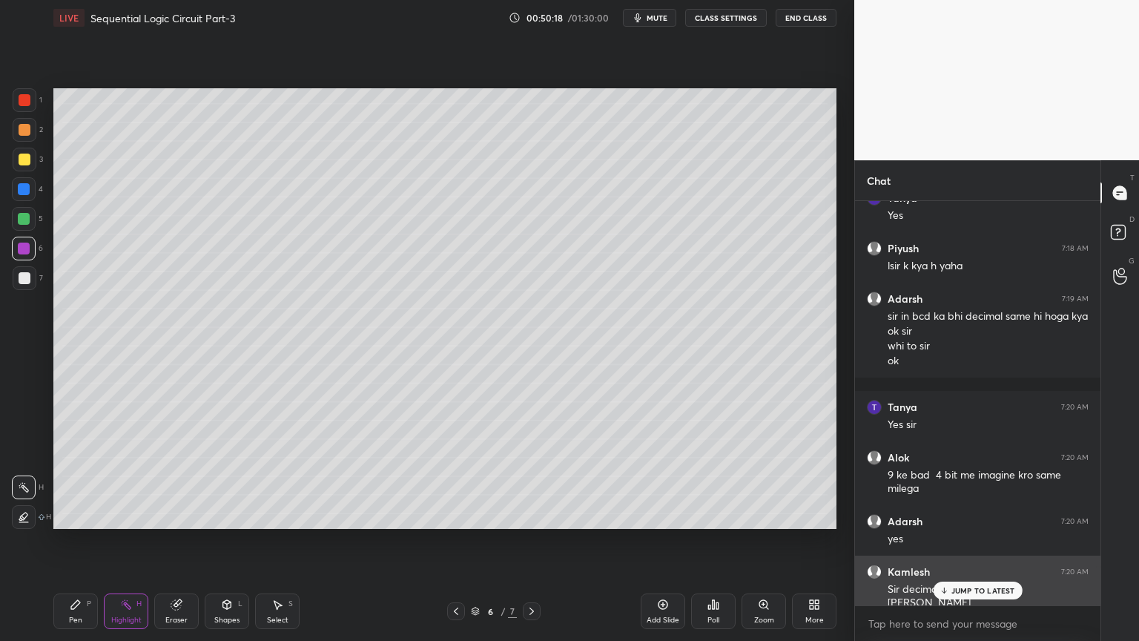
click at [965, 541] on p "JUMP TO LATEST" at bounding box center [983, 590] width 64 height 9
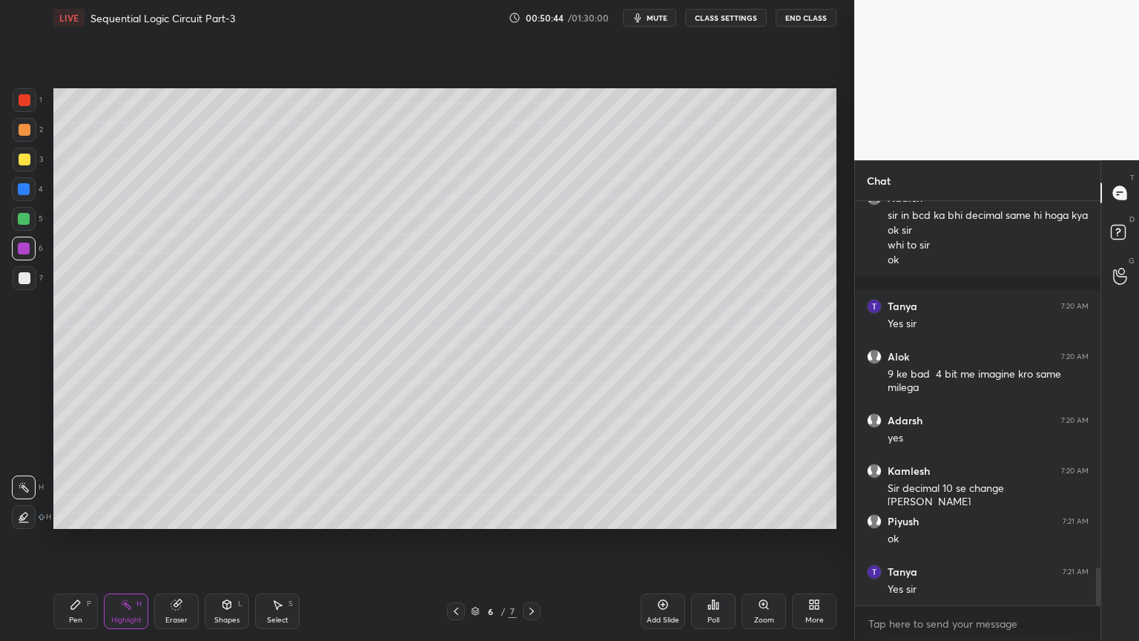
scroll to position [3942, 0]
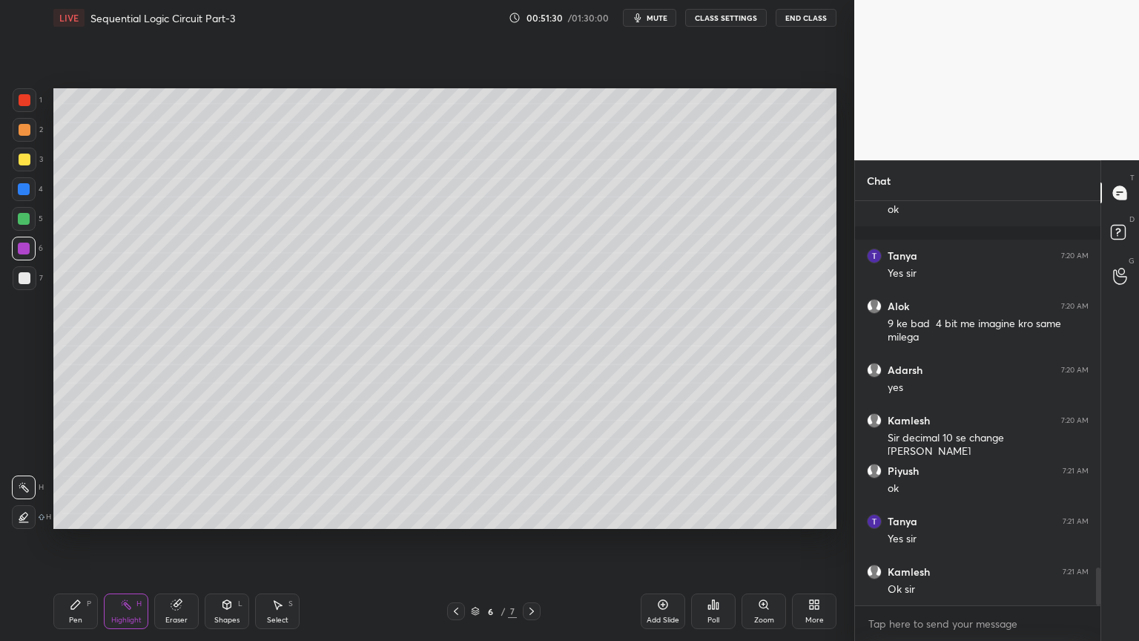
click at [75, 541] on div "Pen" at bounding box center [75, 619] width 13 height 7
click at [124, 541] on div "Highlight" at bounding box center [126, 619] width 30 height 7
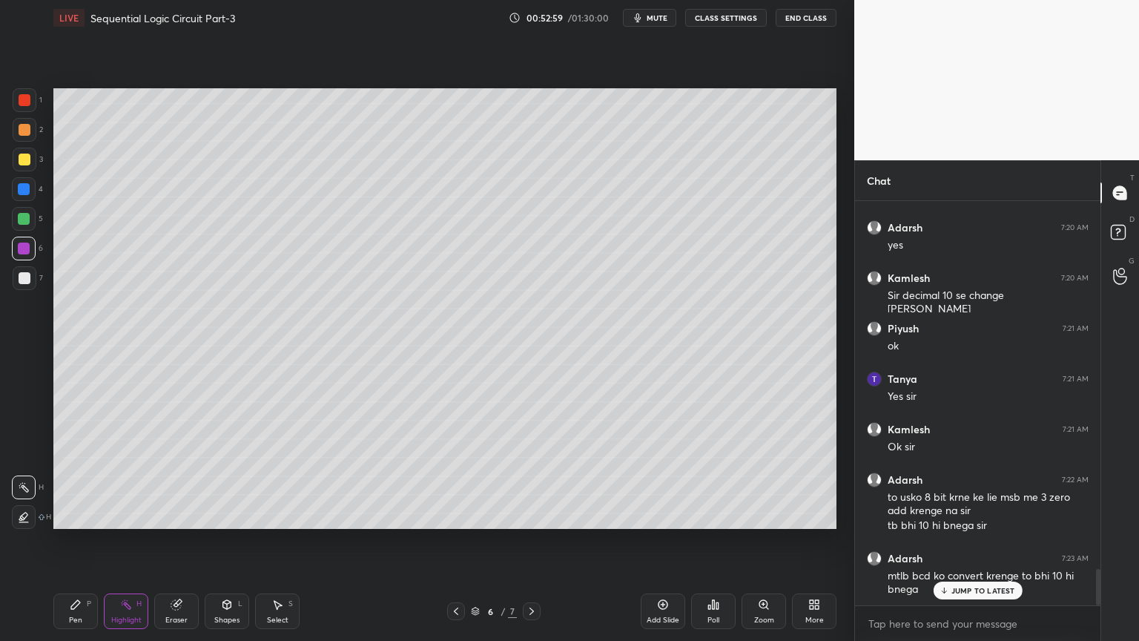
scroll to position [4099, 0]
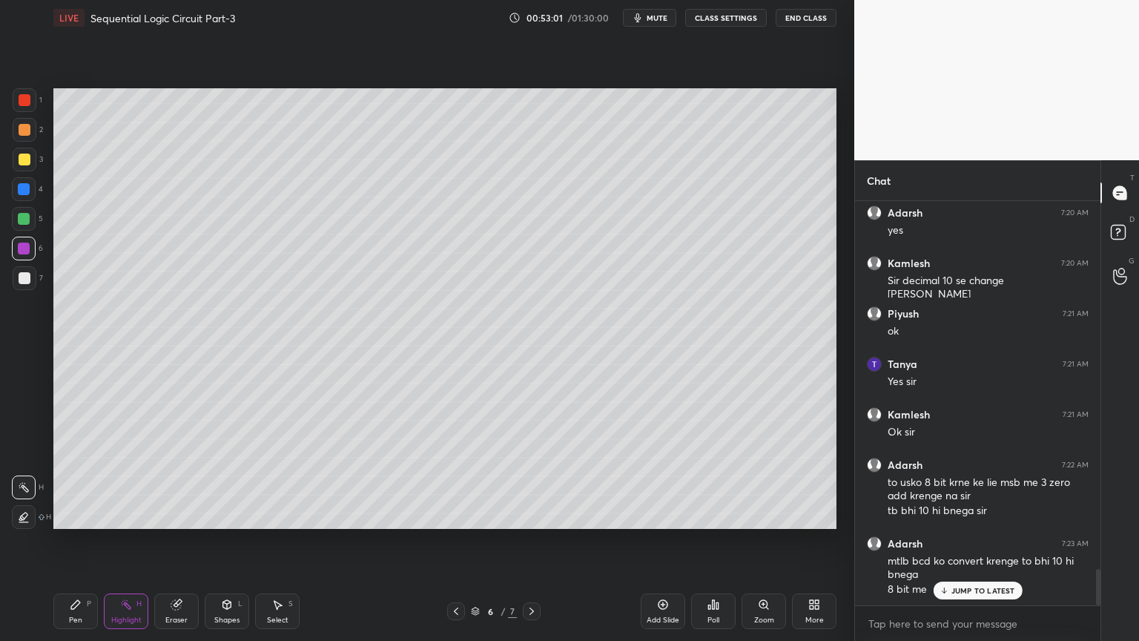
click at [956, 541] on p "JUMP TO LATEST" at bounding box center [983, 590] width 64 height 9
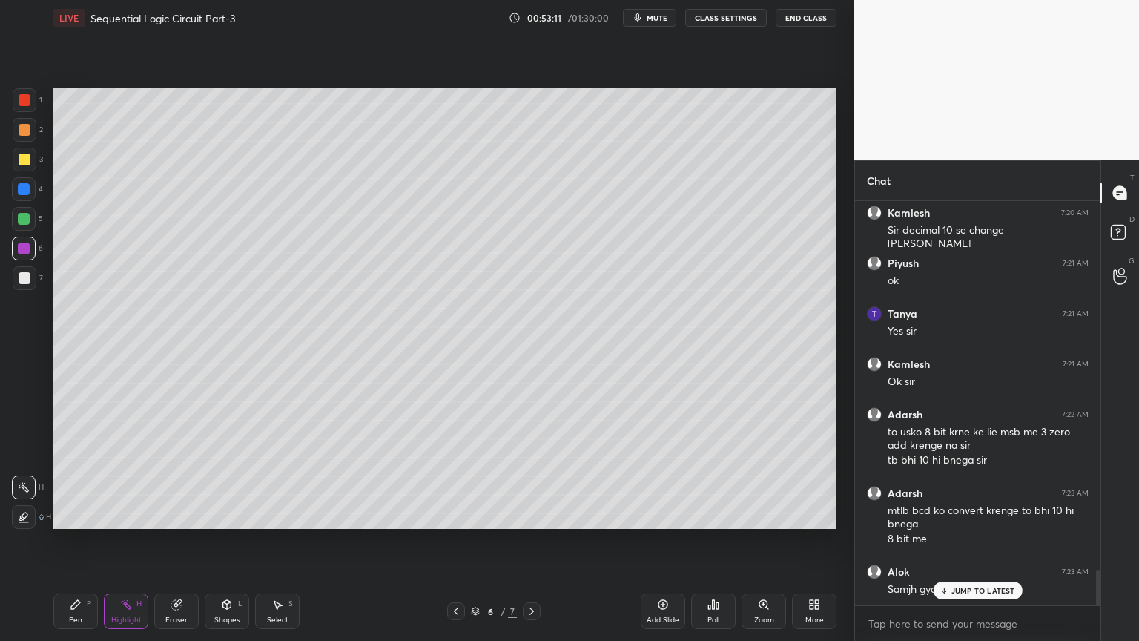
click at [974, 541] on p "JUMP TO LATEST" at bounding box center [983, 590] width 64 height 9
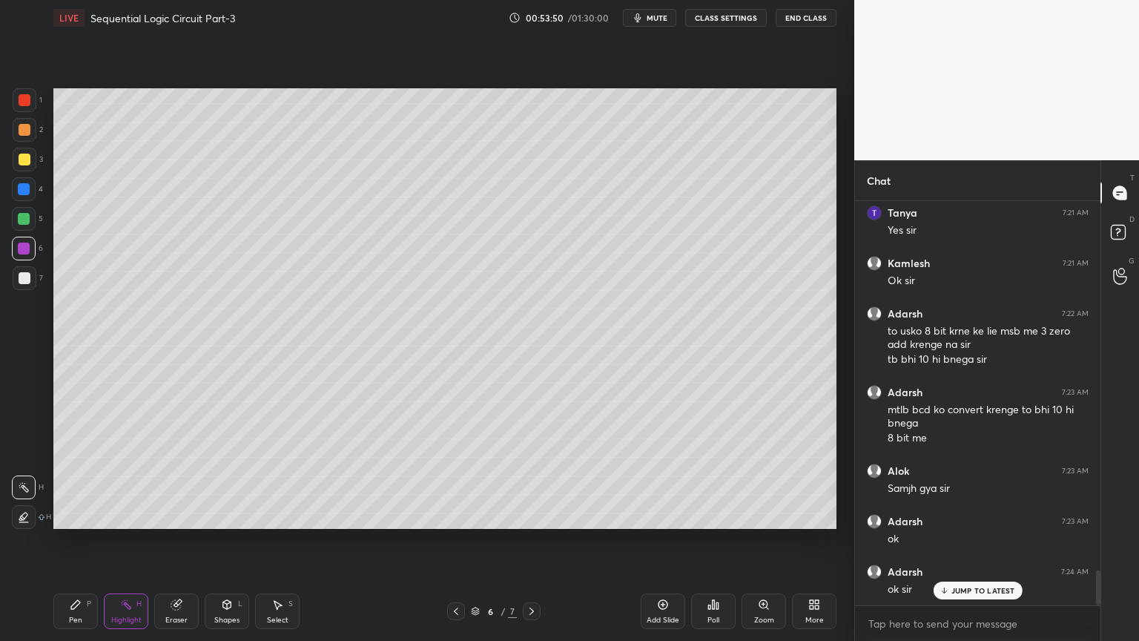
scroll to position [4300, 0]
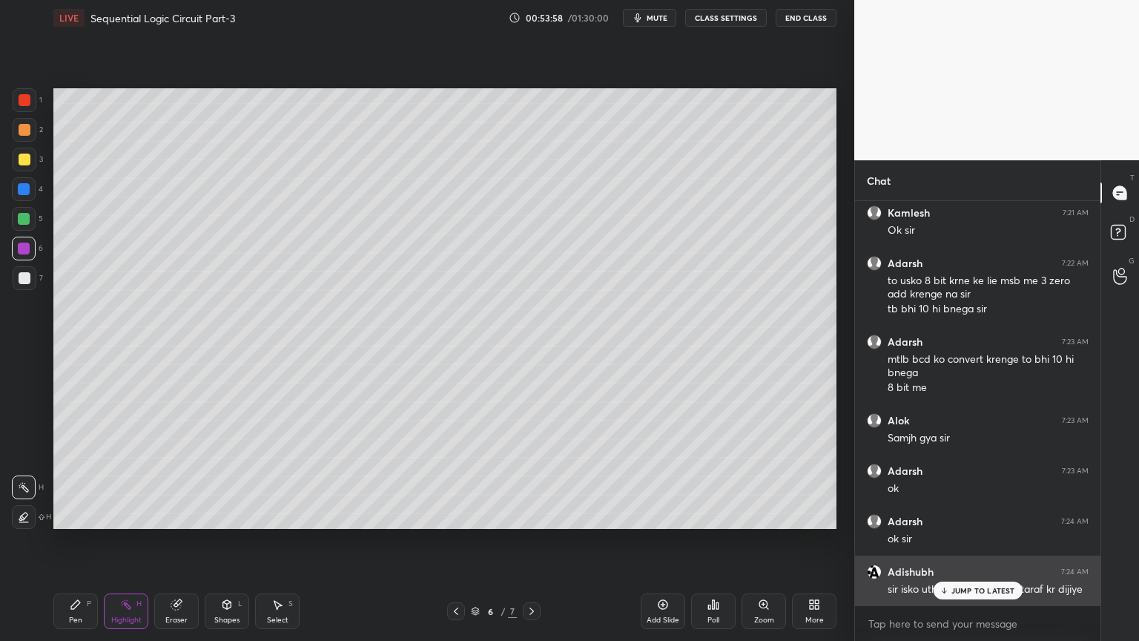
click at [988, 541] on p "JUMP TO LATEST" at bounding box center [983, 590] width 64 height 9
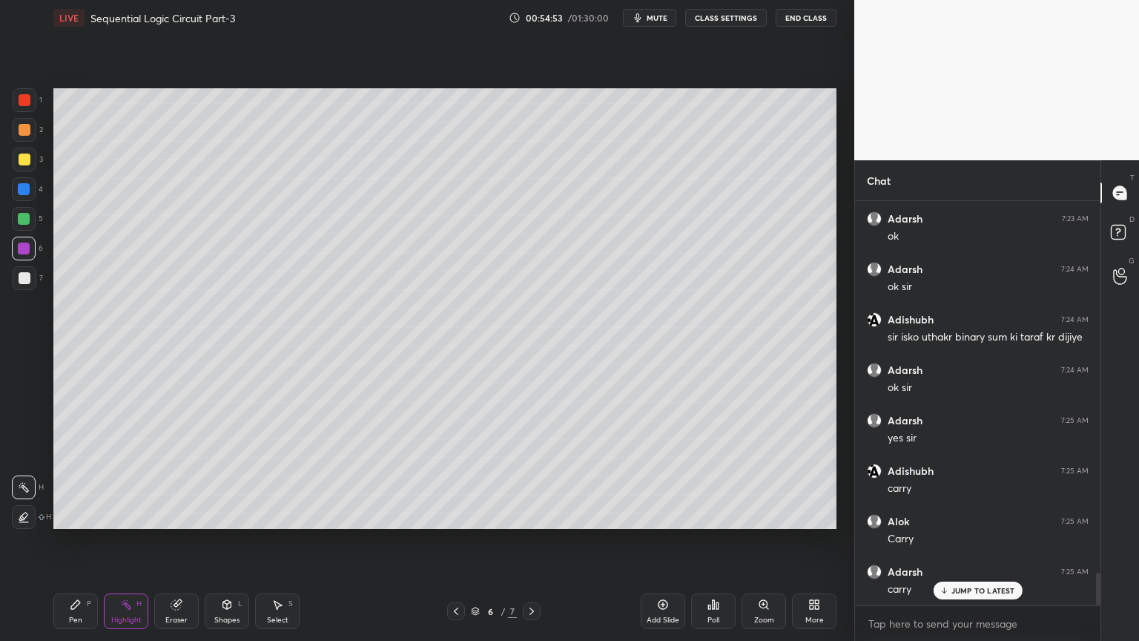
scroll to position [4603, 0]
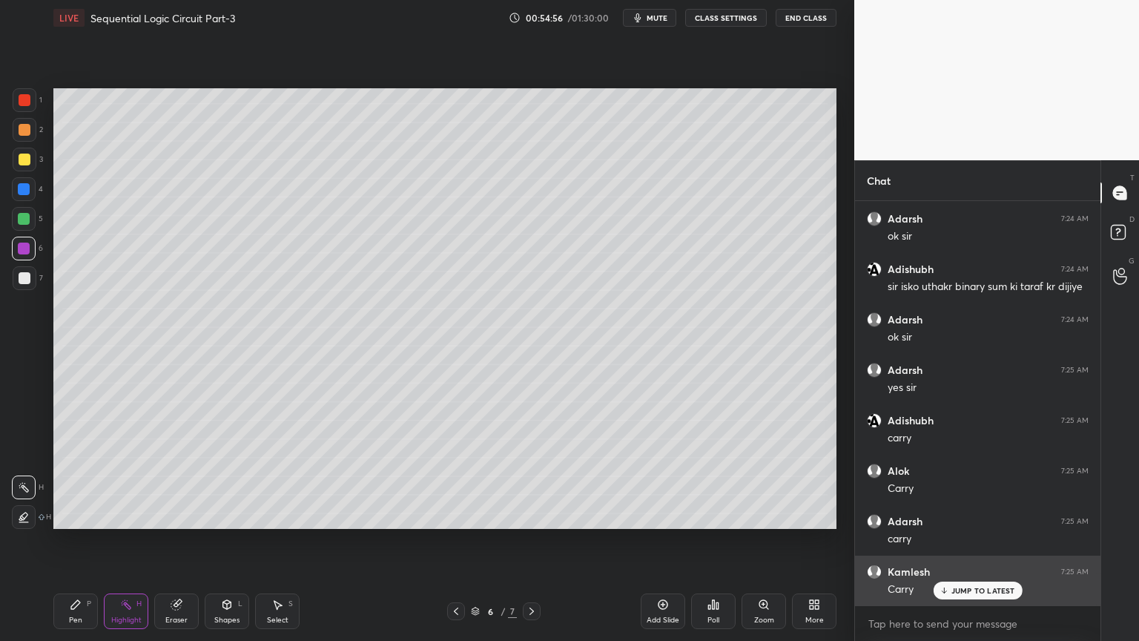
click at [970, 541] on p "JUMP TO LATEST" at bounding box center [983, 590] width 64 height 9
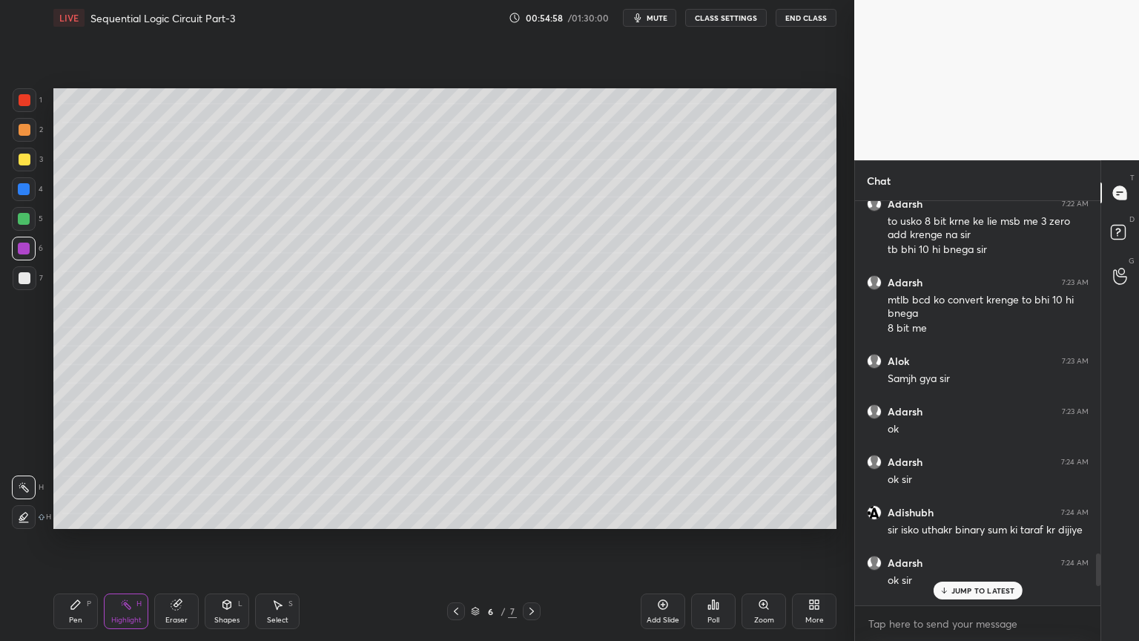
scroll to position [4359, 0]
click at [984, 541] on p "JUMP TO LATEST" at bounding box center [983, 590] width 64 height 9
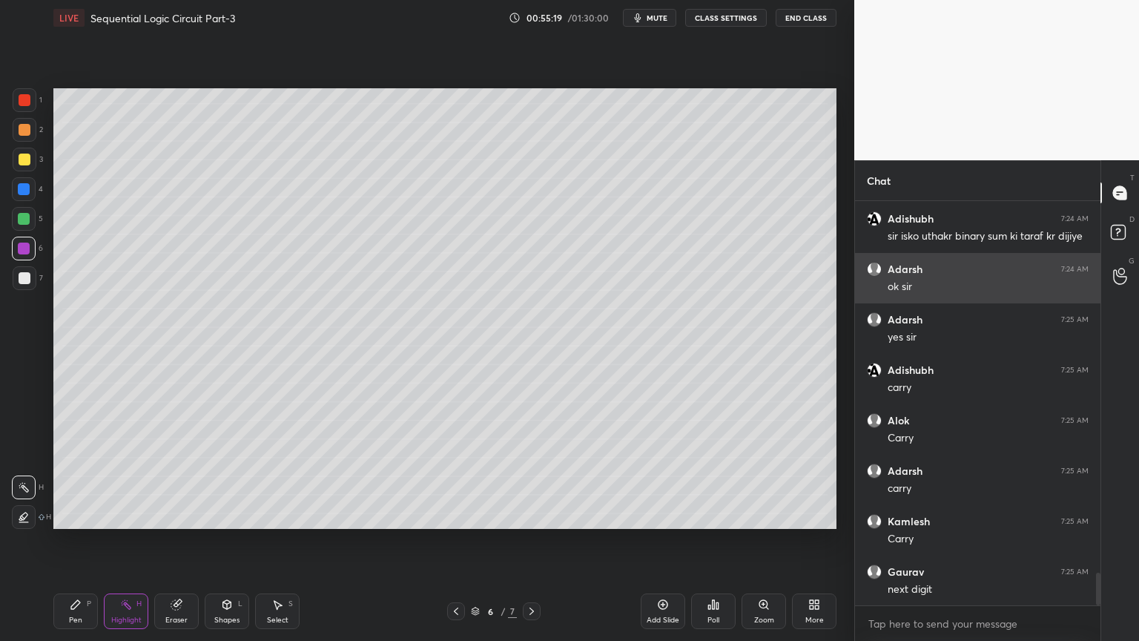
scroll to position [4704, 0]
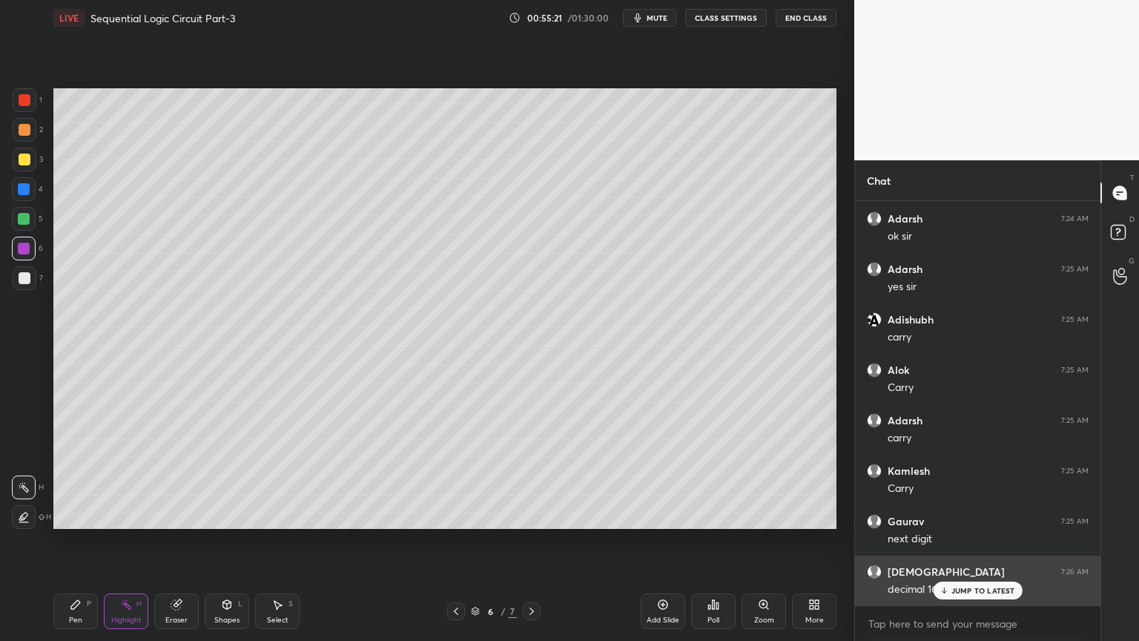
click at [976, 541] on p "JUMP TO LATEST" at bounding box center [983, 590] width 64 height 9
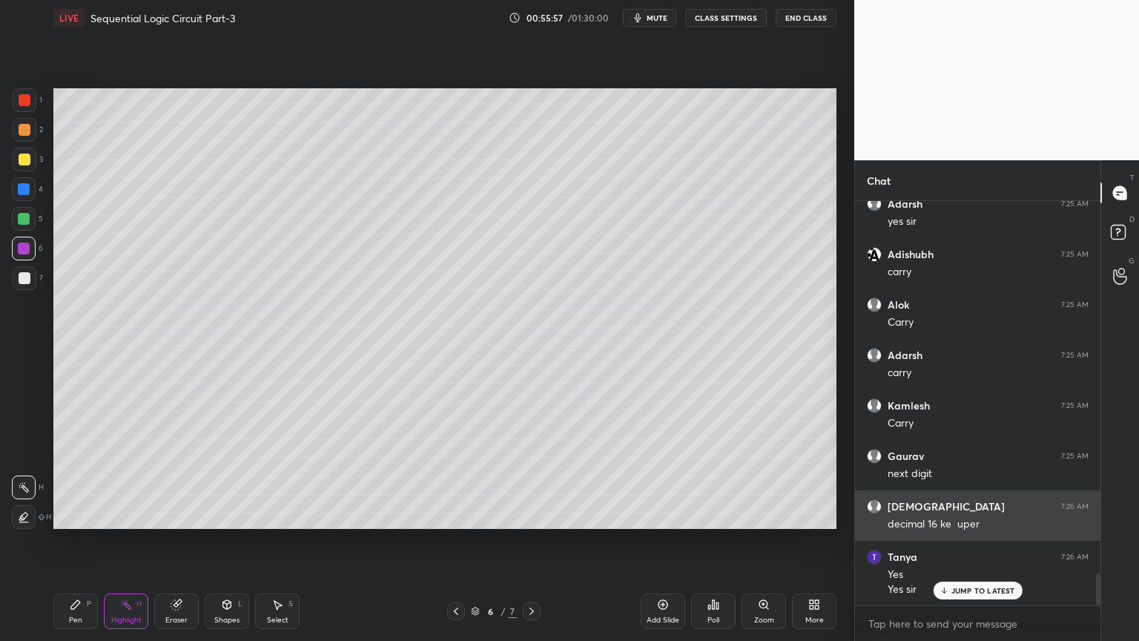
scroll to position [4820, 0]
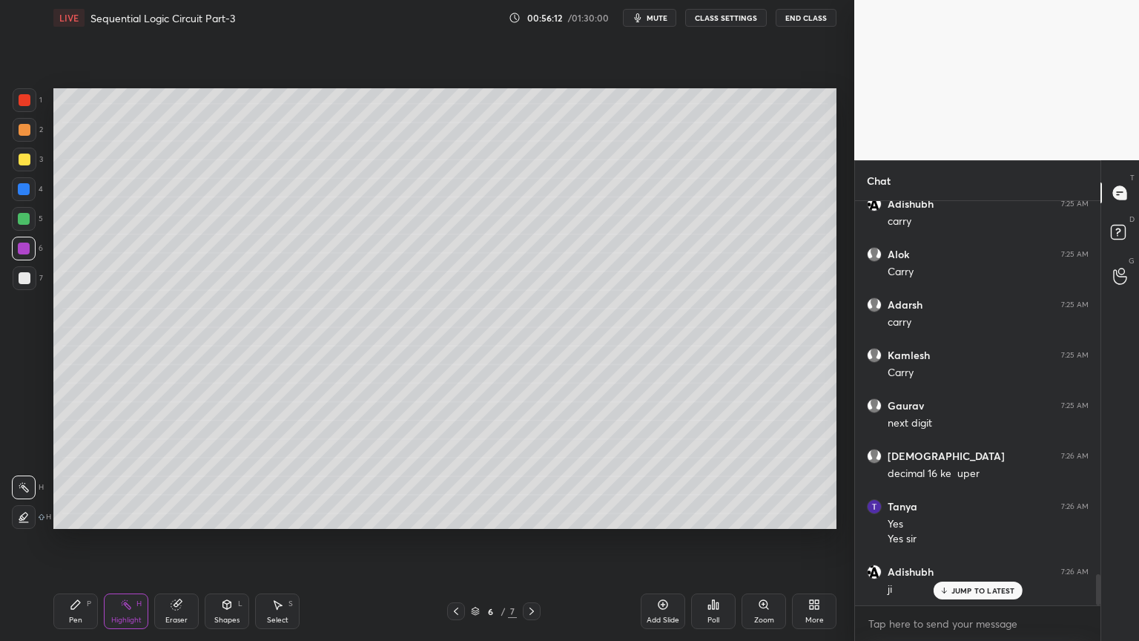
click at [74, 541] on div "Pen P" at bounding box center [75, 611] width 44 height 36
click at [25, 453] on icon at bounding box center [23, 457] width 13 height 10
click at [136, 541] on div "Highlight H" at bounding box center [126, 611] width 44 height 36
click at [31, 137] on div at bounding box center [25, 130] width 24 height 24
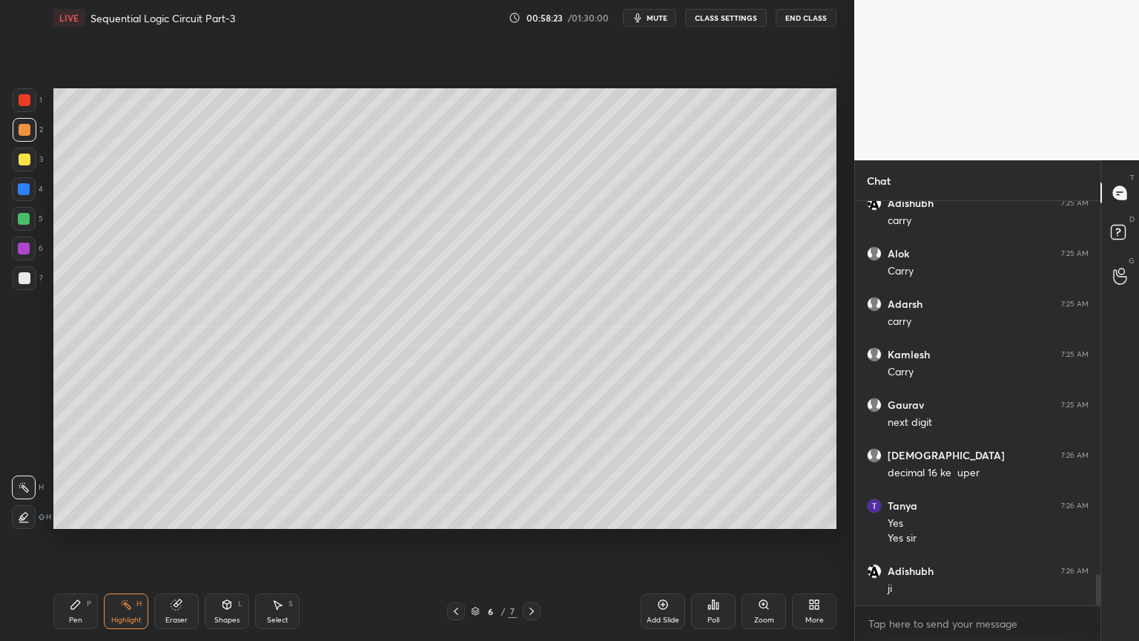
scroll to position [4870, 0]
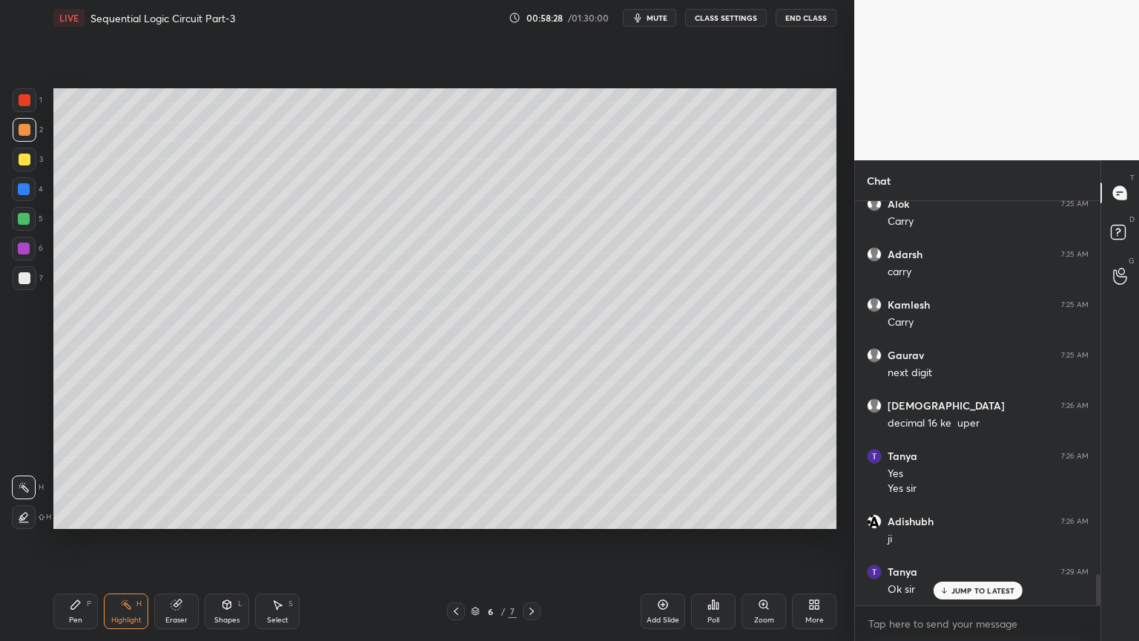
click at [71, 541] on div "Pen P" at bounding box center [75, 611] width 44 height 36
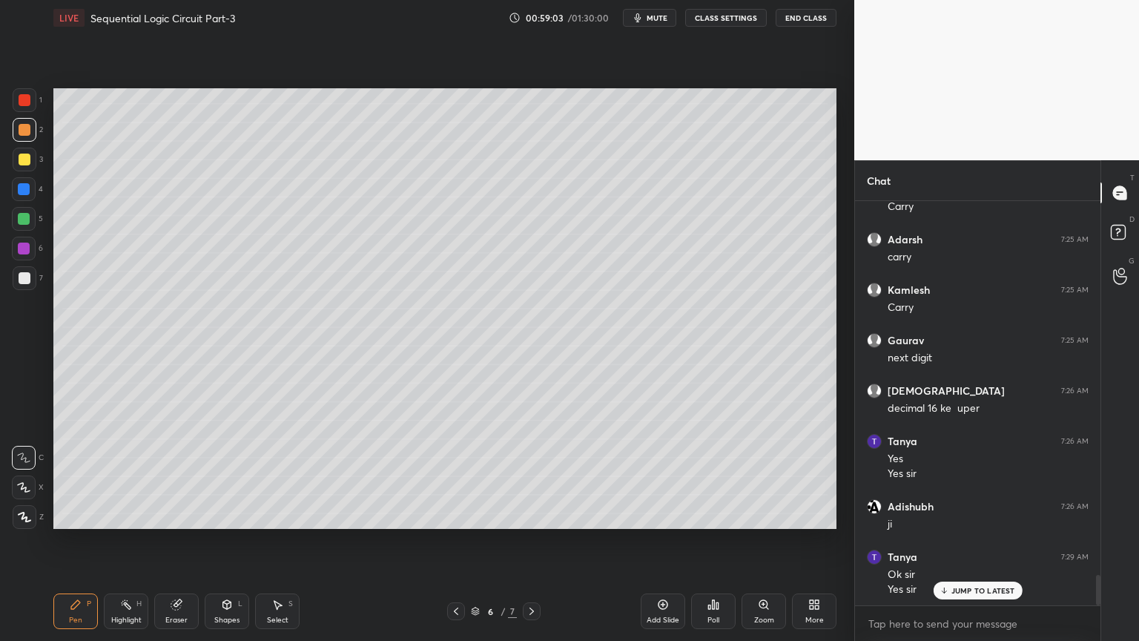
scroll to position [4935, 0]
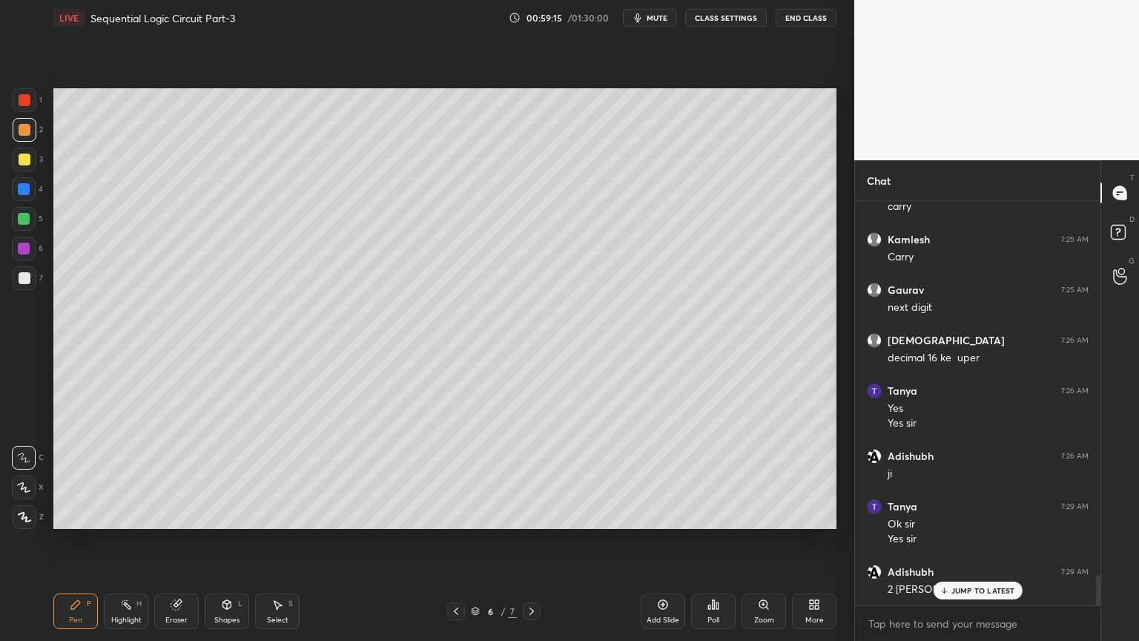
click at [27, 188] on div at bounding box center [24, 189] width 12 height 12
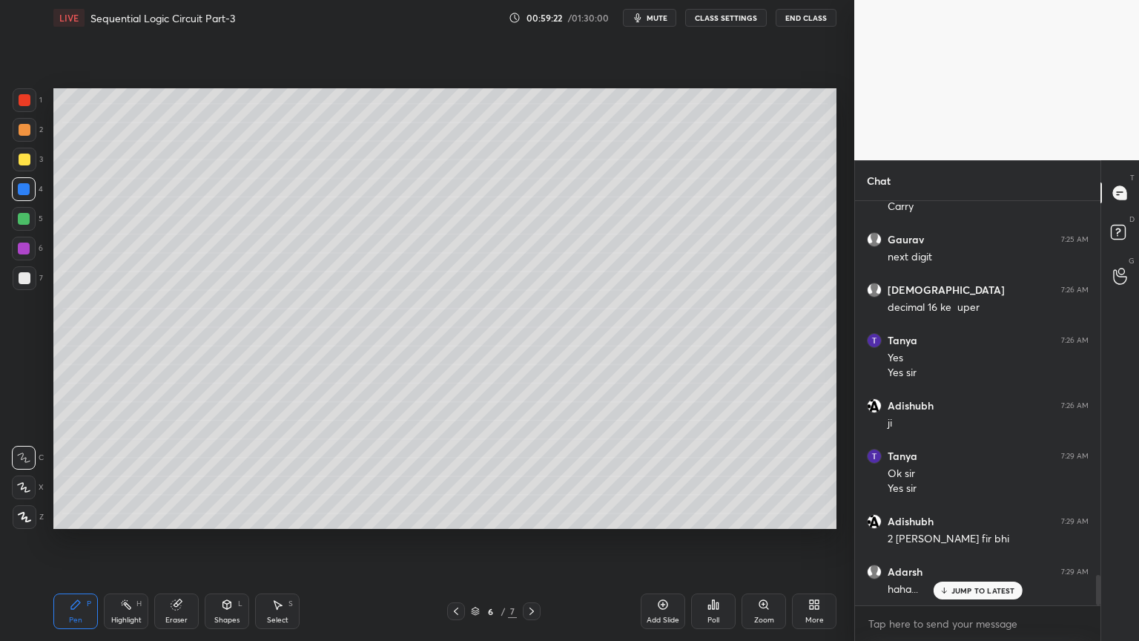
click at [124, 541] on div "Highlight H" at bounding box center [126, 611] width 44 height 36
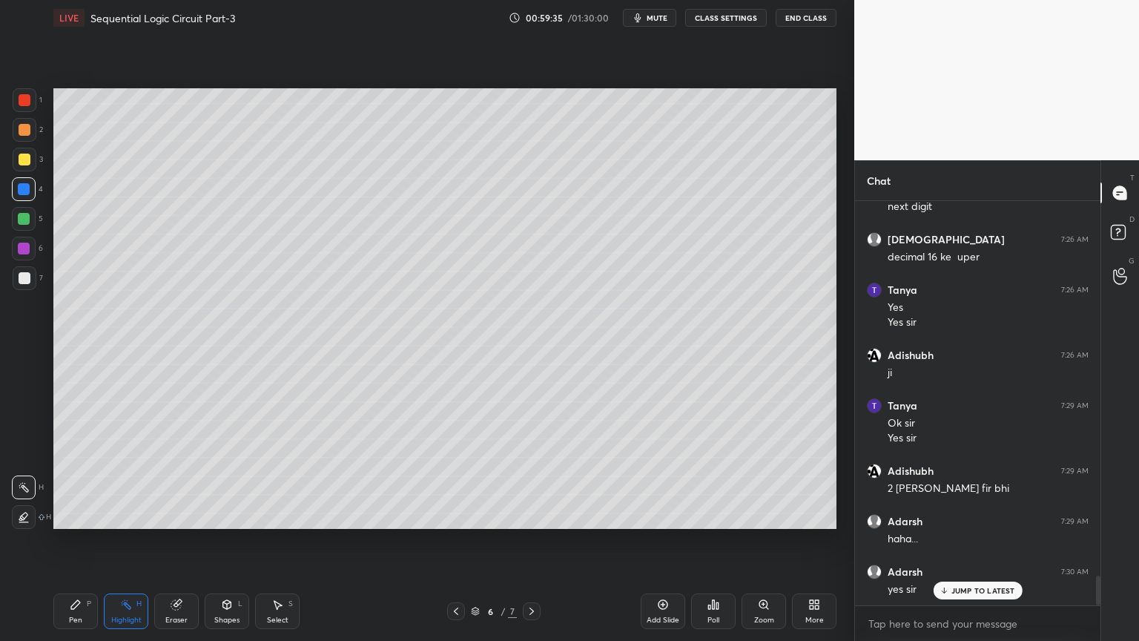
scroll to position [5086, 0]
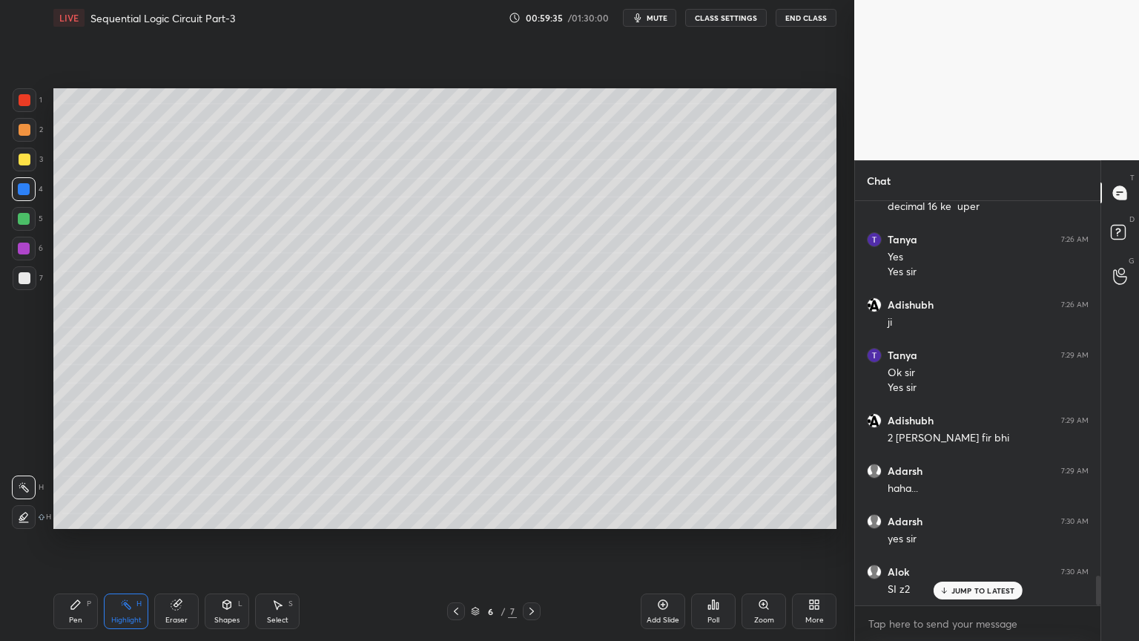
click at [67, 541] on div "Pen P" at bounding box center [75, 611] width 44 height 36
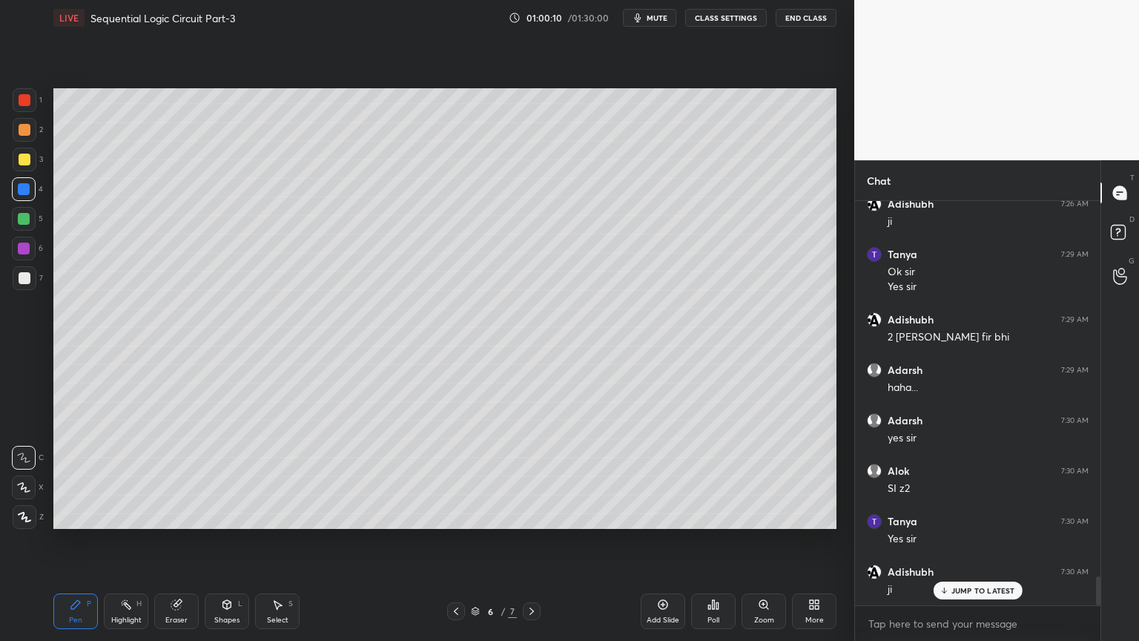
scroll to position [5238, 0]
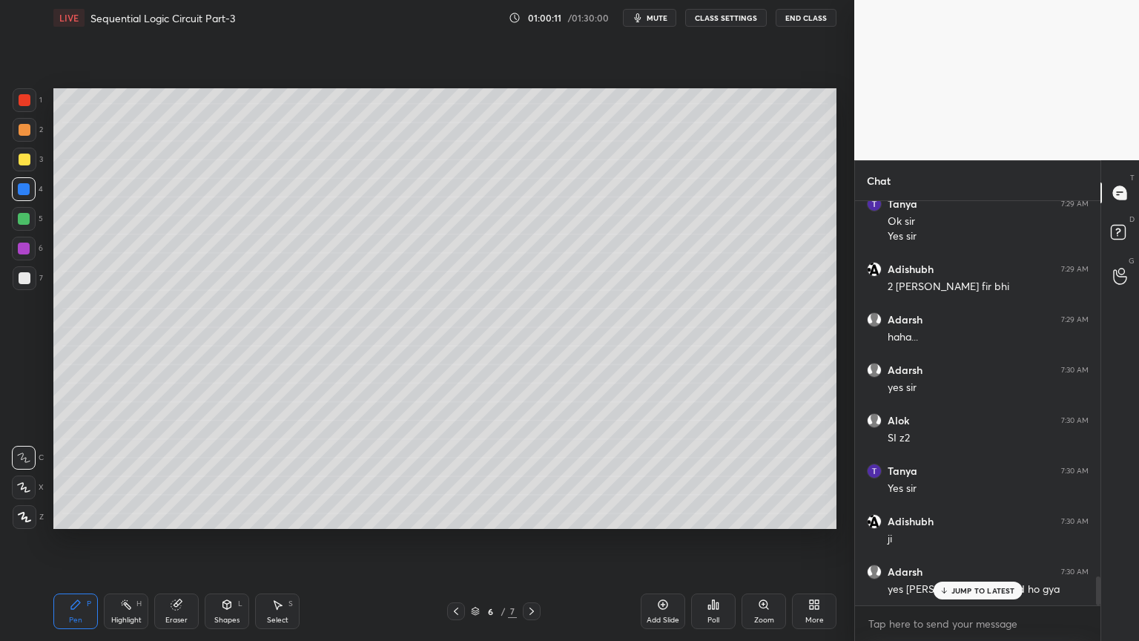
click at [977, 541] on p "JUMP TO LATEST" at bounding box center [983, 590] width 64 height 9
click at [36, 279] on div "7" at bounding box center [28, 278] width 30 height 24
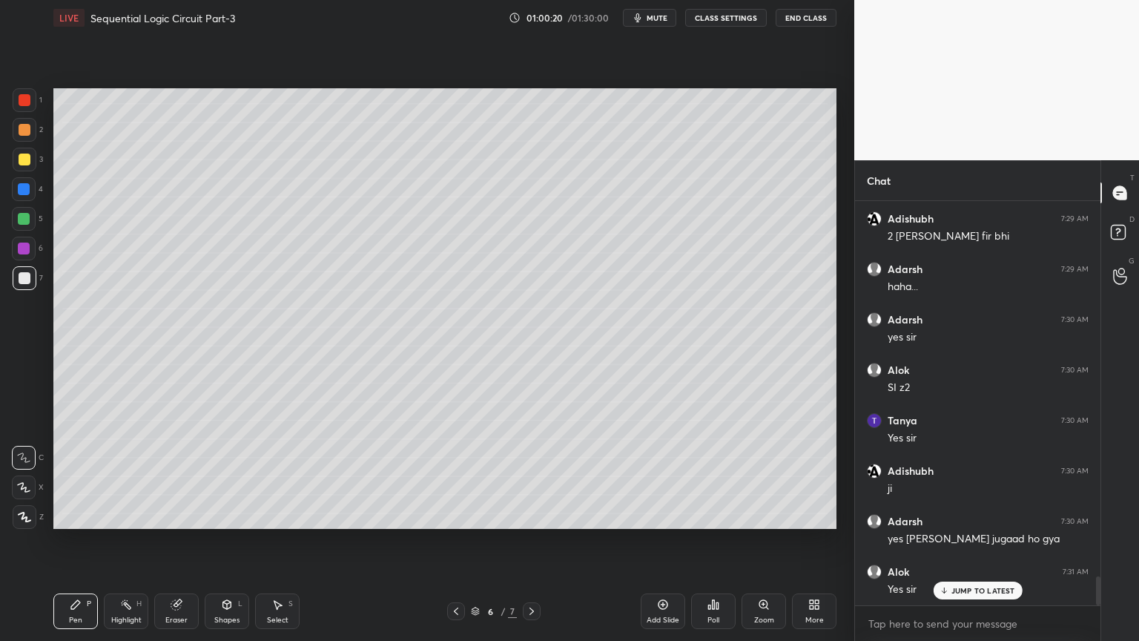
click at [814, 541] on div "More" at bounding box center [814, 619] width 19 height 7
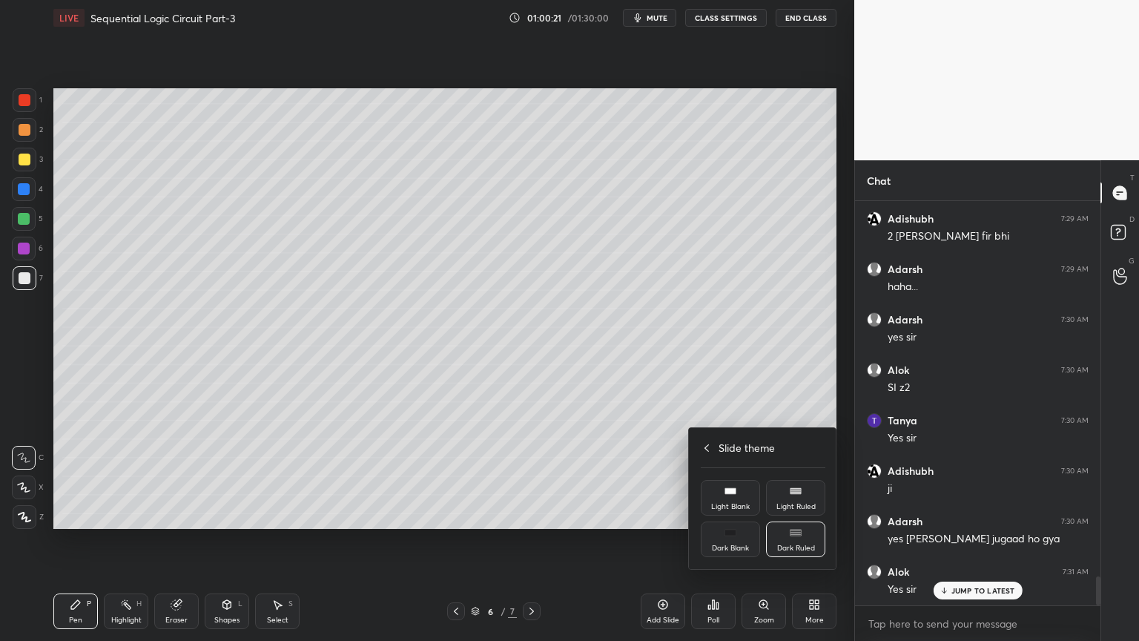
click at [802, 541] on div "Dark Ruled" at bounding box center [795, 539] width 59 height 36
click at [738, 541] on div "Dark Blank" at bounding box center [730, 539] width 59 height 36
click at [564, 541] on div at bounding box center [569, 320] width 1139 height 641
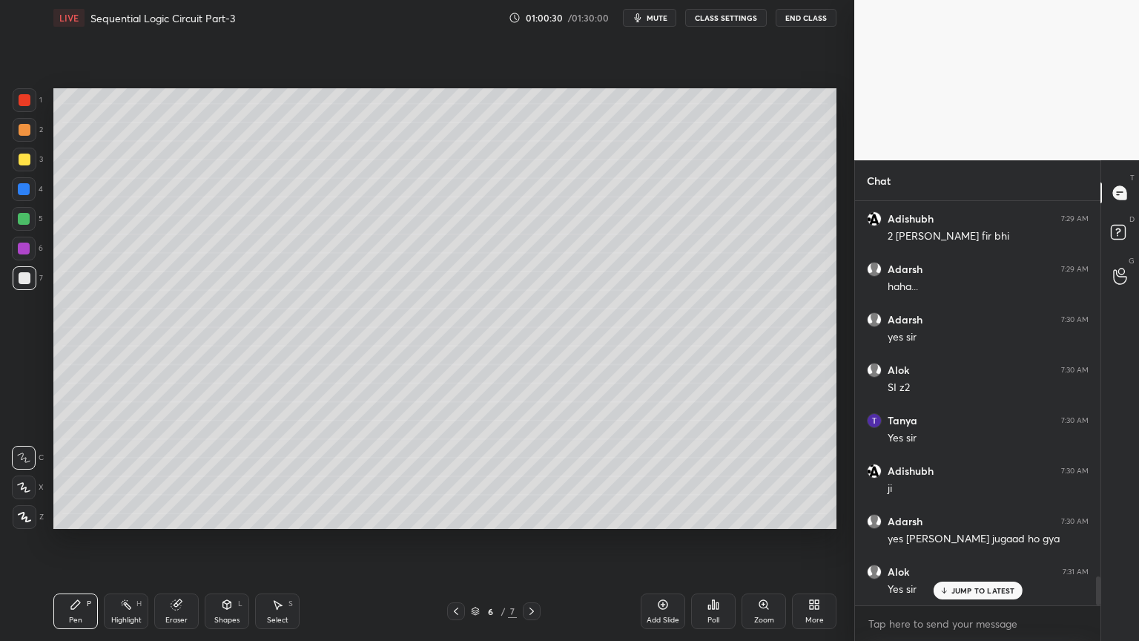
click at [532, 541] on icon at bounding box center [531, 610] width 4 height 7
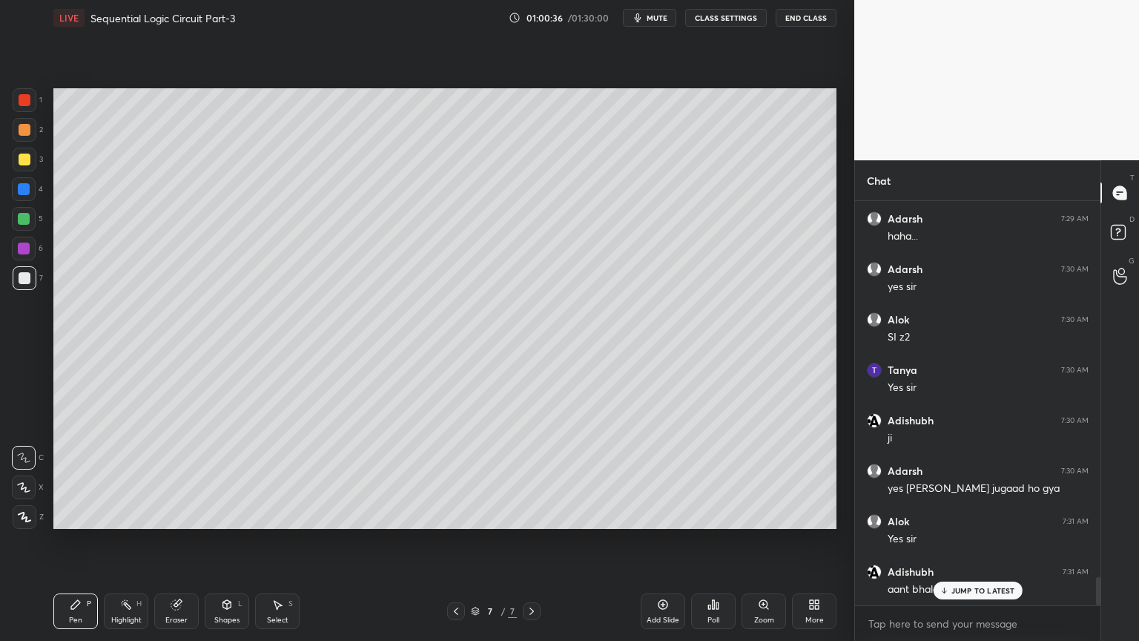
click at [18, 478] on div at bounding box center [24, 487] width 24 height 24
click at [170, 541] on div "Eraser" at bounding box center [176, 619] width 22 height 7
click at [74, 541] on div "Pen P" at bounding box center [75, 611] width 44 height 36
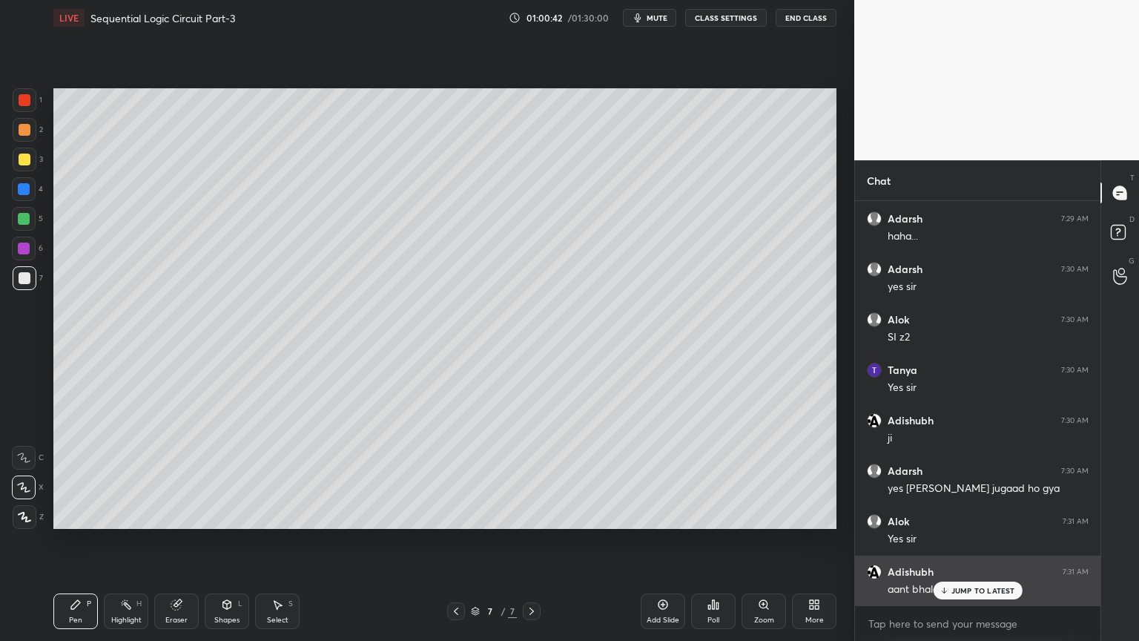
click at [966, 541] on p "JUMP TO LATEST" at bounding box center [983, 590] width 64 height 9
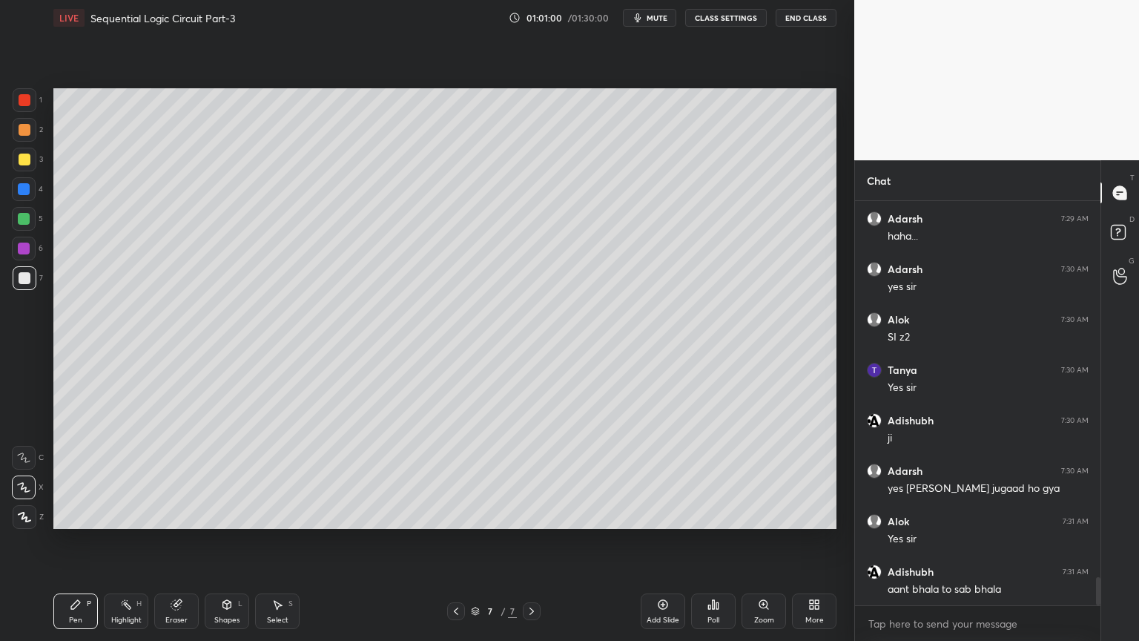
click at [32, 106] on div at bounding box center [25, 100] width 24 height 24
click at [225, 541] on div "Shapes L" at bounding box center [227, 611] width 44 height 36
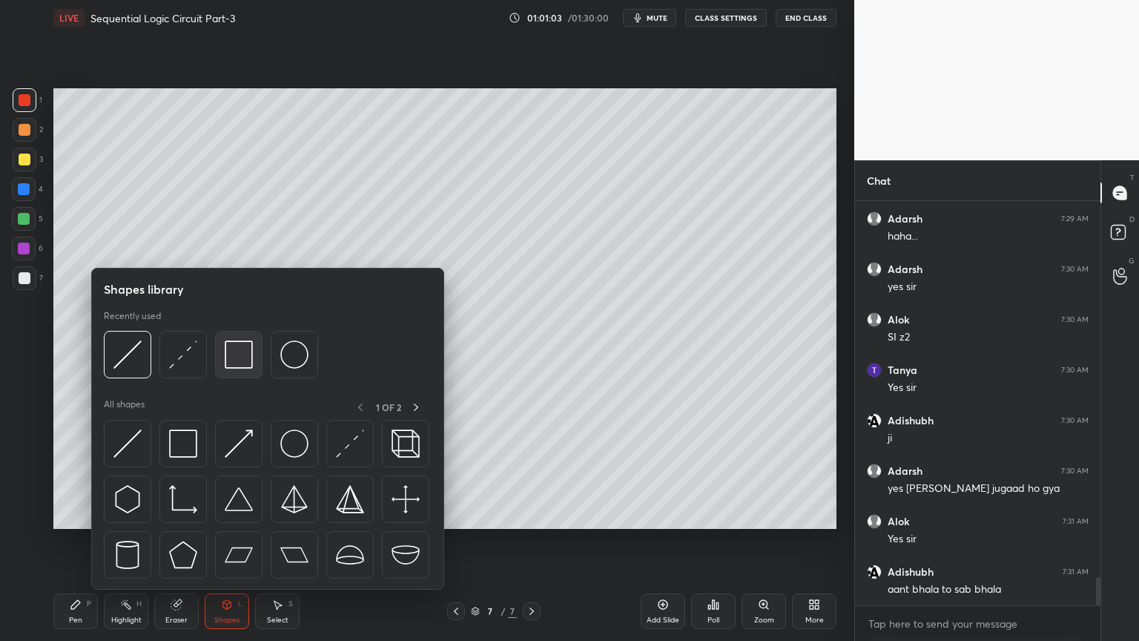
click at [245, 350] on img at bounding box center [239, 354] width 28 height 28
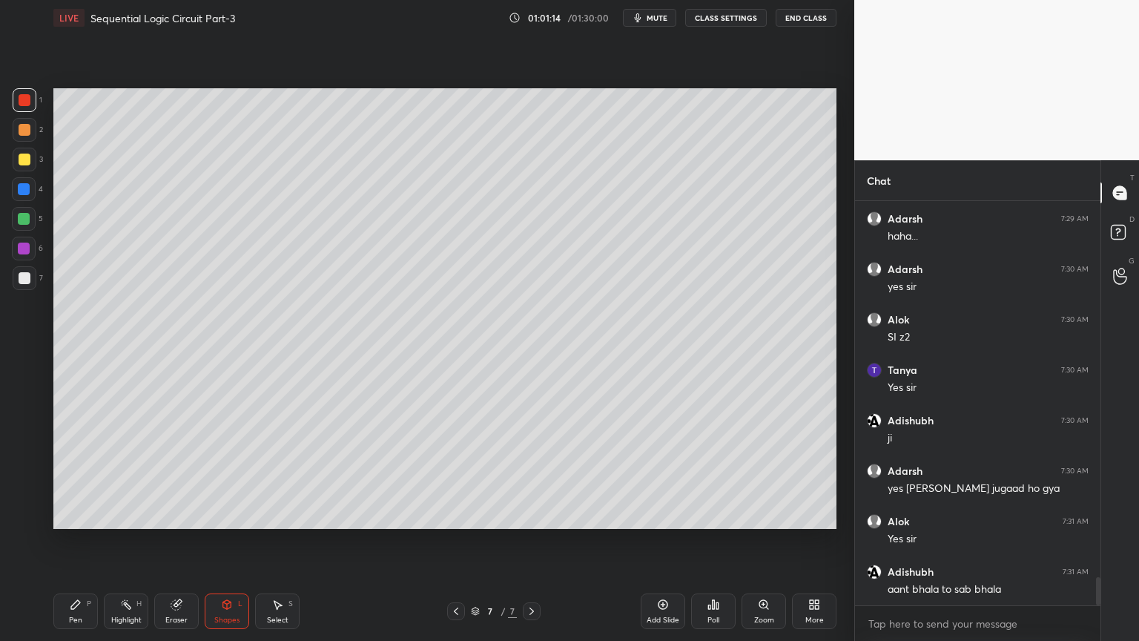
click at [34, 269] on div at bounding box center [25, 278] width 24 height 24
click at [62, 541] on div "Pen P" at bounding box center [75, 611] width 44 height 36
click at [36, 166] on div "3" at bounding box center [28, 160] width 30 height 24
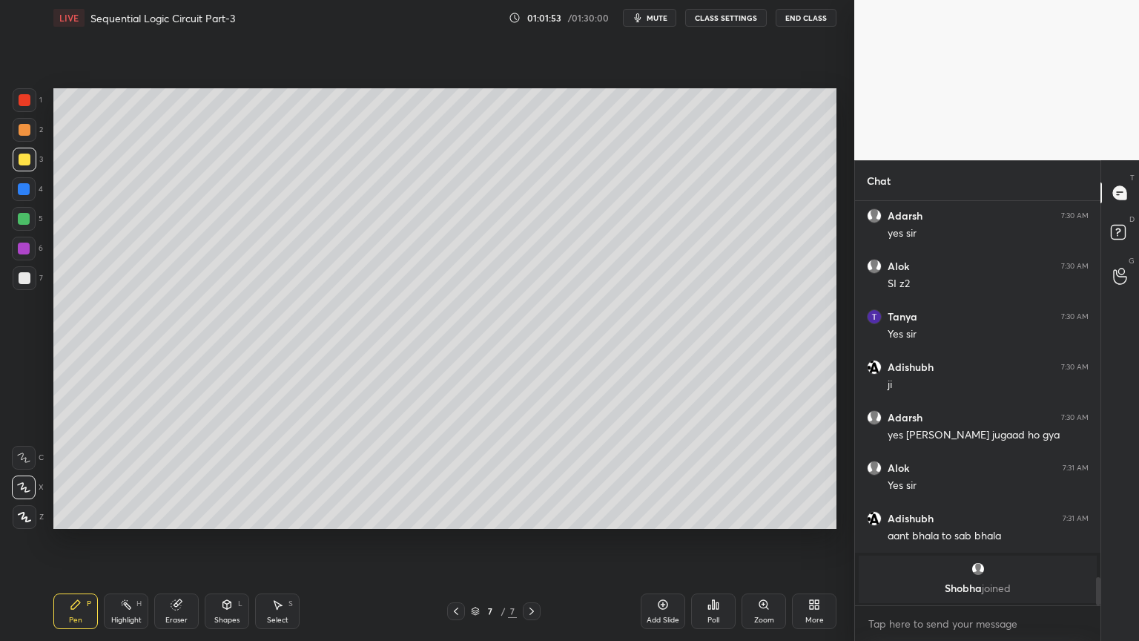
click at [122, 541] on div "Highlight H" at bounding box center [126, 611] width 44 height 36
click at [451, 541] on icon at bounding box center [456, 611] width 12 height 12
click at [68, 541] on div "Pen P" at bounding box center [75, 611] width 44 height 36
click at [529, 541] on icon at bounding box center [532, 611] width 12 height 12
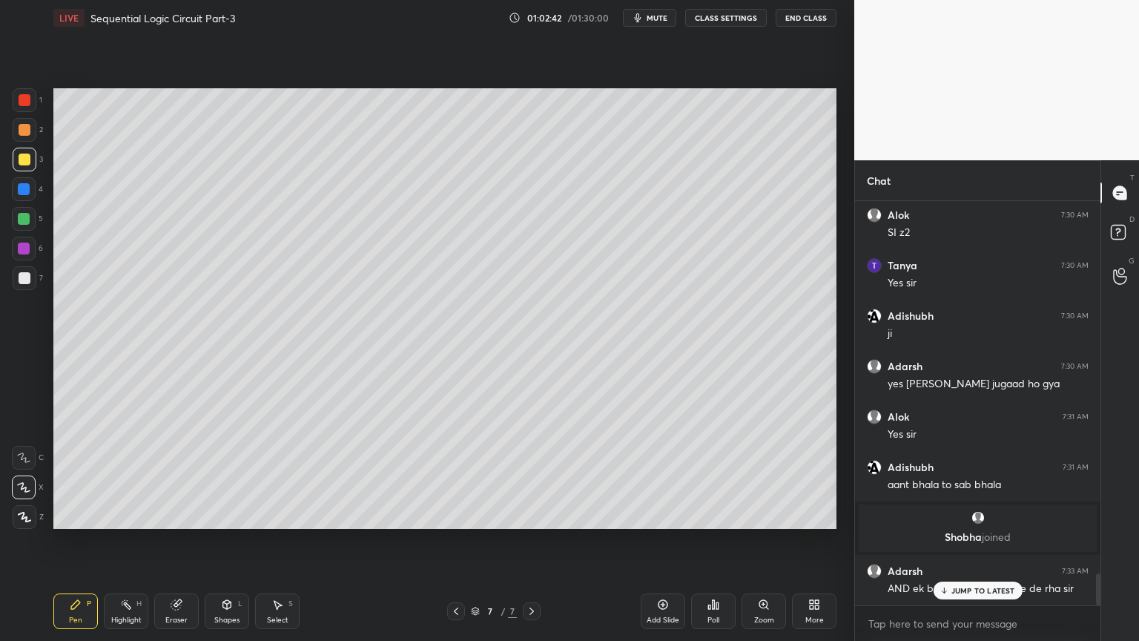
scroll to position [4775, 0]
click at [994, 541] on p "JUMP TO LATEST" at bounding box center [983, 590] width 64 height 9
click at [33, 279] on div at bounding box center [25, 278] width 24 height 24
click at [30, 449] on div at bounding box center [24, 458] width 24 height 24
click at [27, 189] on div at bounding box center [24, 189] width 12 height 12
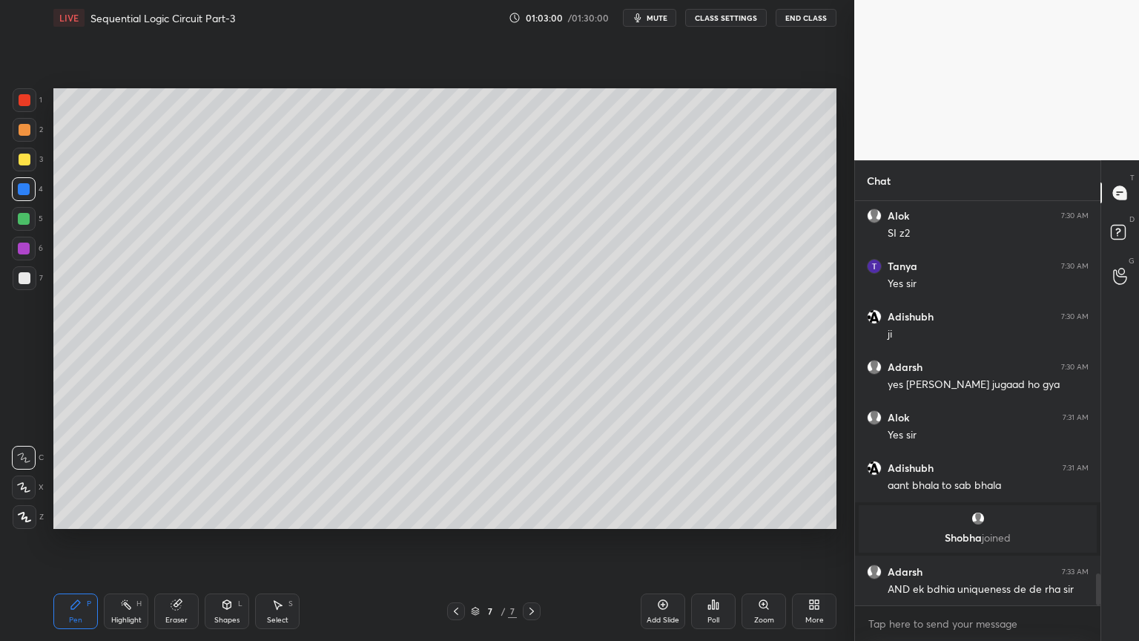
click at [657, 541] on icon at bounding box center [663, 604] width 12 height 12
click at [219, 541] on div "Shapes L" at bounding box center [227, 611] width 44 height 36
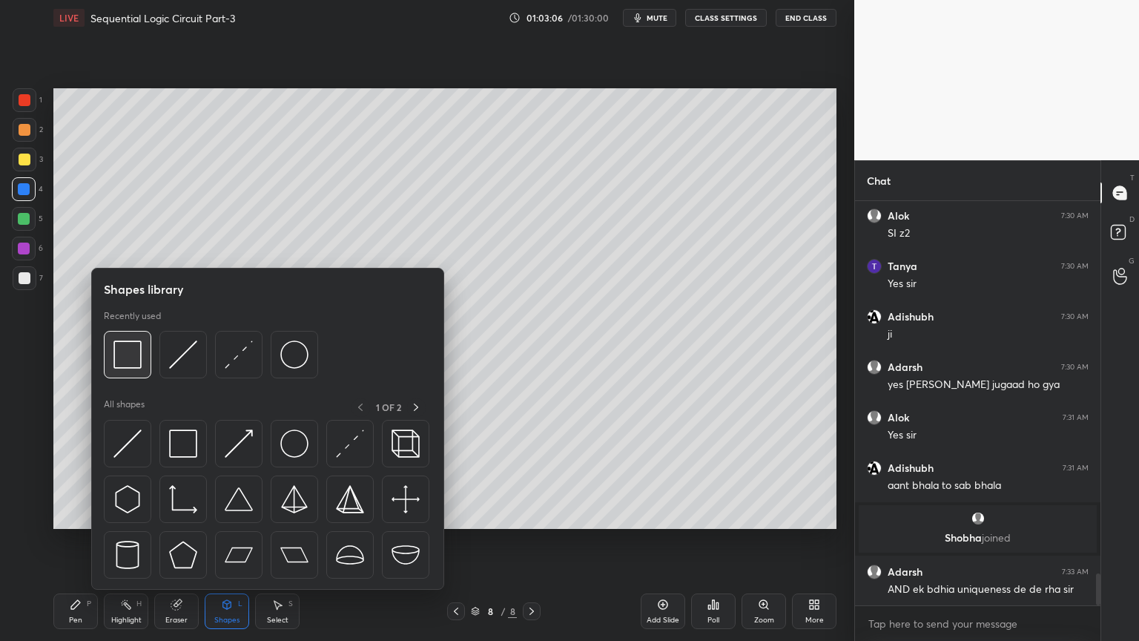
click at [132, 347] on img at bounding box center [127, 354] width 28 height 28
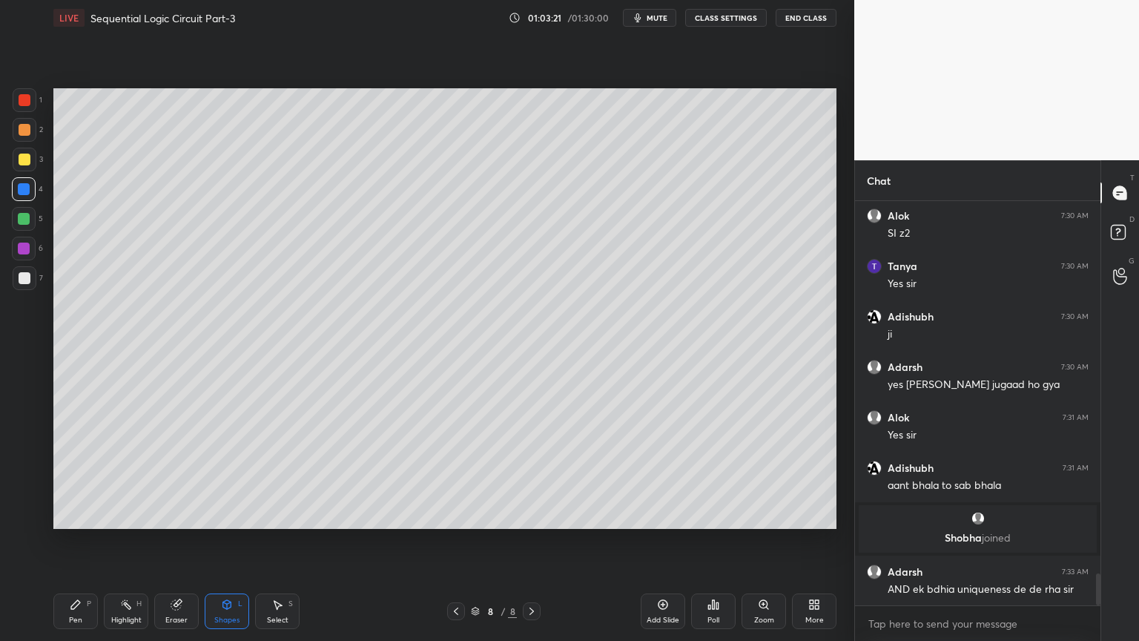
click at [276, 541] on icon at bounding box center [278, 605] width 8 height 9
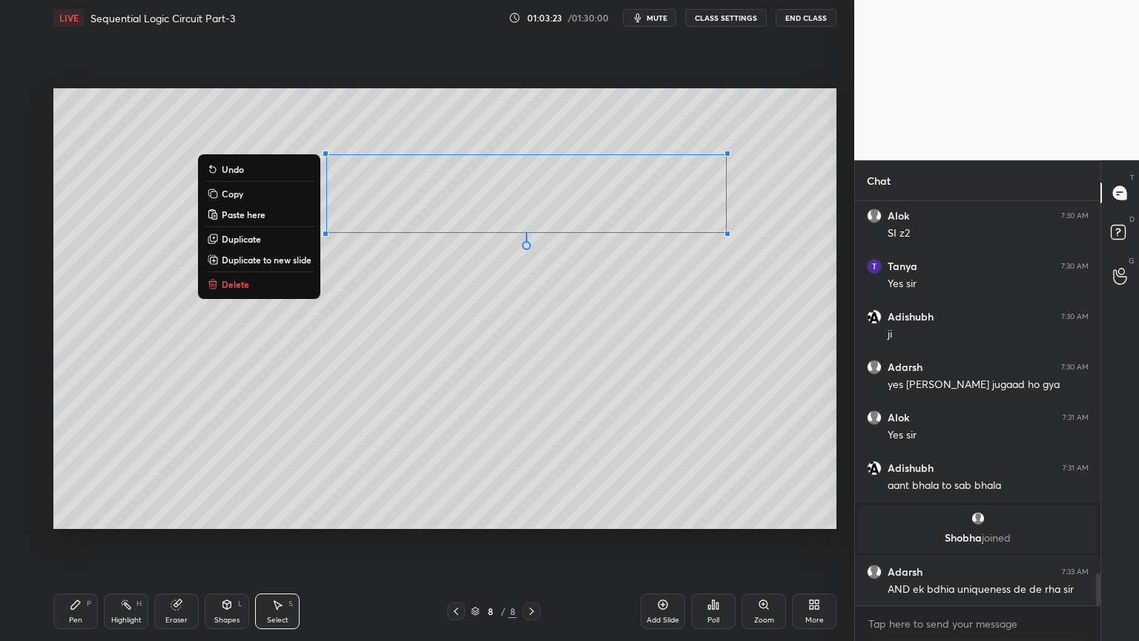
click at [258, 194] on button "Copy" at bounding box center [259, 194] width 110 height 18
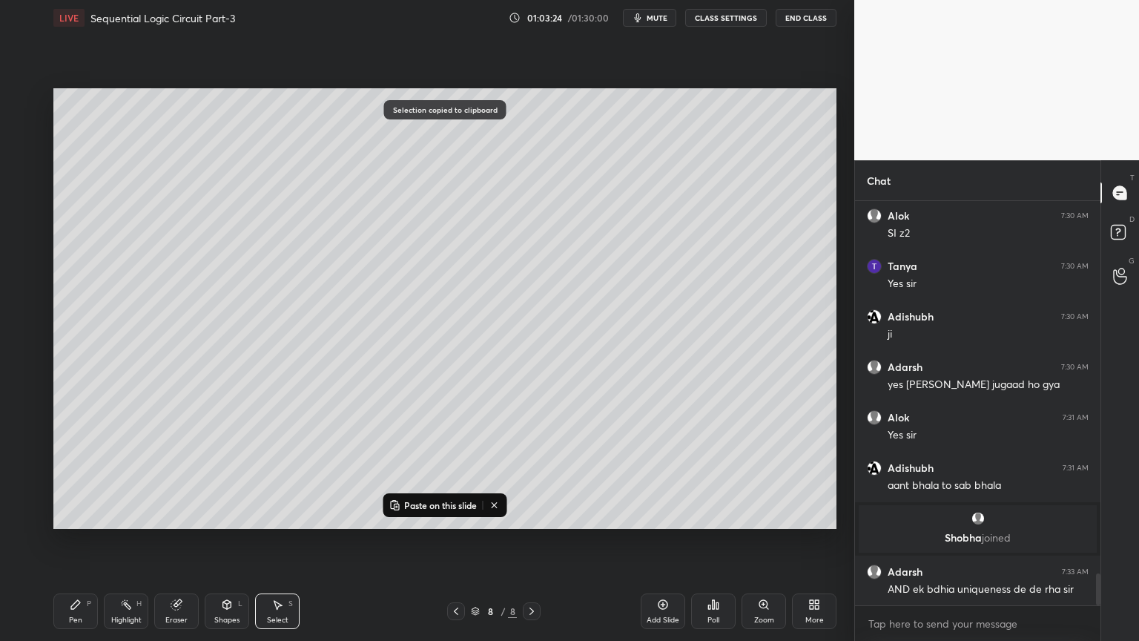
click at [453, 498] on button "Paste on this slide" at bounding box center [432, 505] width 93 height 18
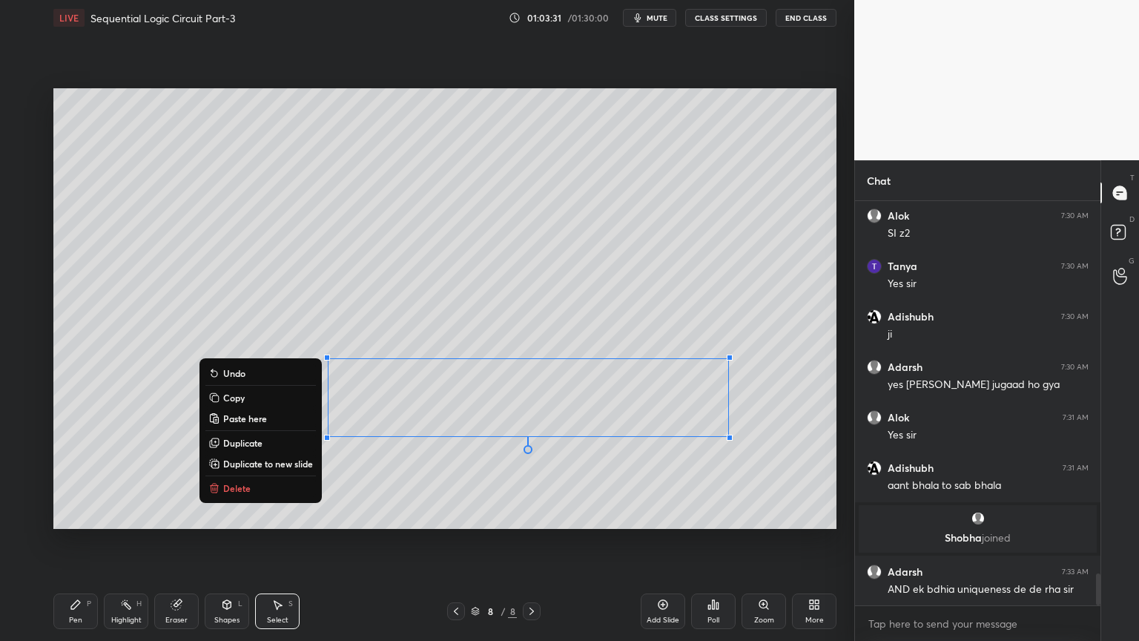
click at [512, 494] on div "0 ° Undo Copy Paste here Duplicate Duplicate to new slide Delete" at bounding box center [444, 308] width 783 height 440
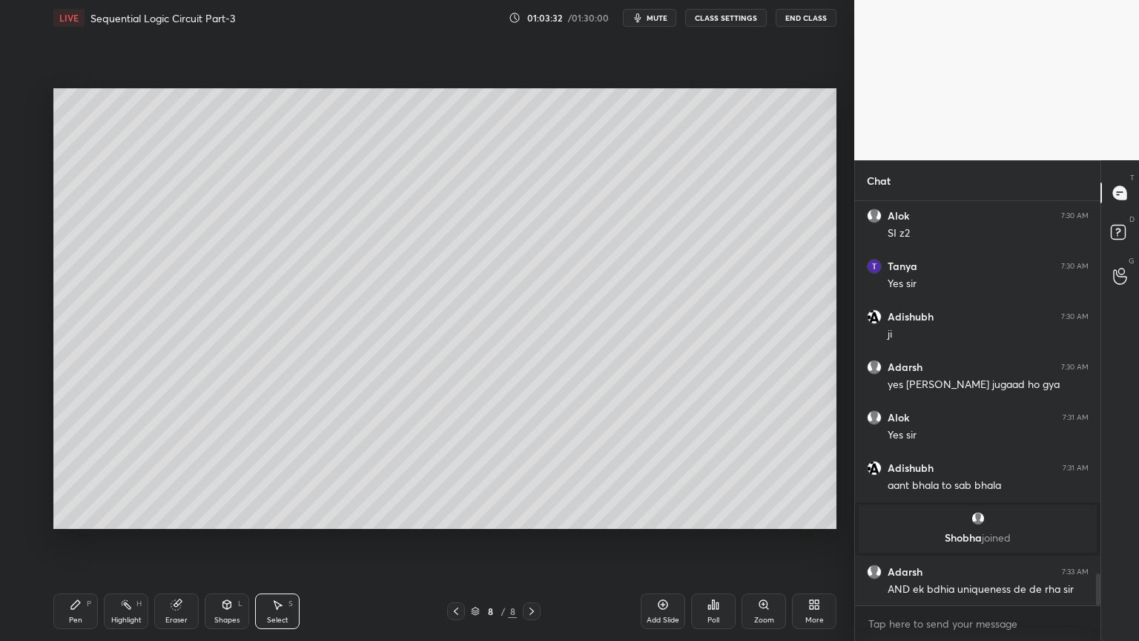
click at [71, 541] on icon at bounding box center [75, 604] width 9 height 9
click at [30, 278] on div at bounding box center [25, 278] width 24 height 24
click at [181, 541] on icon at bounding box center [177, 604] width 12 height 12
click at [70, 541] on icon at bounding box center [76, 604] width 12 height 12
click at [176, 541] on div "Eraser" at bounding box center [176, 611] width 44 height 36
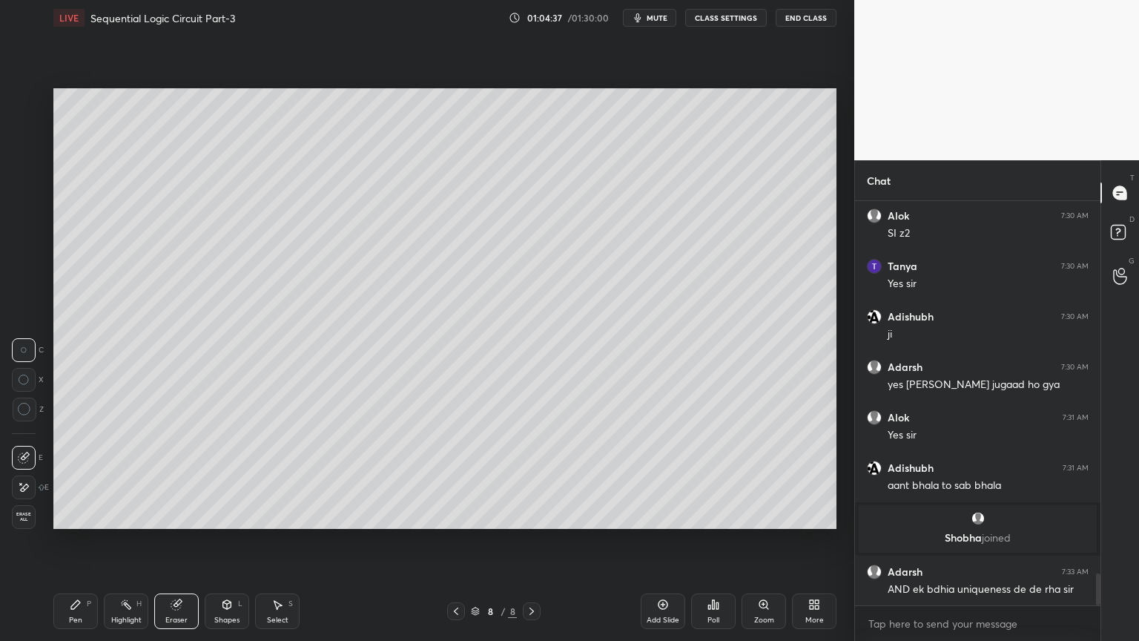
click at [76, 541] on icon at bounding box center [76, 604] width 12 height 12
click at [227, 541] on div "Shapes L" at bounding box center [227, 611] width 44 height 36
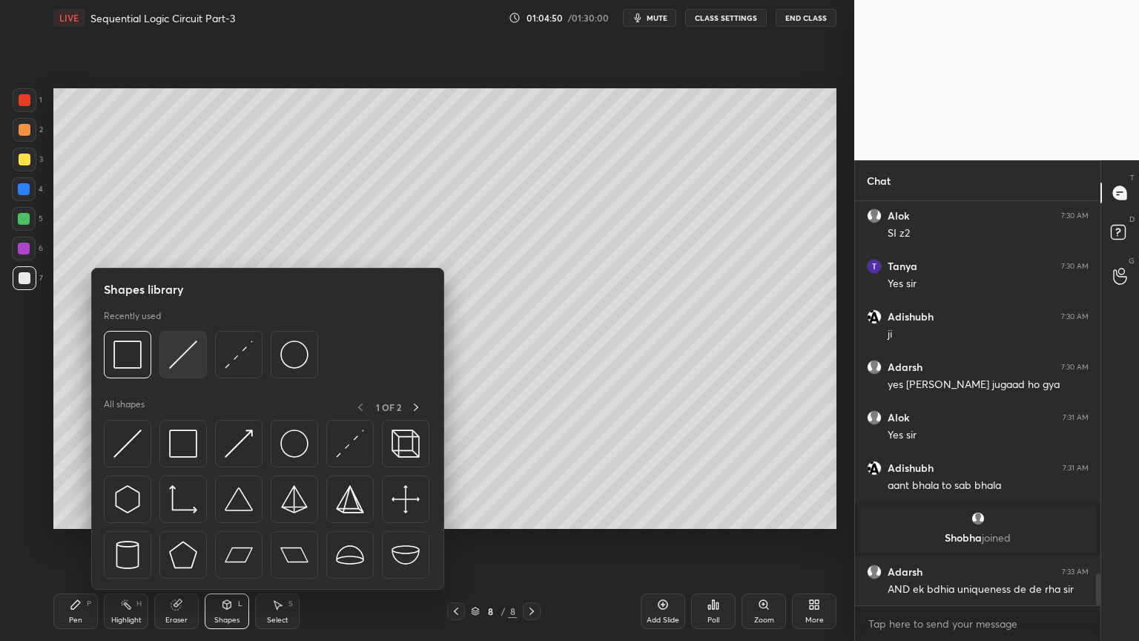
click at [181, 354] on img at bounding box center [183, 354] width 28 height 28
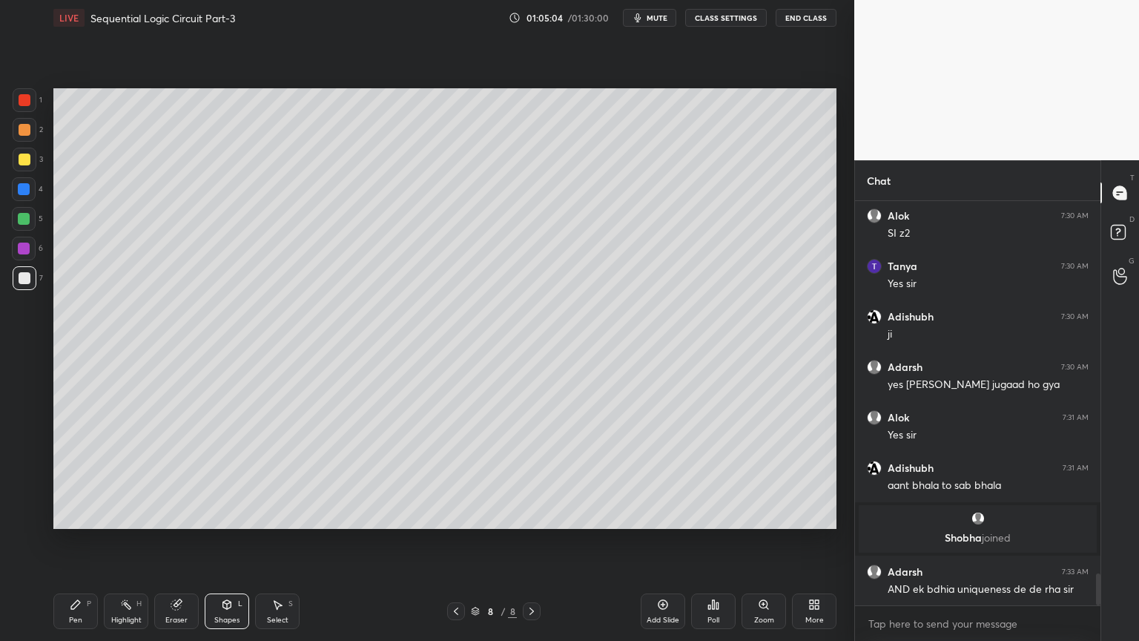
click at [71, 541] on icon at bounding box center [75, 604] width 9 height 9
click at [228, 541] on div "Shapes L" at bounding box center [227, 611] width 44 height 36
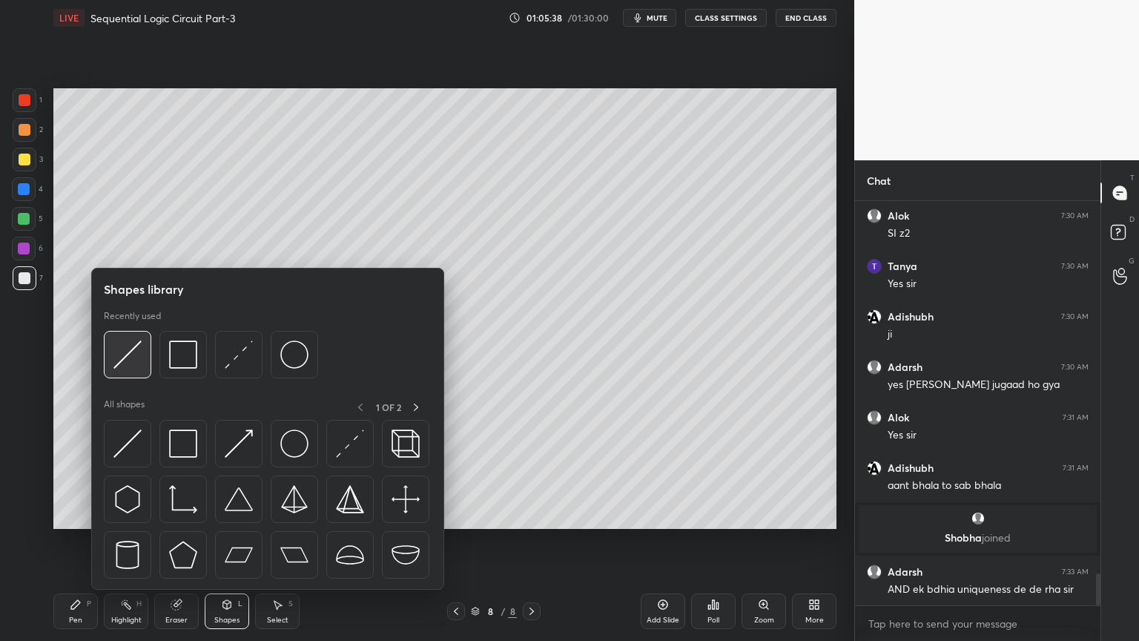
click at [135, 359] on img at bounding box center [127, 354] width 28 height 28
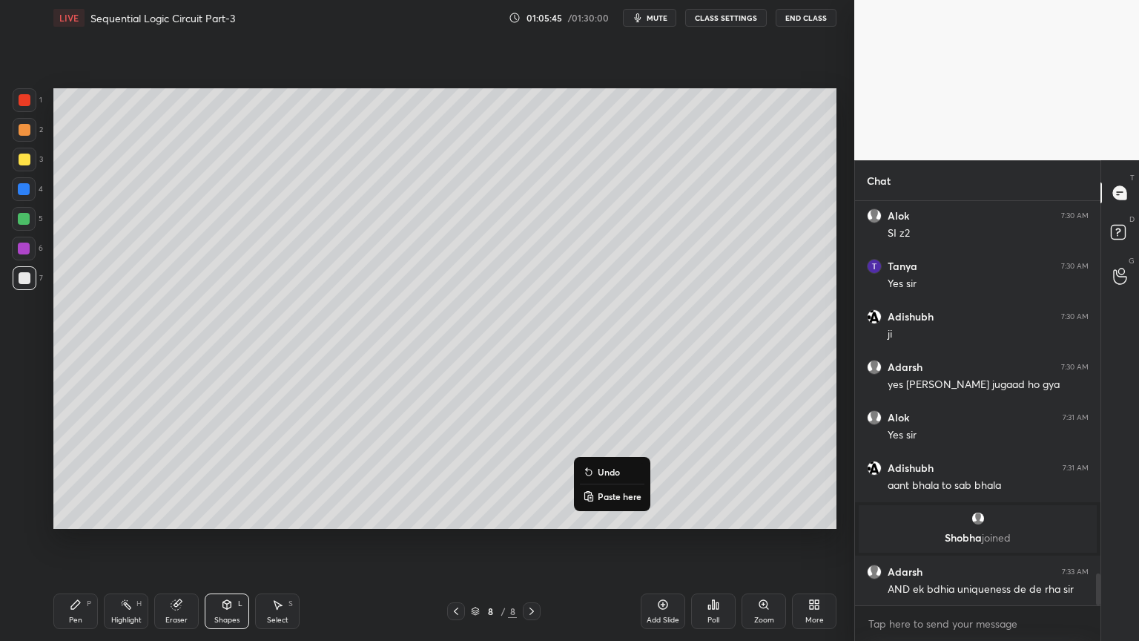
click at [616, 469] on p "Undo" at bounding box center [609, 472] width 22 height 12
click at [629, 472] on p "Undo" at bounding box center [623, 474] width 22 height 12
click at [78, 541] on icon at bounding box center [75, 604] width 9 height 9
click at [222, 541] on div "Shapes" at bounding box center [226, 619] width 25 height 7
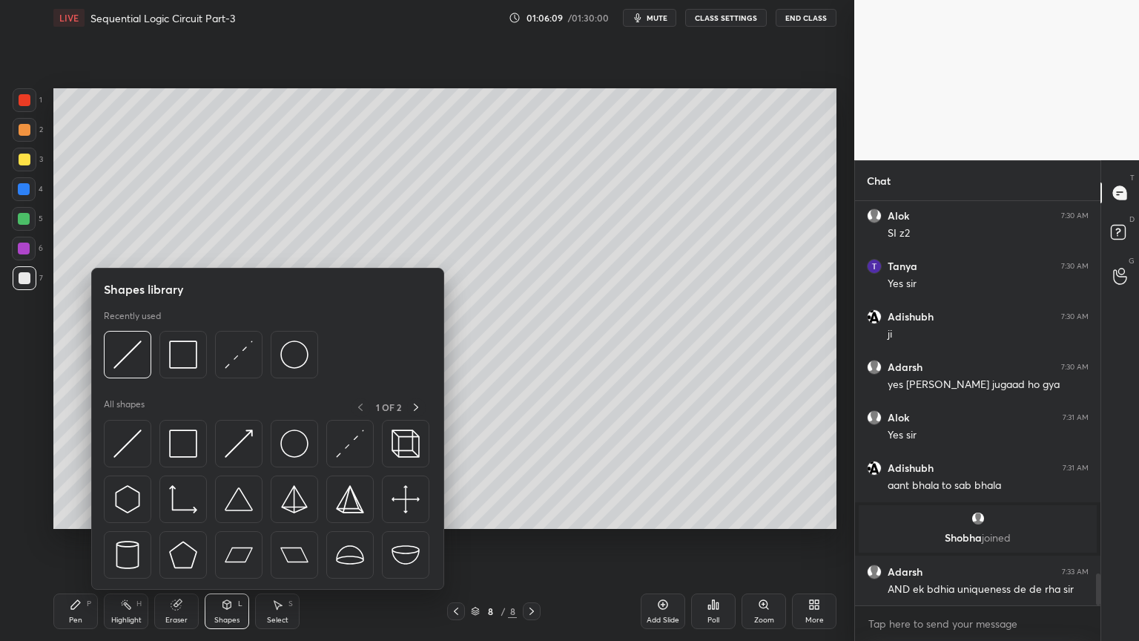
click at [282, 541] on icon at bounding box center [277, 604] width 12 height 12
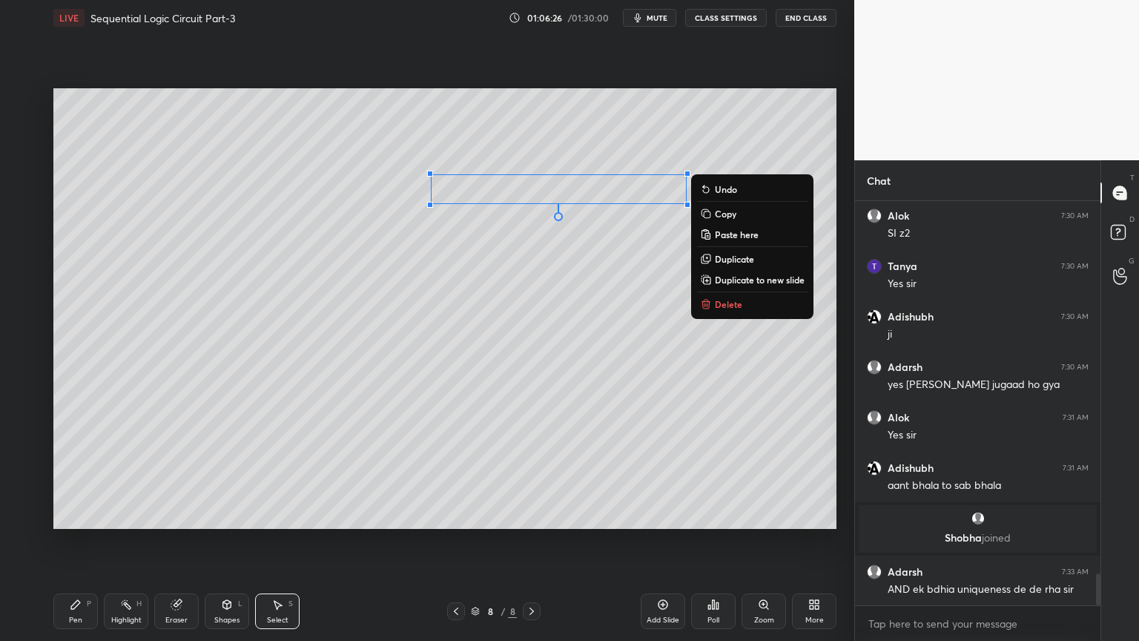
click at [394, 541] on div "0 ° Undo Copy Paste here Duplicate Duplicate to new slide Delete Setting up you…" at bounding box center [444, 309] width 795 height 546
click at [67, 541] on div "Pen P" at bounding box center [75, 611] width 44 height 36
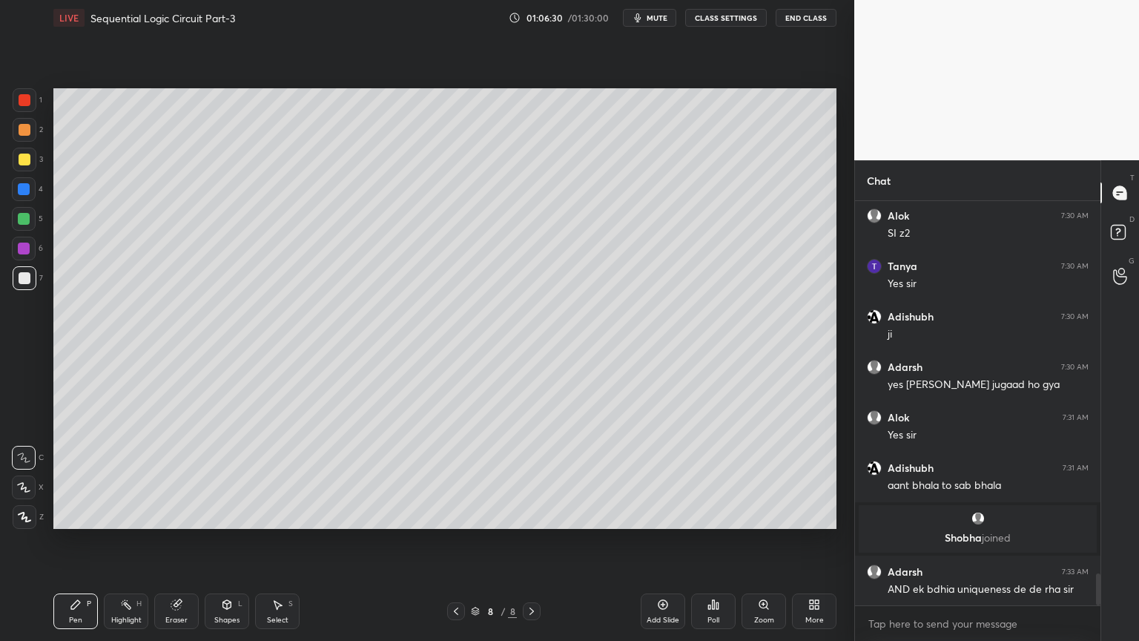
click at [231, 541] on div "Shapes L" at bounding box center [227, 611] width 44 height 36
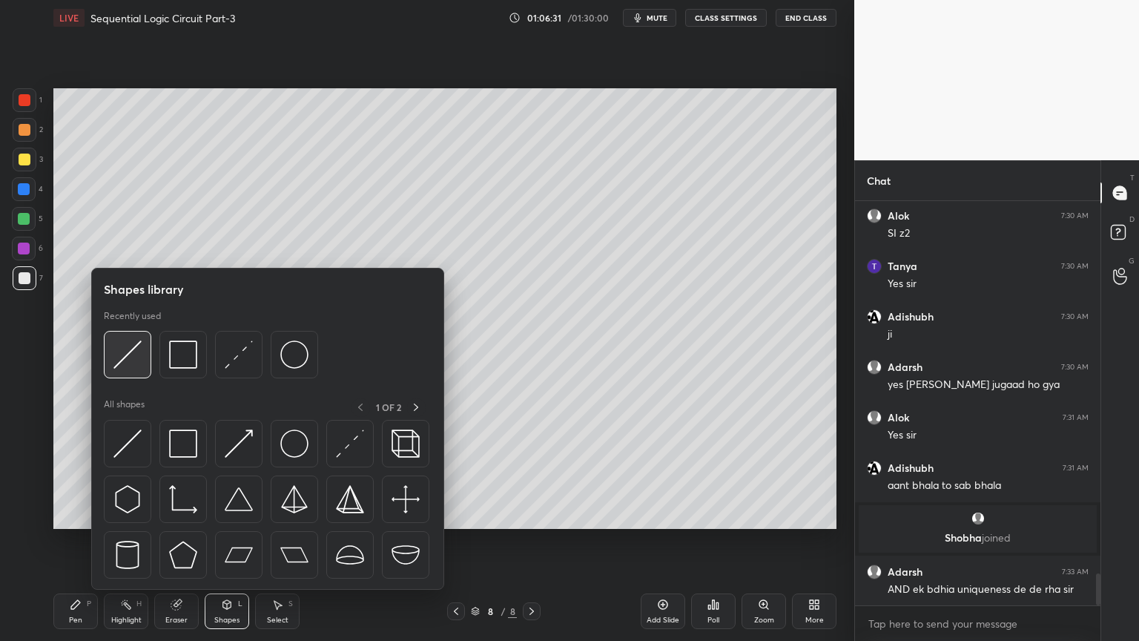
click at [139, 351] on img at bounding box center [127, 354] width 28 height 28
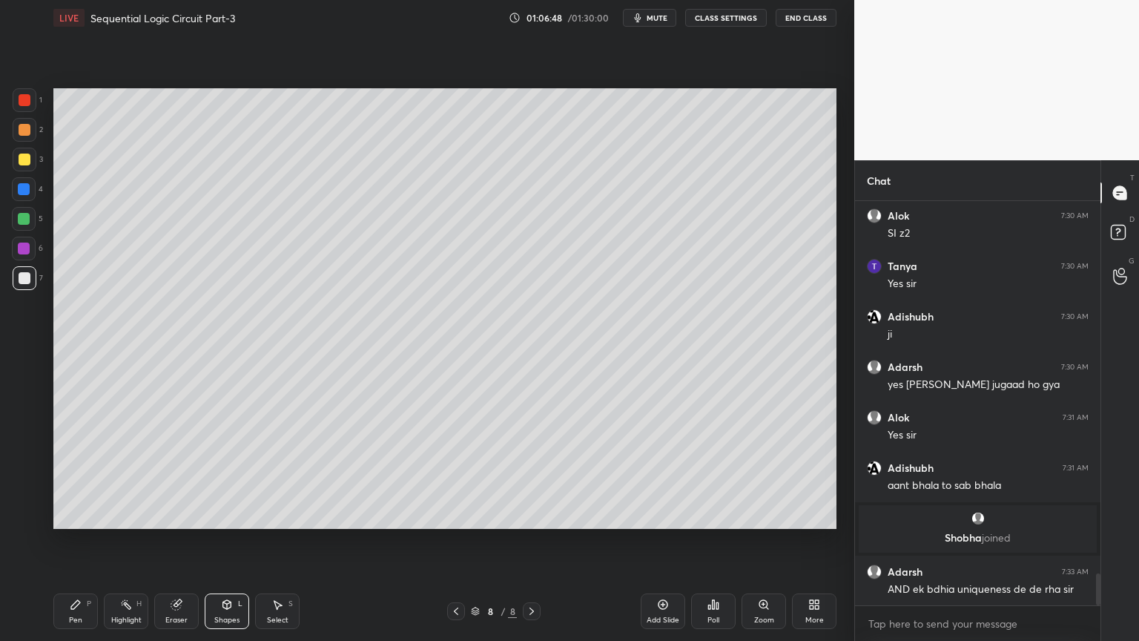
click at [79, 541] on icon at bounding box center [76, 604] width 12 height 12
click at [176, 541] on div "Eraser" at bounding box center [176, 611] width 44 height 36
click at [79, 541] on icon at bounding box center [76, 604] width 12 height 12
click at [172, 541] on div "Eraser" at bounding box center [176, 611] width 44 height 36
click at [225, 541] on div "Shapes L" at bounding box center [227, 611] width 44 height 36
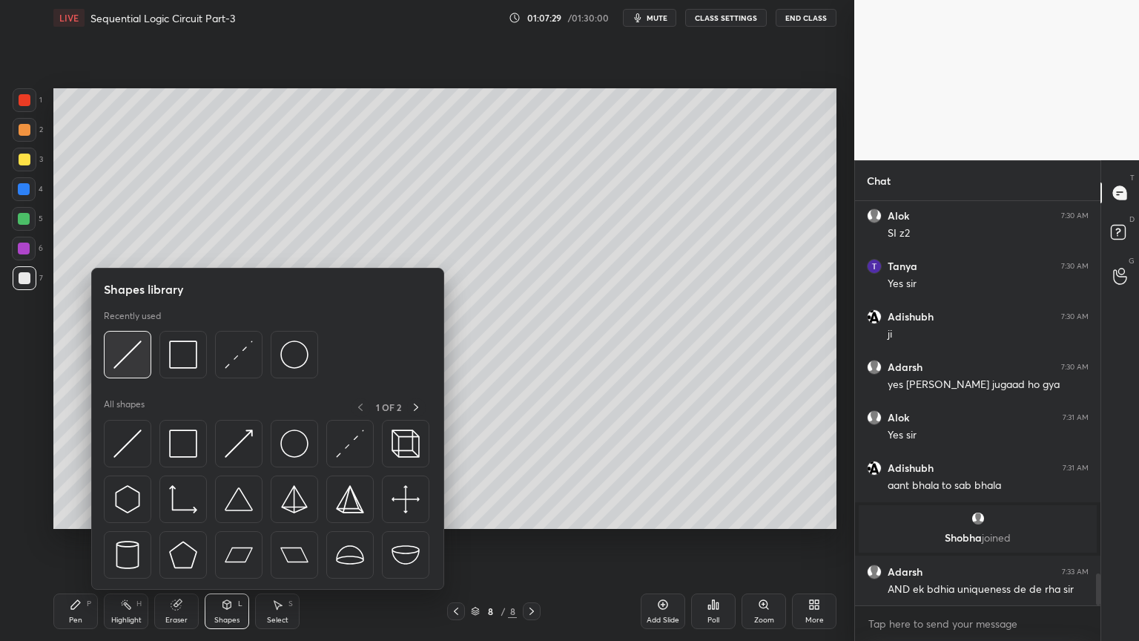
click at [133, 349] on img at bounding box center [127, 354] width 28 height 28
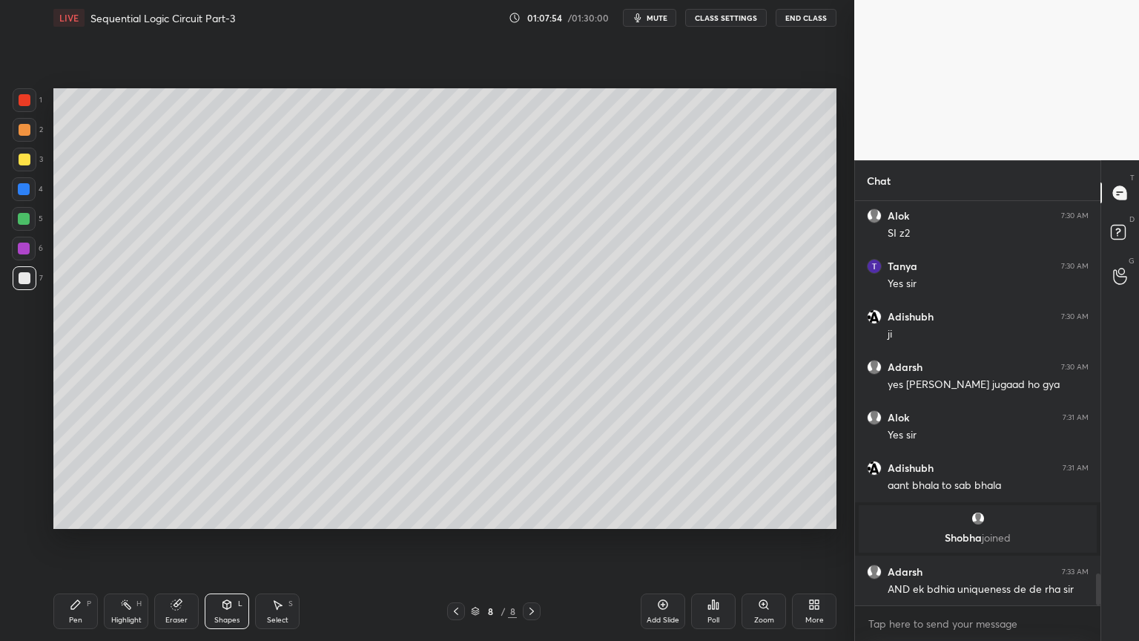
click at [73, 541] on icon at bounding box center [76, 604] width 12 height 12
click at [185, 541] on div "Eraser" at bounding box center [176, 611] width 44 height 36
click at [79, 541] on div "Pen P" at bounding box center [75, 611] width 44 height 36
click at [219, 541] on div "Shapes L" at bounding box center [227, 611] width 44 height 36
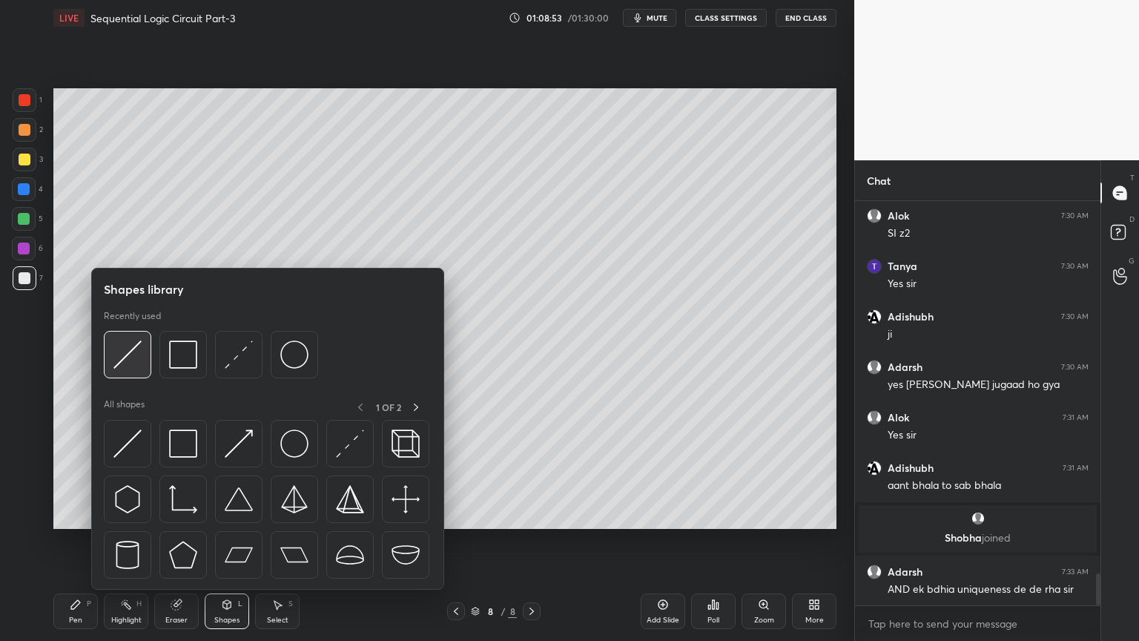
click at [123, 356] on img at bounding box center [127, 354] width 28 height 28
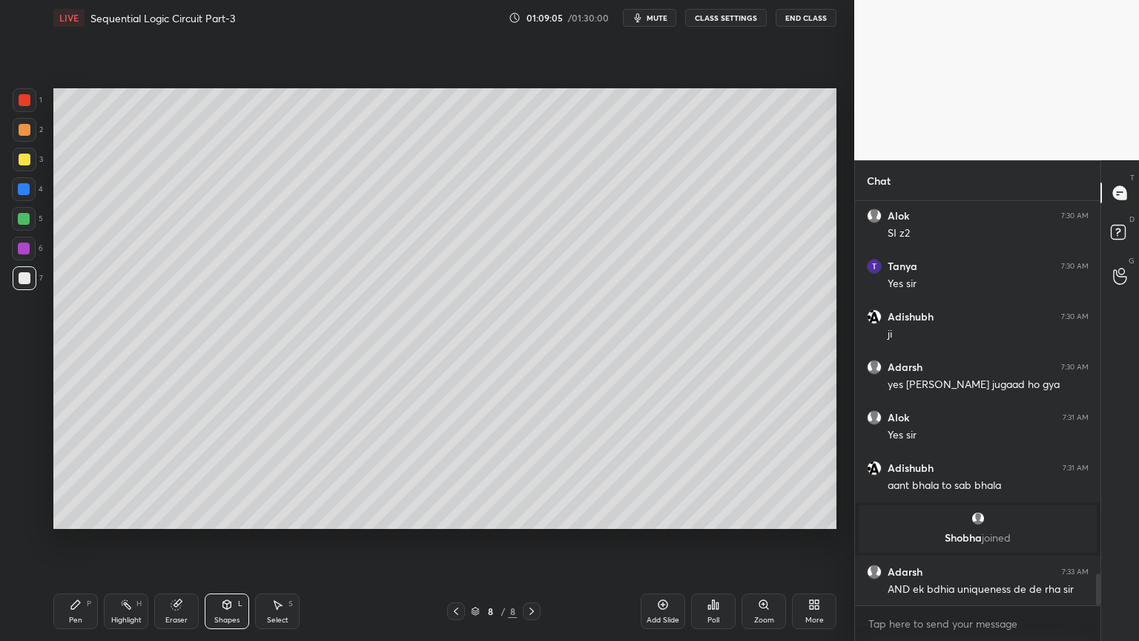
click at [171, 541] on div "Eraser" at bounding box center [176, 611] width 44 height 36
click at [78, 541] on icon at bounding box center [75, 604] width 9 height 9
click at [218, 541] on div "Shapes L" at bounding box center [227, 611] width 44 height 36
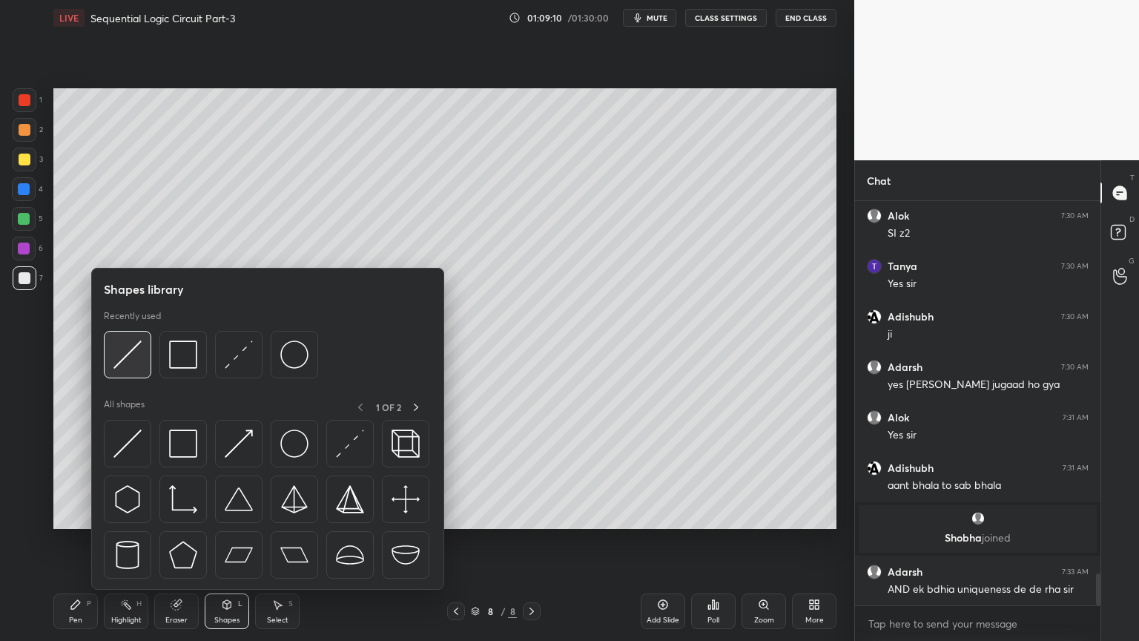
click at [135, 356] on img at bounding box center [127, 354] width 28 height 28
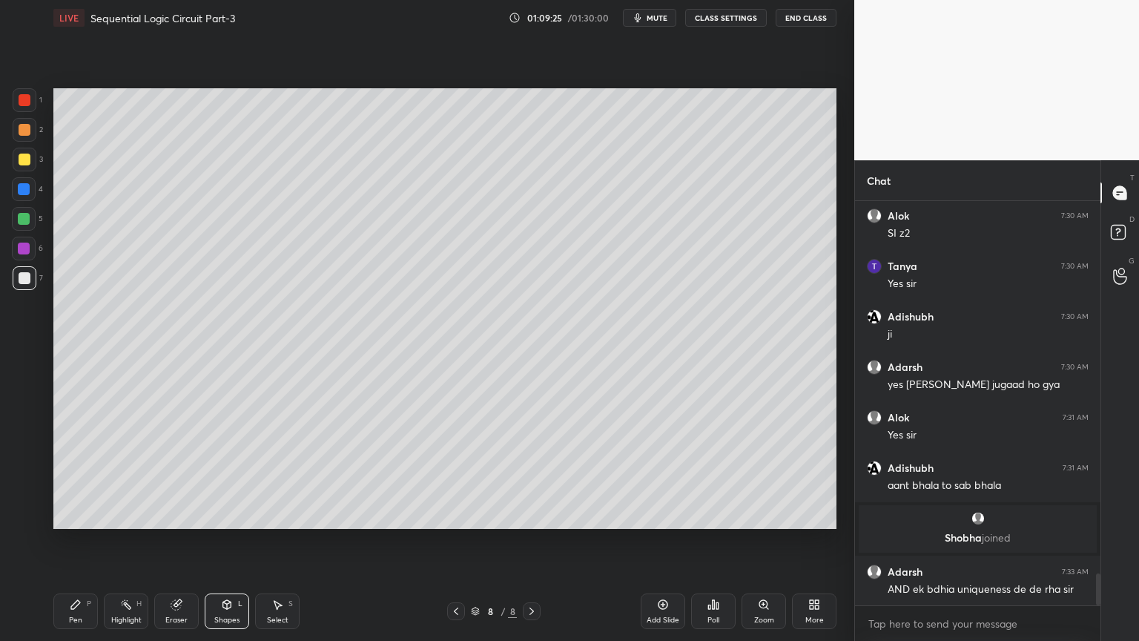
click at [76, 541] on div "Pen P" at bounding box center [75, 611] width 44 height 36
click at [24, 251] on div at bounding box center [24, 248] width 12 height 12
click at [28, 162] on div at bounding box center [25, 159] width 12 height 12
click at [125, 541] on div "Highlight H" at bounding box center [126, 611] width 44 height 36
click at [60, 541] on div "Pen P" at bounding box center [75, 611] width 44 height 36
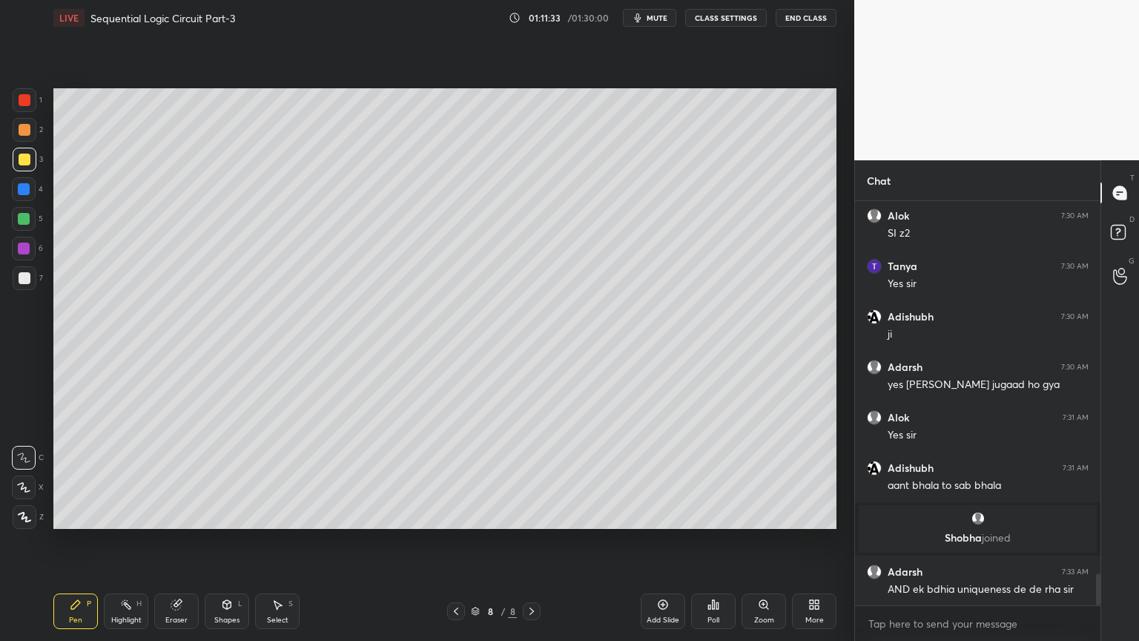
click at [129, 541] on rect at bounding box center [127, 605] width 7 height 7
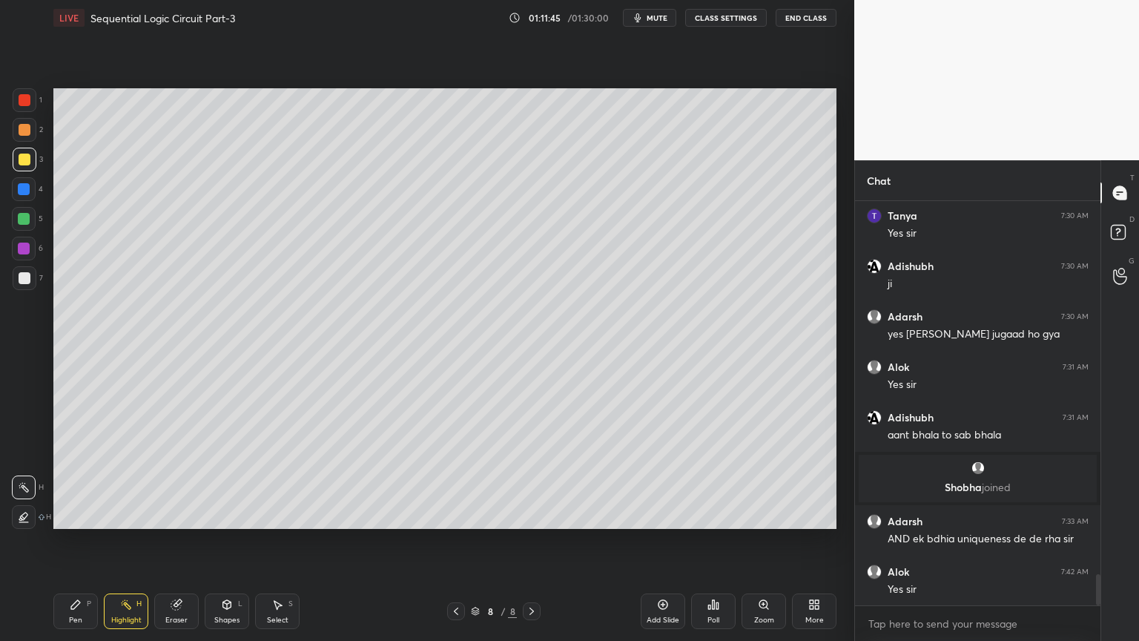
click at [455, 541] on icon at bounding box center [456, 611] width 12 height 12
click at [460, 541] on icon at bounding box center [456, 611] width 12 height 12
click at [455, 541] on icon at bounding box center [456, 611] width 12 height 12
click at [531, 541] on icon at bounding box center [532, 611] width 12 height 12
click at [530, 541] on icon at bounding box center [532, 611] width 12 height 12
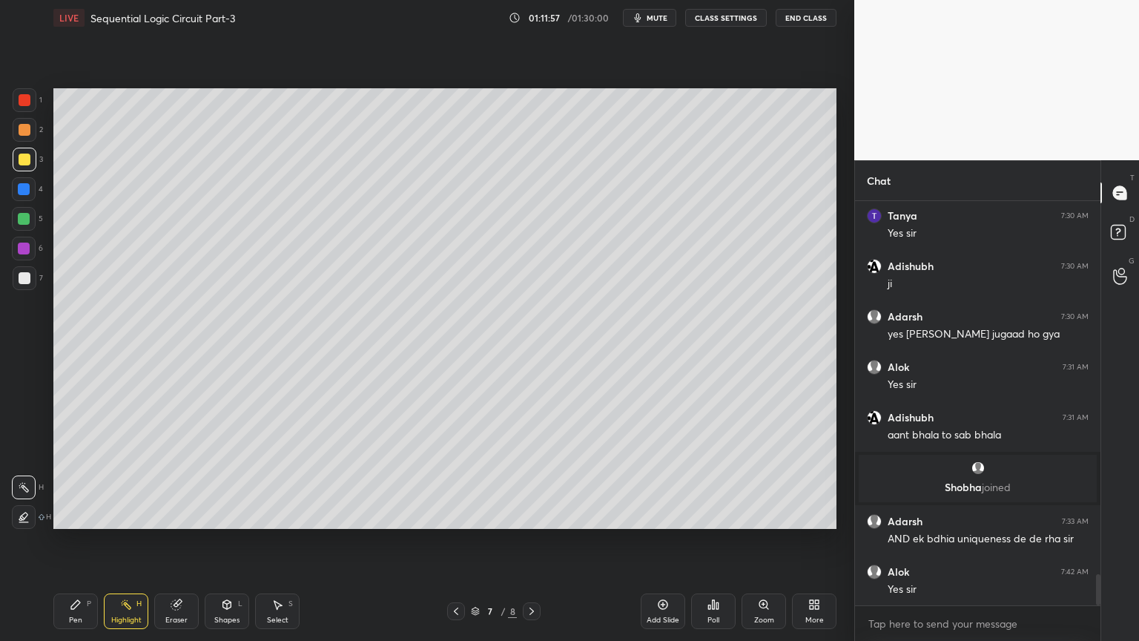
click at [532, 541] on icon at bounding box center [532, 611] width 12 height 12
click at [38, 130] on div "2" at bounding box center [28, 130] width 30 height 24
click at [73, 541] on icon at bounding box center [75, 604] width 9 height 9
click at [24, 255] on div at bounding box center [24, 249] width 24 height 24
click at [132, 541] on div "Highlight H" at bounding box center [126, 611] width 44 height 36
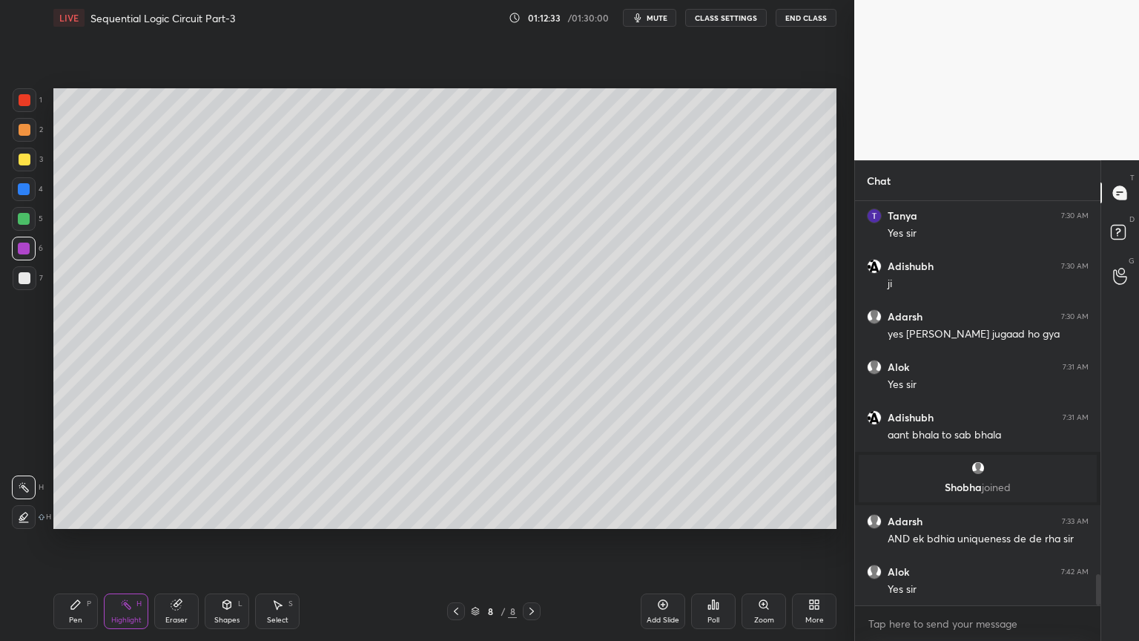
click at [19, 222] on div at bounding box center [24, 219] width 12 height 12
click at [69, 541] on div "Pen P" at bounding box center [75, 611] width 44 height 36
click at [125, 541] on div "Highlight H" at bounding box center [126, 611] width 44 height 36
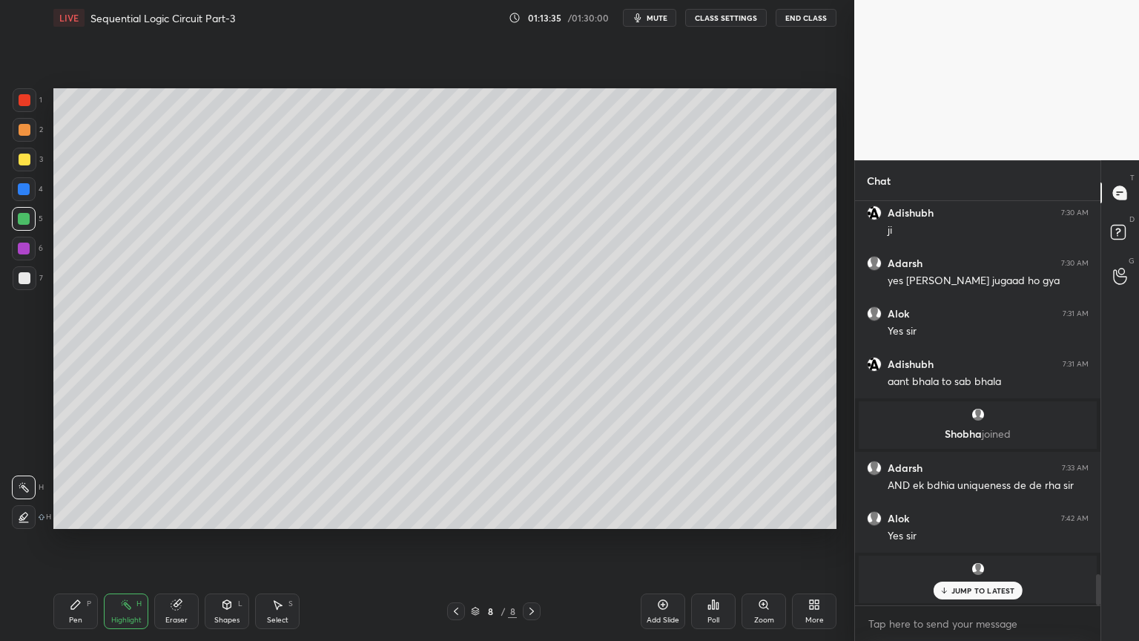
click at [72, 541] on div "Pen P" at bounding box center [75, 611] width 44 height 36
click at [984, 541] on p "JUMP TO LATEST" at bounding box center [983, 590] width 64 height 9
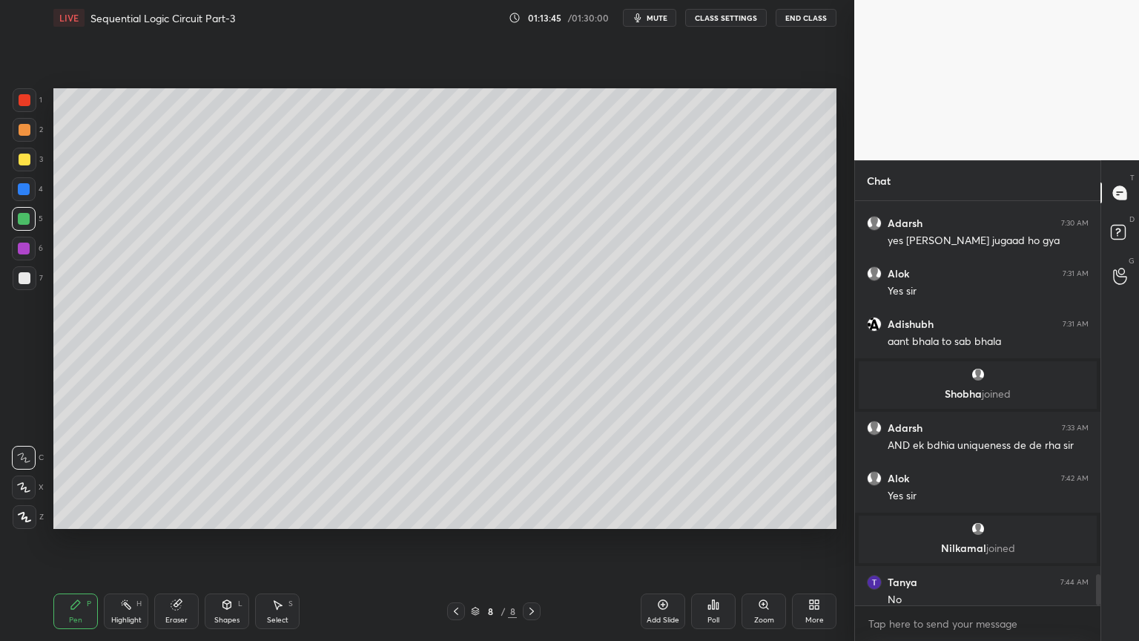
scroll to position [4890, 0]
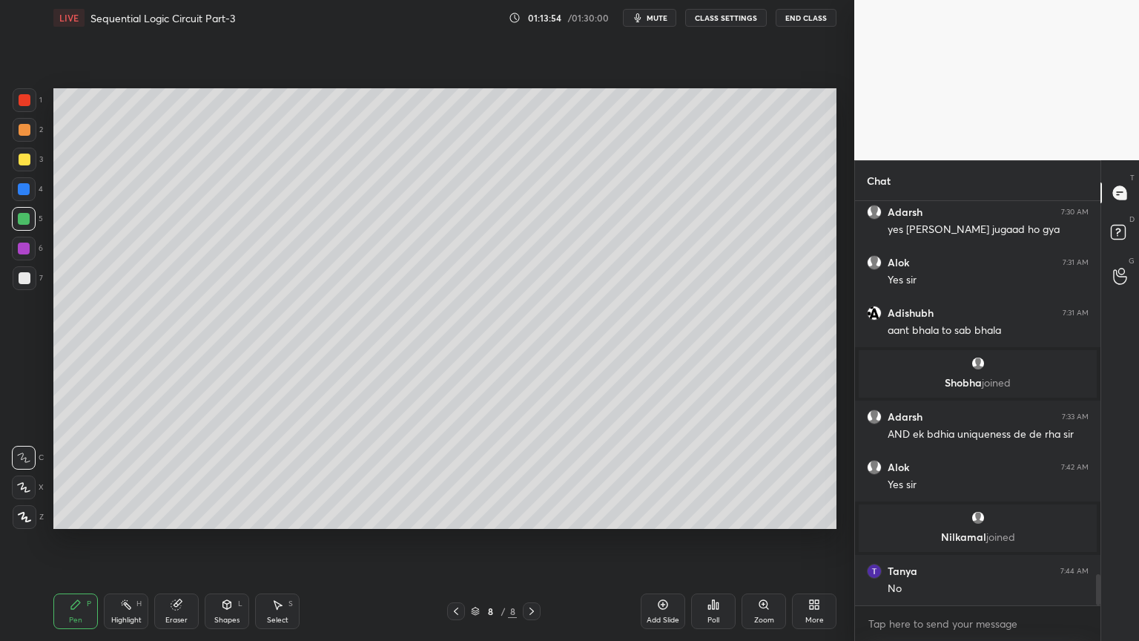
click at [178, 541] on div "Eraser" at bounding box center [176, 611] width 44 height 36
click at [81, 541] on icon at bounding box center [76, 604] width 12 height 12
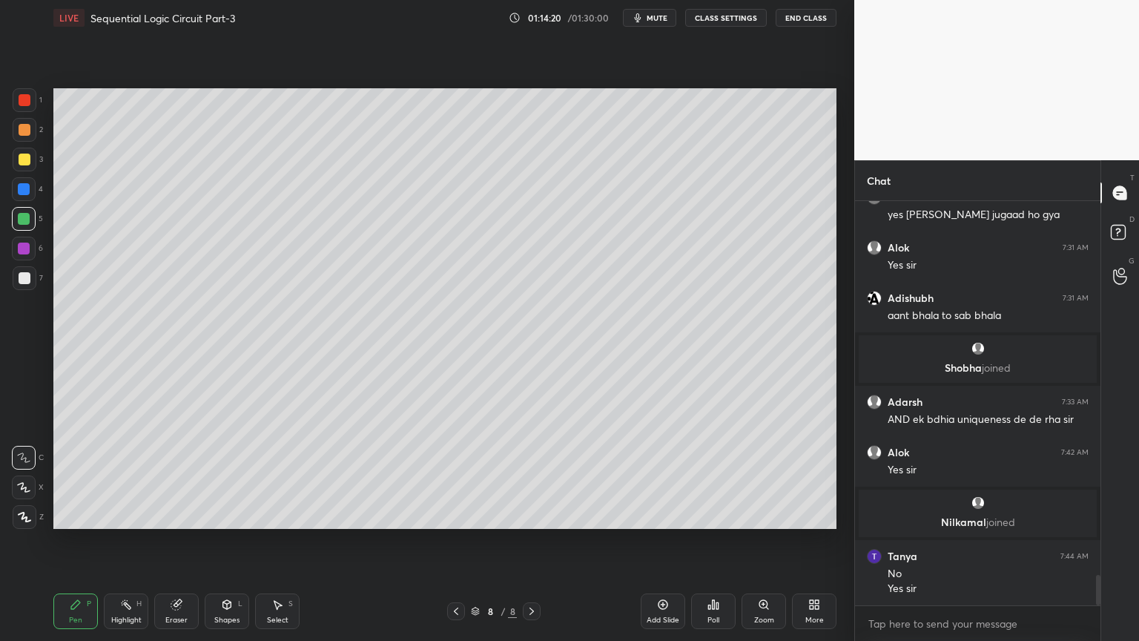
click at [178, 541] on div "Eraser" at bounding box center [176, 611] width 44 height 36
click at [77, 541] on icon at bounding box center [76, 604] width 12 height 12
click at [131, 541] on div "Highlight" at bounding box center [126, 619] width 30 height 7
click at [82, 541] on div "Pen P" at bounding box center [75, 611] width 44 height 36
click at [130, 541] on icon at bounding box center [126, 604] width 12 height 12
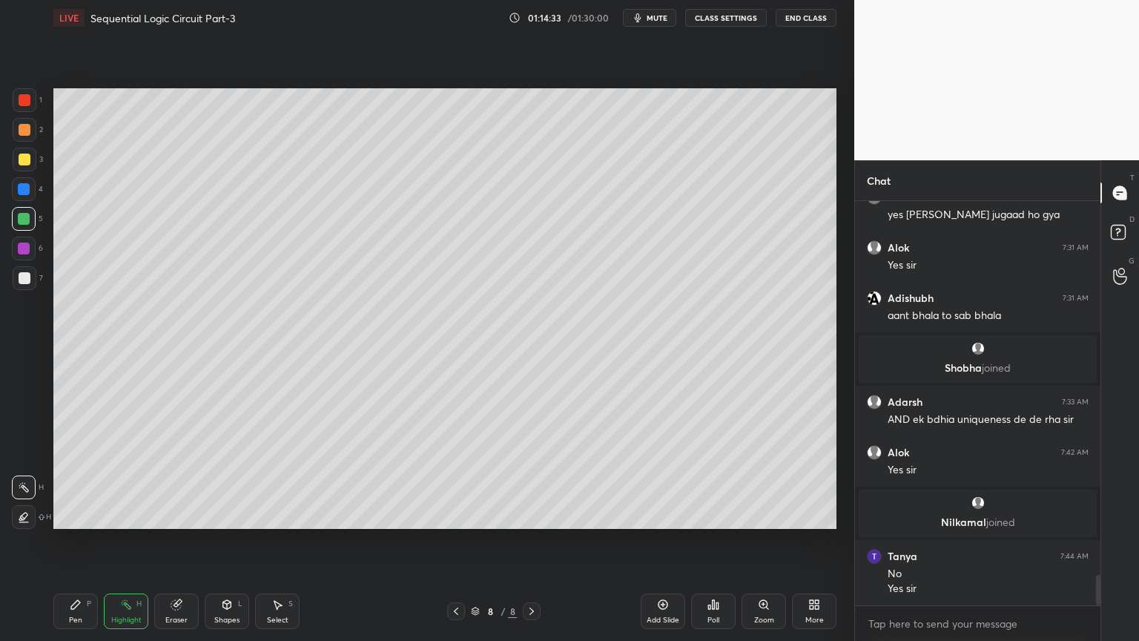
click at [178, 541] on icon at bounding box center [176, 605] width 10 height 10
click at [72, 541] on icon at bounding box center [75, 604] width 9 height 9
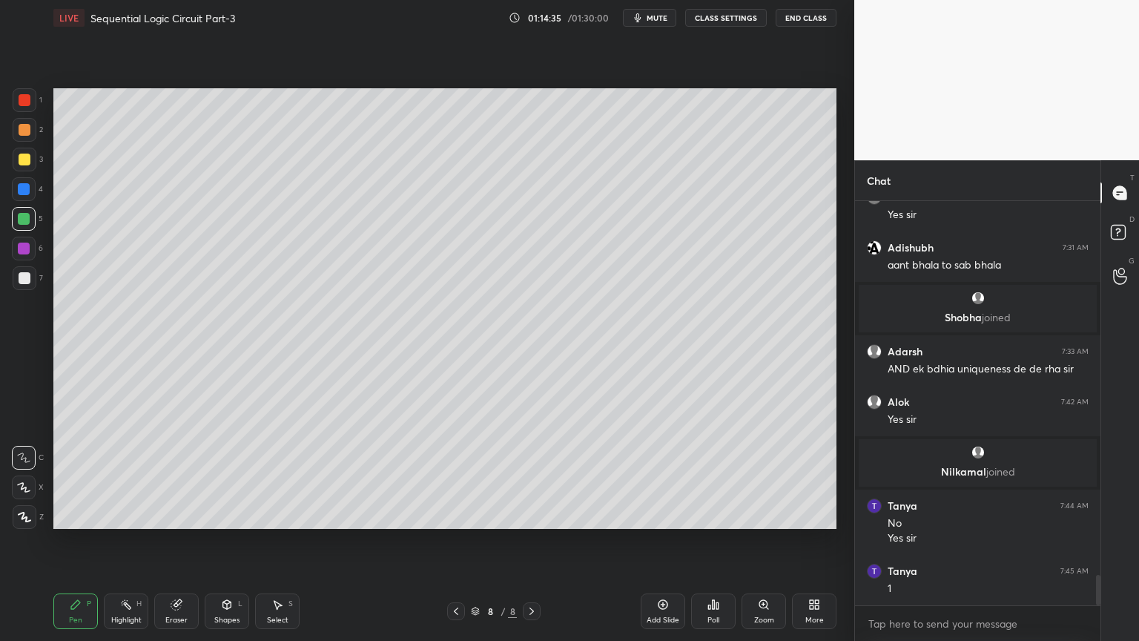
click at [33, 128] on div at bounding box center [25, 130] width 24 height 24
click at [28, 166] on div at bounding box center [25, 160] width 24 height 24
click at [24, 248] on div at bounding box center [24, 248] width 12 height 12
click at [175, 541] on div "Eraser" at bounding box center [176, 611] width 44 height 36
click at [60, 541] on div "Pen P" at bounding box center [75, 611] width 44 height 36
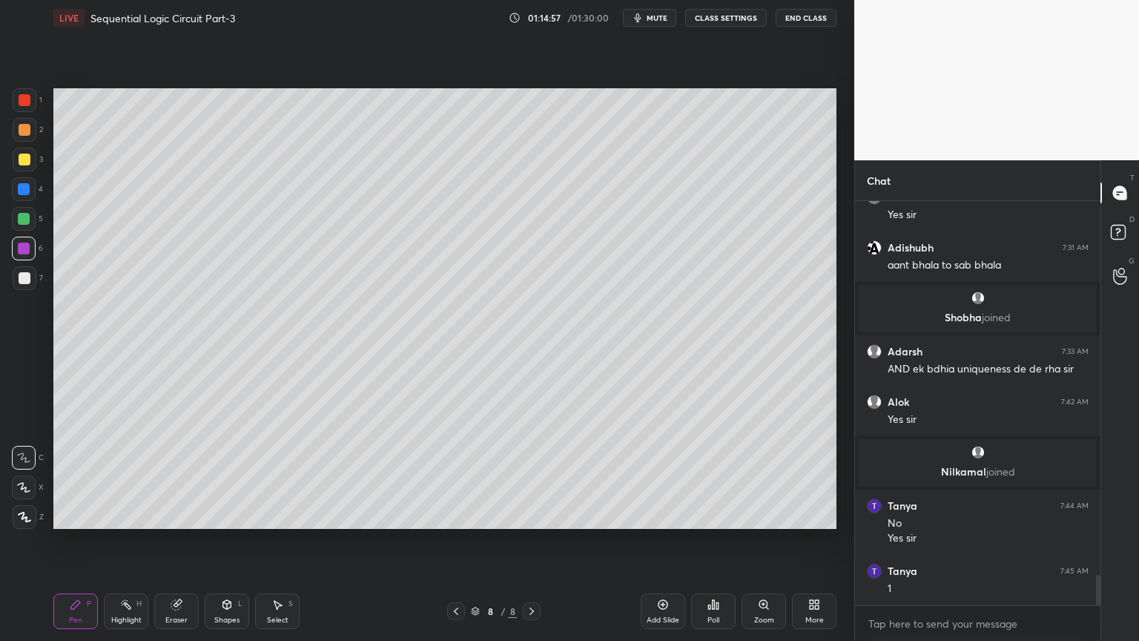
click at [34, 136] on div at bounding box center [25, 130] width 24 height 24
click at [36, 164] on div "3" at bounding box center [28, 160] width 30 height 24
click at [137, 541] on div "Highlight H" at bounding box center [126, 611] width 44 height 36
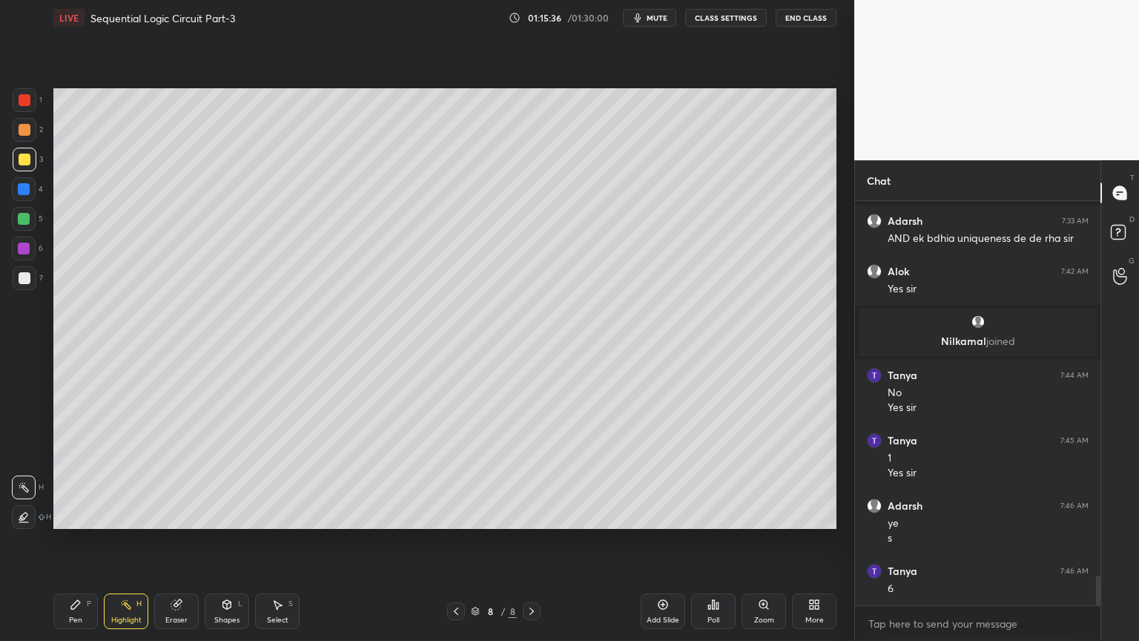
scroll to position [5136, 0]
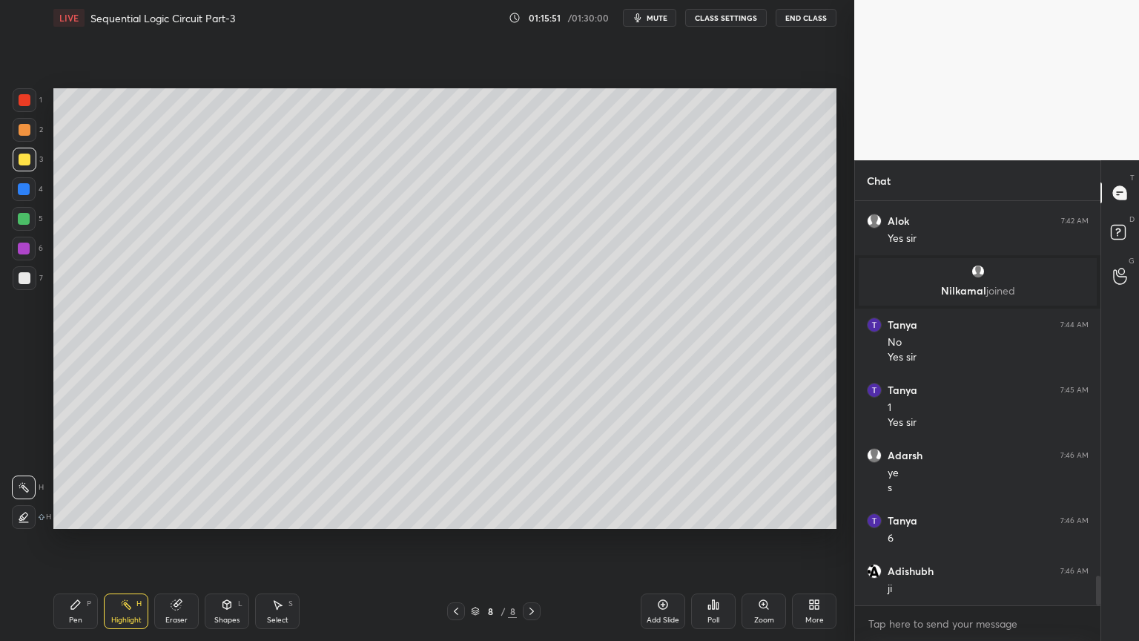
click at [171, 541] on icon at bounding box center [177, 604] width 12 height 12
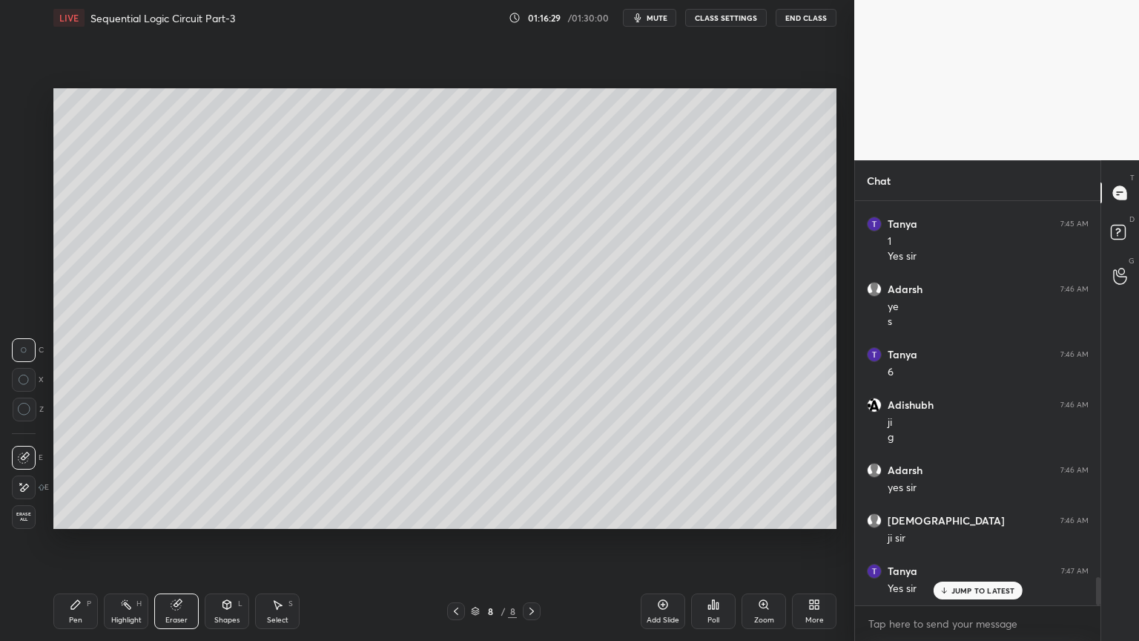
scroll to position [5302, 0]
click at [69, 541] on div "Pen P" at bounding box center [75, 611] width 44 height 36
click at [74, 541] on icon at bounding box center [75, 604] width 9 height 9
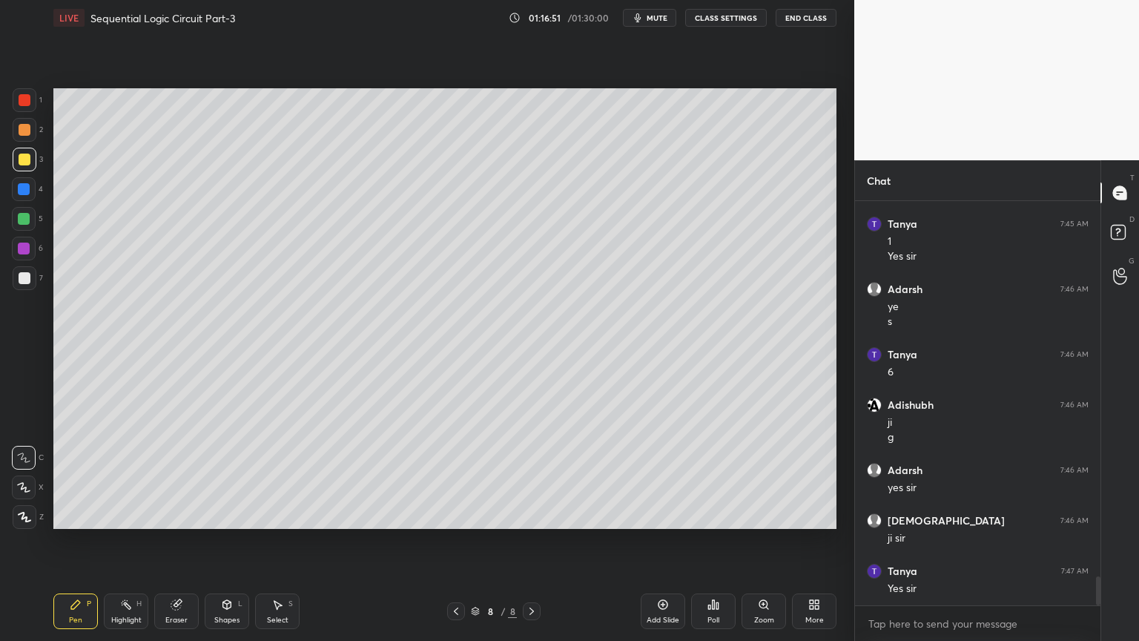
click at [454, 541] on icon at bounding box center [456, 611] width 12 height 12
click at [449, 541] on div at bounding box center [456, 611] width 18 height 18
click at [448, 541] on div at bounding box center [456, 611] width 18 height 18
click at [452, 541] on icon at bounding box center [456, 611] width 12 height 12
click at [128, 541] on icon at bounding box center [126, 604] width 12 height 12
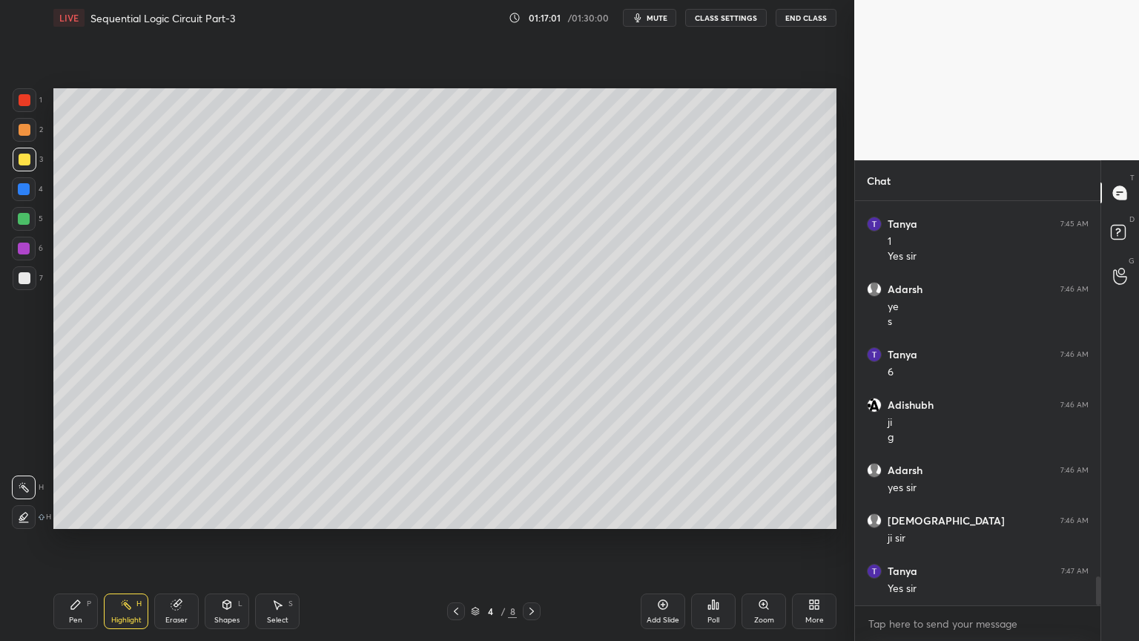
click at [30, 136] on div at bounding box center [25, 130] width 24 height 24
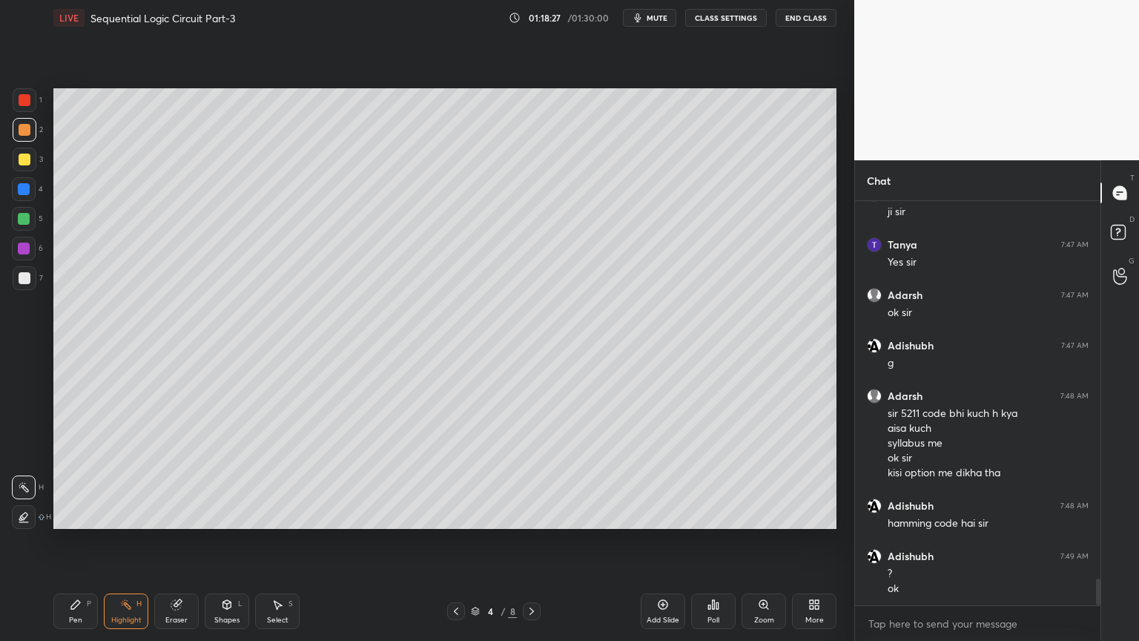
scroll to position [5679, 0]
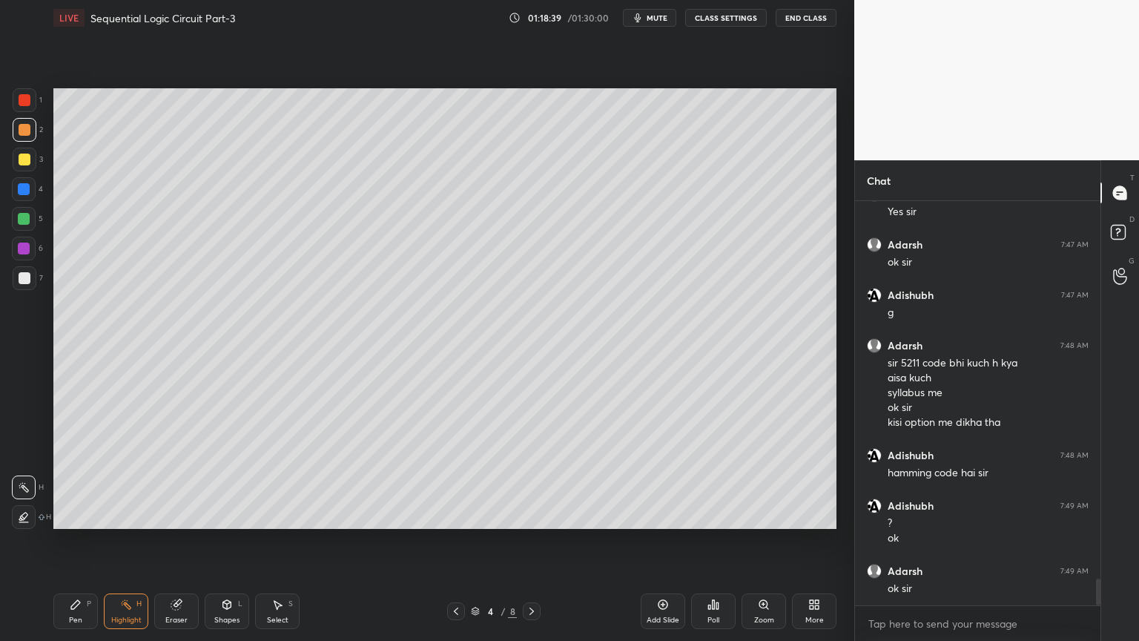
click at [73, 541] on icon at bounding box center [76, 604] width 12 height 12
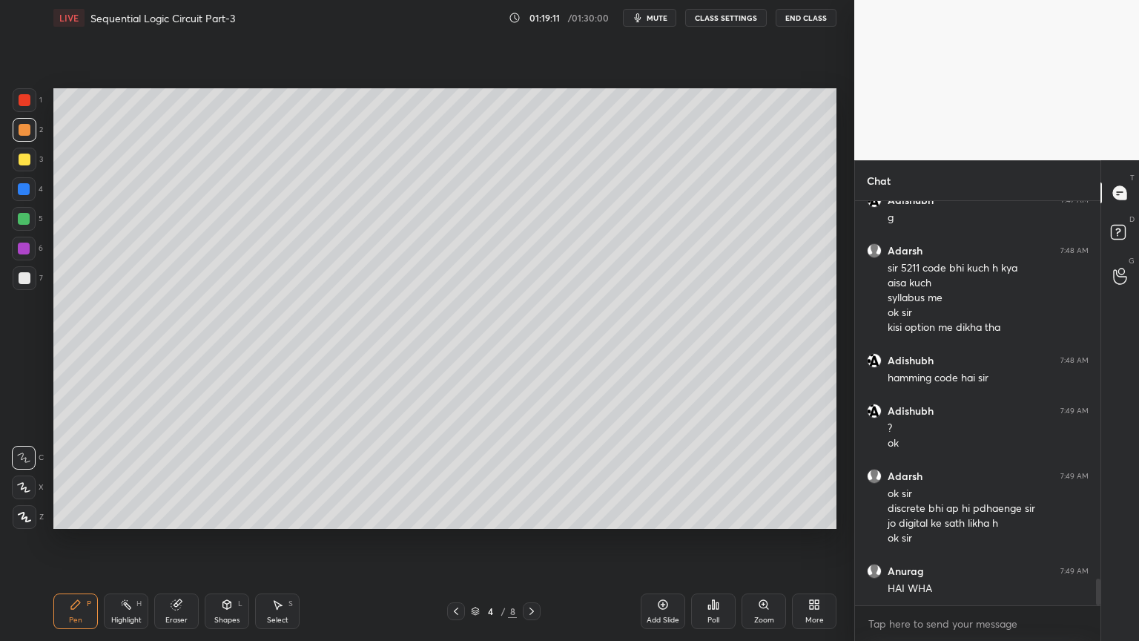
scroll to position [5837, 0]
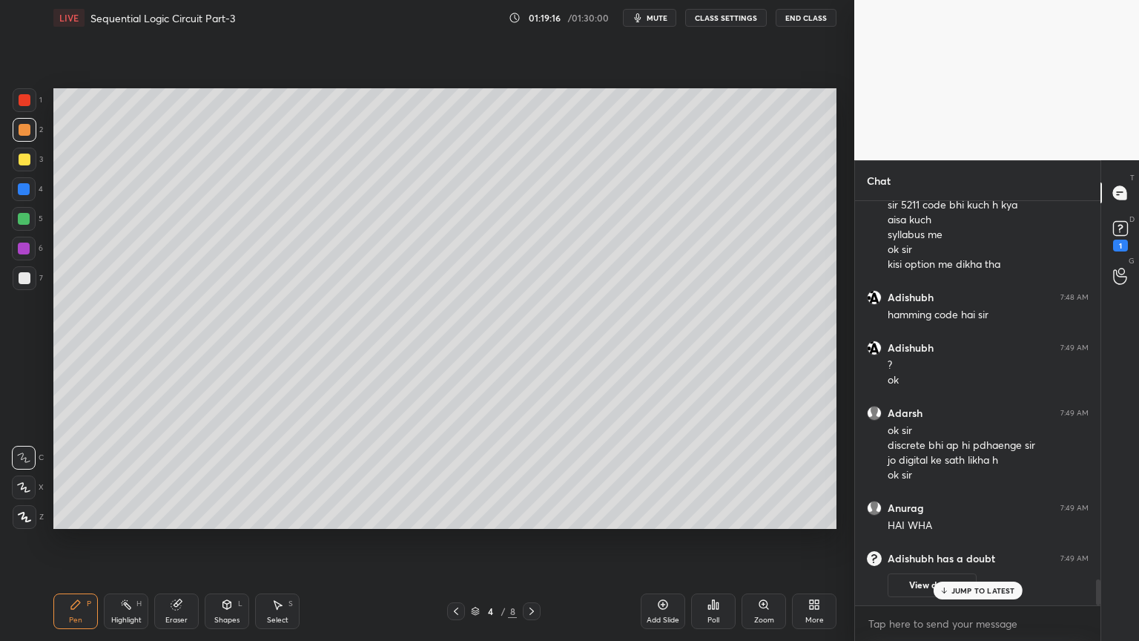
click at [976, 541] on div "JUMP TO LATEST" at bounding box center [977, 590] width 89 height 18
click at [943, 541] on button "View doubt" at bounding box center [932, 585] width 89 height 24
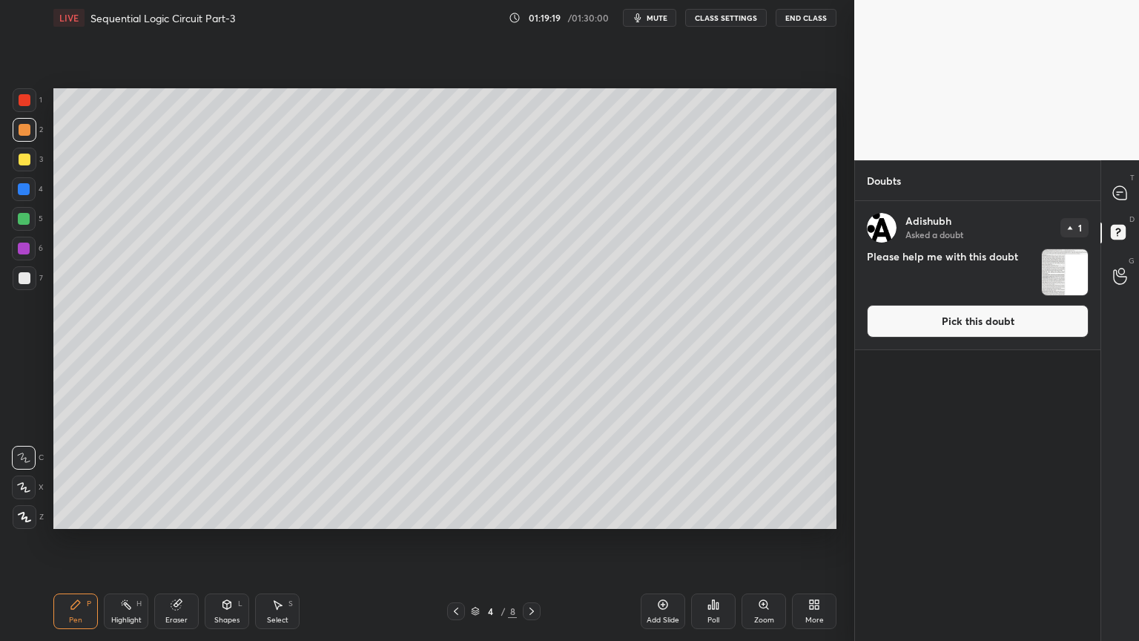
click at [1077, 268] on img "grid" at bounding box center [1065, 272] width 46 height 46
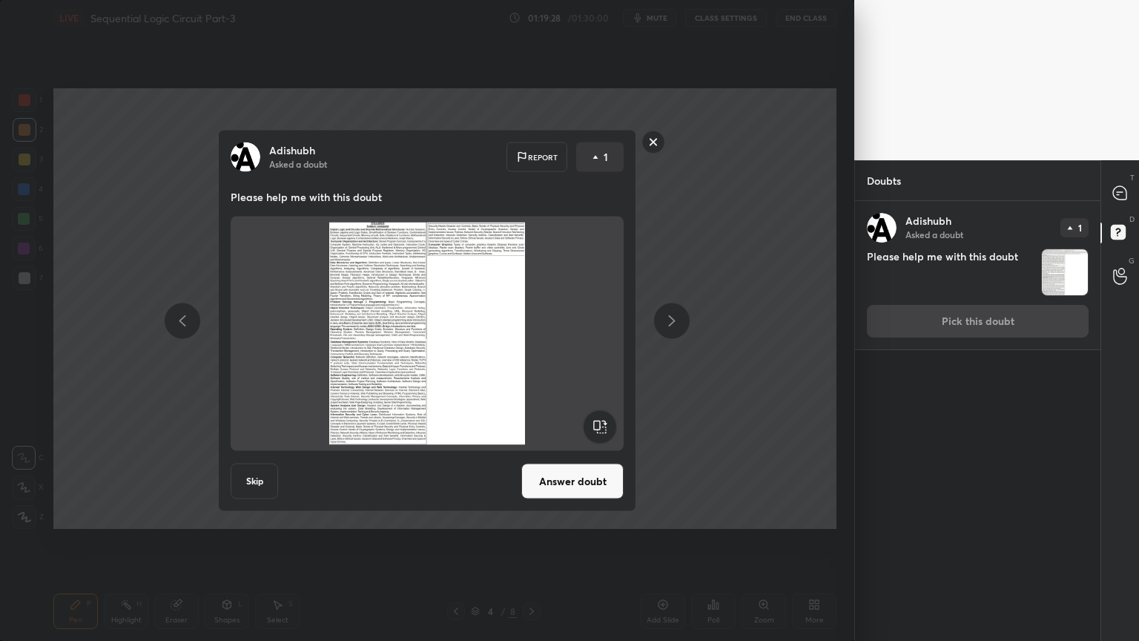
click at [579, 467] on button "Answer doubt" at bounding box center [572, 481] width 102 height 36
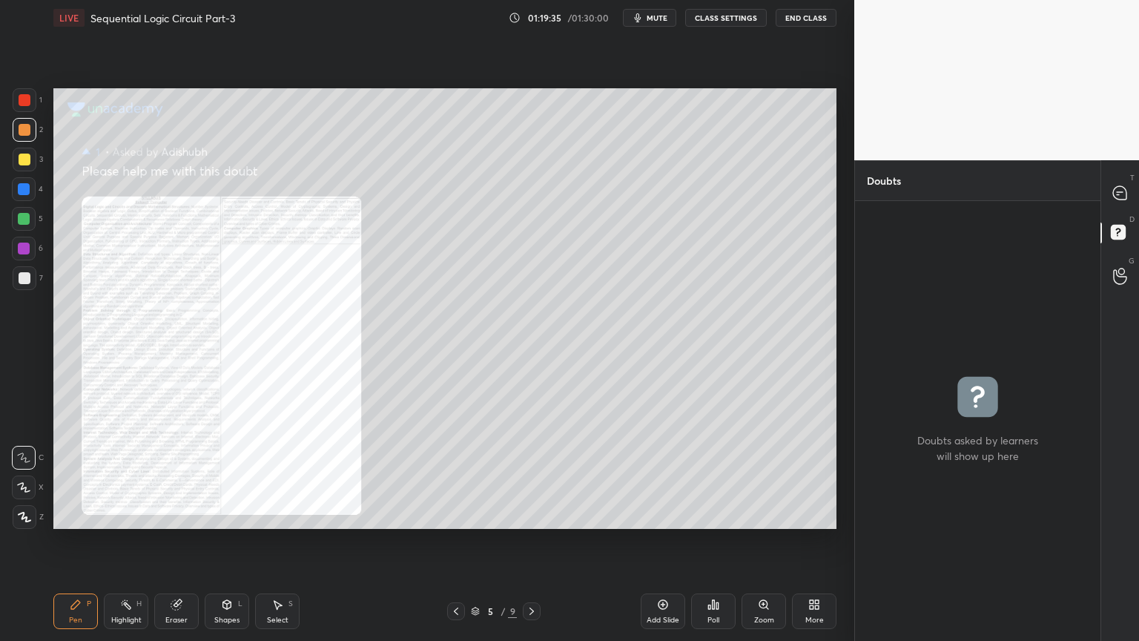
click at [769, 541] on div "Zoom" at bounding box center [763, 611] width 44 height 36
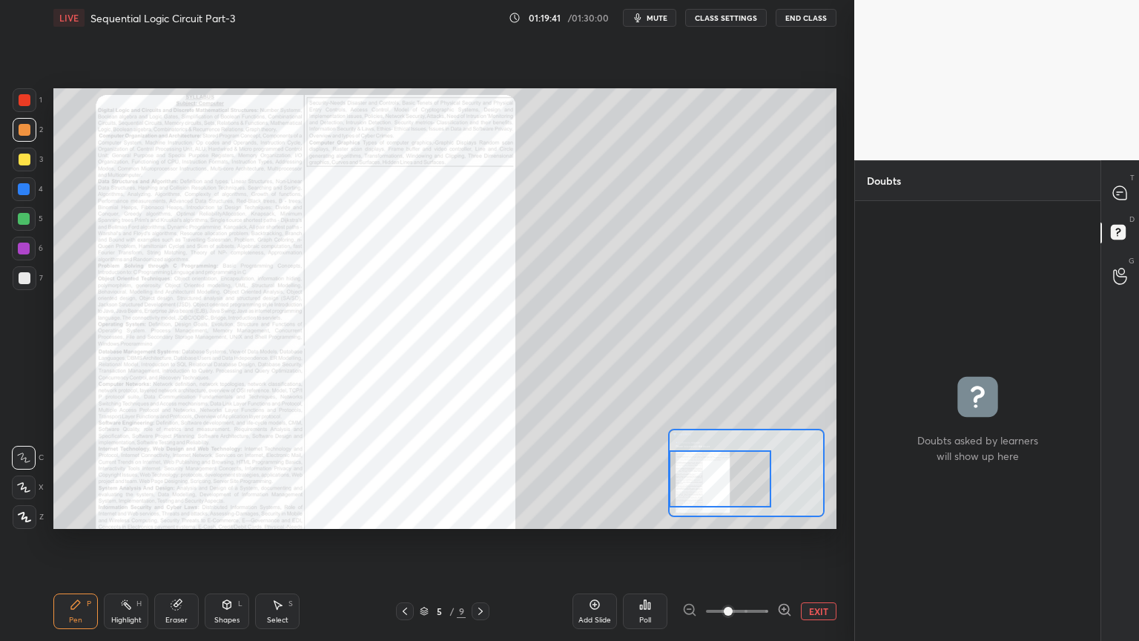
click at [785, 541] on icon at bounding box center [784, 609] width 15 height 15
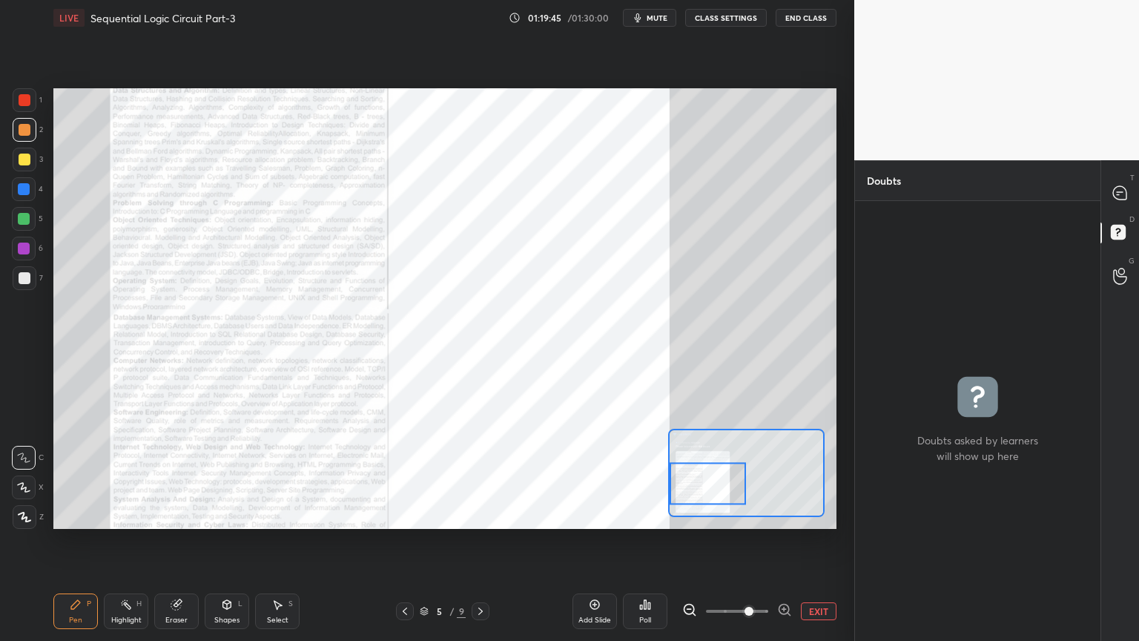
click at [782, 541] on icon at bounding box center [784, 609] width 15 height 15
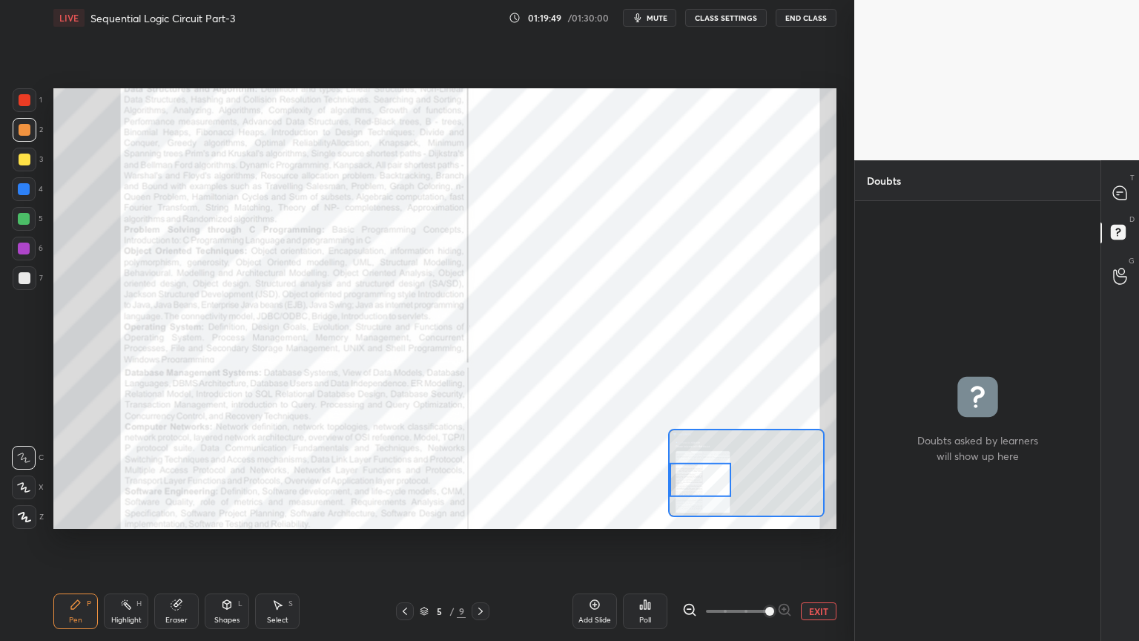
click at [179, 541] on icon at bounding box center [177, 604] width 12 height 12
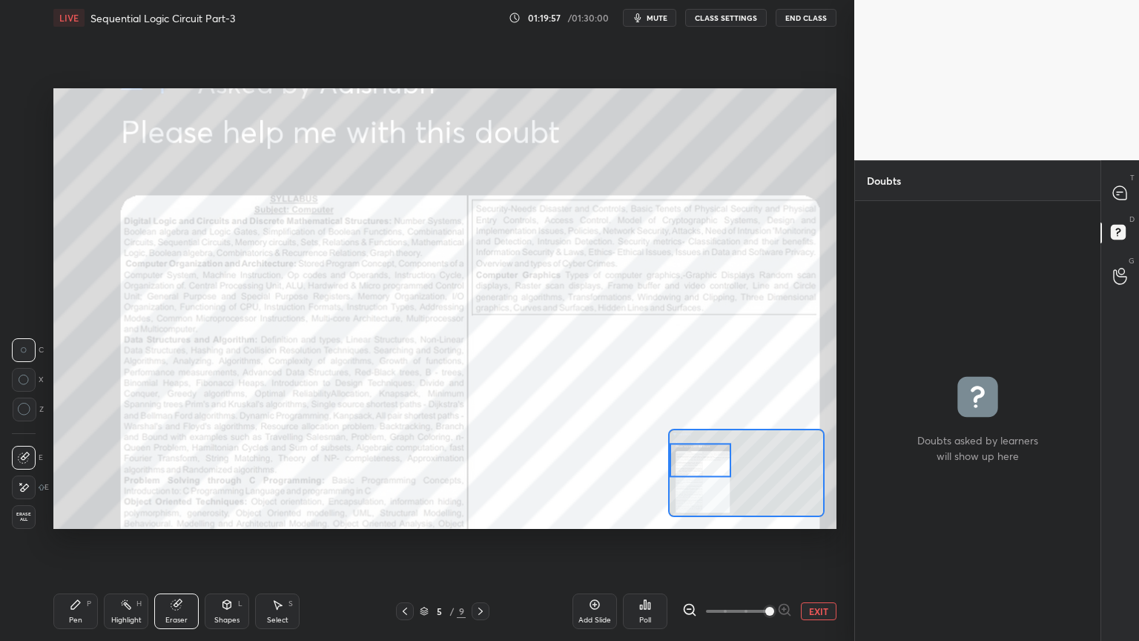
click at [79, 541] on icon at bounding box center [75, 604] width 9 height 9
click at [130, 541] on icon at bounding box center [126, 604] width 12 height 12
click at [79, 541] on icon at bounding box center [76, 604] width 12 height 12
click at [814, 541] on button "EXIT" at bounding box center [819, 611] width 36 height 18
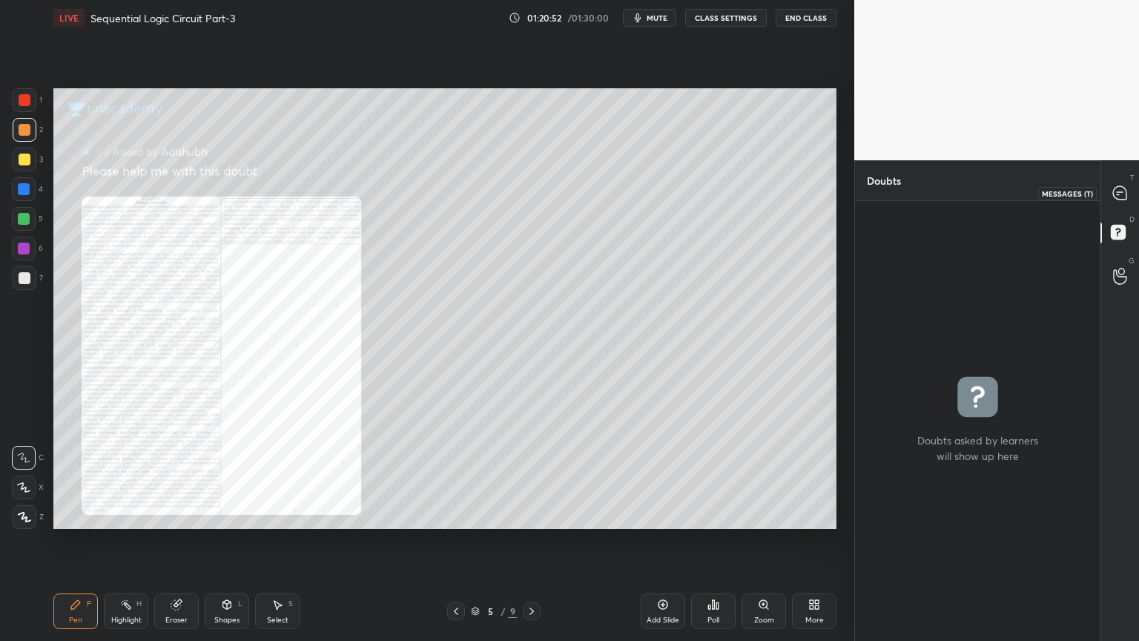
click at [1123, 193] on icon at bounding box center [1119, 192] width 13 height 13
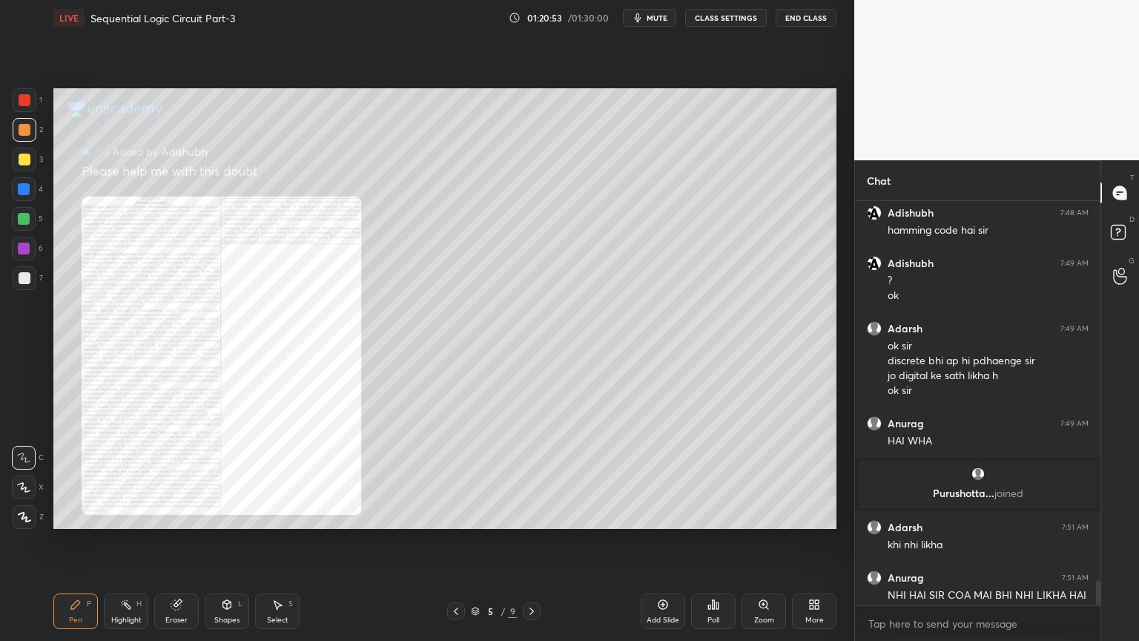
scroll to position [6027, 0]
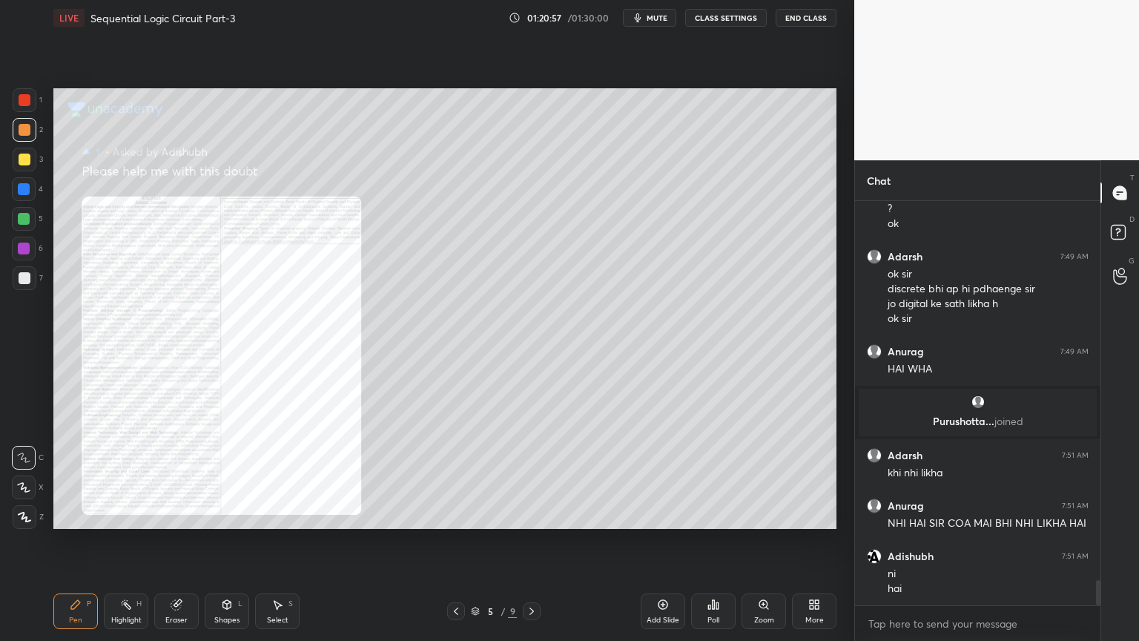
click at [445, 541] on div "5 / 9" at bounding box center [494, 611] width 294 height 18
click at [460, 541] on div at bounding box center [456, 611] width 18 height 18
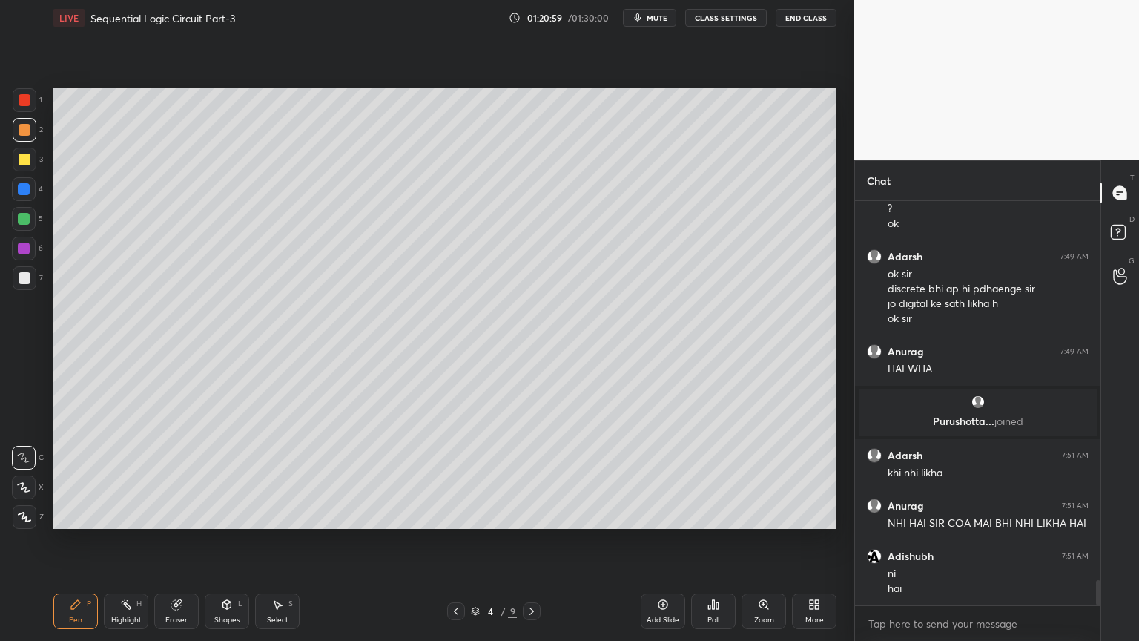
click at [531, 541] on icon at bounding box center [532, 611] width 12 height 12
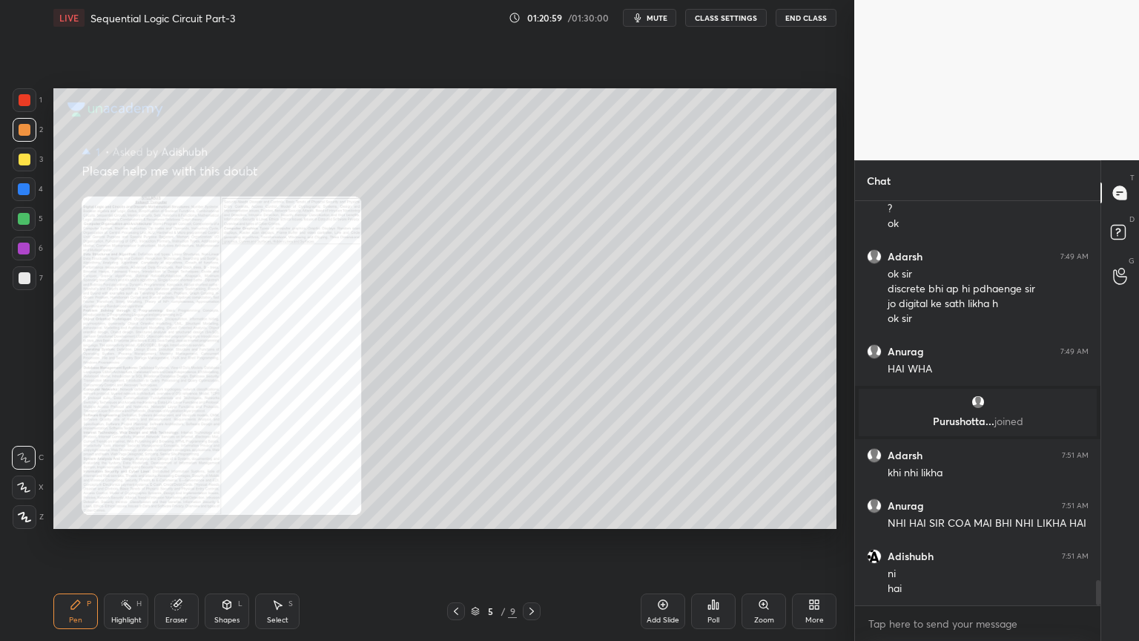
click at [529, 541] on icon at bounding box center [532, 611] width 12 height 12
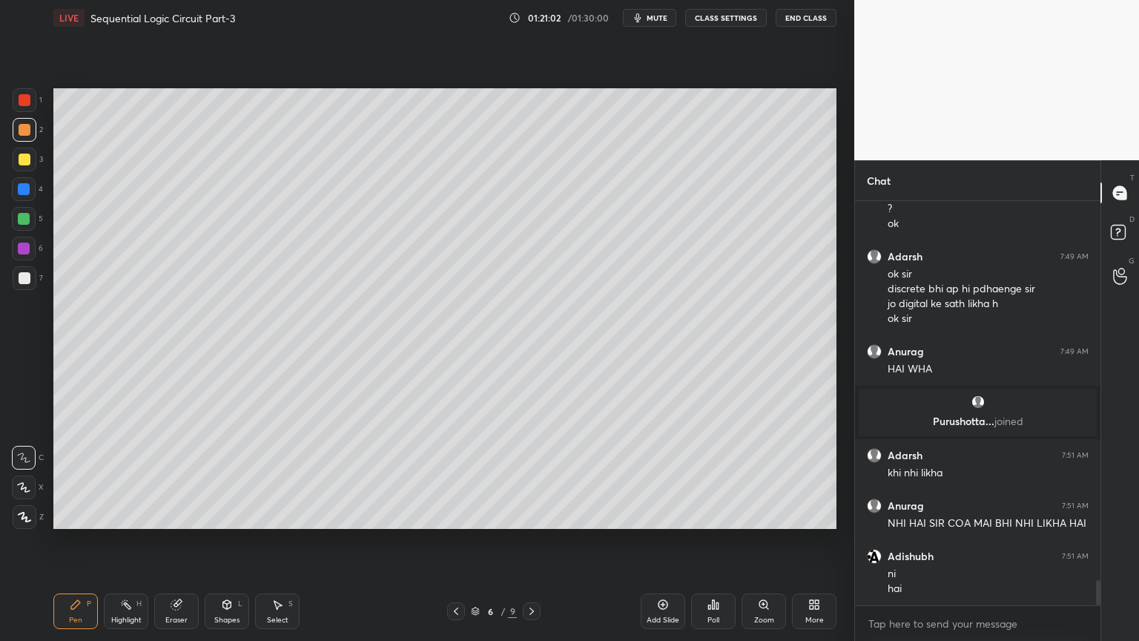
scroll to position [6077, 0]
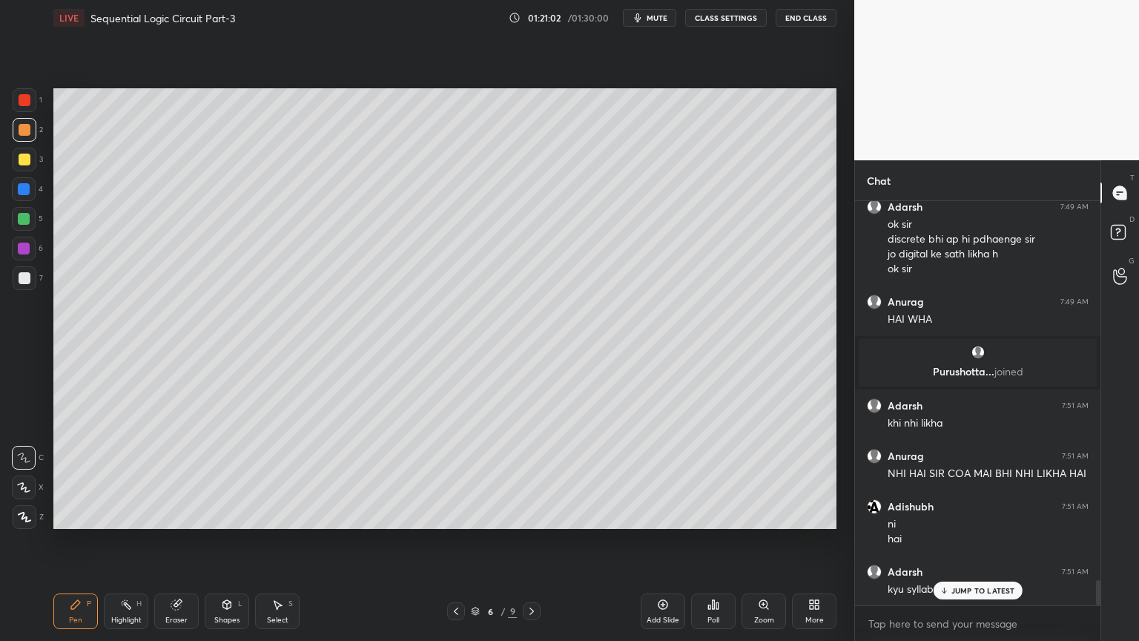
click at [452, 541] on icon at bounding box center [456, 611] width 12 height 12
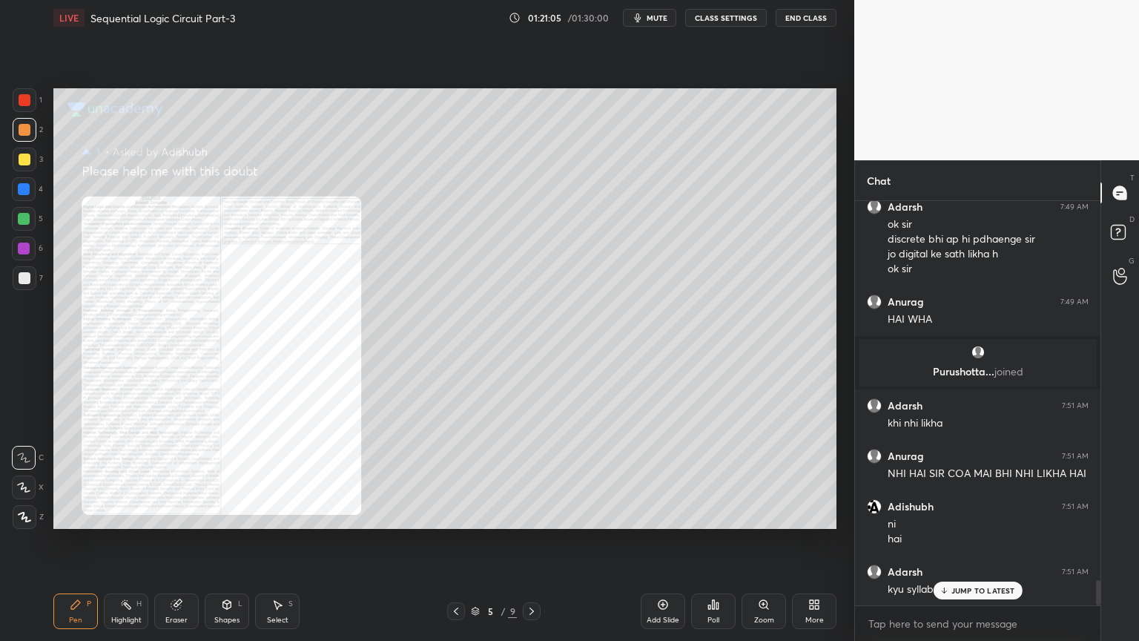
click at [454, 541] on icon at bounding box center [456, 611] width 12 height 12
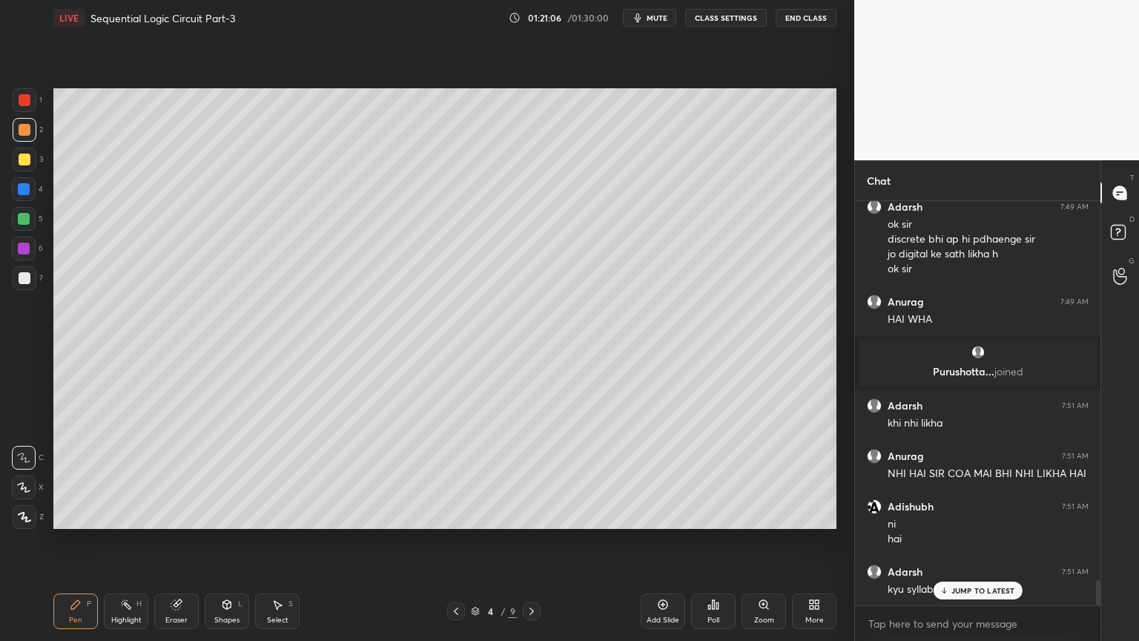
click at [456, 541] on icon at bounding box center [456, 610] width 4 height 7
click at [534, 541] on icon at bounding box center [532, 611] width 12 height 12
click at [529, 541] on icon at bounding box center [532, 611] width 12 height 12
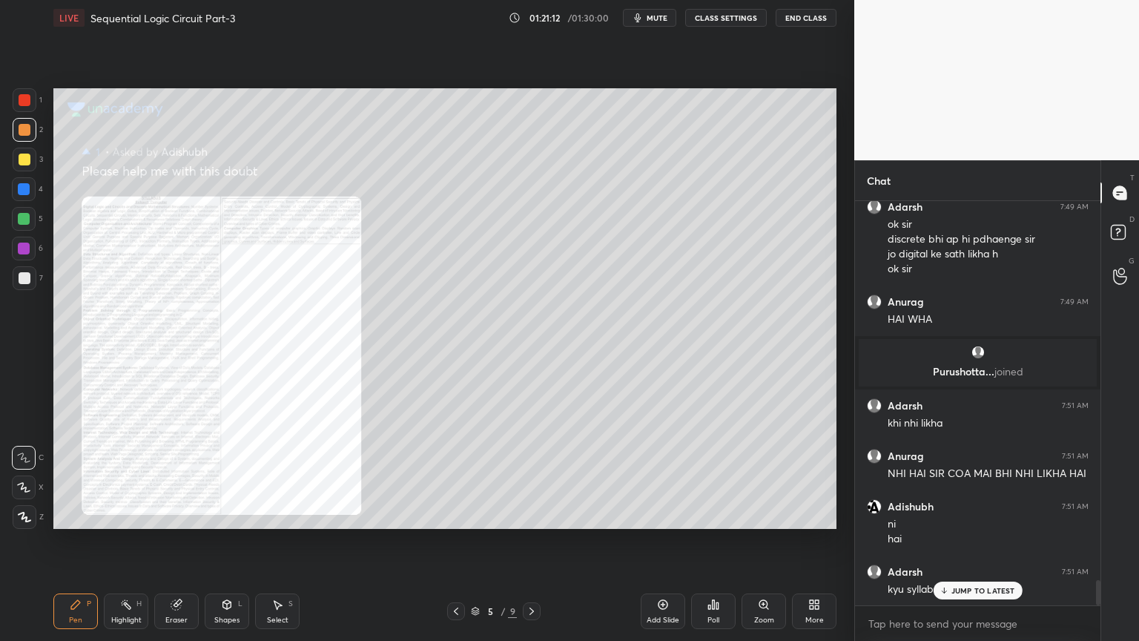
click at [815, 541] on div "More" at bounding box center [814, 611] width 44 height 36
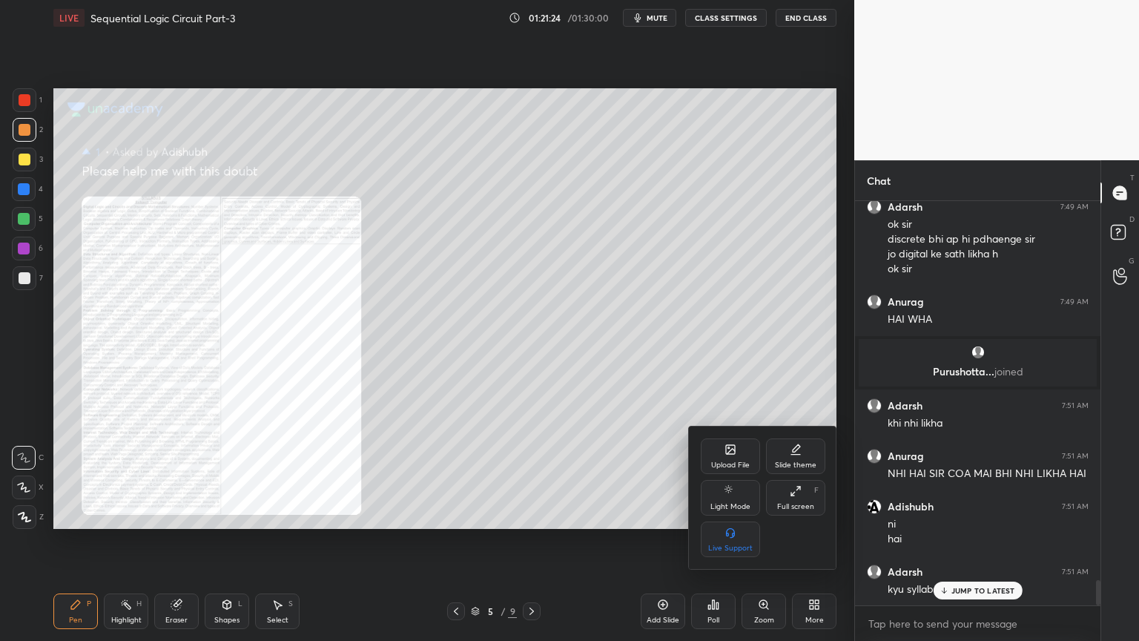
click at [602, 504] on div at bounding box center [569, 320] width 1139 height 641
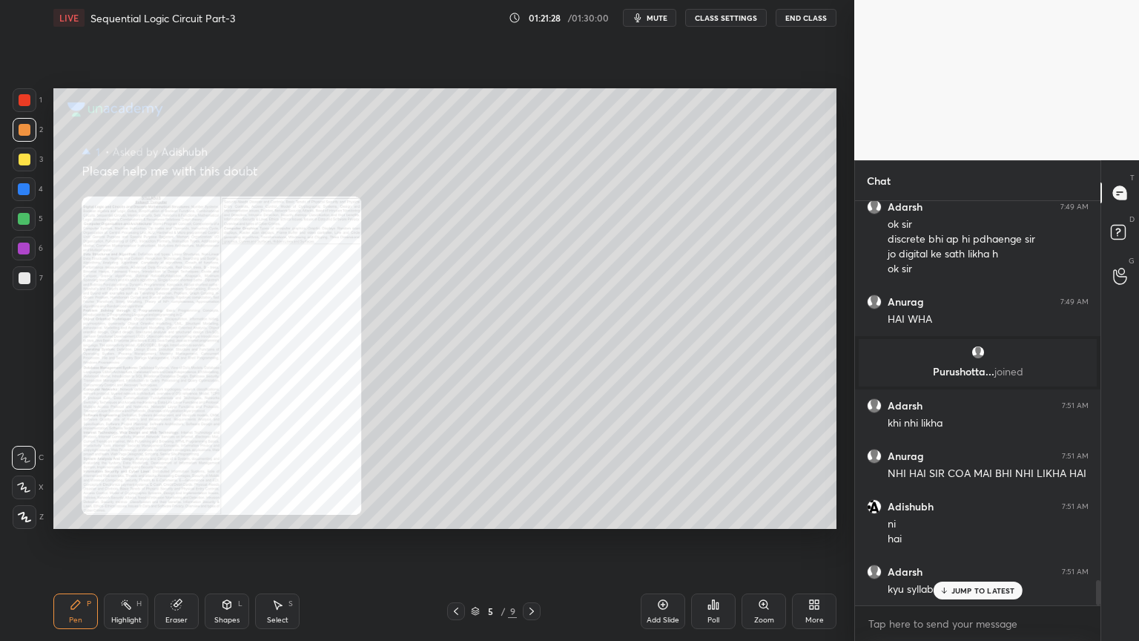
click at [986, 541] on p "JUMP TO LATEST" at bounding box center [983, 590] width 64 height 9
click at [526, 541] on icon at bounding box center [532, 611] width 12 height 12
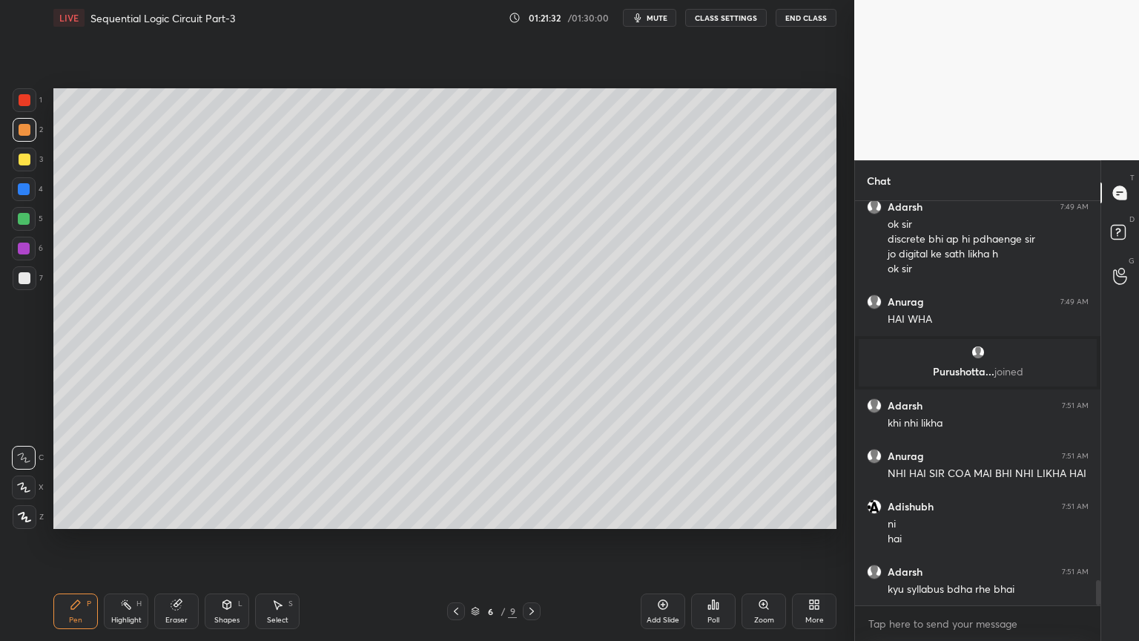
click at [526, 541] on icon at bounding box center [532, 611] width 12 height 12
click at [523, 541] on div at bounding box center [532, 611] width 18 height 18
click at [532, 541] on icon at bounding box center [532, 611] width 12 height 12
click at [526, 541] on div at bounding box center [532, 611] width 18 height 18
click at [667, 541] on div "Add Slide" at bounding box center [663, 611] width 44 height 36
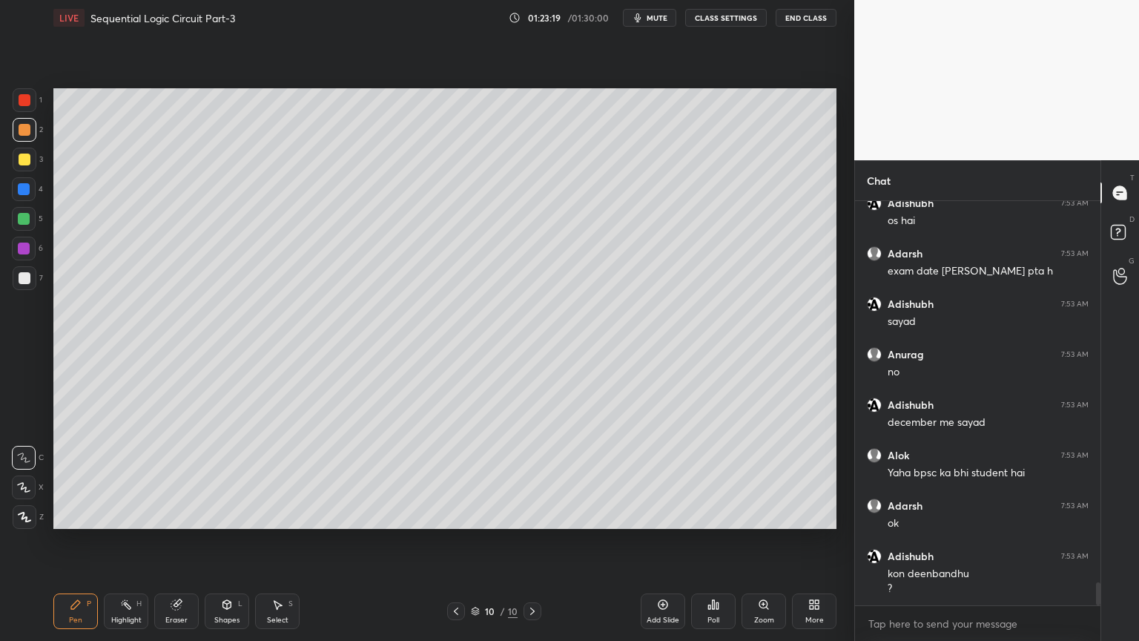
scroll to position [6827, 0]
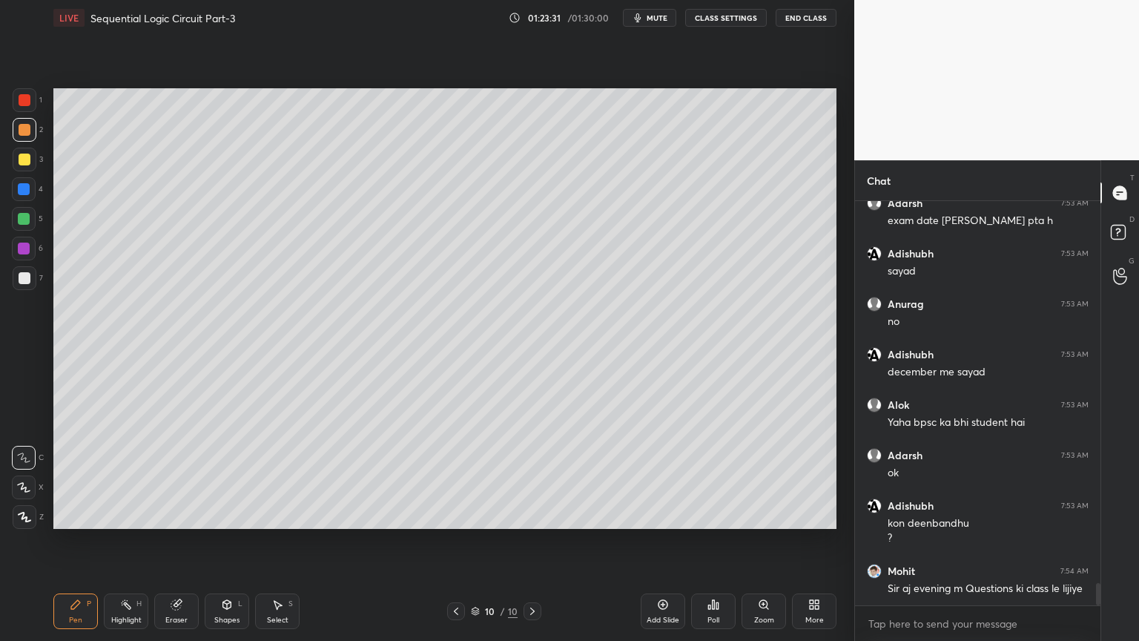
click at [21, 482] on icon at bounding box center [23, 487] width 13 height 10
click at [25, 452] on icon at bounding box center [23, 457] width 13 height 10
click at [21, 282] on div at bounding box center [25, 278] width 12 height 12
click at [150, 541] on div "Pen P Highlight H Eraser Shapes L Select S" at bounding box center [200, 611] width 294 height 36
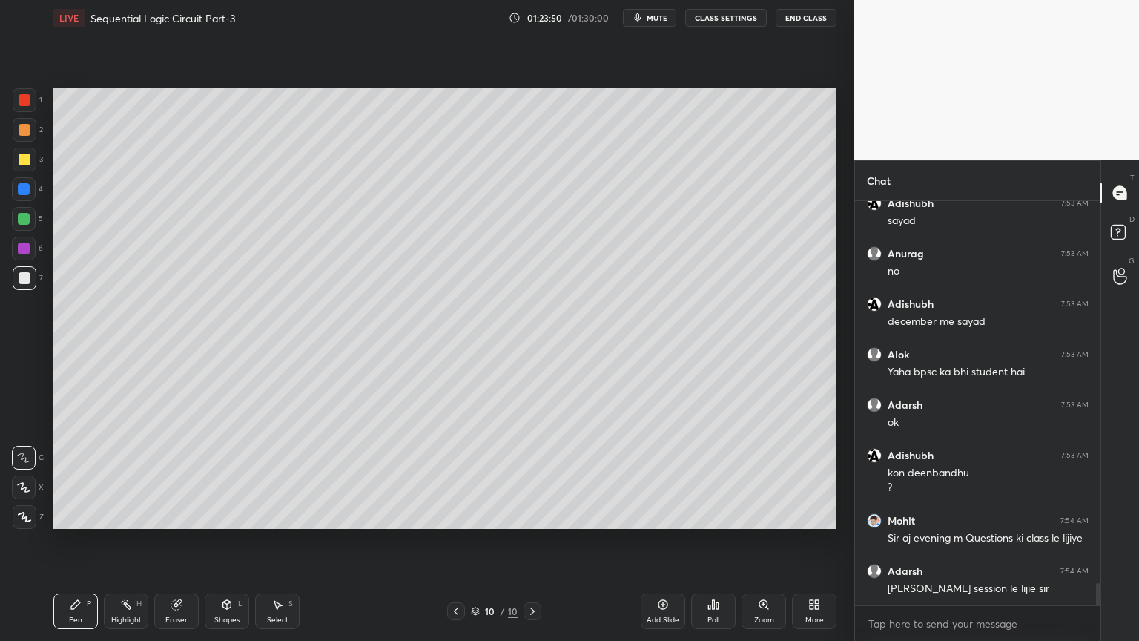
click at [180, 541] on icon at bounding box center [177, 604] width 12 height 12
click at [79, 541] on div "Pen P" at bounding box center [75, 611] width 44 height 36
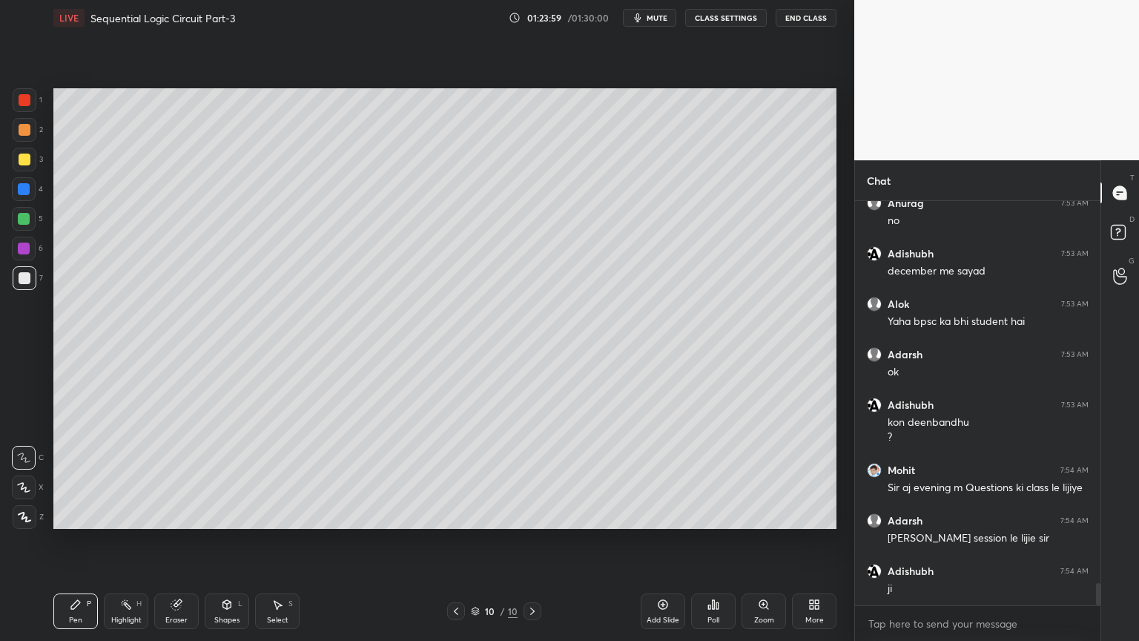
scroll to position [6978, 0]
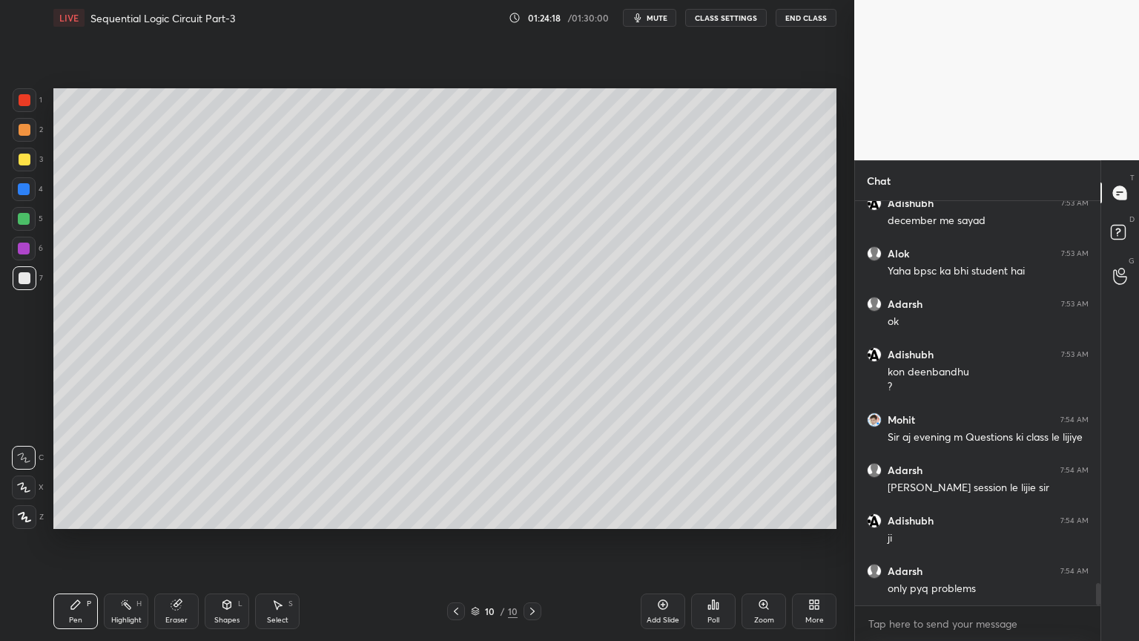
click at [176, 541] on icon at bounding box center [176, 605] width 10 height 10
click at [83, 541] on div "Pen P" at bounding box center [75, 611] width 44 height 36
click at [178, 541] on div "Eraser" at bounding box center [176, 619] width 22 height 7
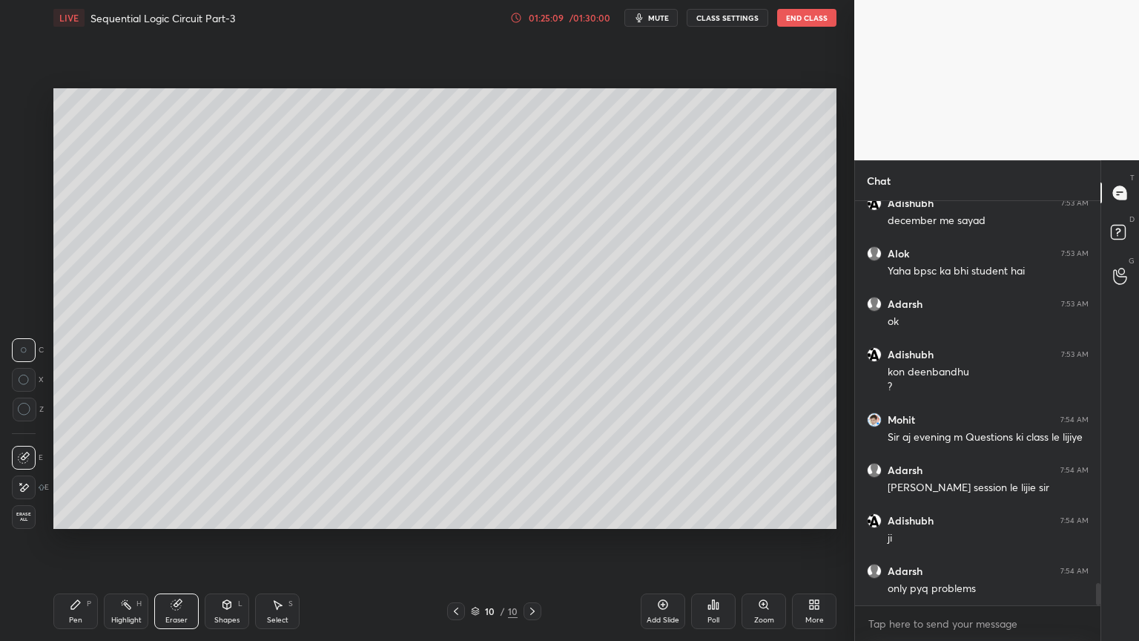
click at [71, 541] on icon at bounding box center [76, 604] width 12 height 12
click at [180, 541] on div "Eraser" at bounding box center [176, 611] width 44 height 36
click at [88, 541] on div "Pen P" at bounding box center [75, 611] width 44 height 36
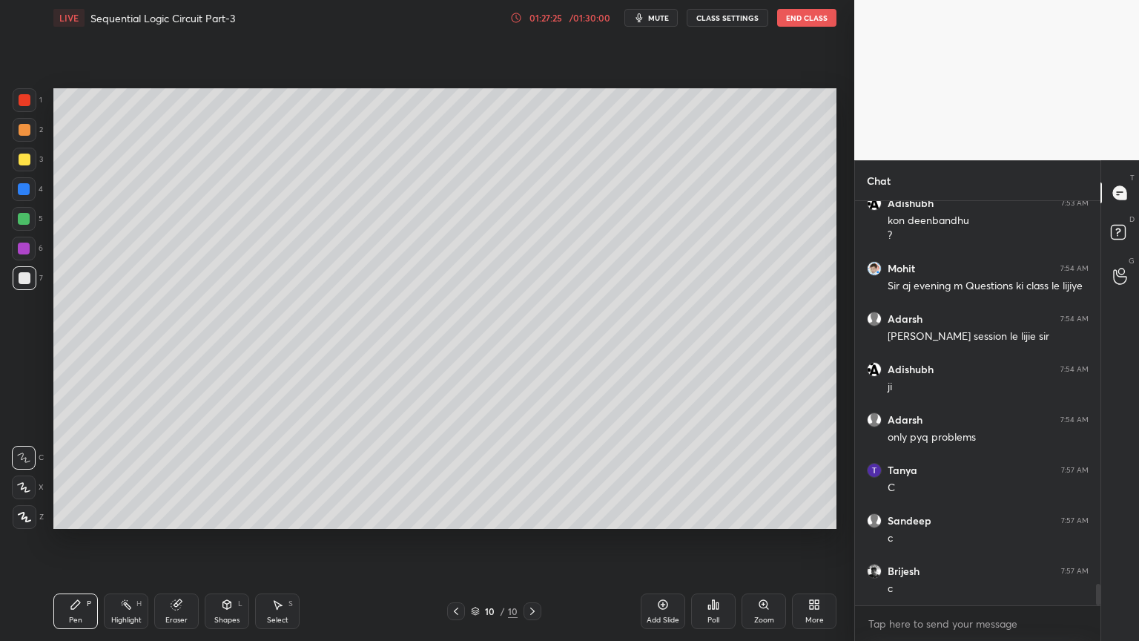
scroll to position [7180, 0]
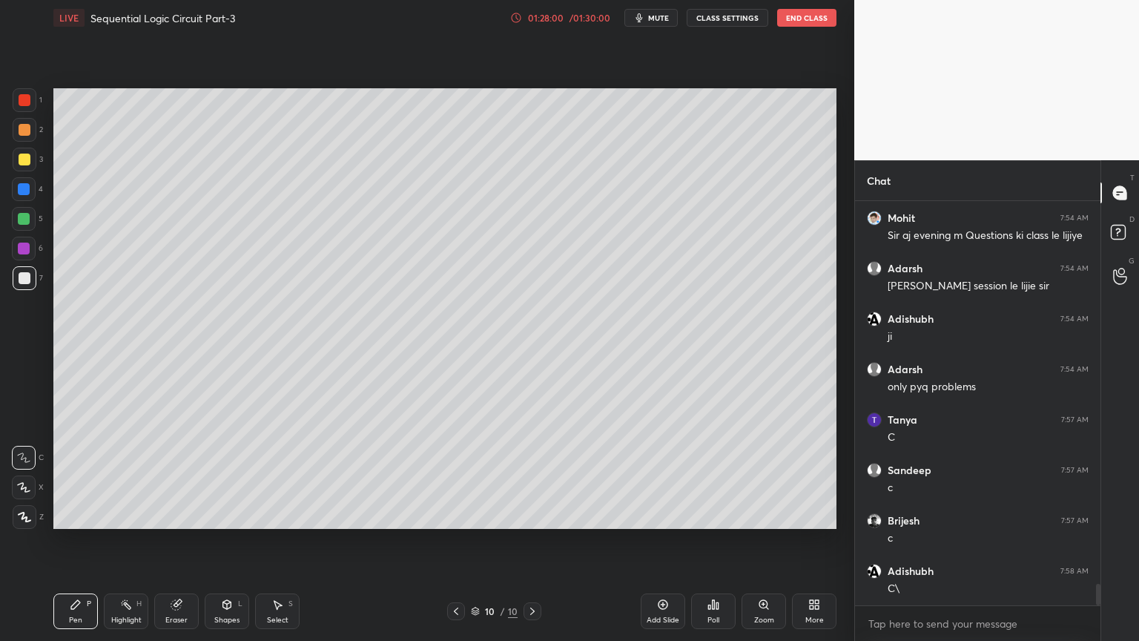
click at [36, 222] on div at bounding box center [24, 219] width 24 height 24
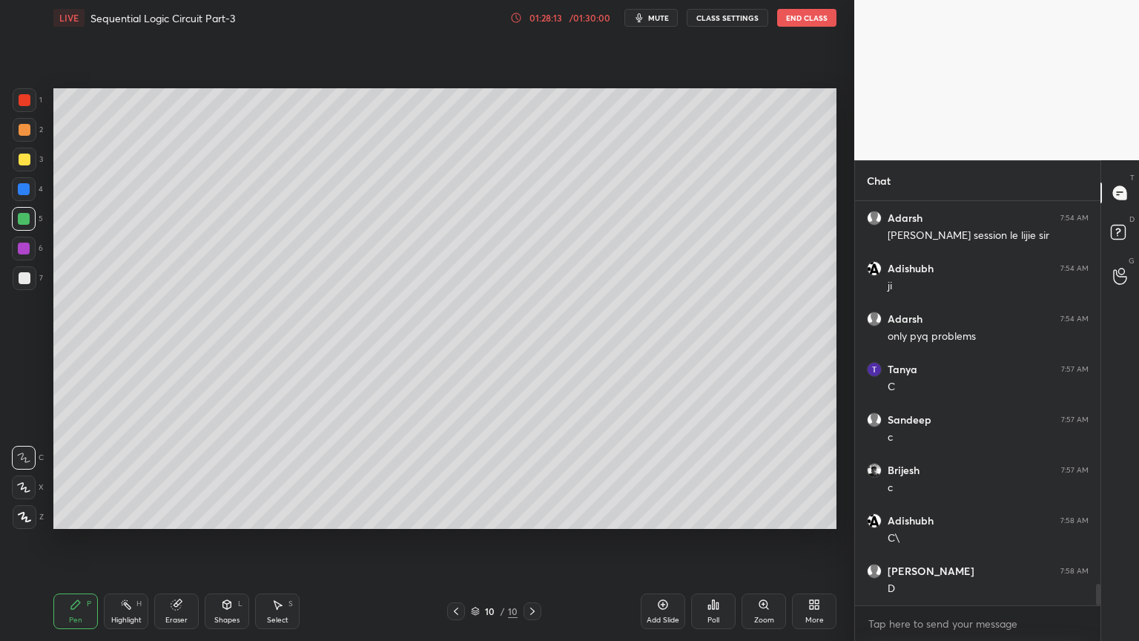
scroll to position [7280, 0]
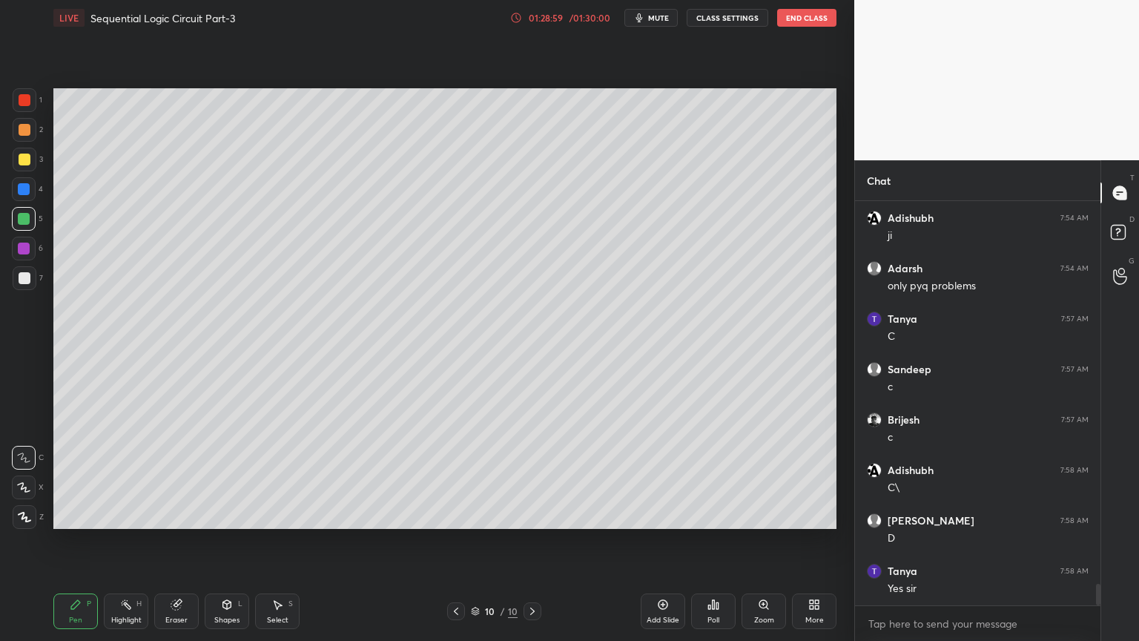
click at [178, 541] on div "Eraser" at bounding box center [176, 619] width 22 height 7
click at [67, 541] on div "Pen P" at bounding box center [75, 611] width 44 height 36
click at [24, 136] on div at bounding box center [25, 130] width 24 height 24
click at [24, 487] on icon at bounding box center [24, 487] width 12 height 9
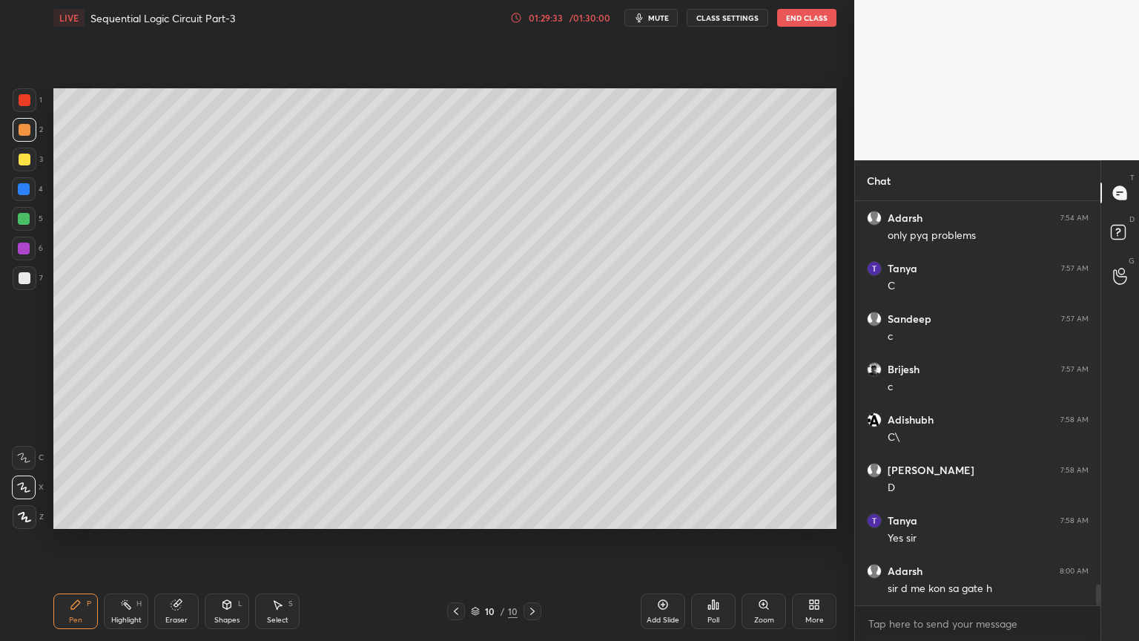
scroll to position [7346, 0]
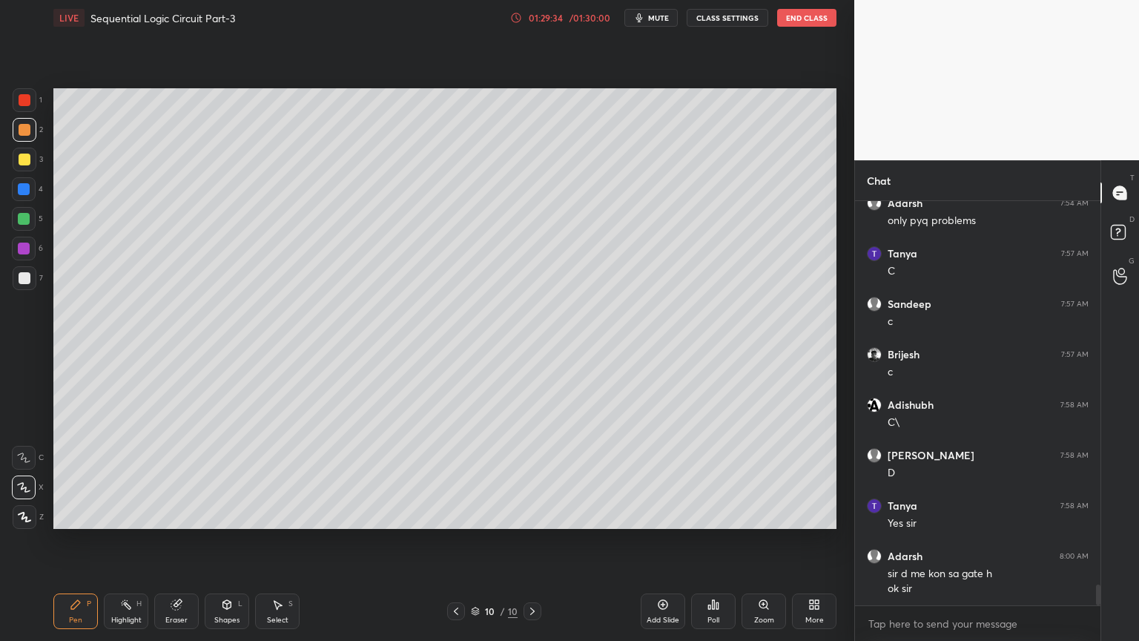
click at [39, 164] on div "3" at bounding box center [28, 160] width 30 height 24
click at [24, 460] on icon at bounding box center [23, 457] width 13 height 10
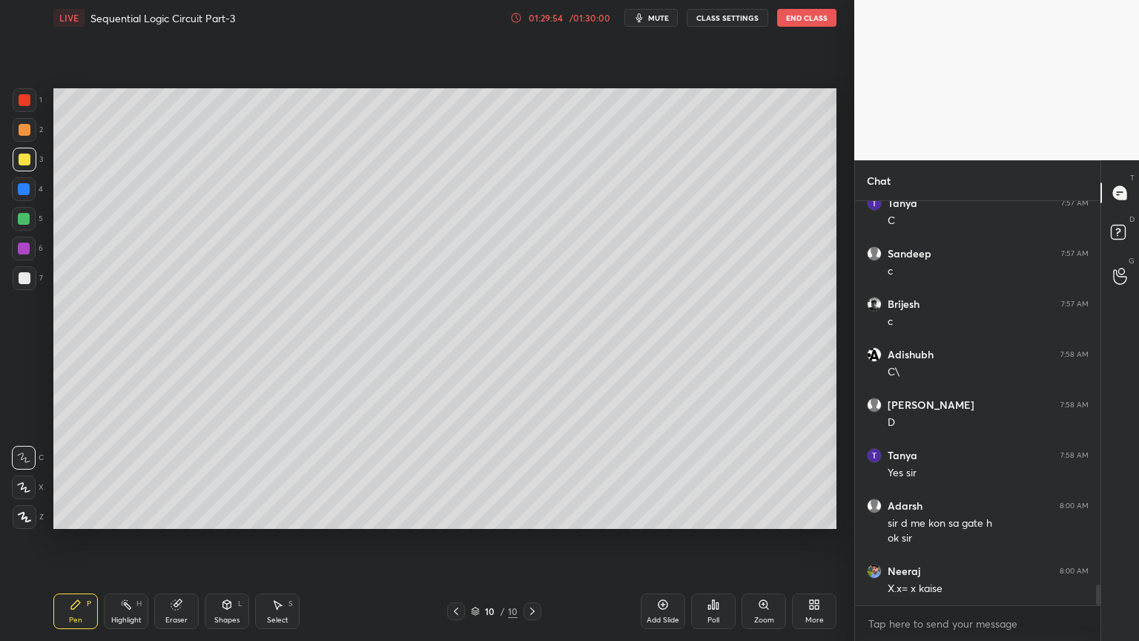
click at [171, 541] on div "Eraser" at bounding box center [176, 619] width 22 height 7
click at [82, 541] on div "Pen P" at bounding box center [75, 611] width 44 height 36
click at [657, 541] on icon at bounding box center [663, 604] width 12 height 12
click at [40, 136] on div "2" at bounding box center [28, 130] width 30 height 24
click at [26, 278] on div at bounding box center [25, 278] width 12 height 12
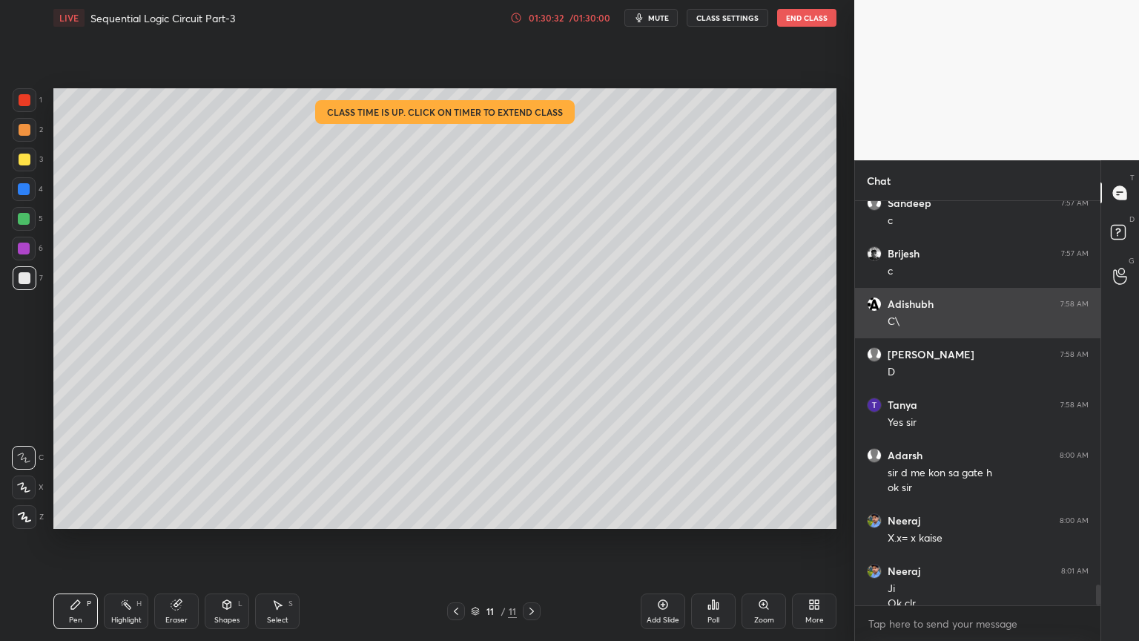
scroll to position [7461, 0]
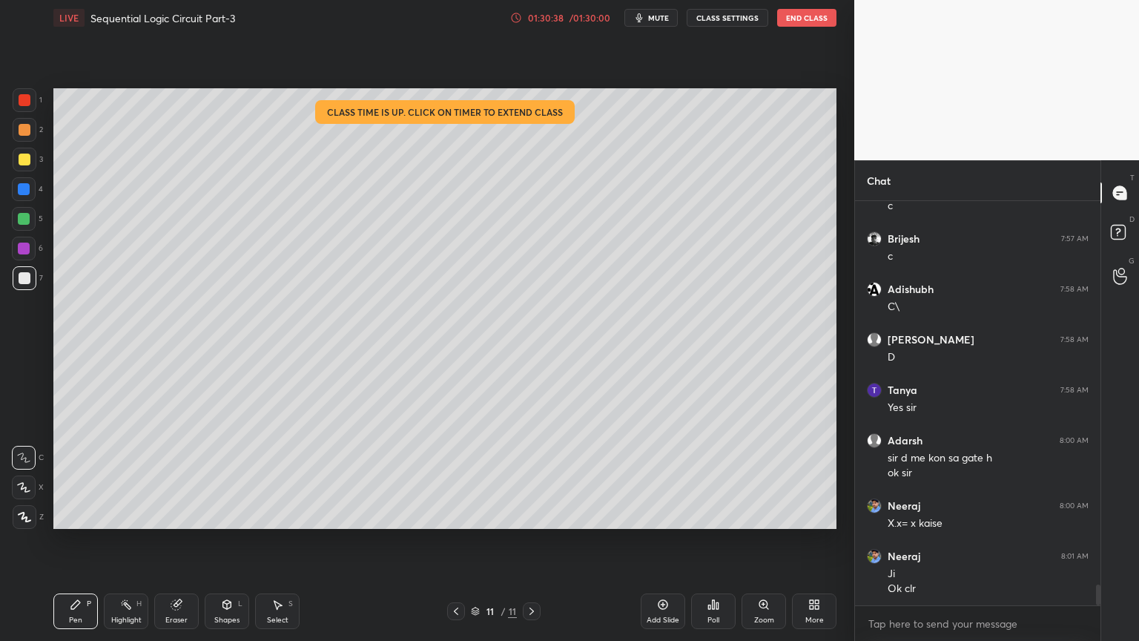
click at [454, 541] on icon at bounding box center [456, 611] width 12 height 12
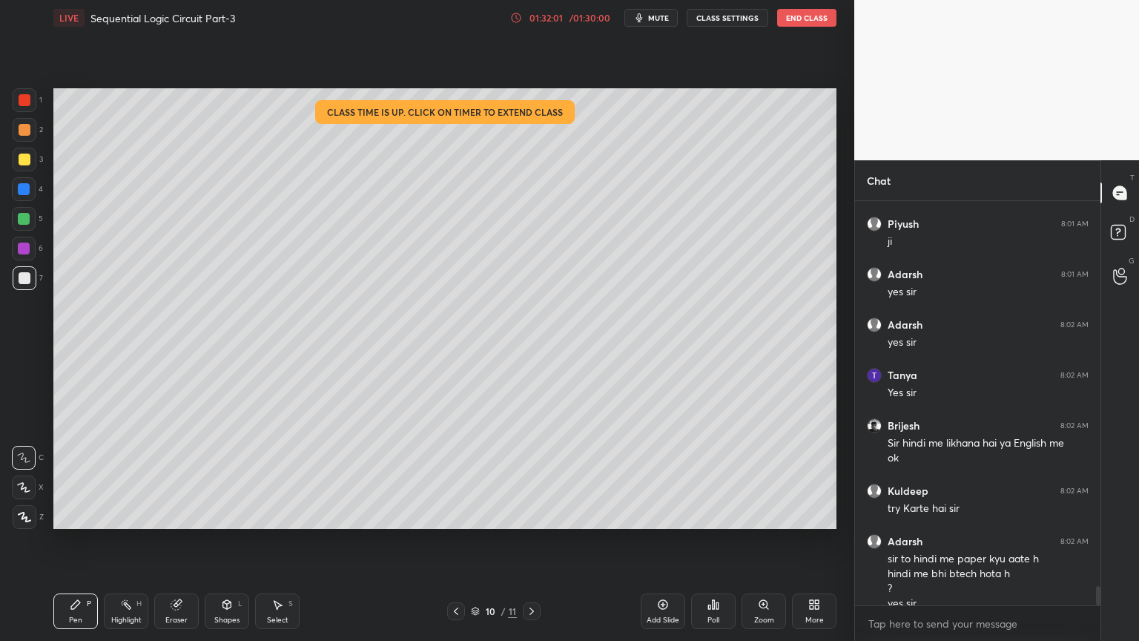
scroll to position [7989, 0]
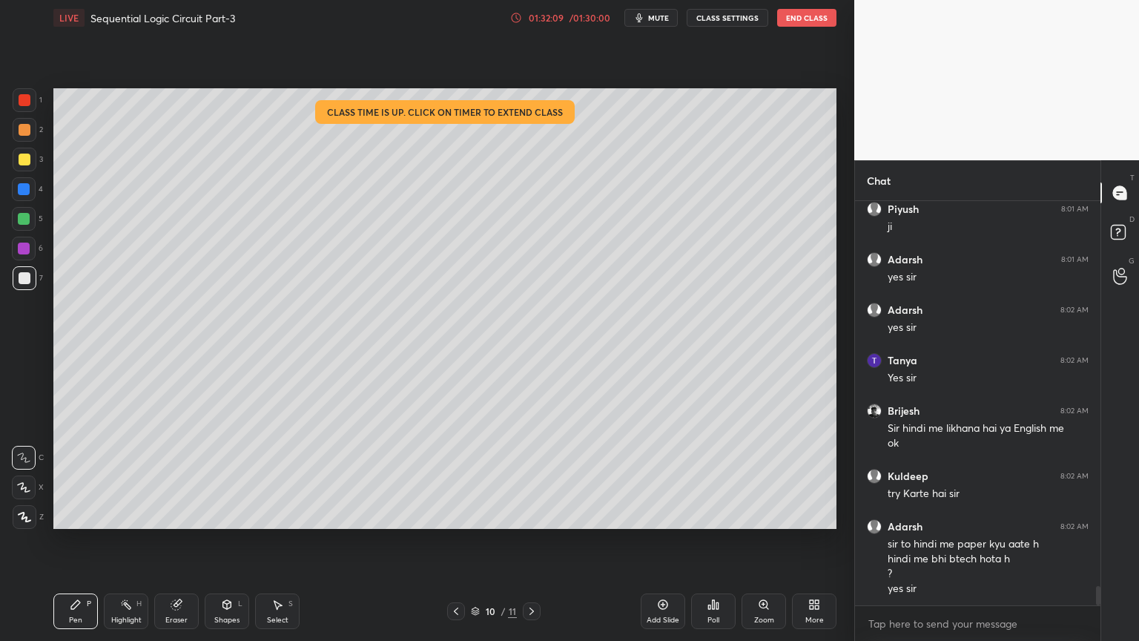
click at [534, 541] on icon at bounding box center [532, 611] width 12 height 12
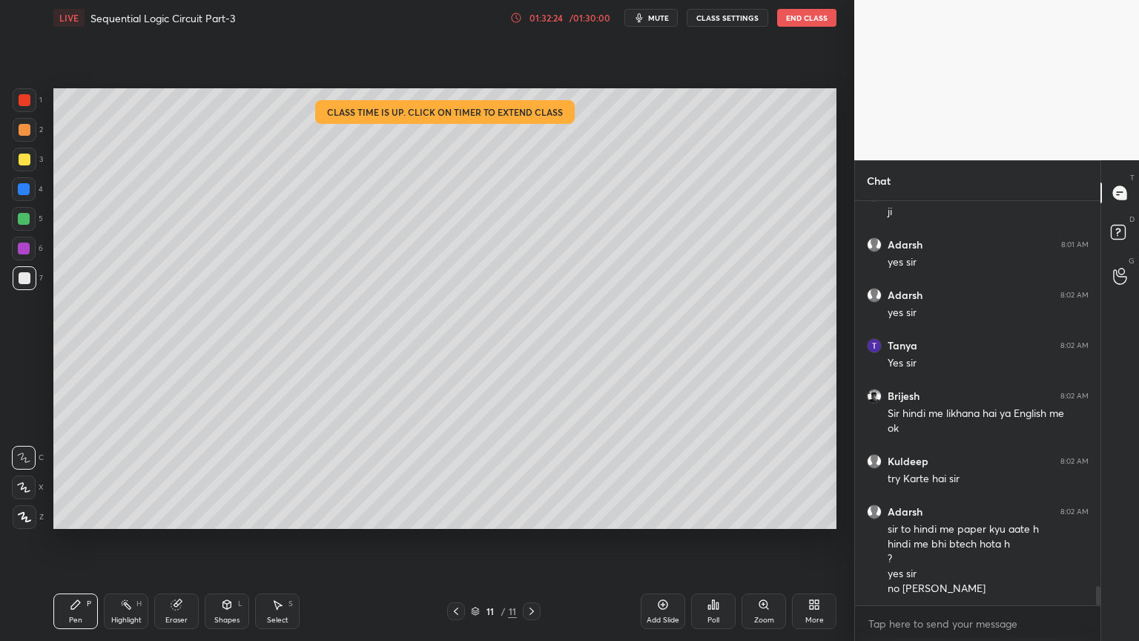
scroll to position [8055, 0]
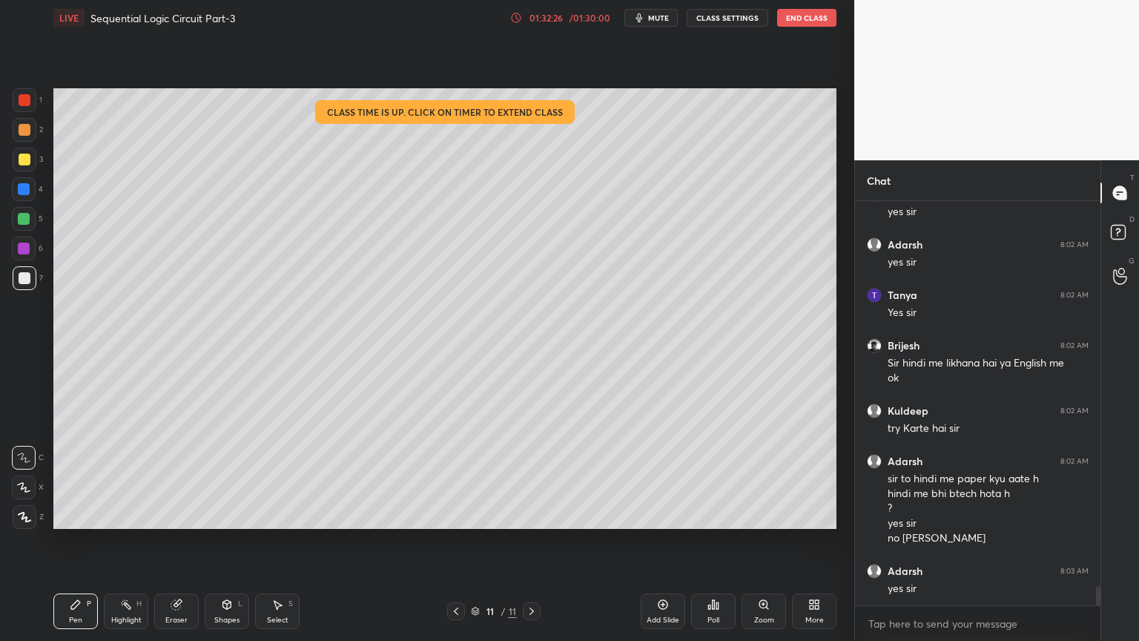
click at [268, 541] on div "Select S" at bounding box center [277, 611] width 44 height 36
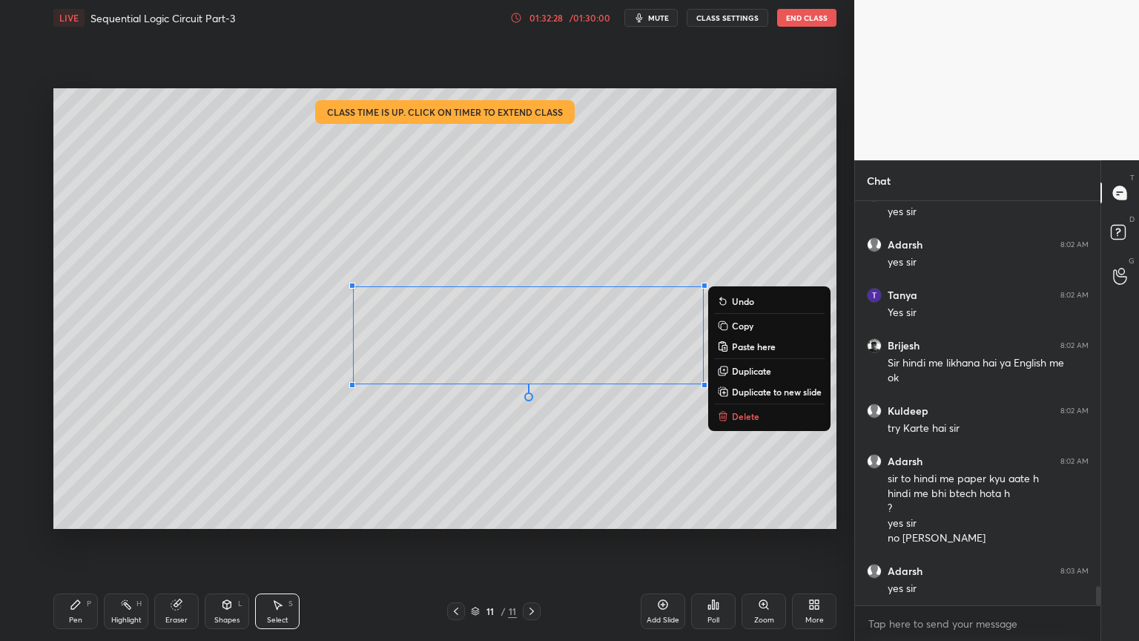
click at [759, 414] on button "Delete" at bounding box center [769, 416] width 110 height 18
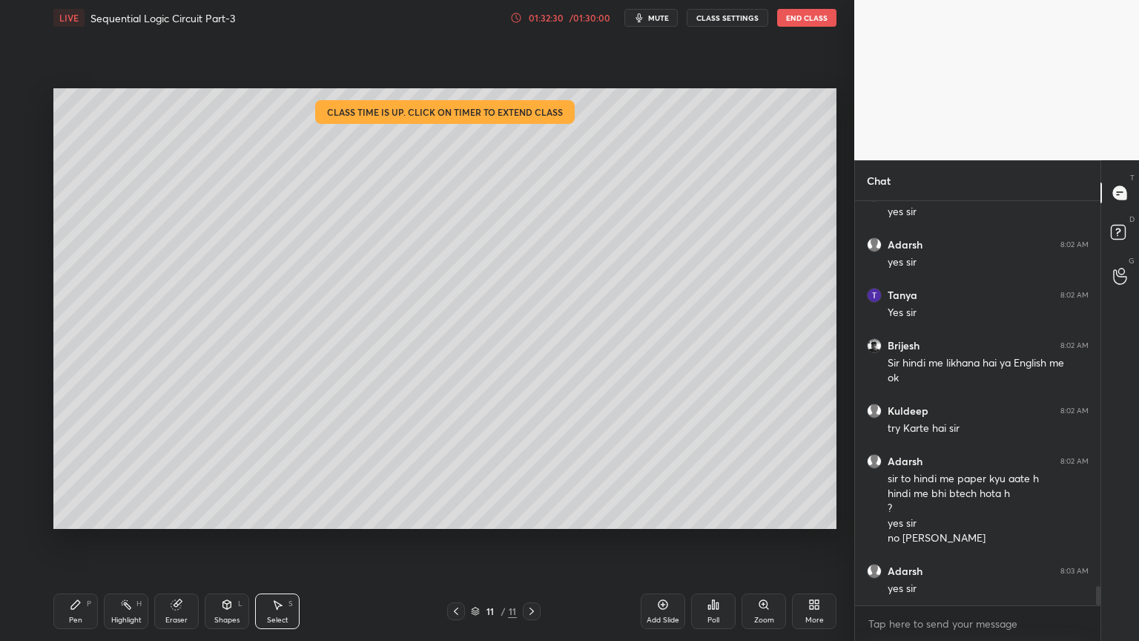
click at [228, 541] on icon at bounding box center [227, 604] width 8 height 9
click at [179, 541] on icon at bounding box center [178, 602] width 8 height 7
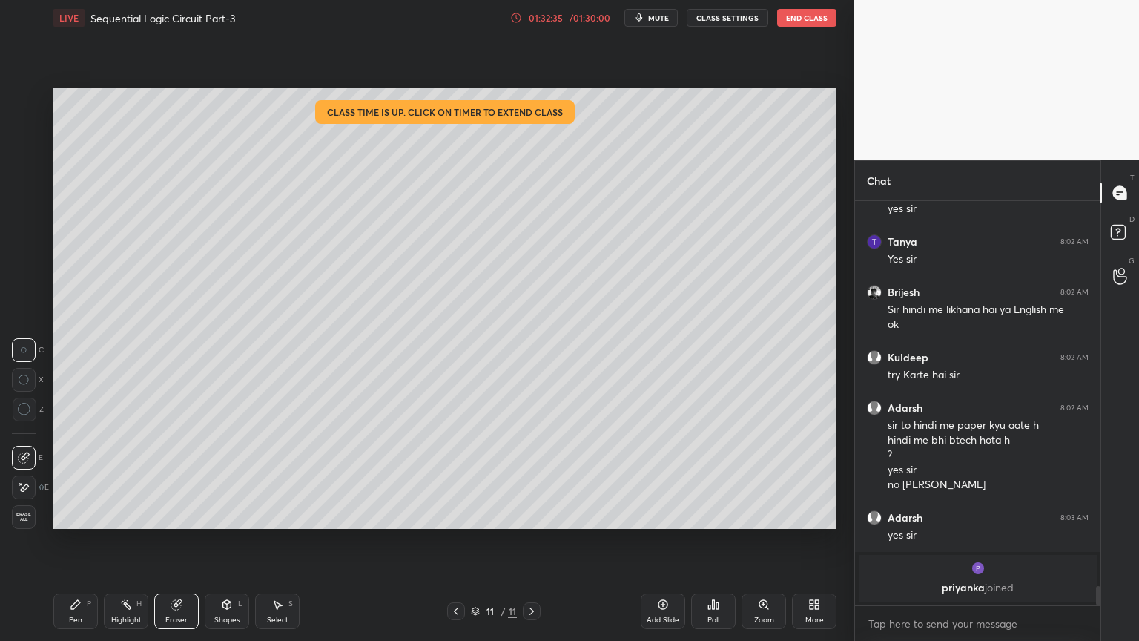
click at [80, 541] on div "Pen" at bounding box center [75, 619] width 13 height 7
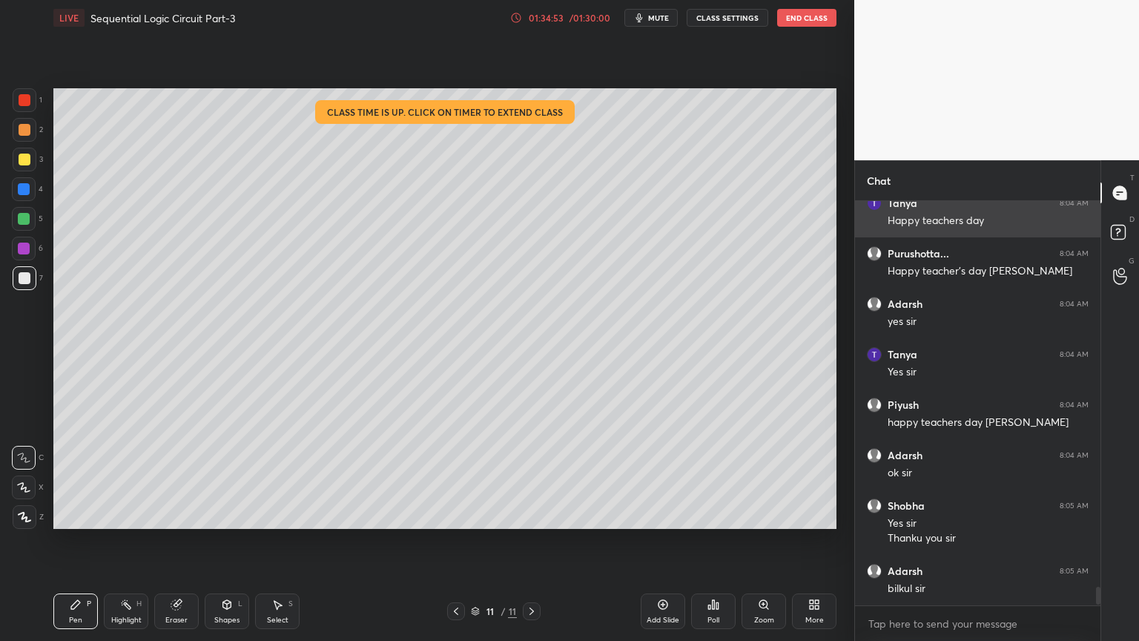
scroll to position [400, 241]
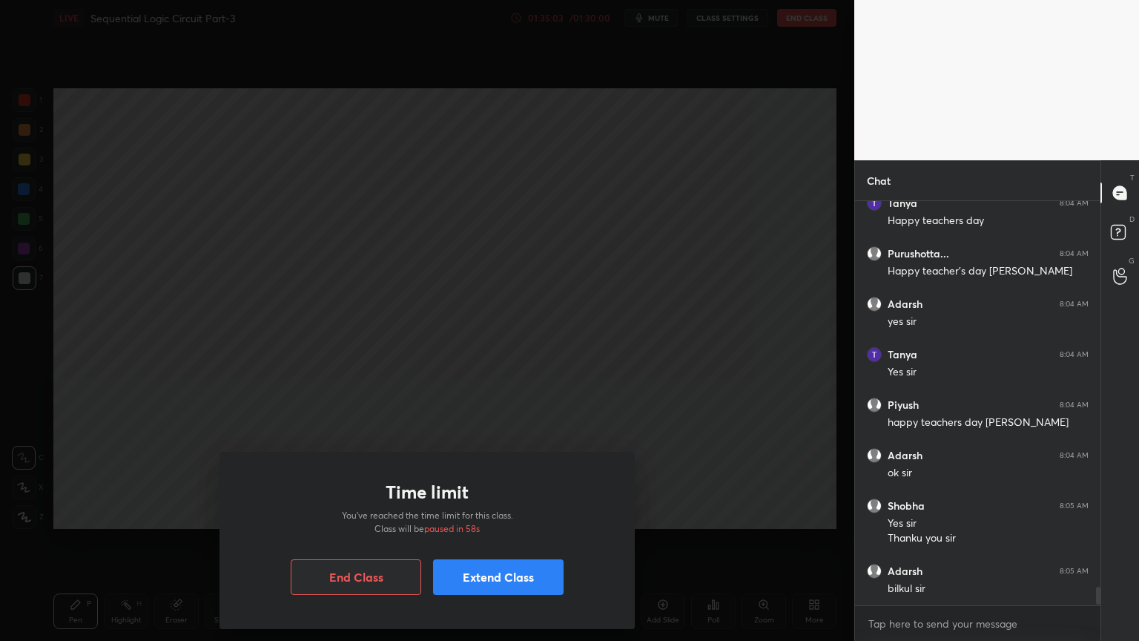
click at [504, 541] on button "Extend Class" at bounding box center [498, 577] width 130 height 36
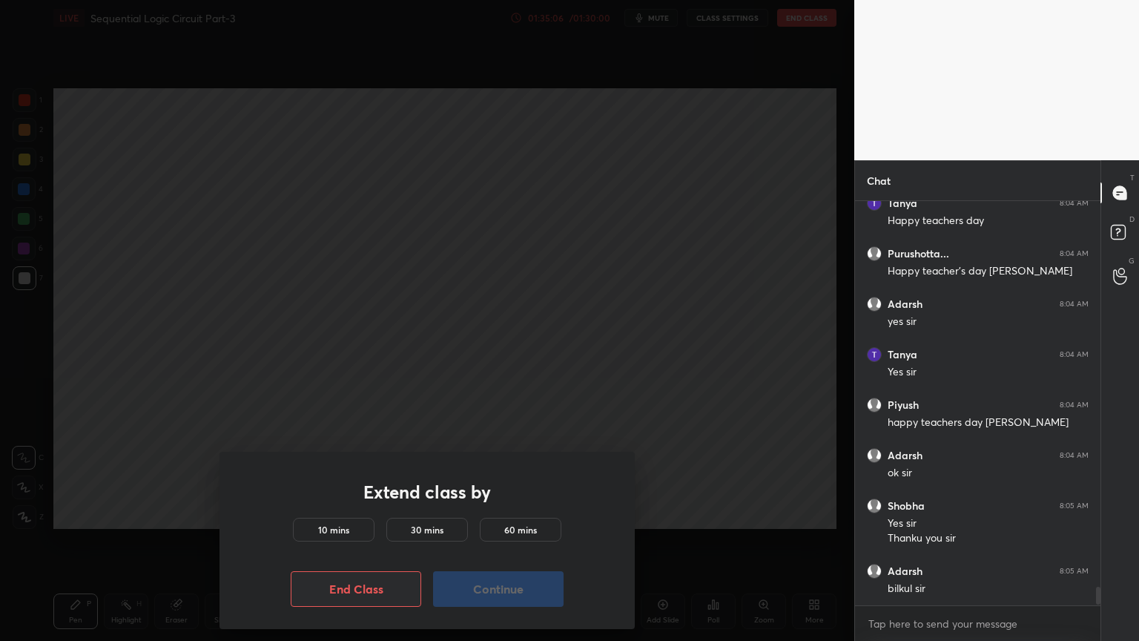
click at [343, 530] on h5 "10 mins" at bounding box center [333, 529] width 31 height 13
click at [491, 541] on button "Continue" at bounding box center [498, 589] width 130 height 36
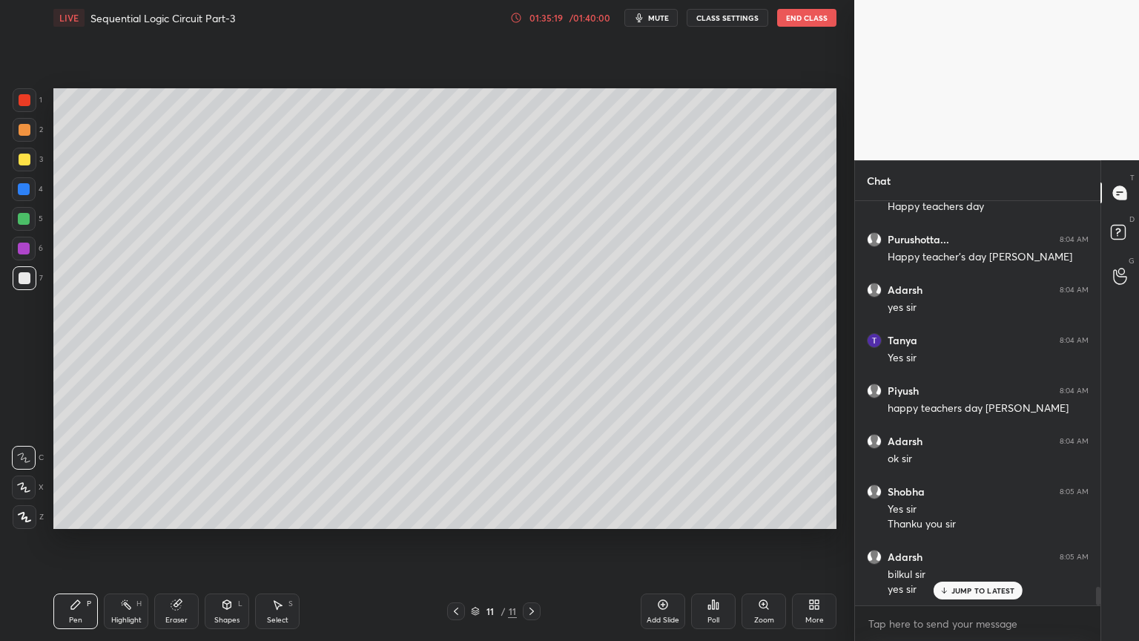
scroll to position [8319, 0]
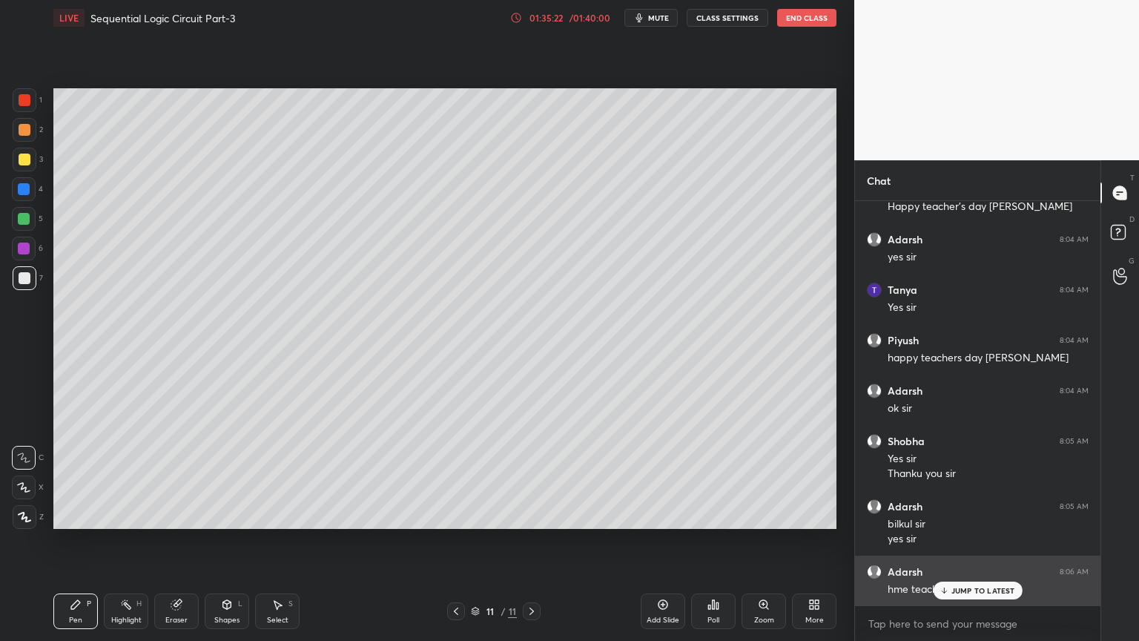
click at [970, 541] on div "JUMP TO LATEST" at bounding box center [977, 590] width 89 height 18
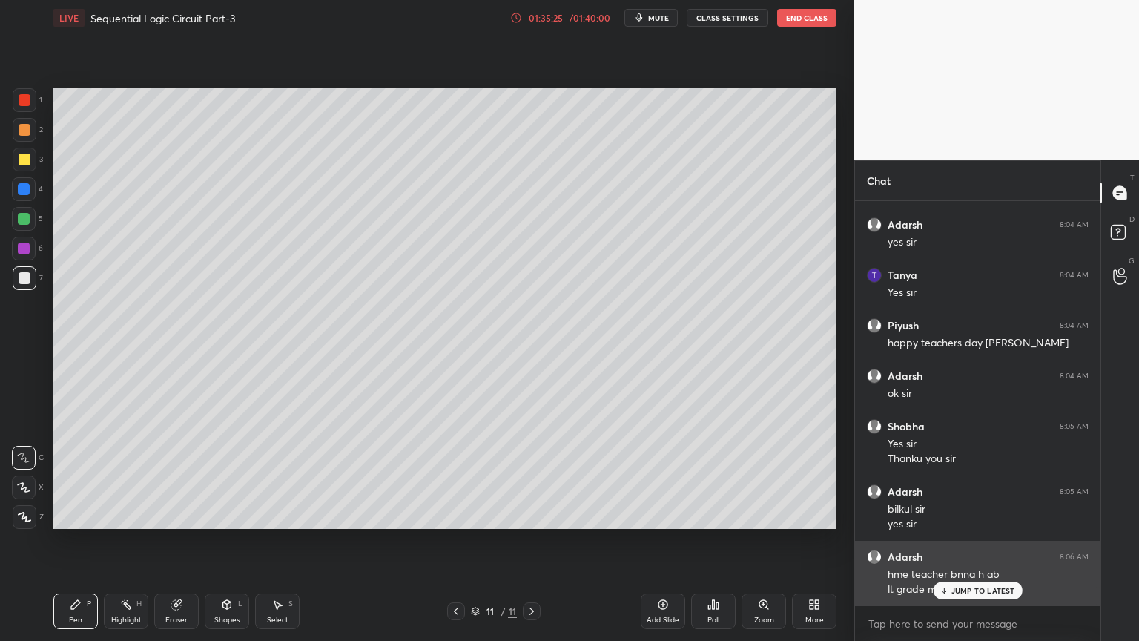
click at [979, 541] on p "JUMP TO LATEST" at bounding box center [983, 590] width 64 height 9
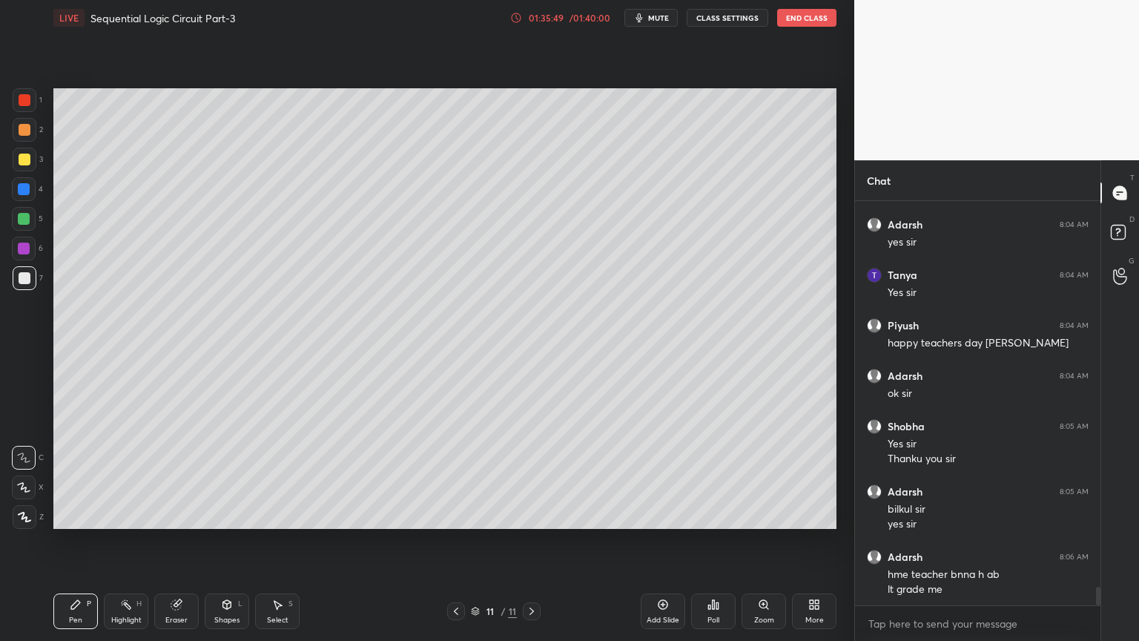
scroll to position [8349, 0]
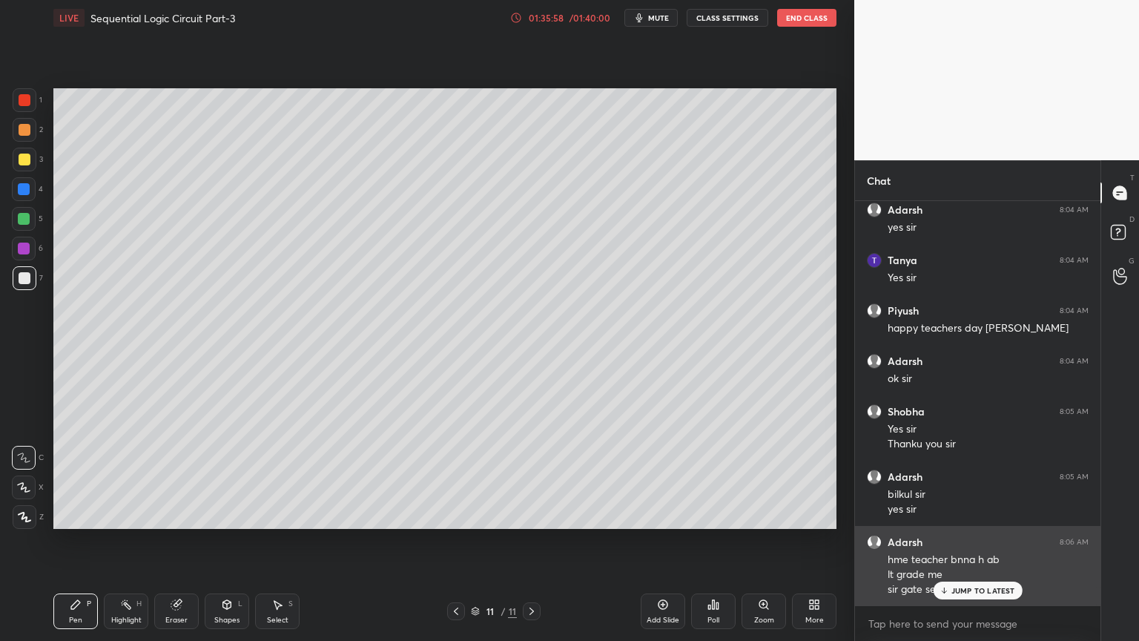
click at [968, 541] on p "JUMP TO LATEST" at bounding box center [983, 590] width 64 height 9
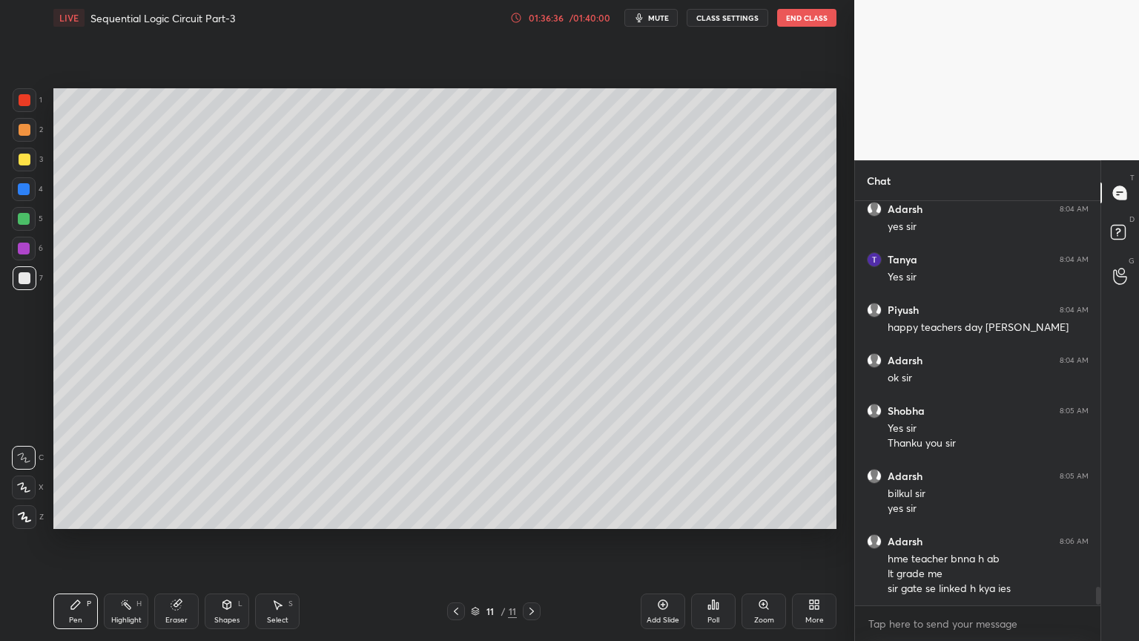
scroll to position [8399, 0]
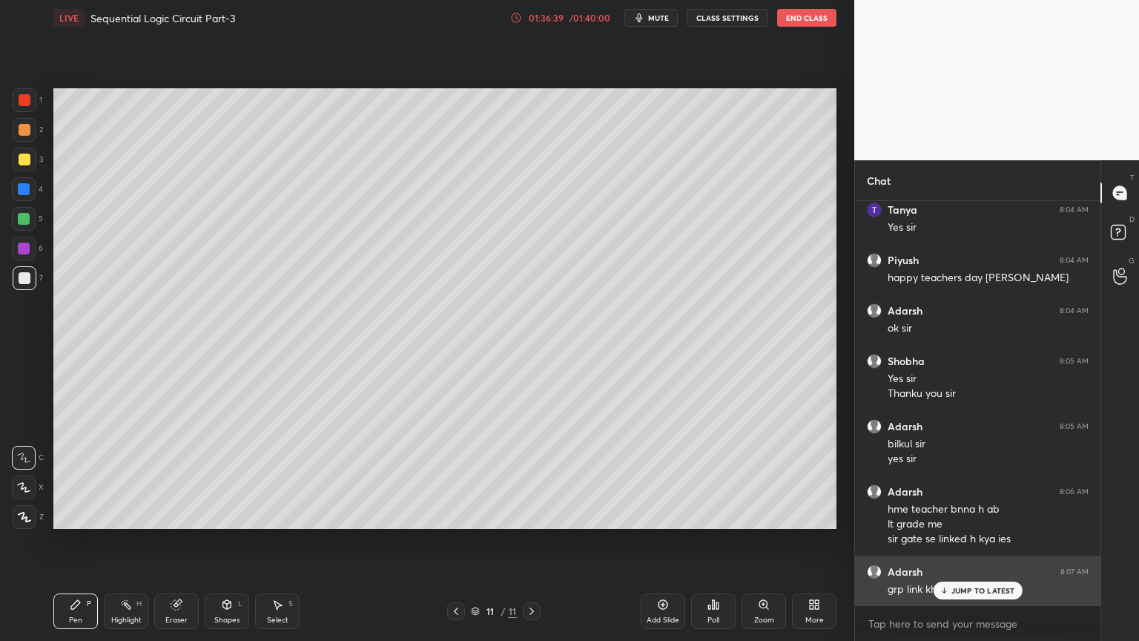
click at [968, 541] on p "JUMP TO LATEST" at bounding box center [983, 590] width 64 height 9
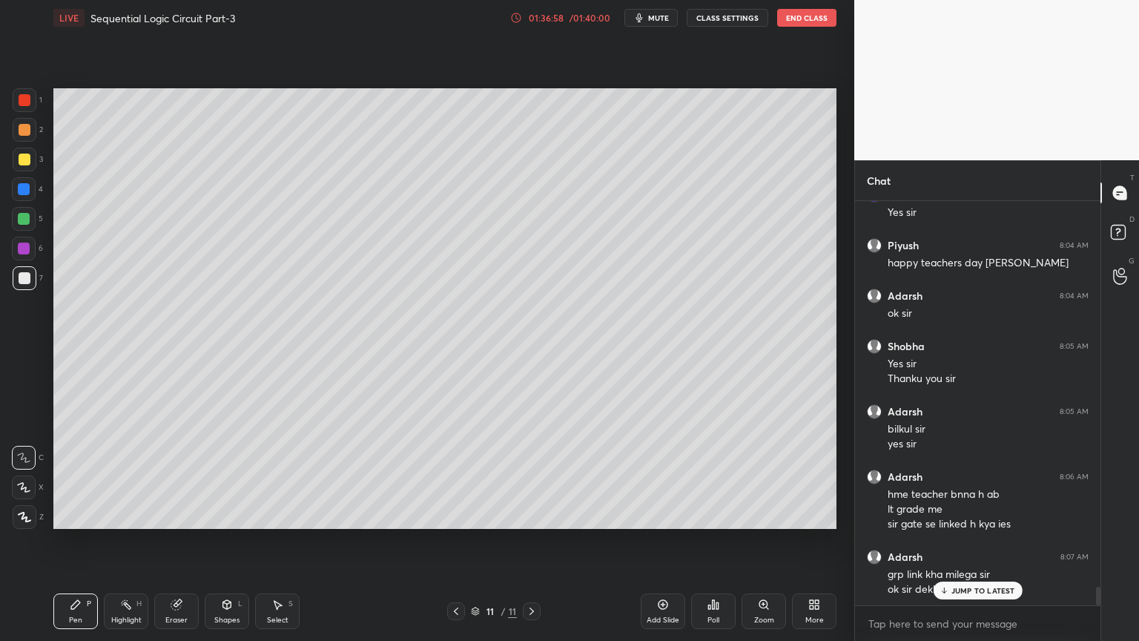
click at [280, 541] on icon at bounding box center [277, 604] width 12 height 12
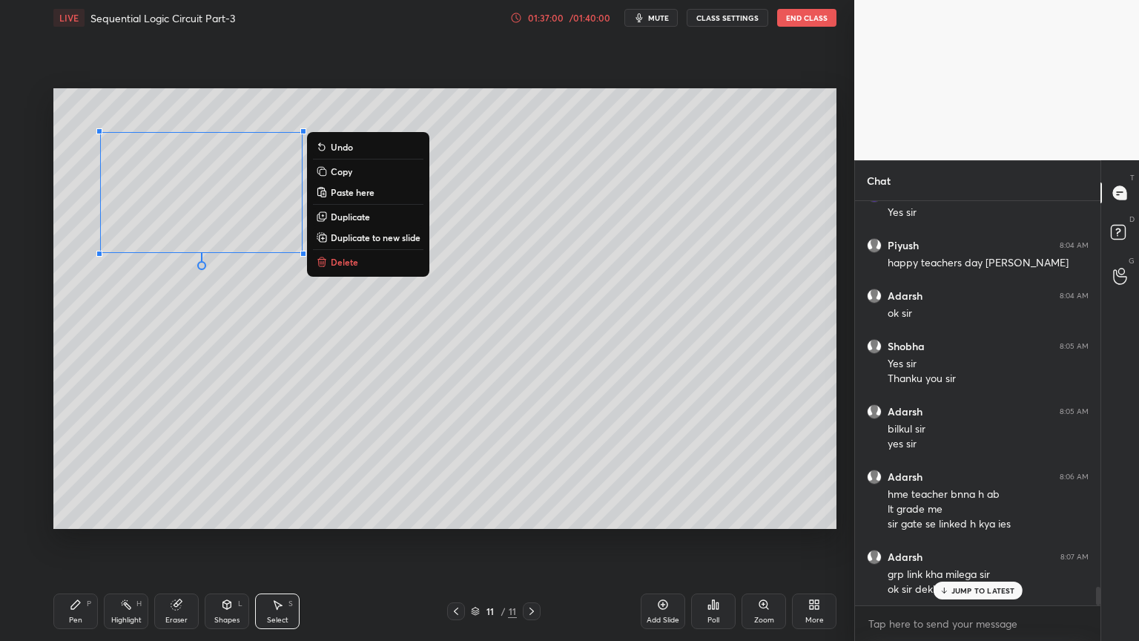
click at [369, 271] on div "0 ° Undo Copy Paste here Duplicate Duplicate to new slide Delete" at bounding box center [444, 308] width 783 height 440
click at [350, 267] on button "Delete" at bounding box center [368, 262] width 110 height 18
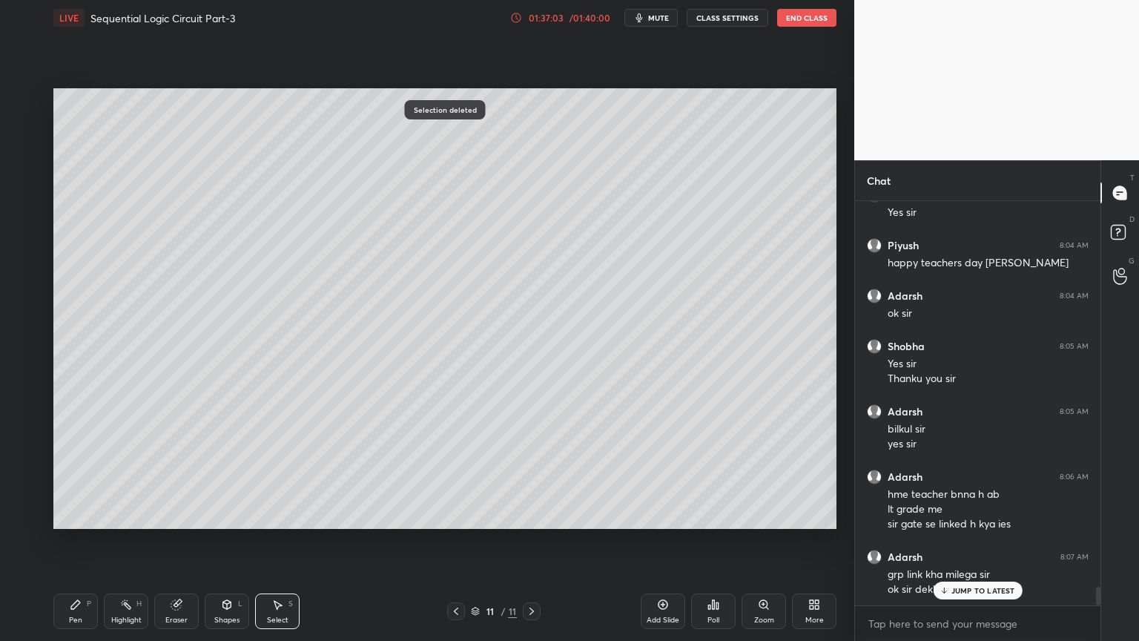
click at [70, 541] on div "Pen" at bounding box center [75, 619] width 13 height 7
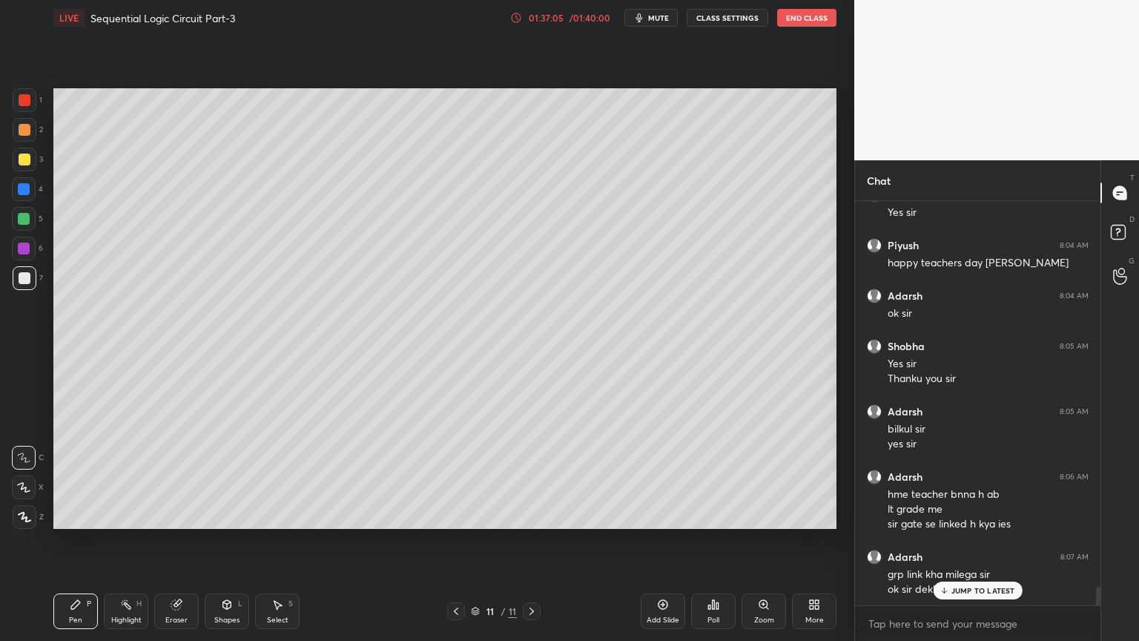
click at [455, 541] on icon at bounding box center [456, 611] width 12 height 12
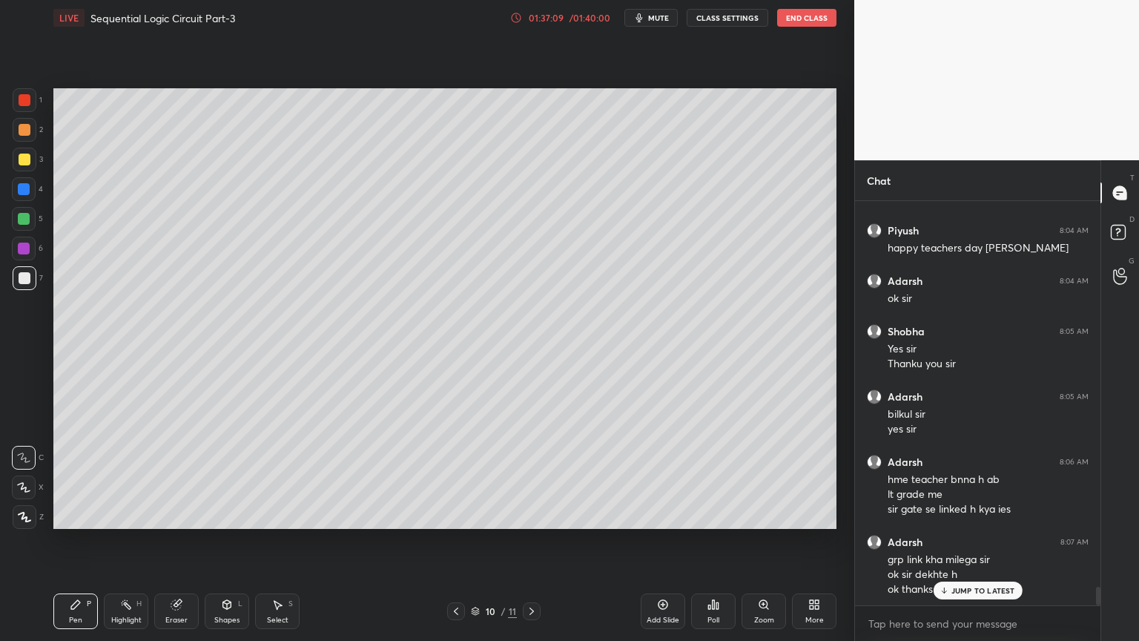
click at [802, 22] on button "End Class" at bounding box center [806, 18] width 59 height 18
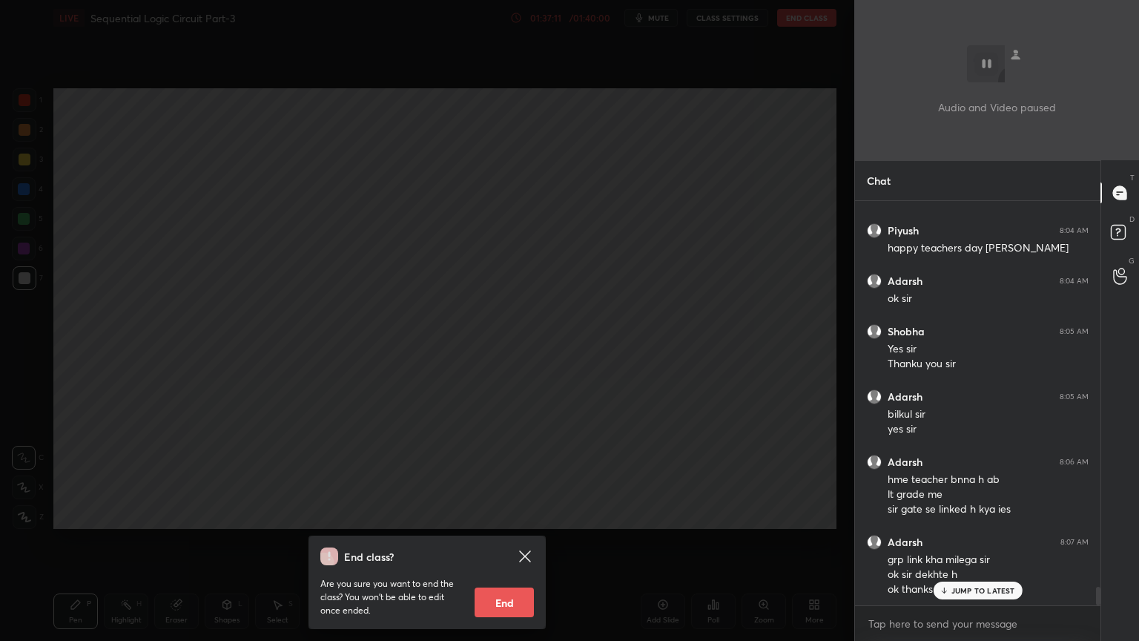
click at [510, 541] on button "End" at bounding box center [504, 602] width 59 height 30
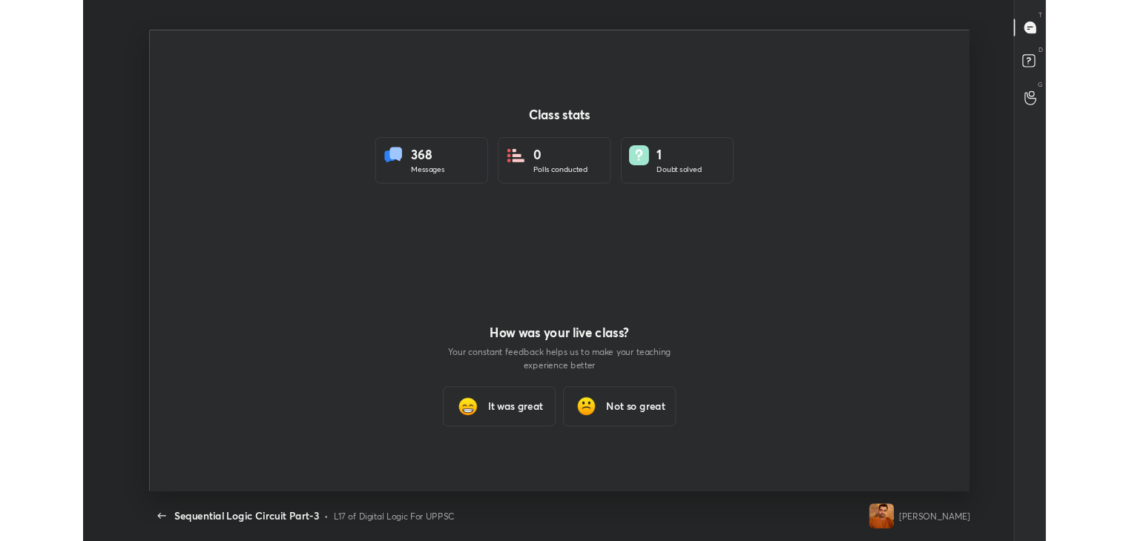
scroll to position [546, 1127]
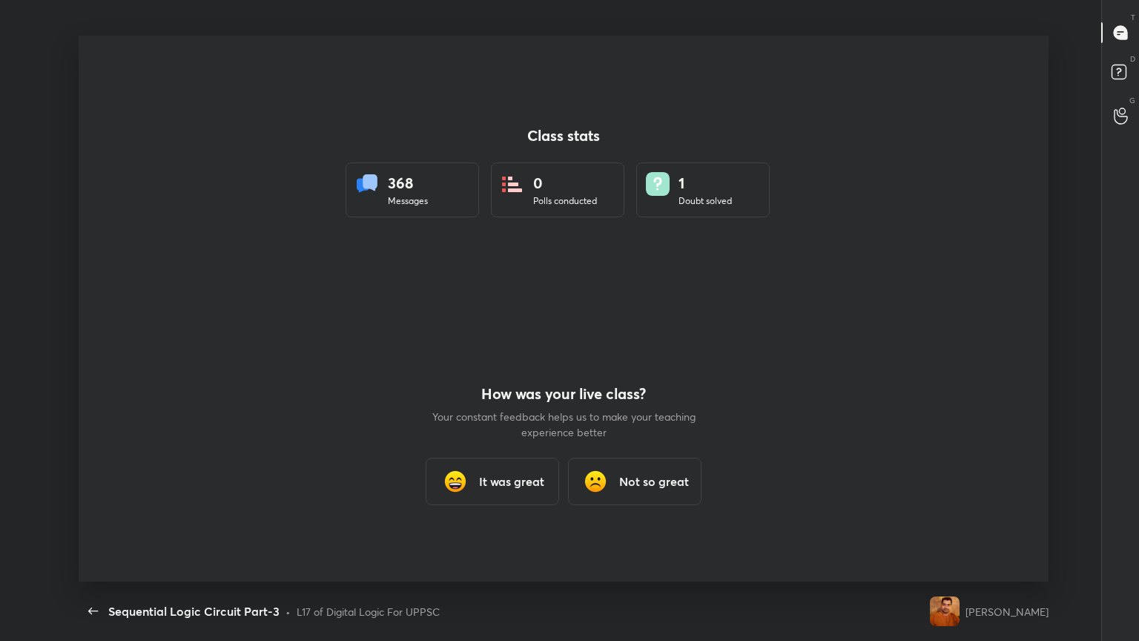
click at [489, 485] on h3 "It was great" at bounding box center [511, 481] width 65 height 18
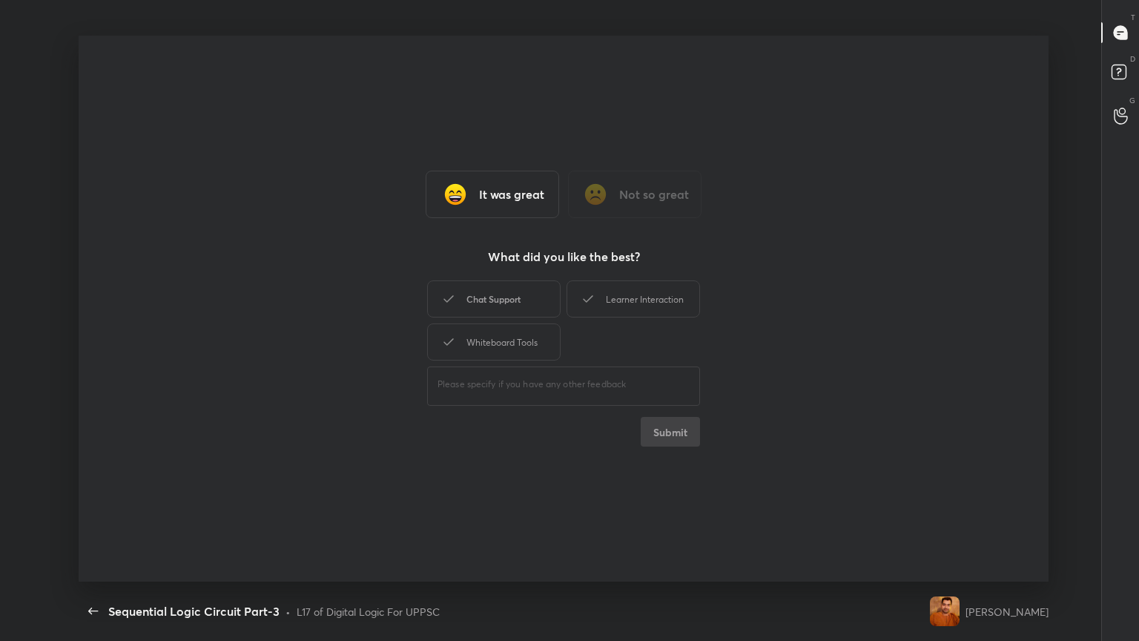
click at [508, 300] on div "Chat Support" at bounding box center [493, 298] width 133 height 37
click at [529, 344] on div "Whiteboard Tools" at bounding box center [493, 341] width 133 height 37
click at [635, 313] on div "Learner Interaction" at bounding box center [632, 298] width 133 height 37
click at [682, 436] on button "Submit" at bounding box center [670, 432] width 59 height 30
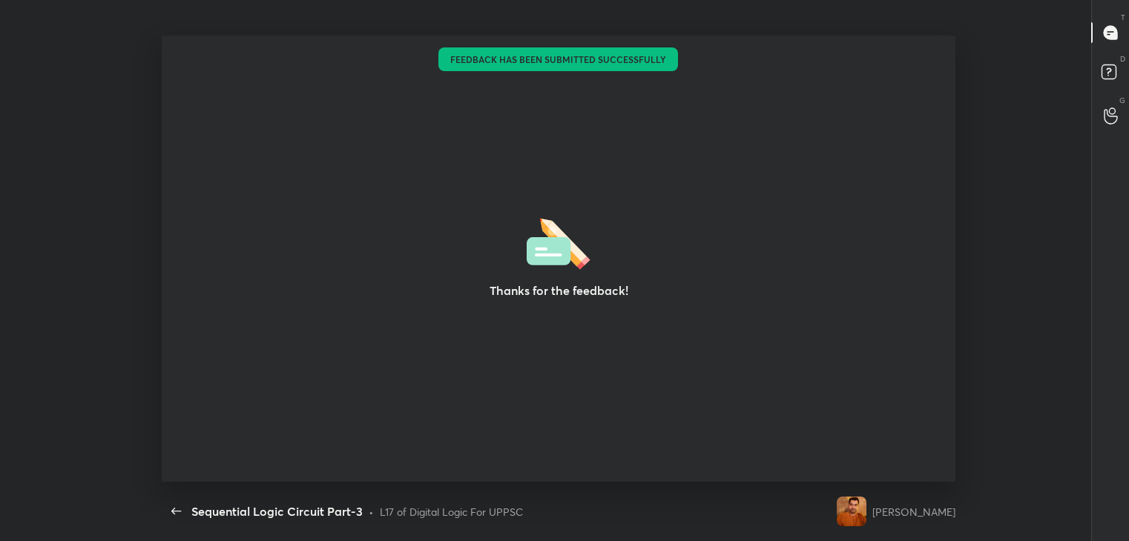
type textarea "x"
